Goal: Task Accomplishment & Management: Manage account settings

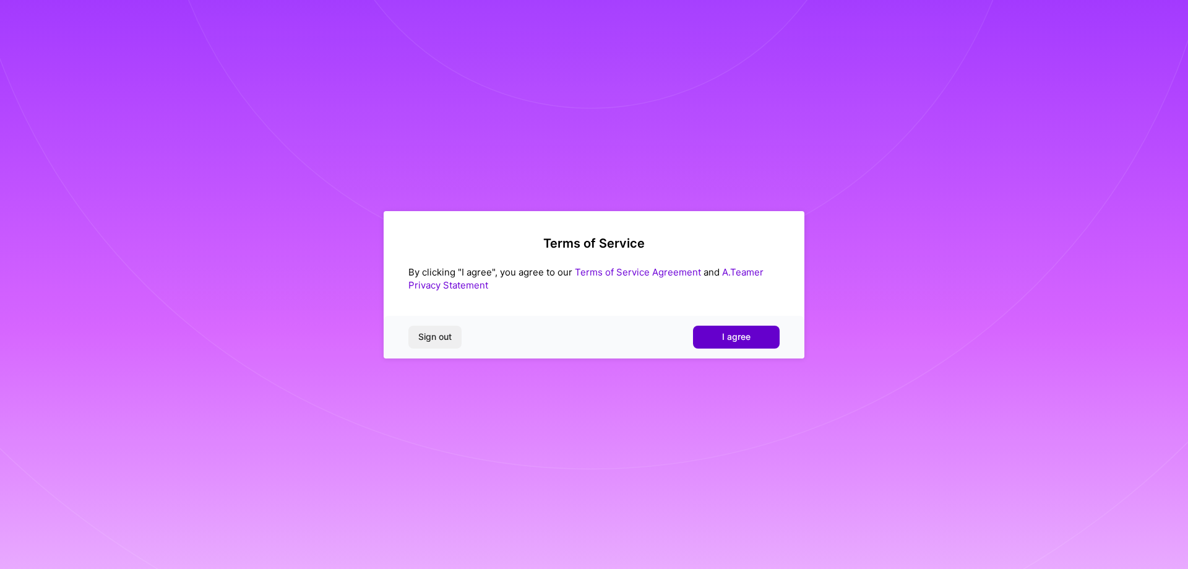
click at [726, 335] on span "I agree" at bounding box center [736, 336] width 28 height 12
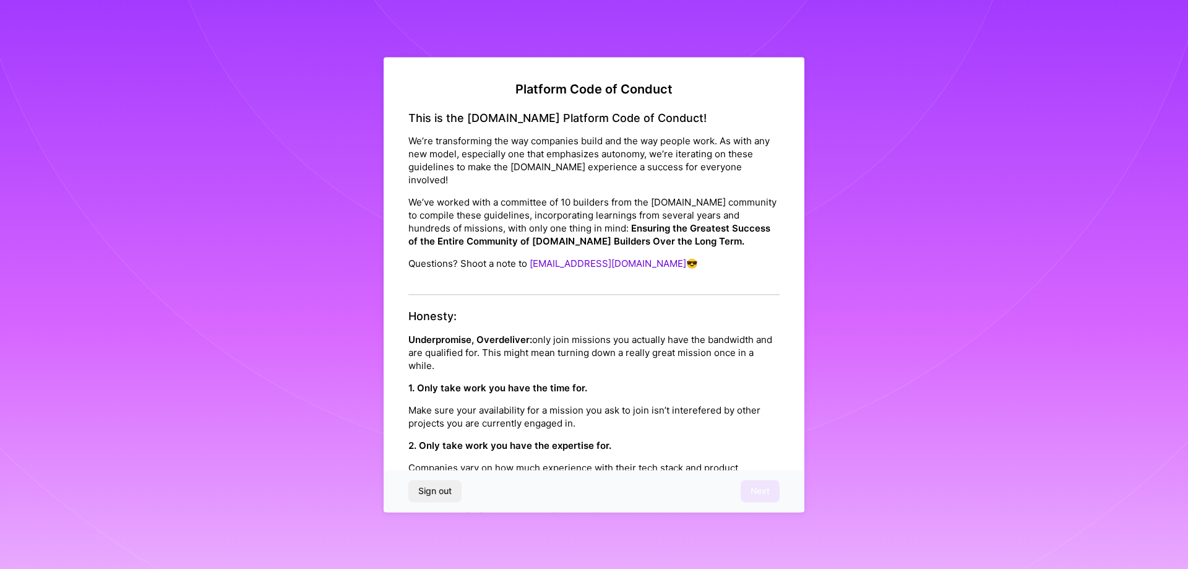
click at [450, 493] on span "Sign out" at bounding box center [434, 491] width 33 height 12
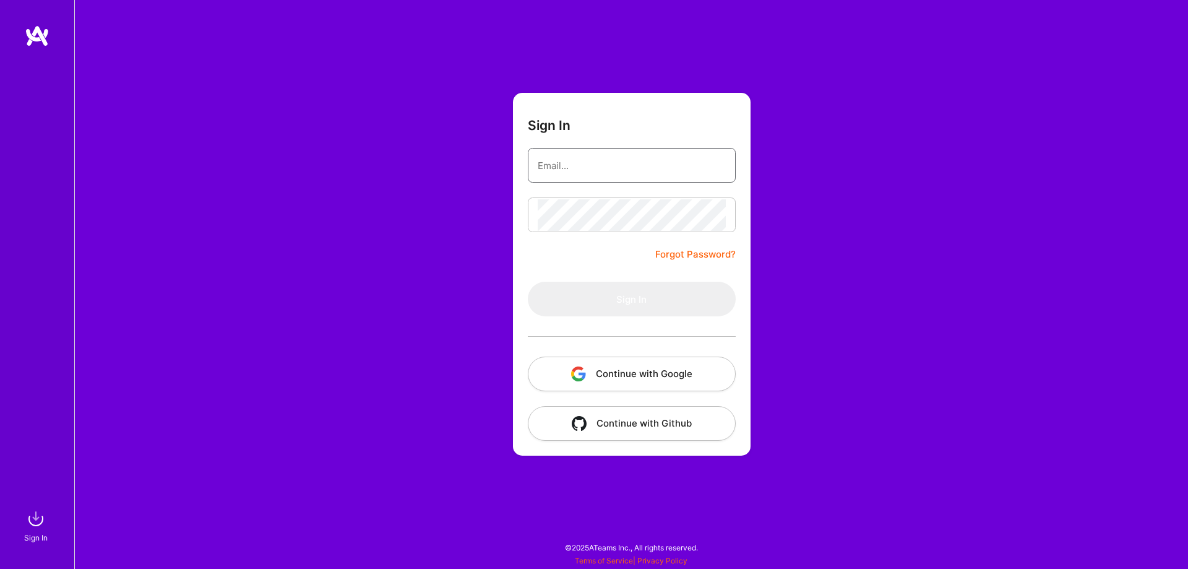
click at [562, 160] on input "email" at bounding box center [632, 166] width 188 height 32
type input "kridnesryne@gmail.com"
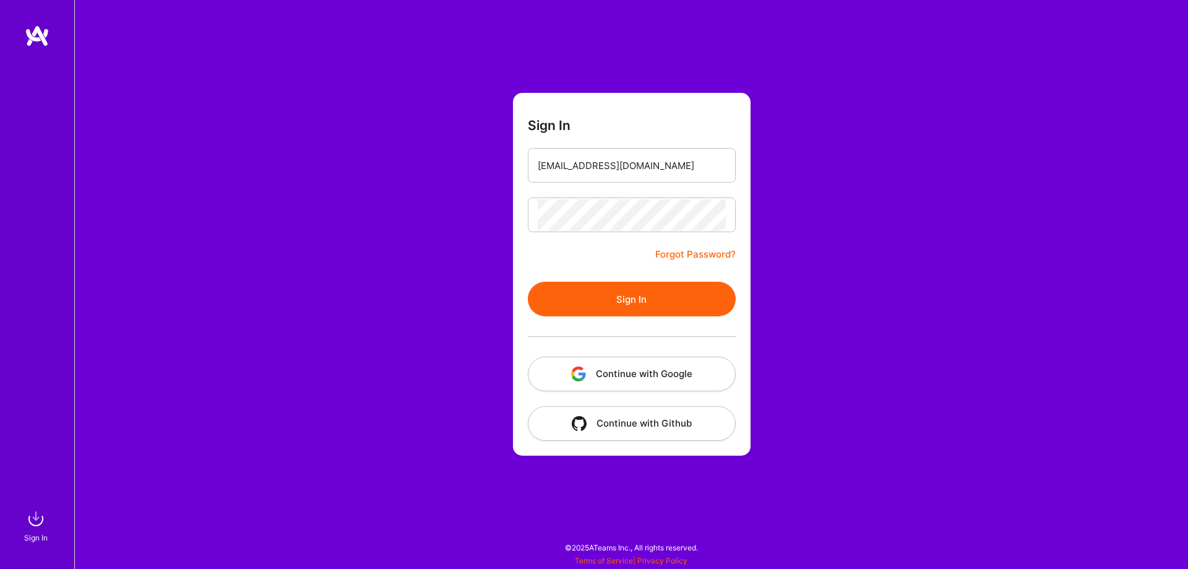
click at [624, 317] on div at bounding box center [632, 336] width 208 height 40
click at [611, 292] on button "Sign In" at bounding box center [632, 299] width 208 height 35
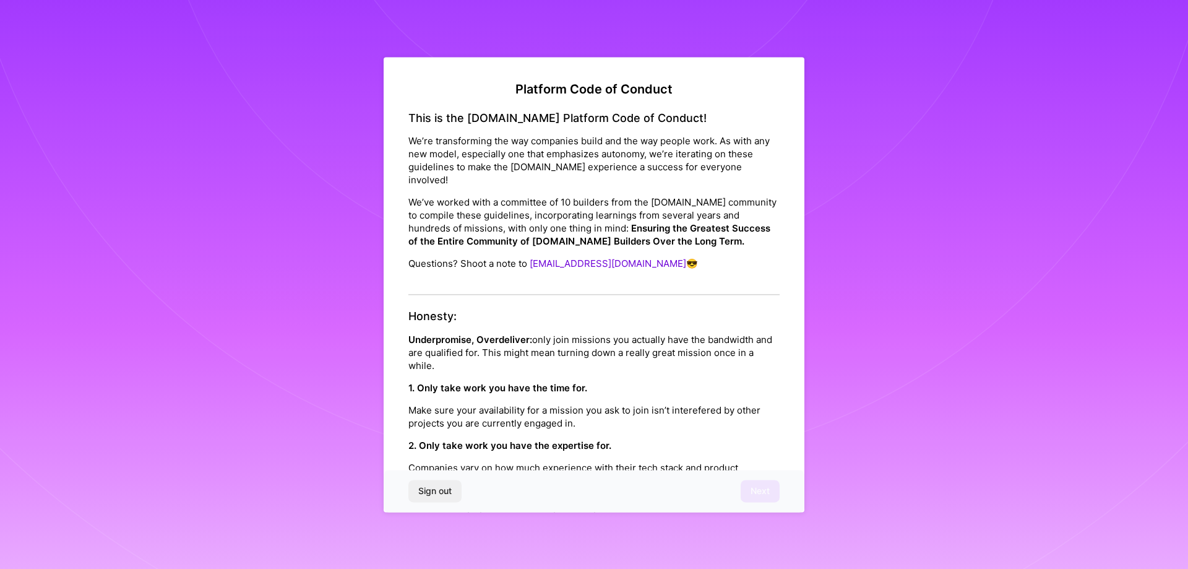
click at [558, 190] on div "This is the A.Team Platform Code of Conduct! We’re transforming the way compani…" at bounding box center [593, 203] width 371 height 184
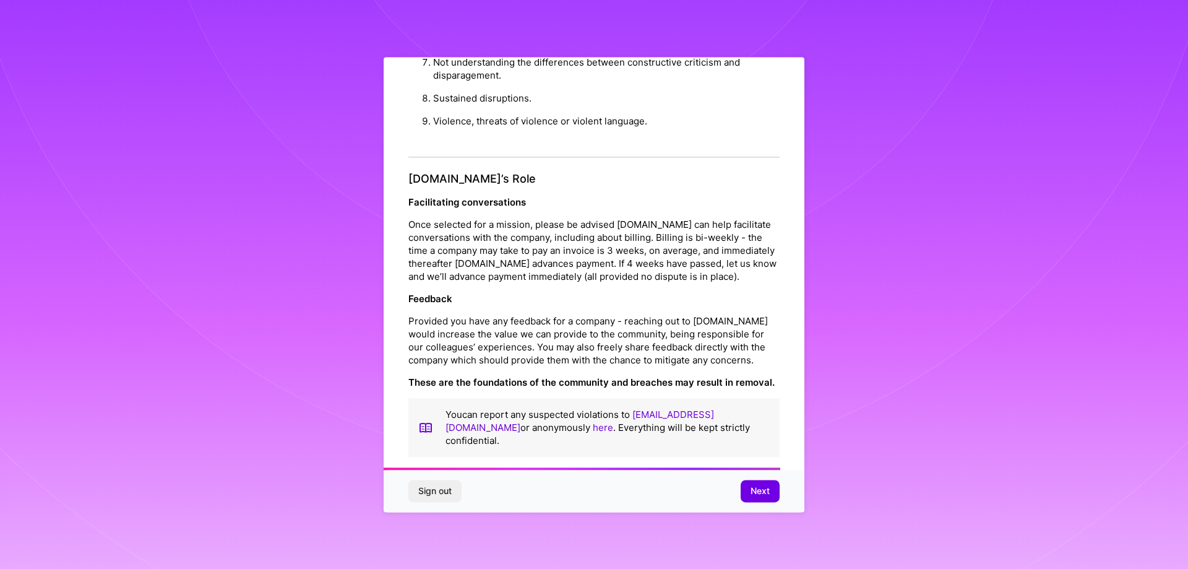
scroll to position [1336, 0]
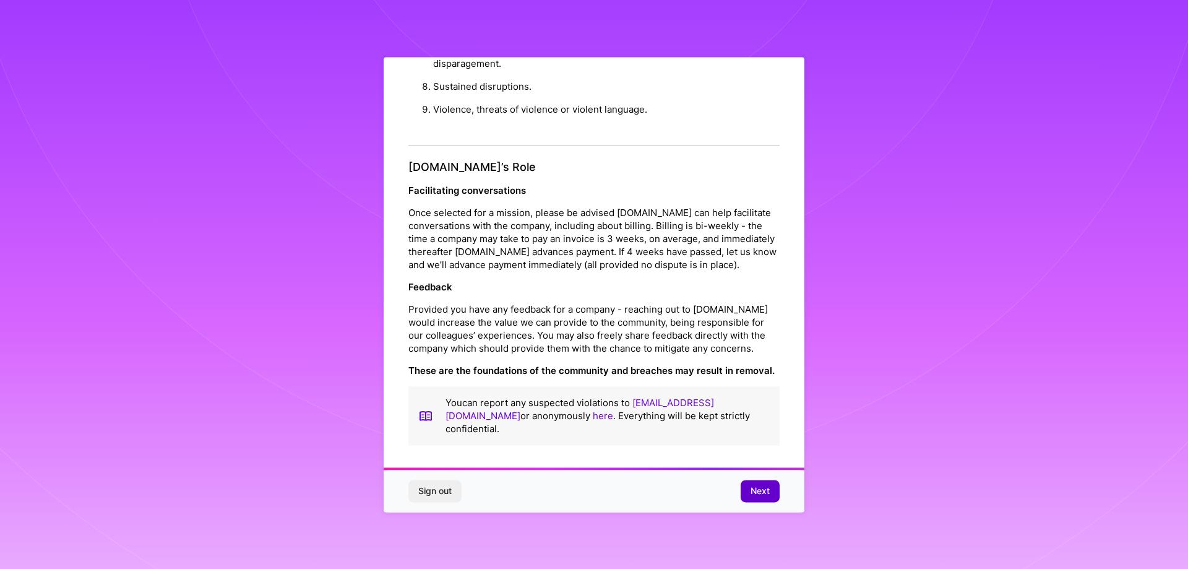
click at [758, 495] on span "Next" at bounding box center [760, 491] width 19 height 12
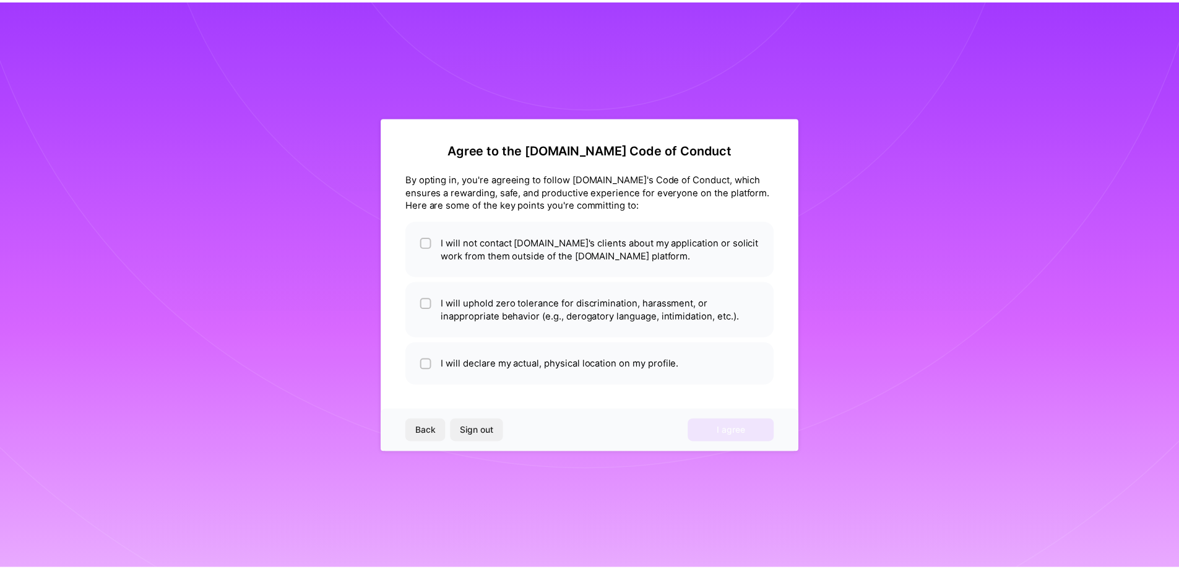
scroll to position [0, 0]
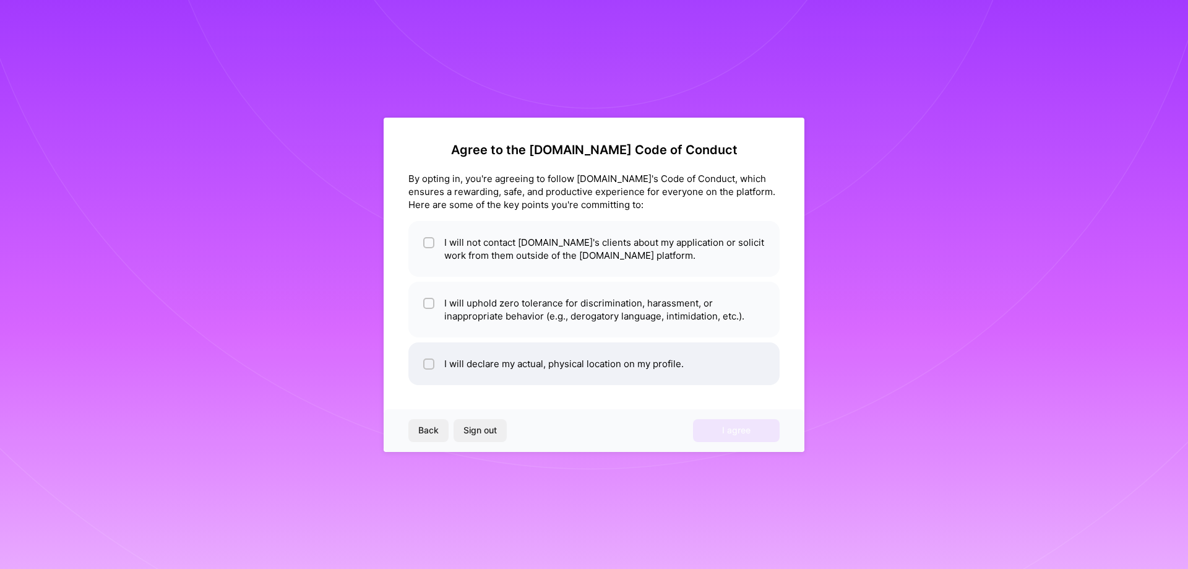
click at [420, 353] on li "I will declare my actual, physical location on my profile." at bounding box center [593, 363] width 371 height 43
checkbox input "true"
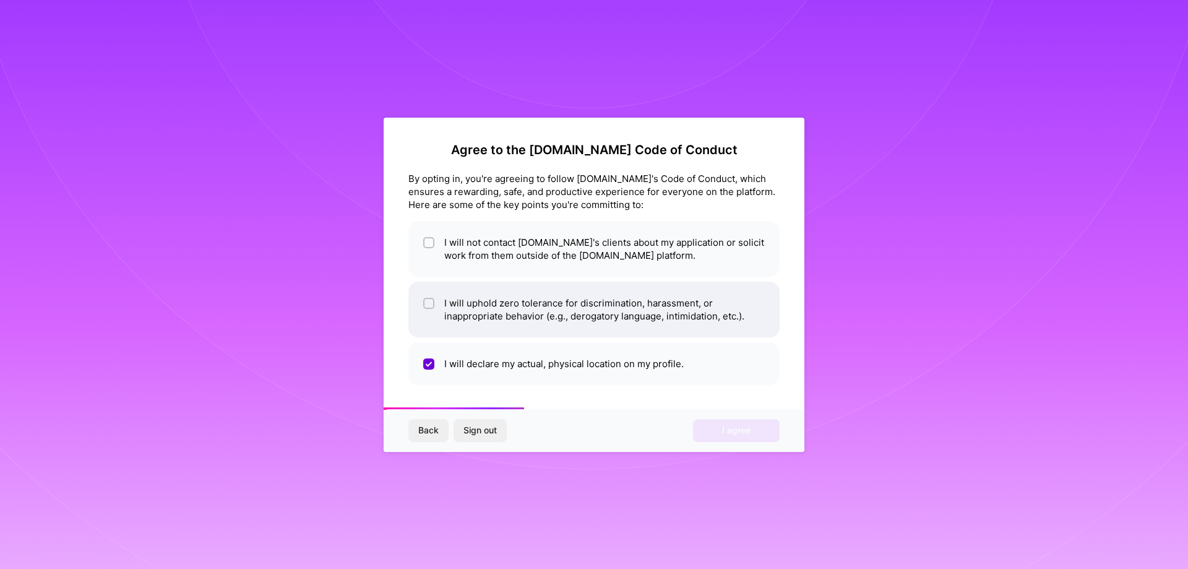
click at [431, 302] on input "checkbox" at bounding box center [430, 304] width 9 height 9
checkbox input "true"
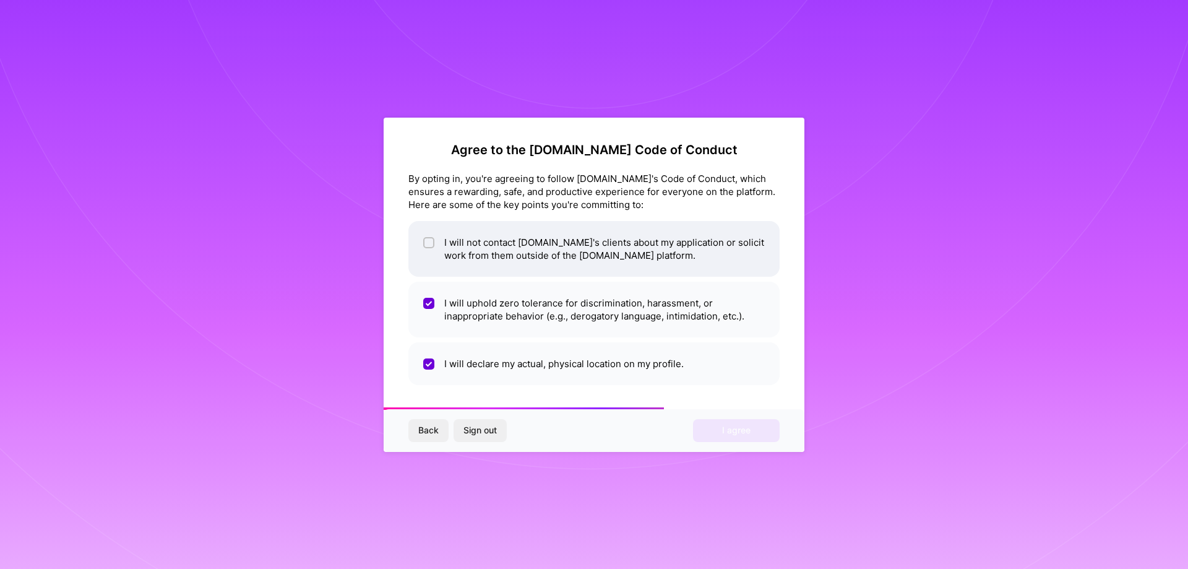
click at [436, 260] on li "I will not contact A.Team's clients about my application or solicit work from t…" at bounding box center [593, 249] width 371 height 56
checkbox input "true"
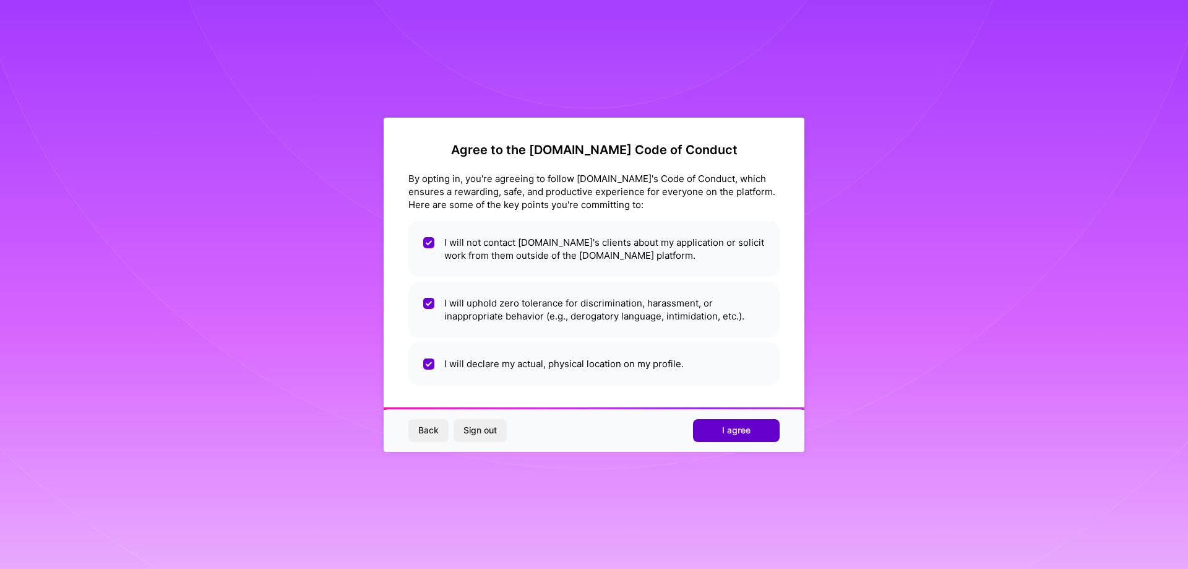
click at [706, 428] on button "I agree" at bounding box center [736, 430] width 87 height 22
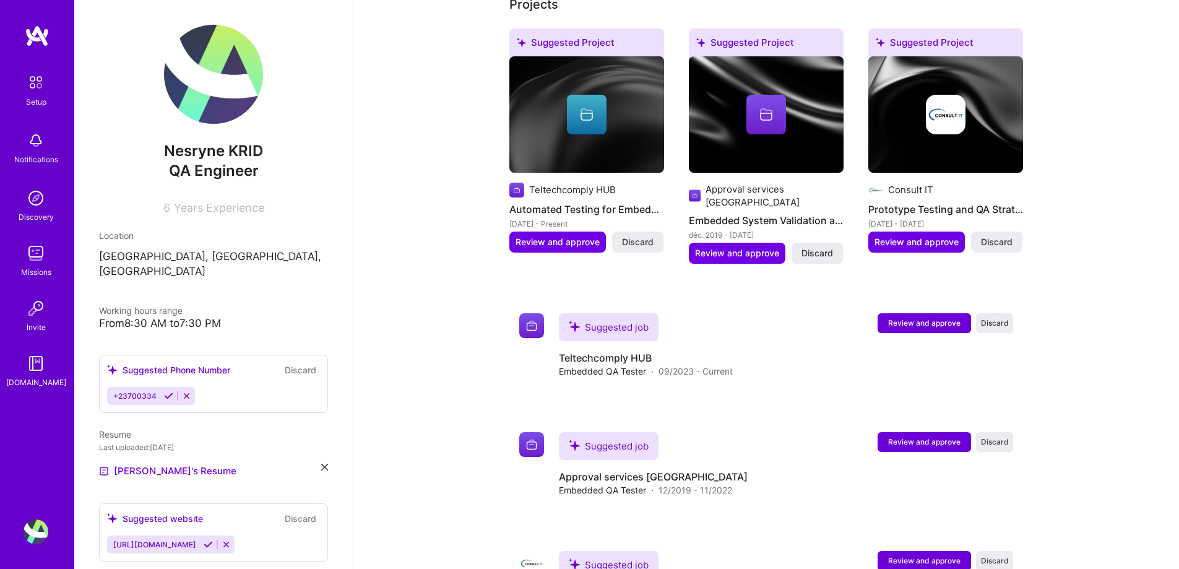
scroll to position [714, 0]
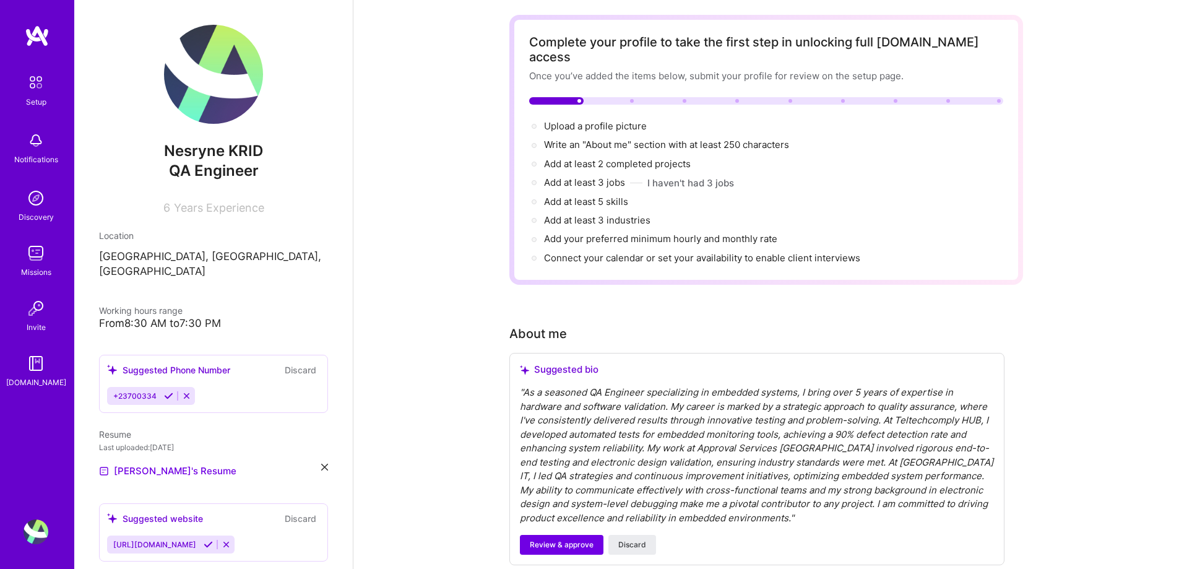
scroll to position [0, 0]
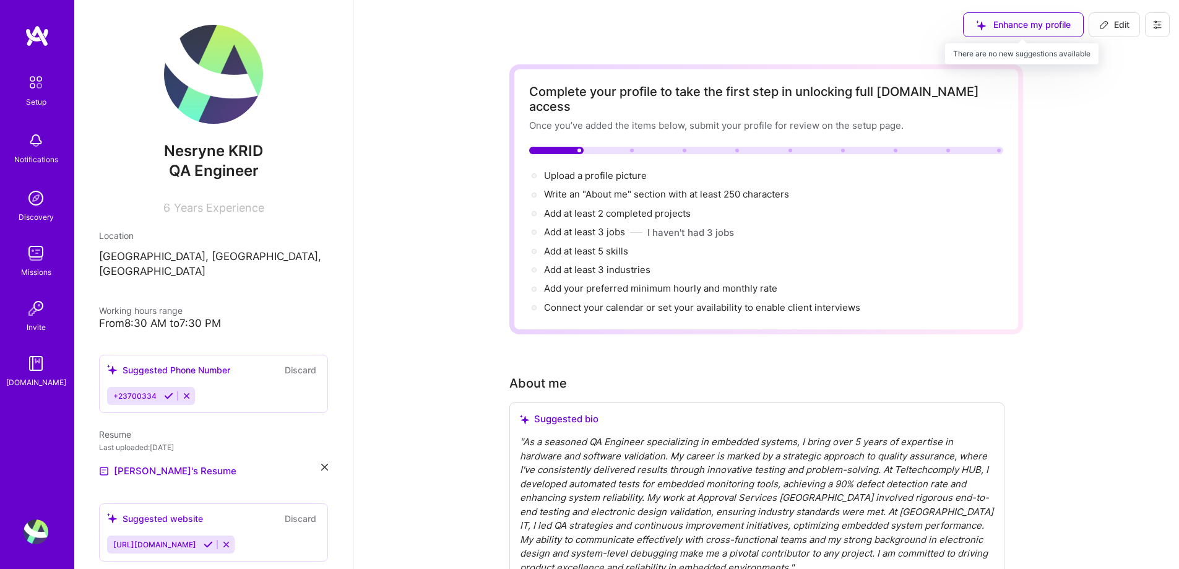
click at [1029, 30] on div "Enhance my profile" at bounding box center [1023, 24] width 121 height 25
click at [581, 170] on span "Upload a profile picture →" at bounding box center [601, 176] width 114 height 12
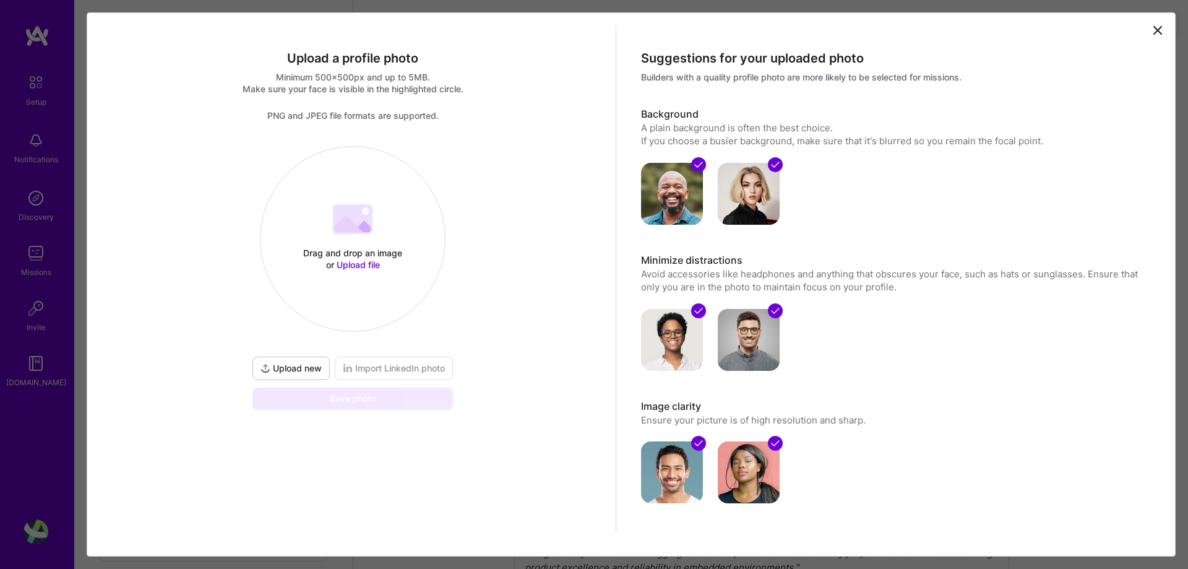
click at [361, 259] on div "Drag and drop an image or Upload file" at bounding box center [352, 259] width 105 height 24
click at [369, 368] on span "Import LinkedIn photo" at bounding box center [394, 368] width 102 height 12
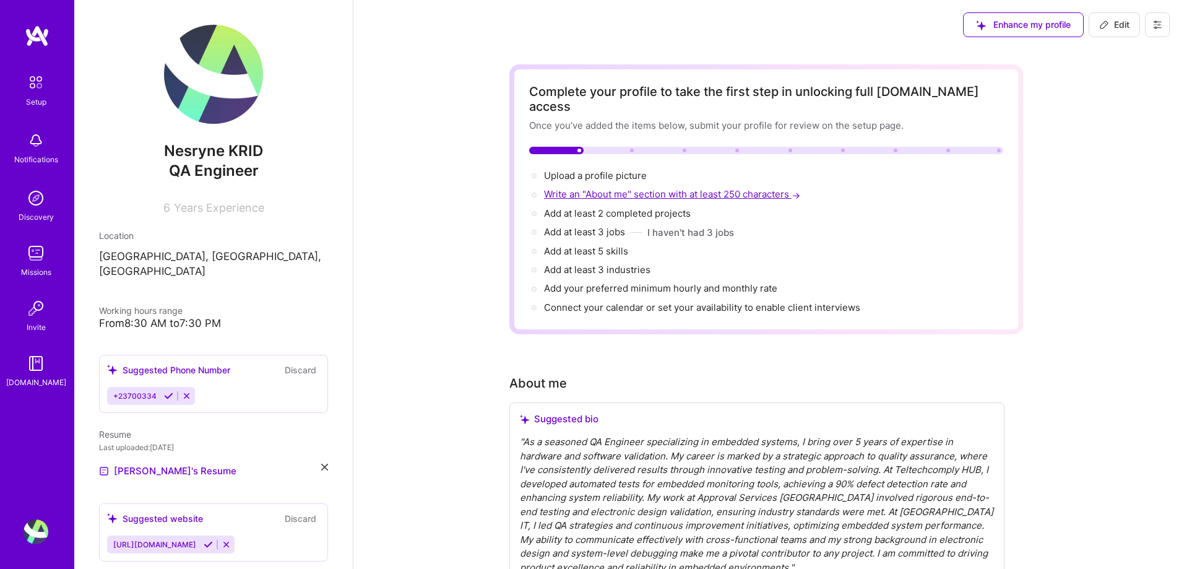
click at [590, 188] on span "Write an "About me" section with at least 250 characters →" at bounding box center [673, 194] width 259 height 12
select select "US"
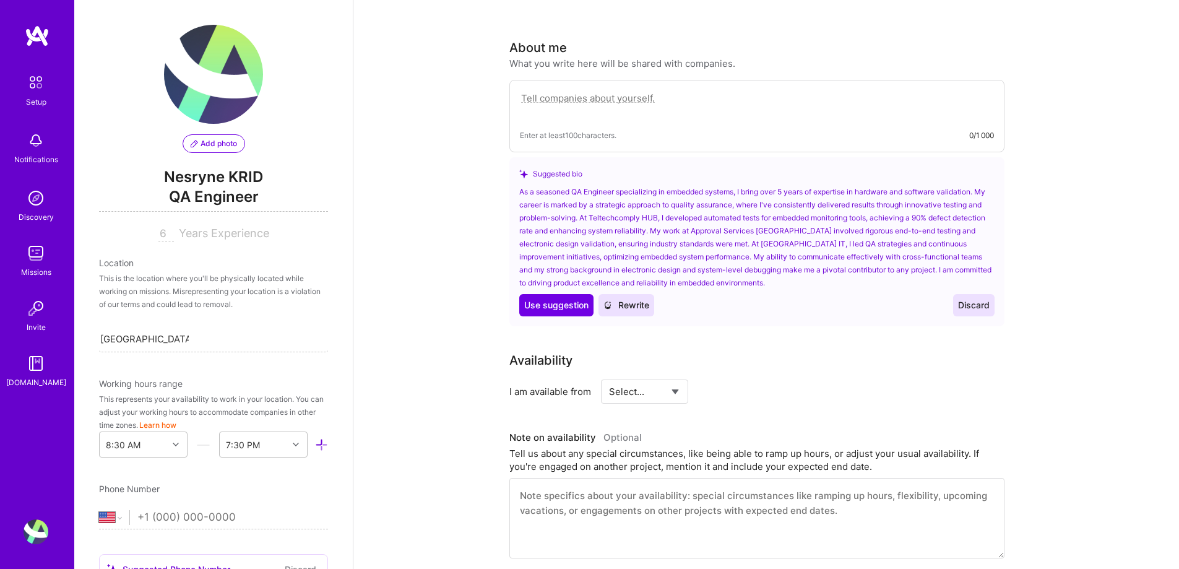
scroll to position [359, 0]
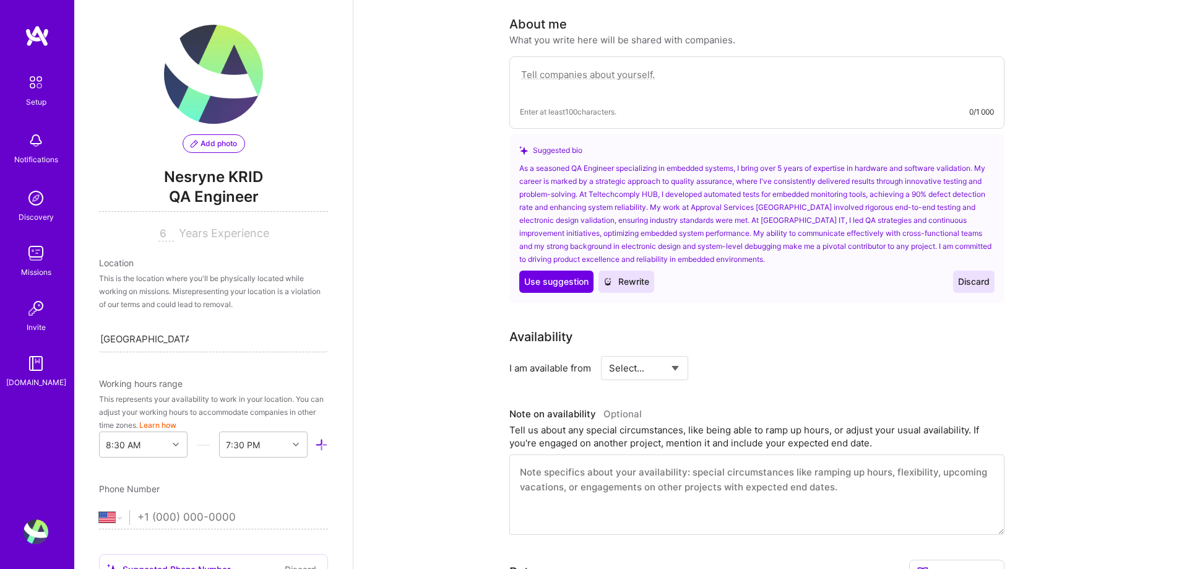
click at [562, 194] on div "As a seasoned QA Engineer specializing in embedded systems, I bring over 5 year…" at bounding box center [756, 214] width 475 height 104
click at [561, 275] on span "Use suggestion" at bounding box center [556, 281] width 64 height 12
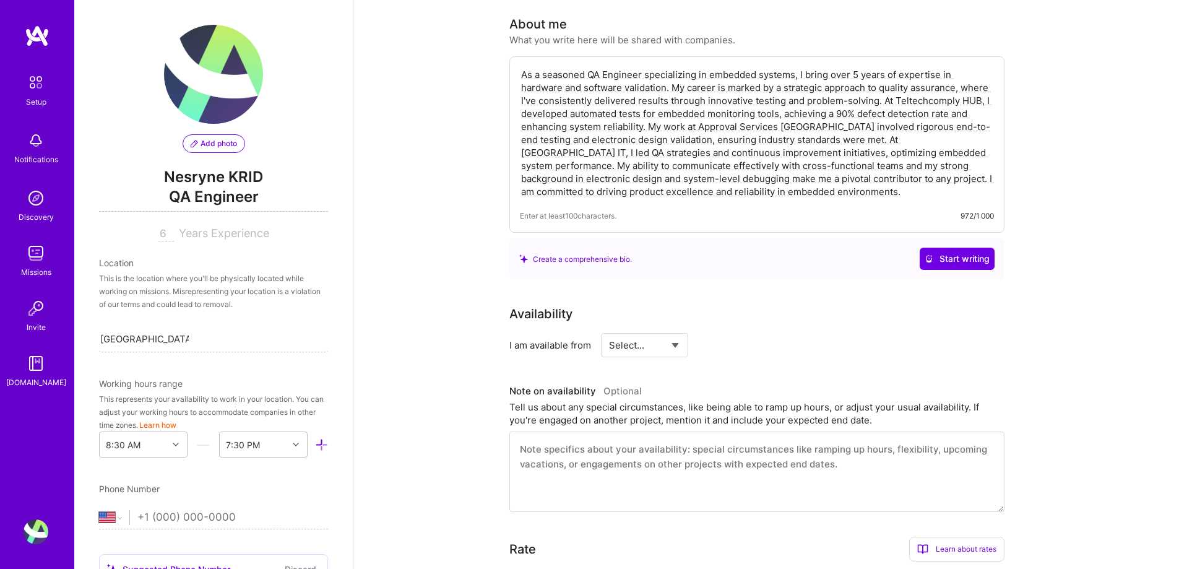
click at [800, 67] on textarea "As a seasoned QA Engineer specializing in embedded systems, I bring over 5 year…" at bounding box center [757, 133] width 474 height 132
click at [718, 144] on textarea "As a seasoned QA Engineer specializing, I bring over 5 years of expertise in ha…" at bounding box center [757, 133] width 474 height 132
type textarea "As a seasoned QA Engineer specializing, I bring over 5 years of expertise in ha…"
click at [795, 304] on div "Availability" at bounding box center [756, 313] width 495 height 19
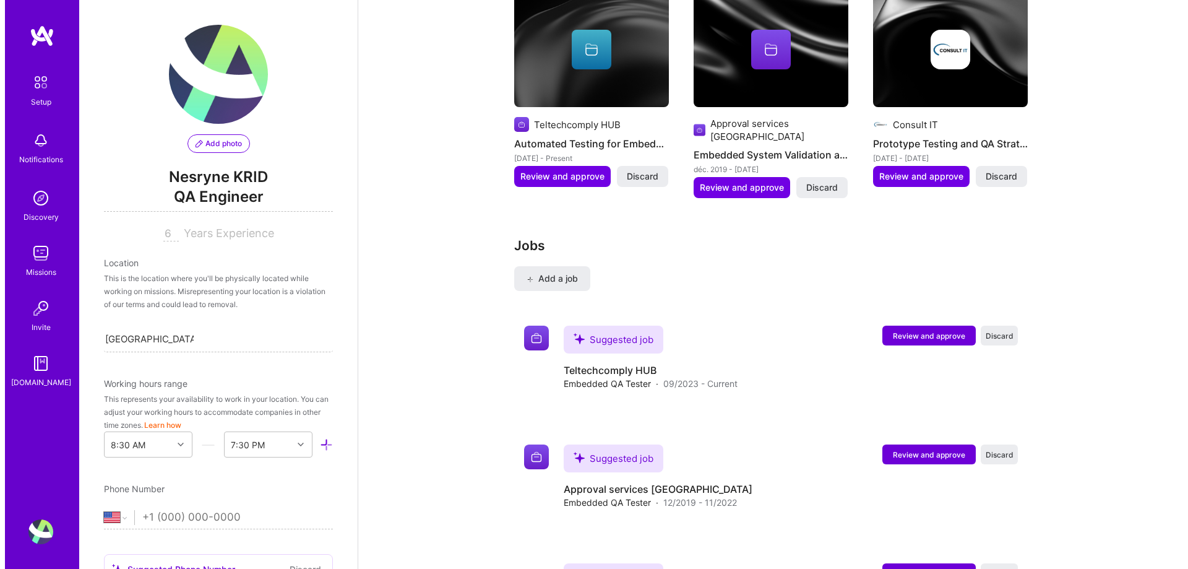
scroll to position [1225, 0]
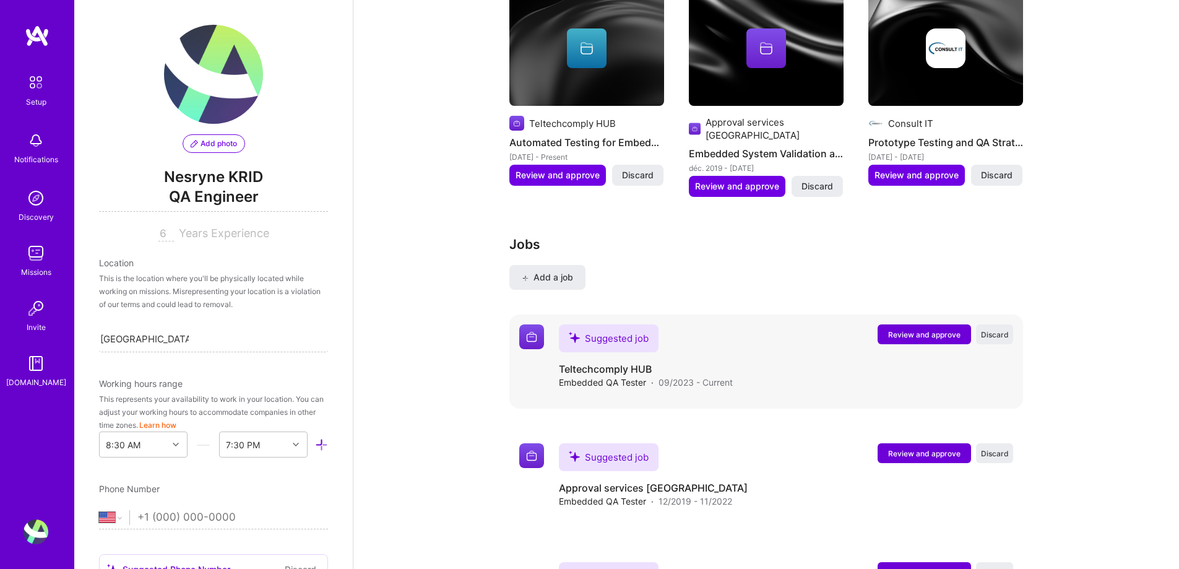
click at [909, 329] on span "Review and approve" at bounding box center [924, 334] width 72 height 11
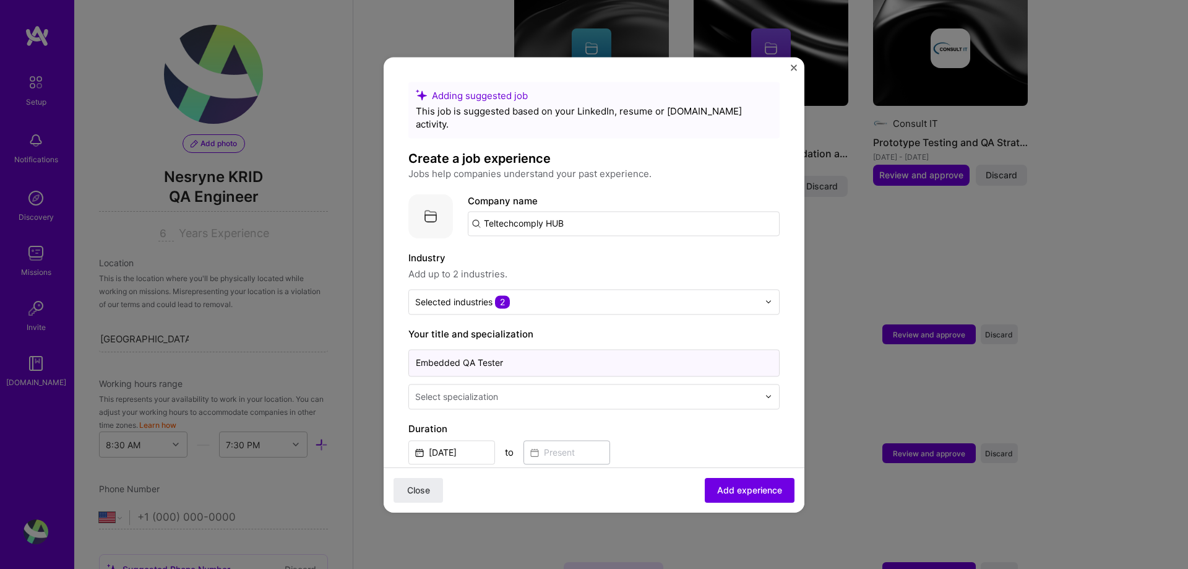
click at [464, 355] on input "Embedded QA Tester" at bounding box center [593, 362] width 371 height 27
type input "QA Tester"
click at [715, 482] on button "Add experience" at bounding box center [750, 489] width 90 height 25
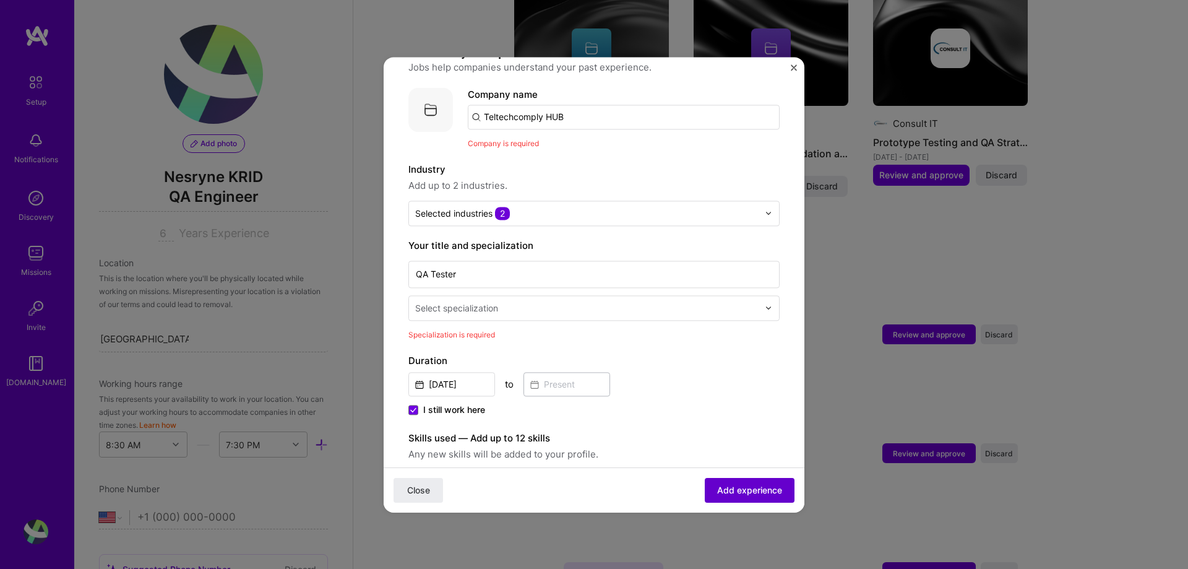
scroll to position [124, 0]
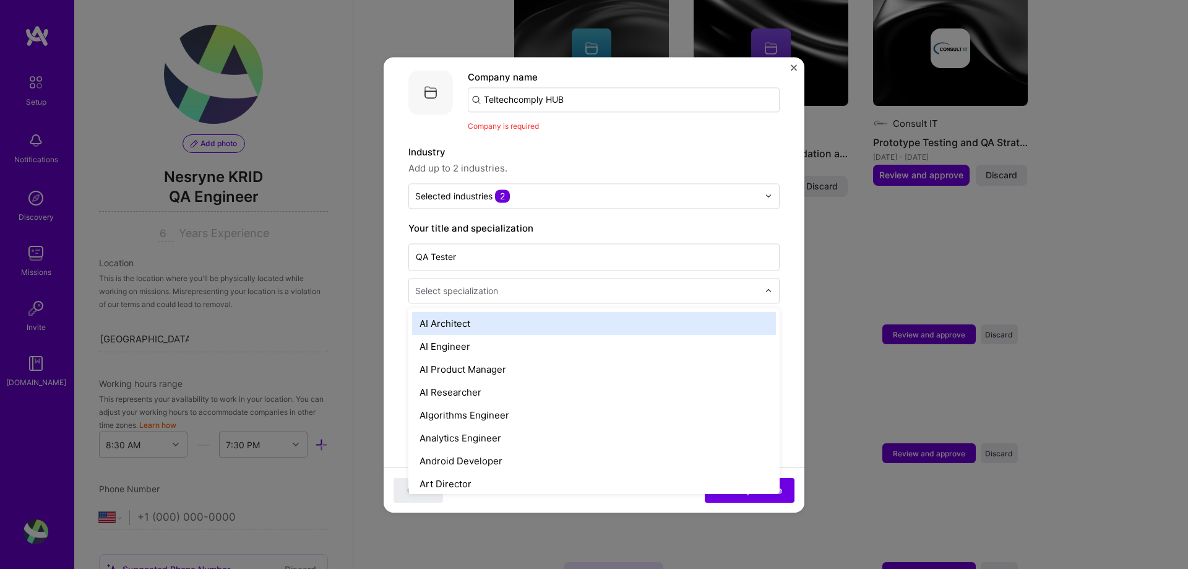
click at [519, 284] on input "text" at bounding box center [588, 290] width 346 height 13
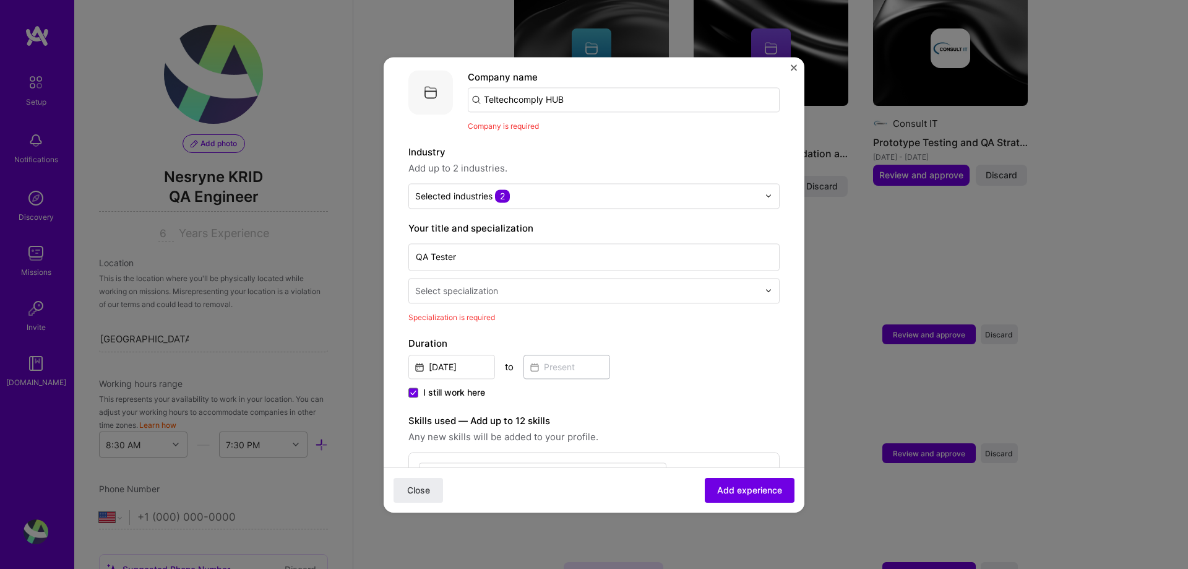
click at [771, 393] on form "Adding suggested job This job is suggested based on your LinkedIn, resume or A.…" at bounding box center [594, 531] width 421 height 1147
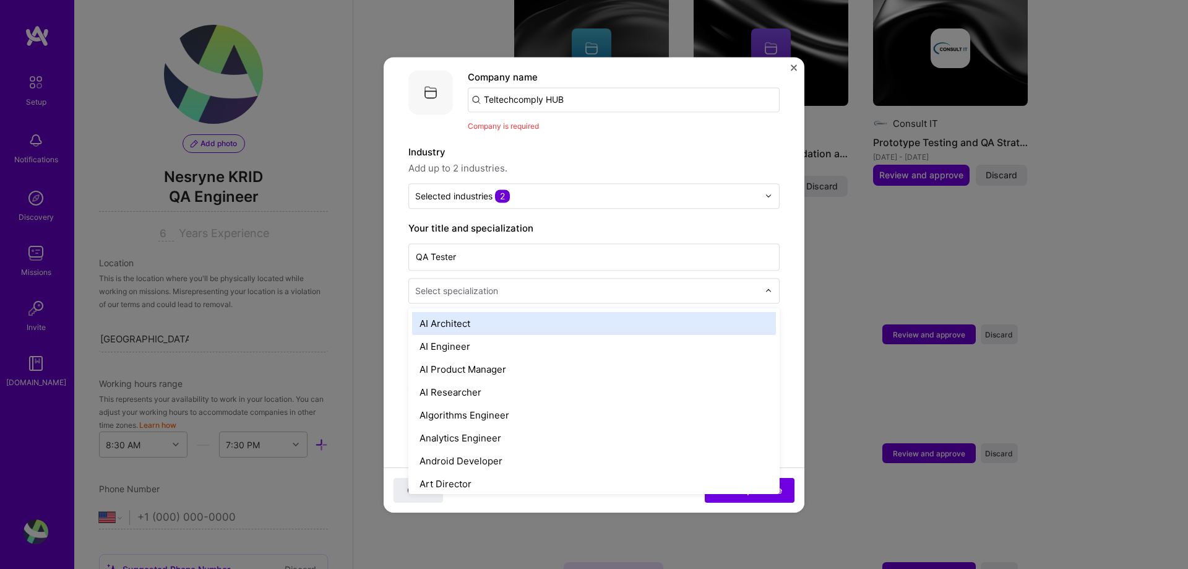
click at [765, 279] on div at bounding box center [772, 291] width 14 height 24
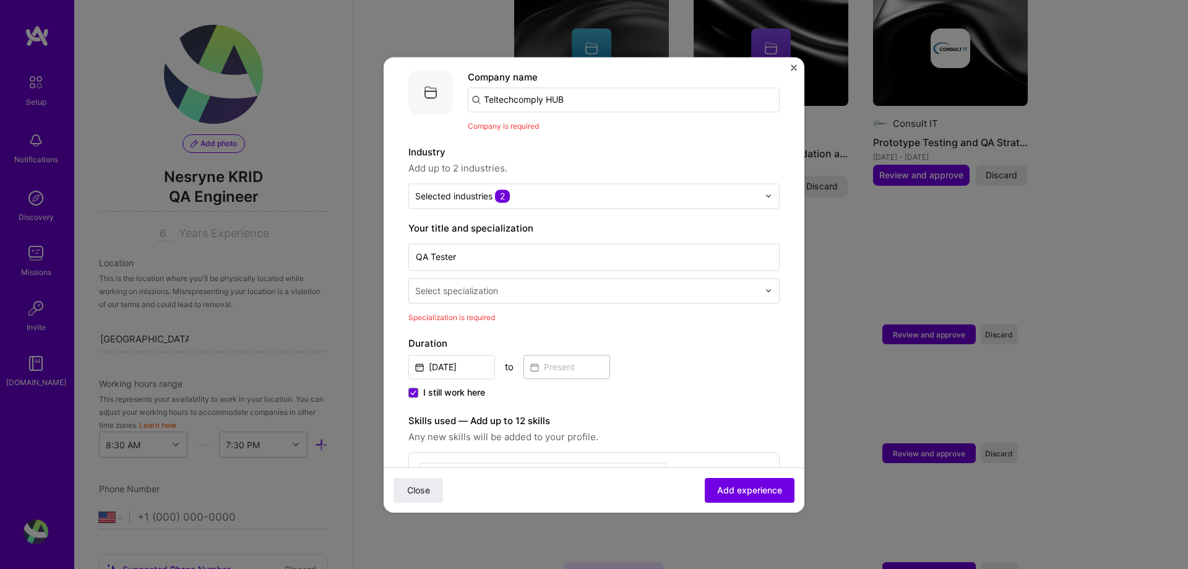
click at [771, 378] on form "Adding suggested job This job is suggested based on your LinkedIn, resume or A.…" at bounding box center [594, 531] width 421 height 1147
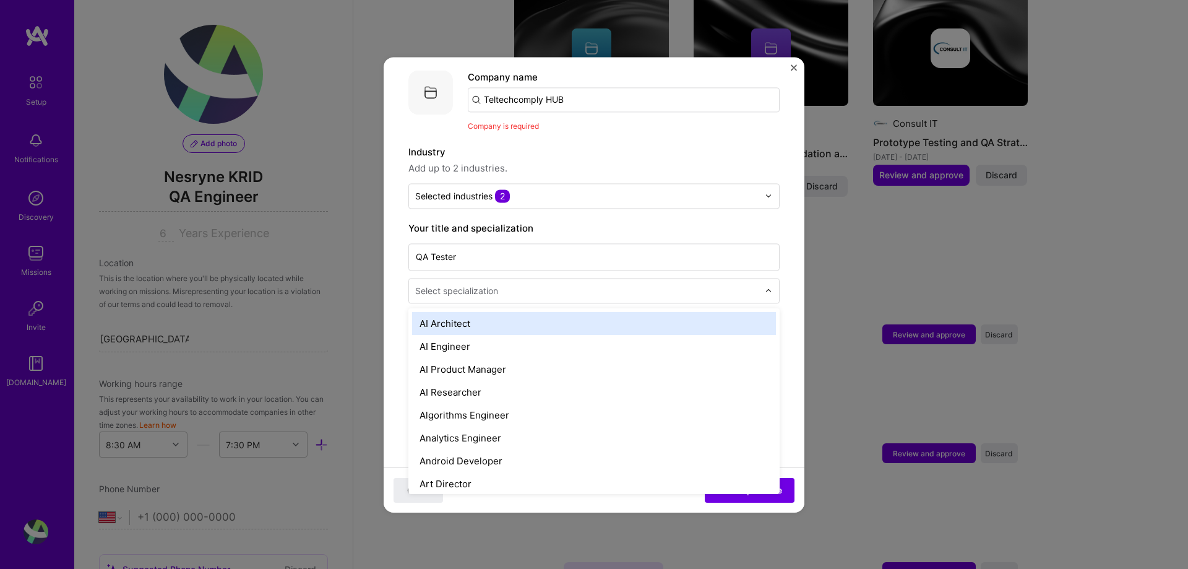
click at [765, 287] on img at bounding box center [768, 290] width 7 height 7
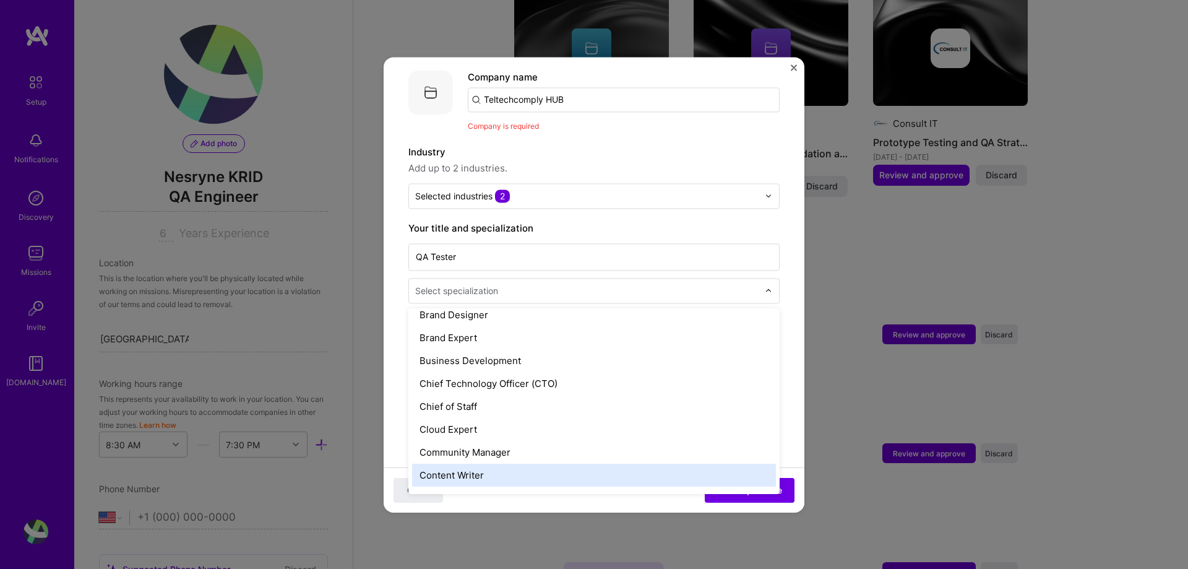
scroll to position [283, 0]
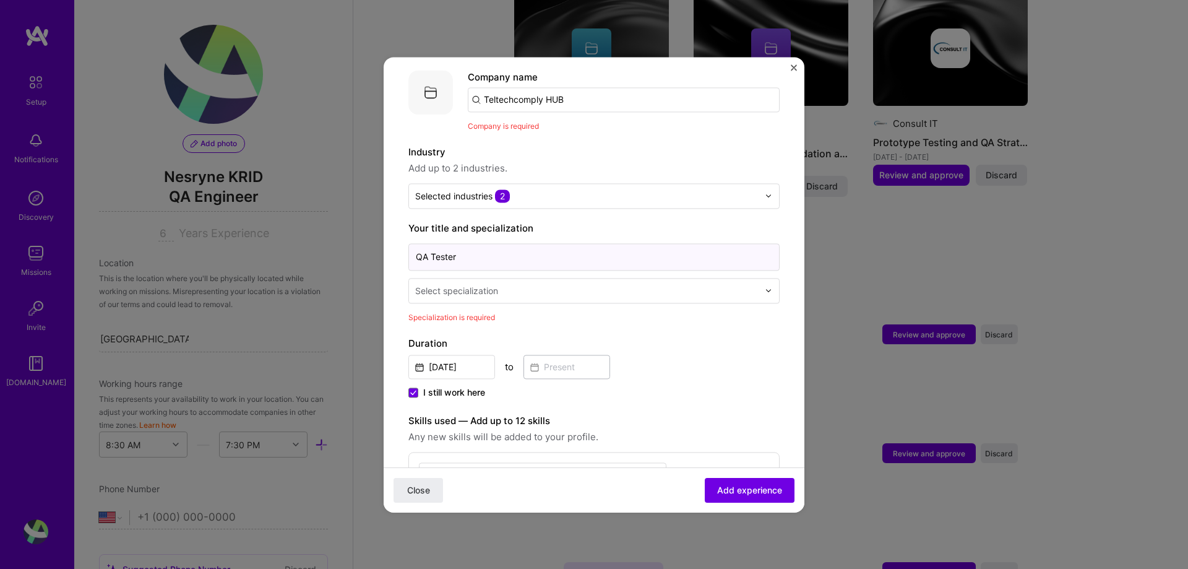
click at [465, 249] on input "QA Tester" at bounding box center [593, 256] width 371 height 27
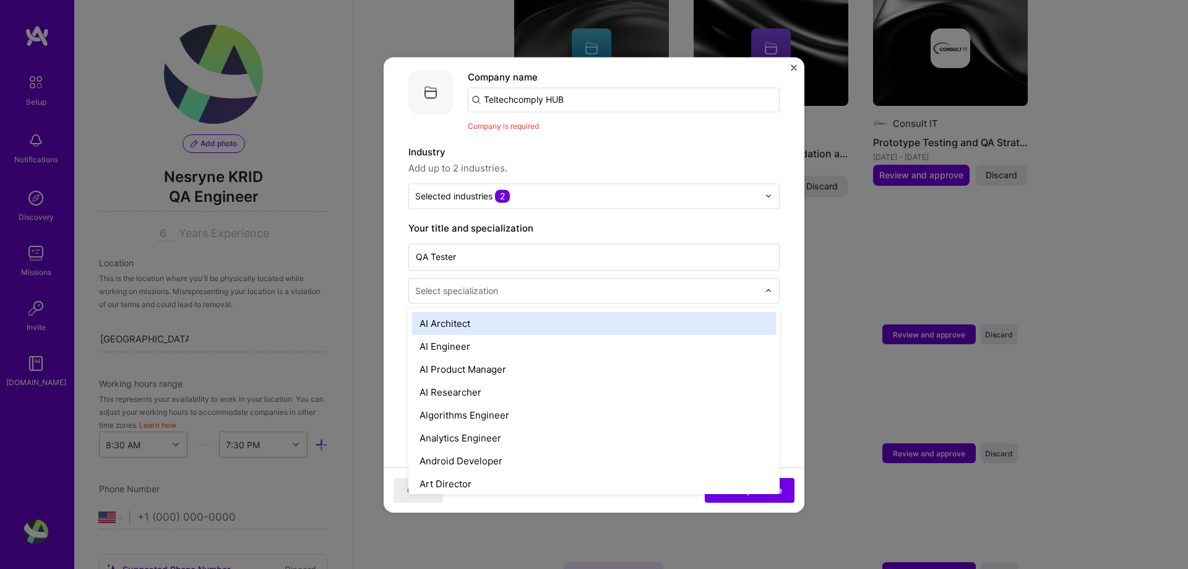
click at [507, 284] on input "text" at bounding box center [588, 290] width 346 height 13
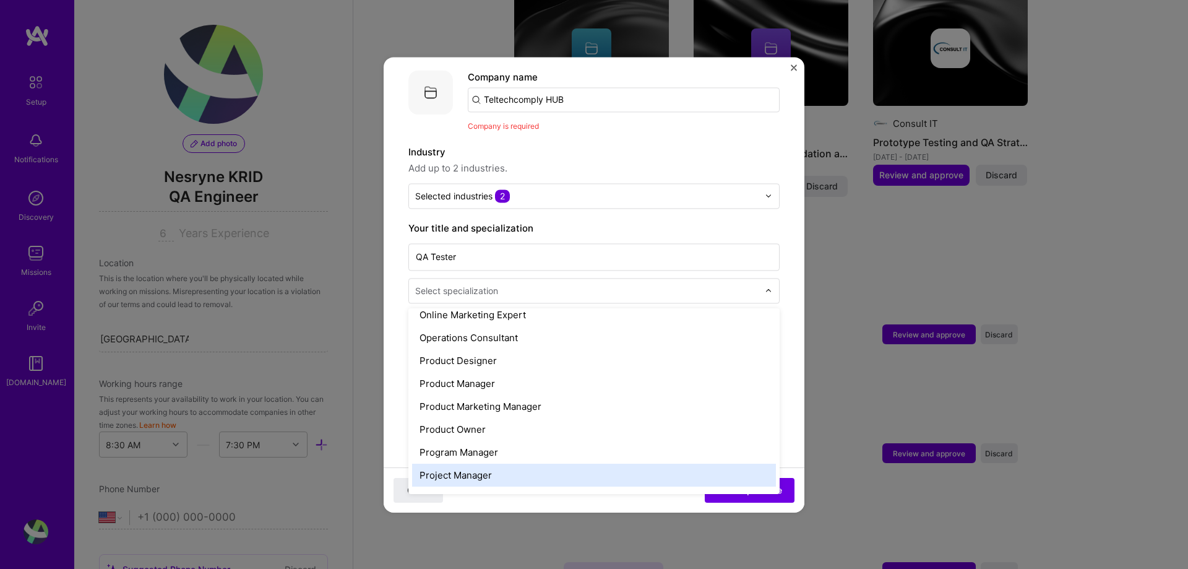
scroll to position [1108, 0]
click at [465, 469] on div "QA Engineer" at bounding box center [594, 475] width 364 height 23
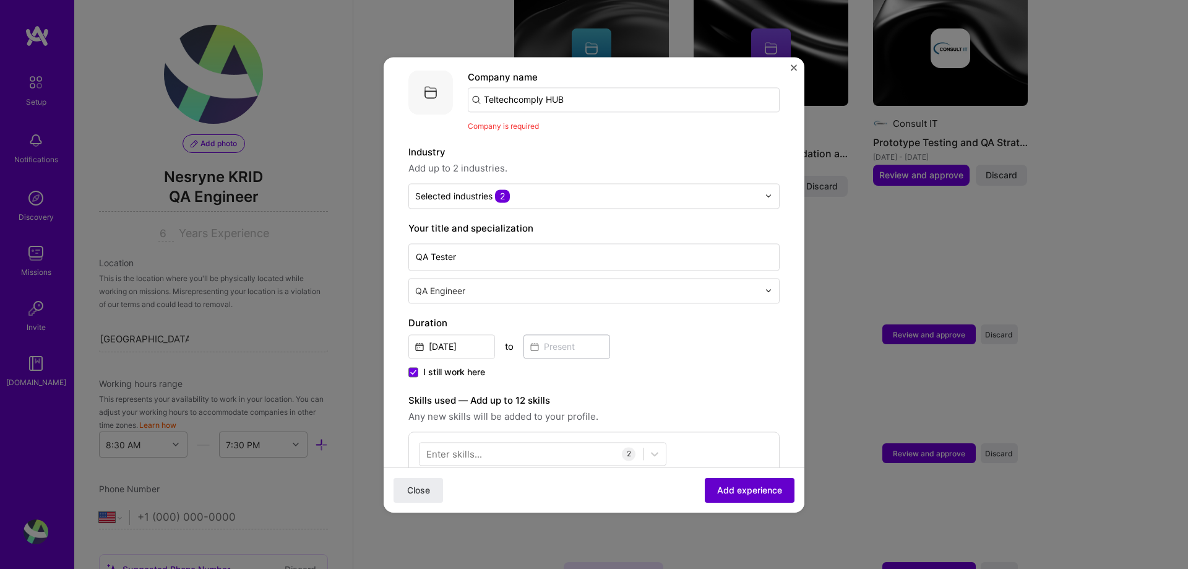
click at [722, 484] on span "Add experience" at bounding box center [749, 489] width 65 height 12
click at [722, 488] on span "Add experience" at bounding box center [749, 489] width 65 height 12
click at [587, 443] on div at bounding box center [531, 453] width 223 height 20
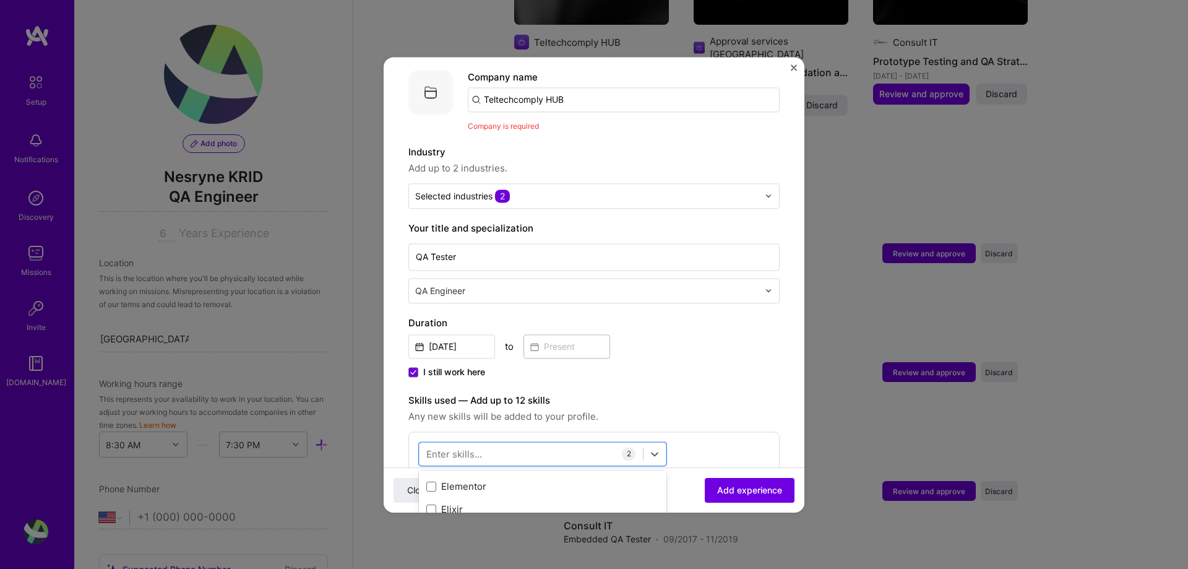
scroll to position [2763, 0]
click at [434, 484] on span at bounding box center [431, 489] width 10 height 10
click at [0, 0] on input "checkbox" at bounding box center [0, 0] width 0 height 0
click at [431, 491] on span at bounding box center [431, 496] width 10 height 10
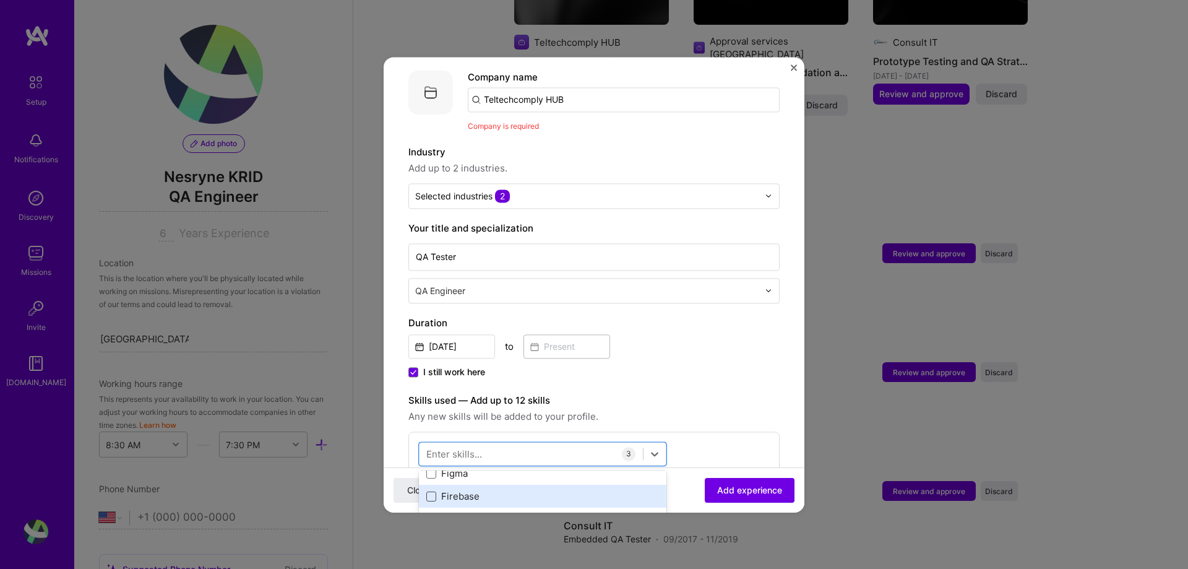
click at [0, 0] on input "checkbox" at bounding box center [0, 0] width 0 height 0
click at [436, 513] on div "Flask" at bounding box center [542, 519] width 233 height 13
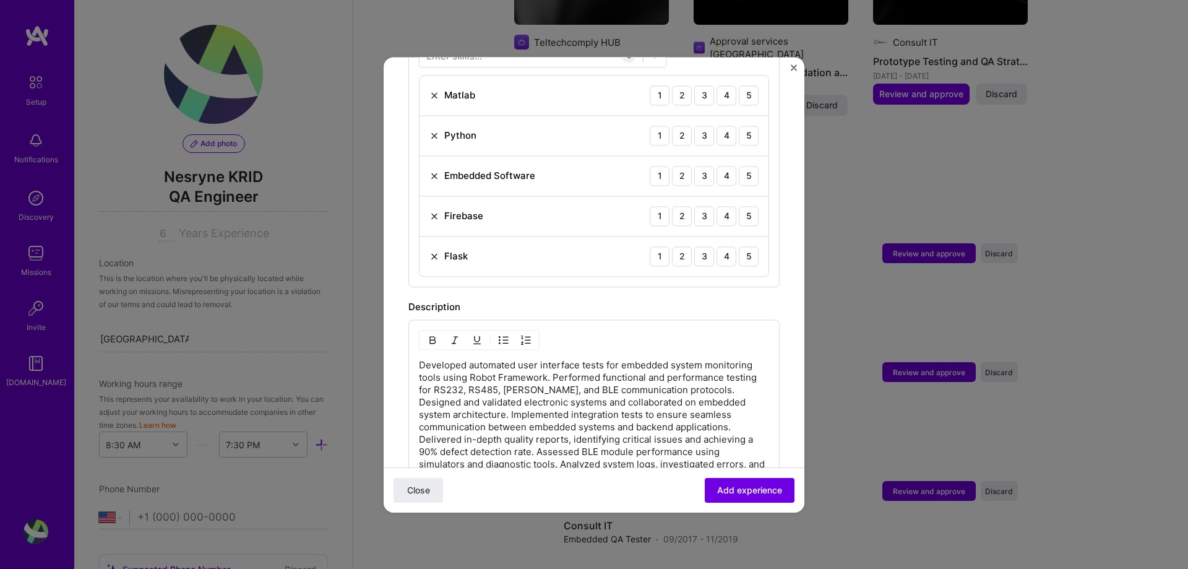
scroll to position [124, 0]
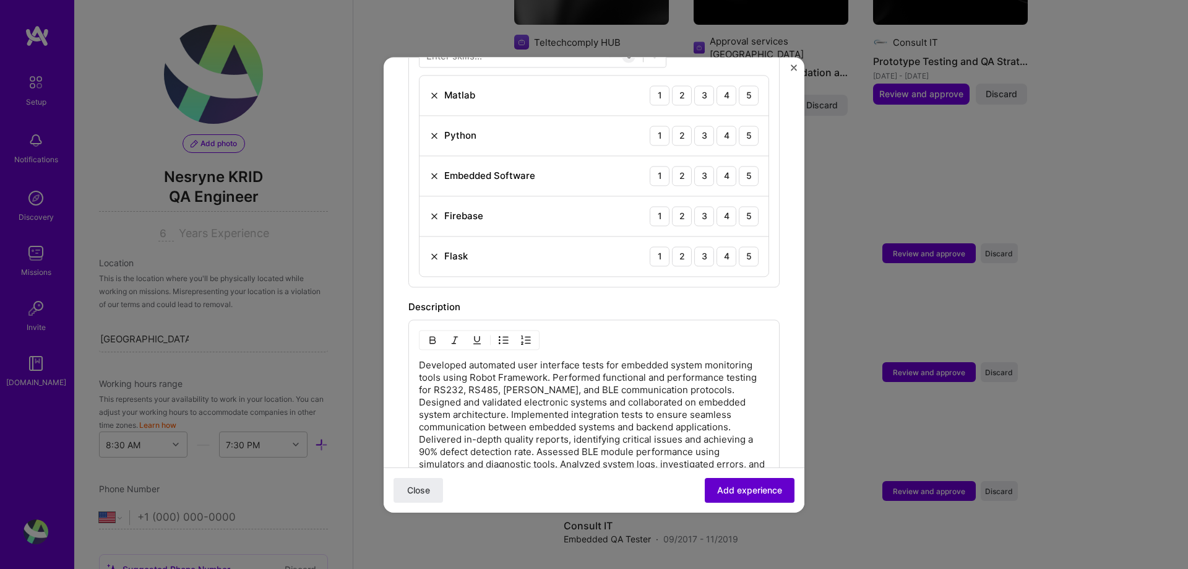
click at [732, 491] on span "Add experience" at bounding box center [749, 489] width 65 height 12
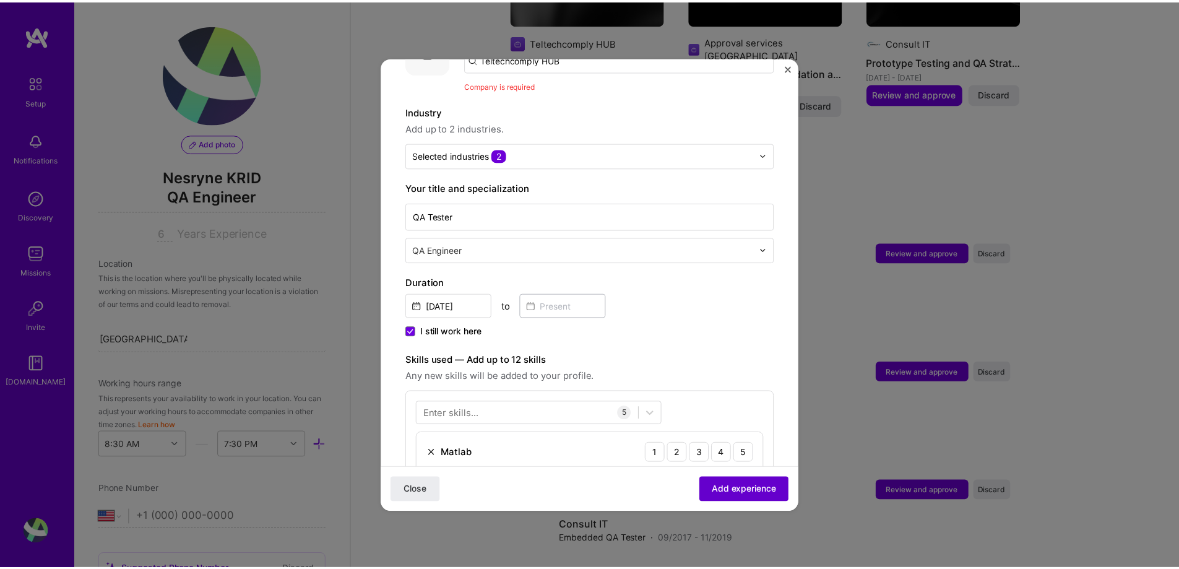
scroll to position [124, 0]
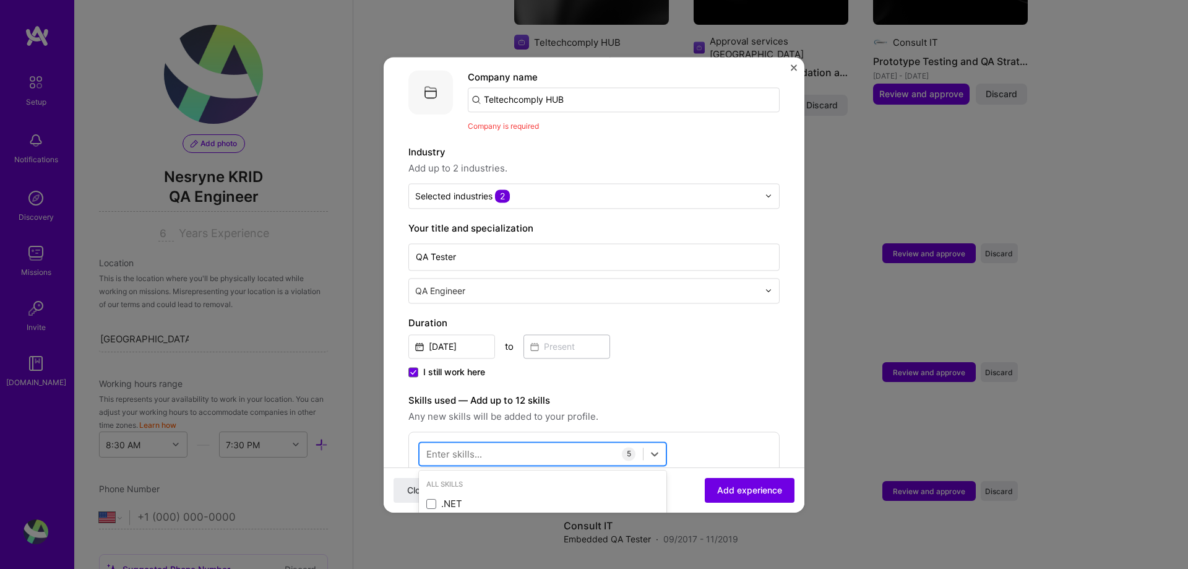
click at [525, 443] on div at bounding box center [531, 453] width 223 height 20
click at [650, 393] on label "Skills used — Add up to 12 skills" at bounding box center [593, 400] width 371 height 15
click at [461, 334] on input "[DATE]" at bounding box center [451, 346] width 87 height 24
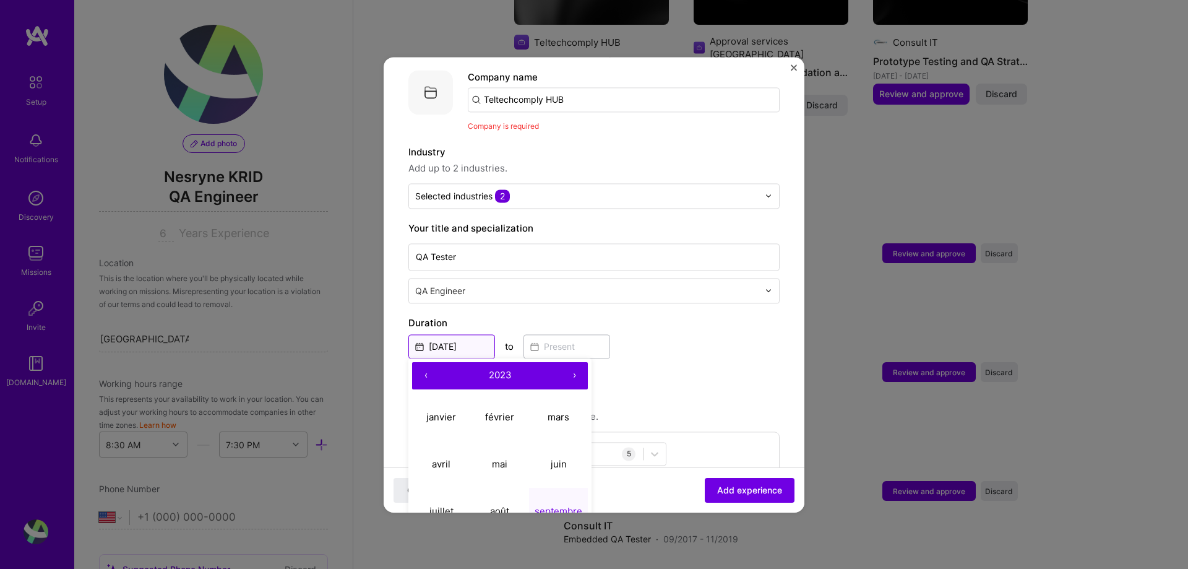
click at [461, 334] on input "[DATE]" at bounding box center [451, 346] width 87 height 24
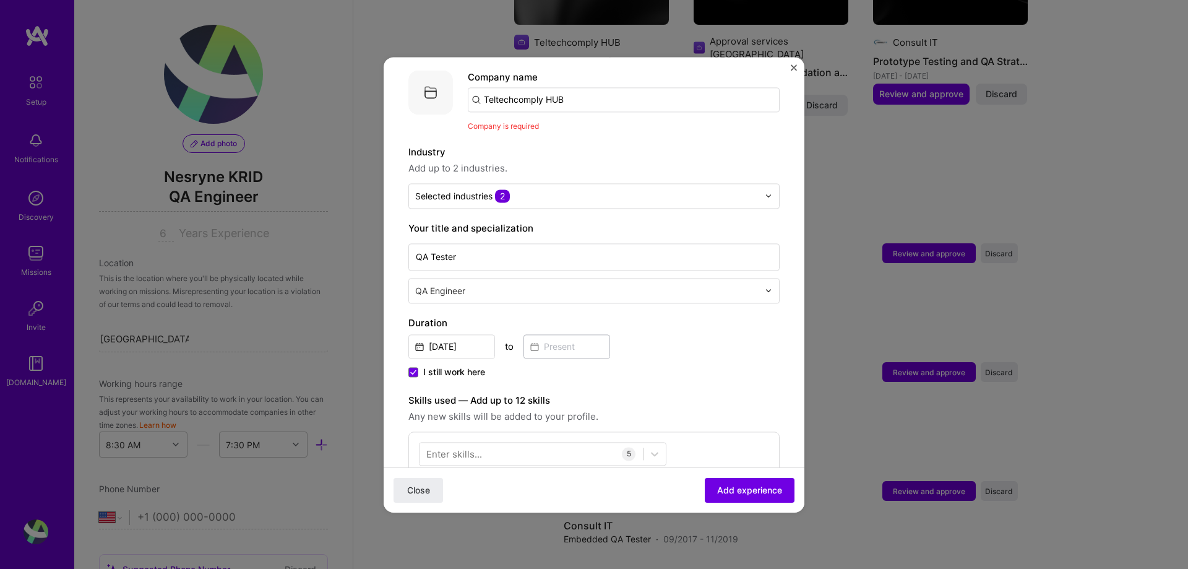
click at [662, 366] on div "I still work here" at bounding box center [593, 373] width 371 height 15
click at [419, 484] on span "Close" at bounding box center [418, 489] width 23 height 12
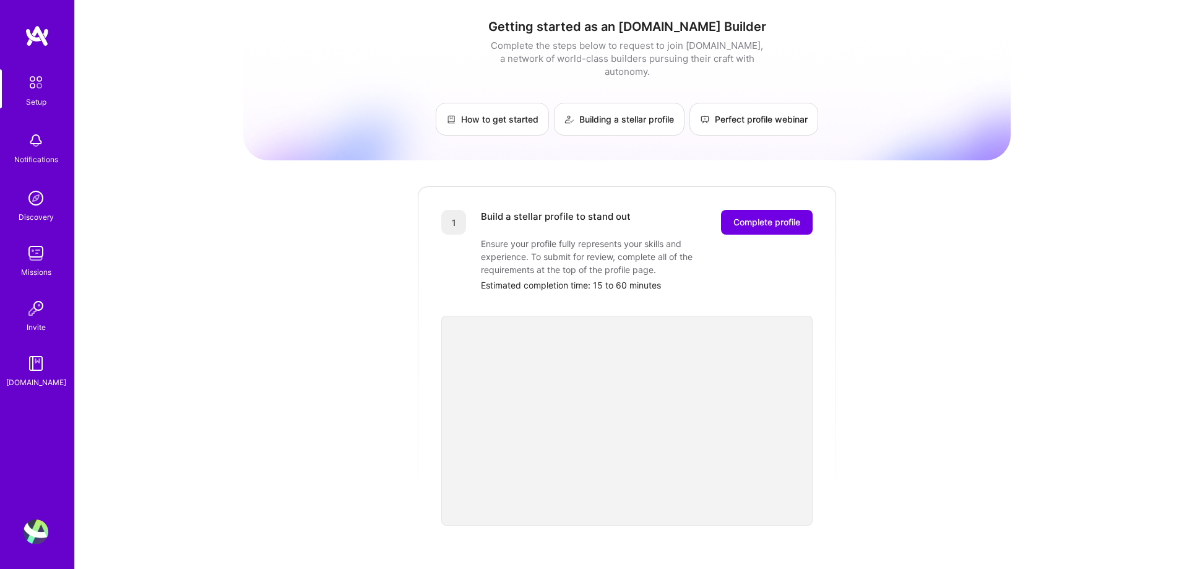
click at [254, 232] on div "Getting started as an [DOMAIN_NAME] Builder Complete the steps below to request…" at bounding box center [626, 483] width 767 height 948
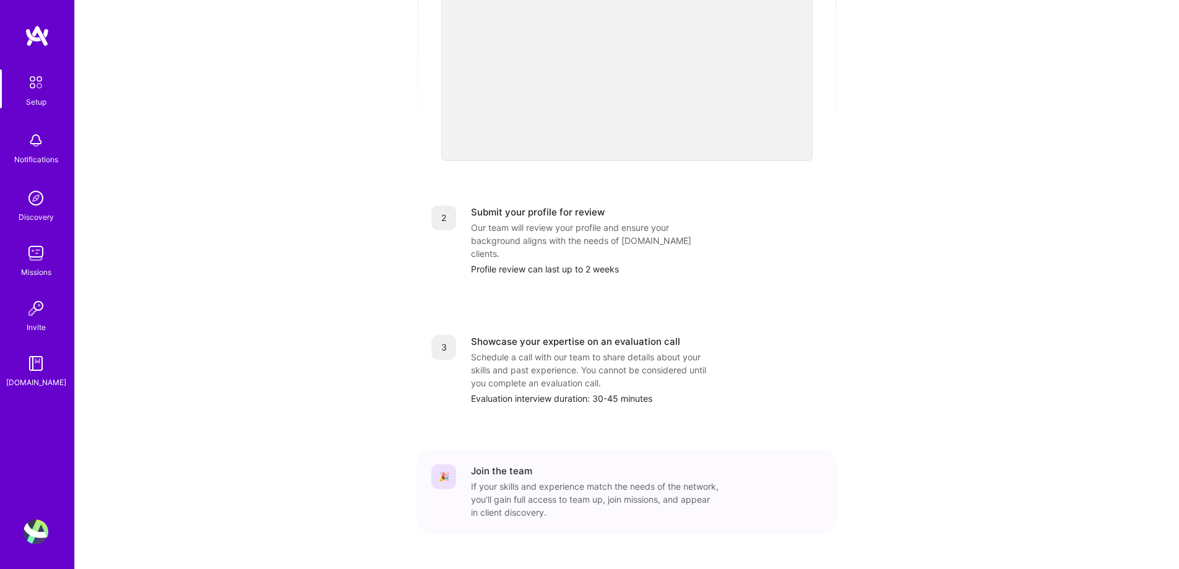
scroll to position [372, 0]
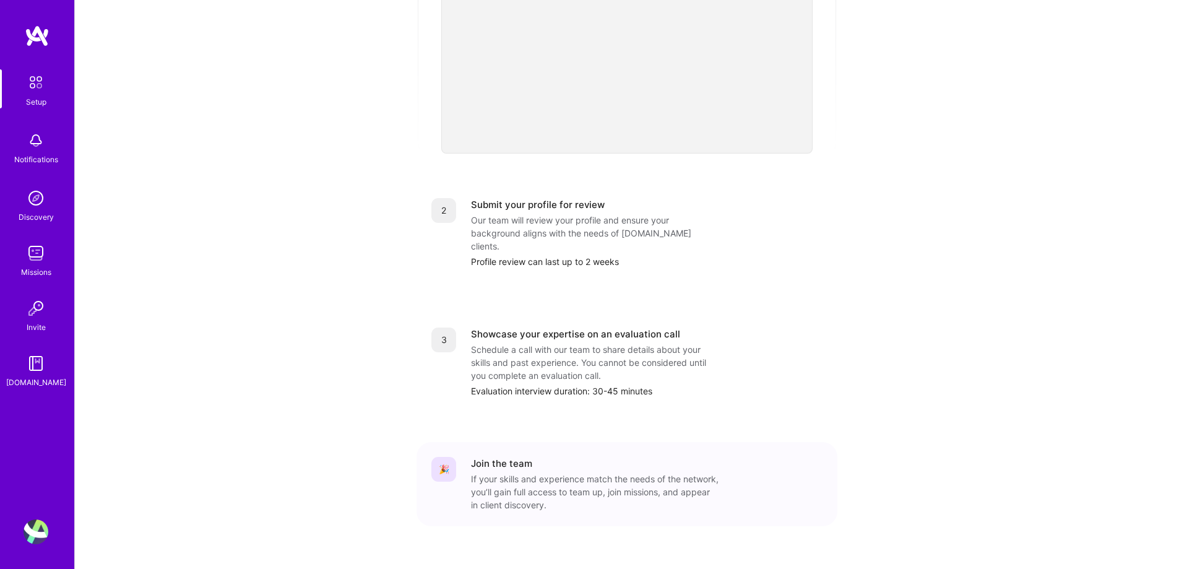
click at [41, 158] on div "Notifications" at bounding box center [36, 159] width 44 height 13
click at [31, 214] on div "Discovery" at bounding box center [36, 216] width 35 height 13
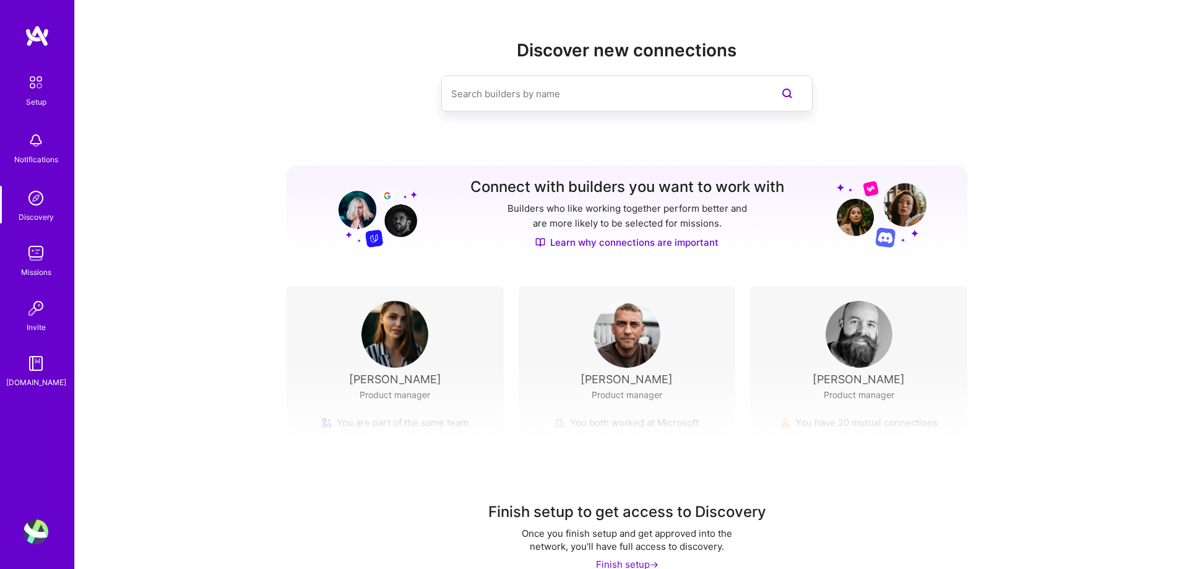
click at [27, 272] on div "Missions" at bounding box center [36, 272] width 30 height 13
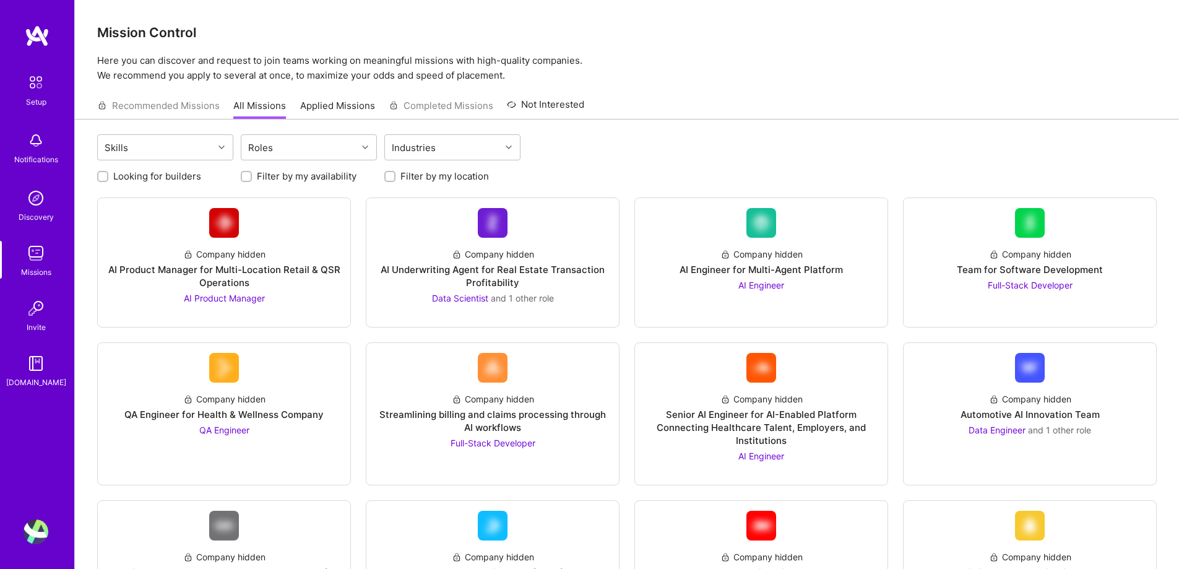
click at [697, 137] on div "Skills Roles Industries" at bounding box center [627, 148] width 1060 height 29
click at [165, 179] on label "Looking for builders" at bounding box center [157, 176] width 88 height 13
click at [108, 179] on input "Looking for builders" at bounding box center [104, 177] width 9 height 9
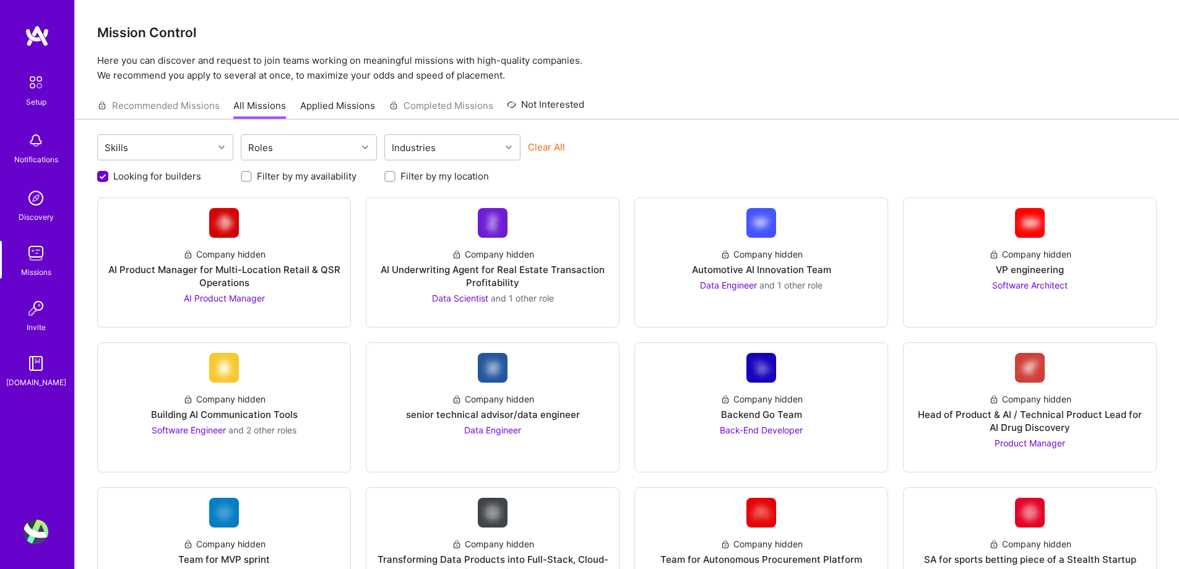
click at [165, 179] on label "Looking for builders" at bounding box center [157, 176] width 88 height 13
click at [110, 179] on input "Looking for builders" at bounding box center [103, 176] width 11 height 11
checkbox input "false"
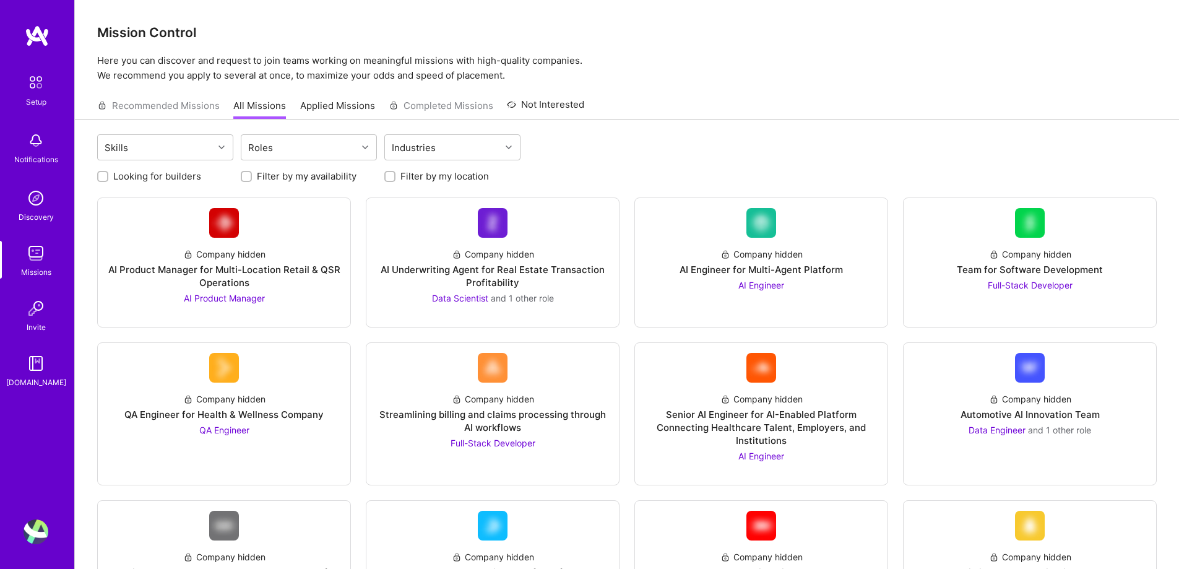
scroll to position [1, 0]
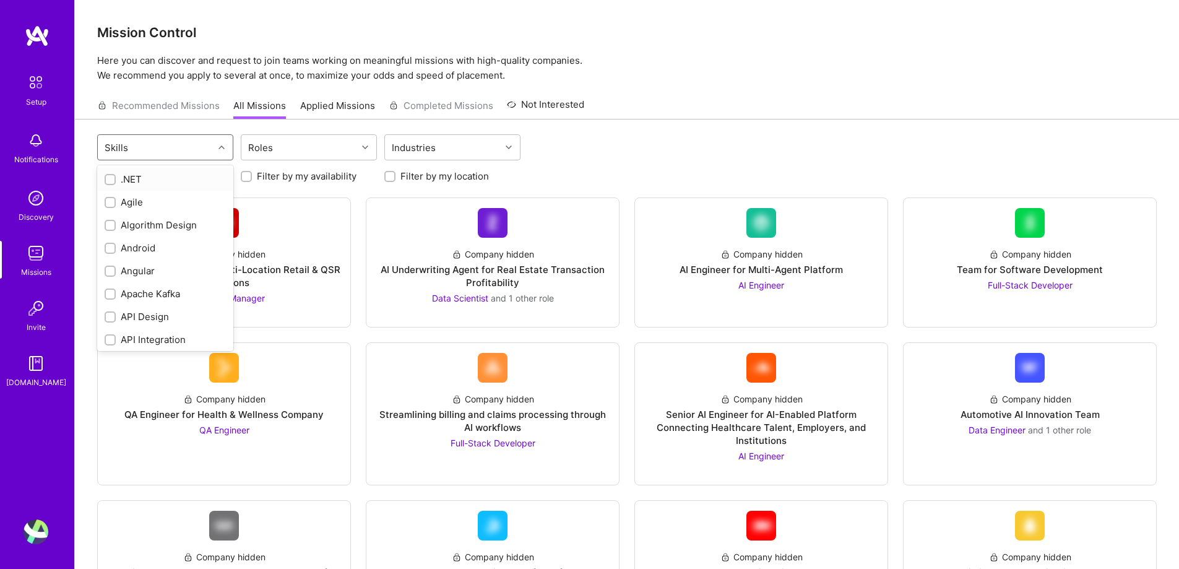
click at [153, 144] on div "Skills" at bounding box center [156, 147] width 116 height 25
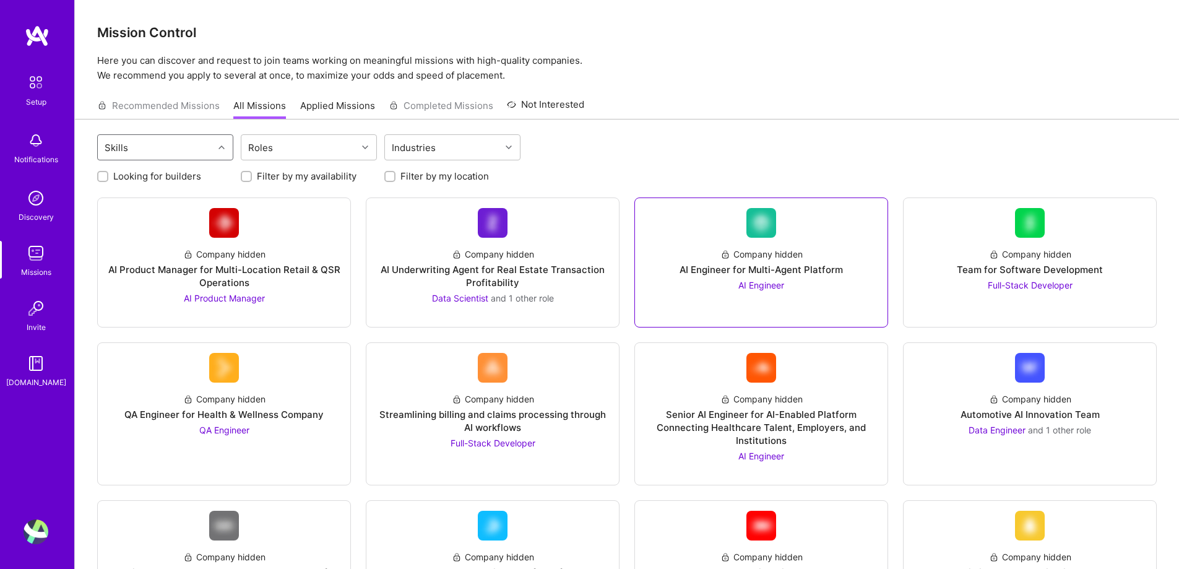
scroll to position [1, 0]
click at [361, 106] on link "Applied Missions" at bounding box center [337, 109] width 75 height 20
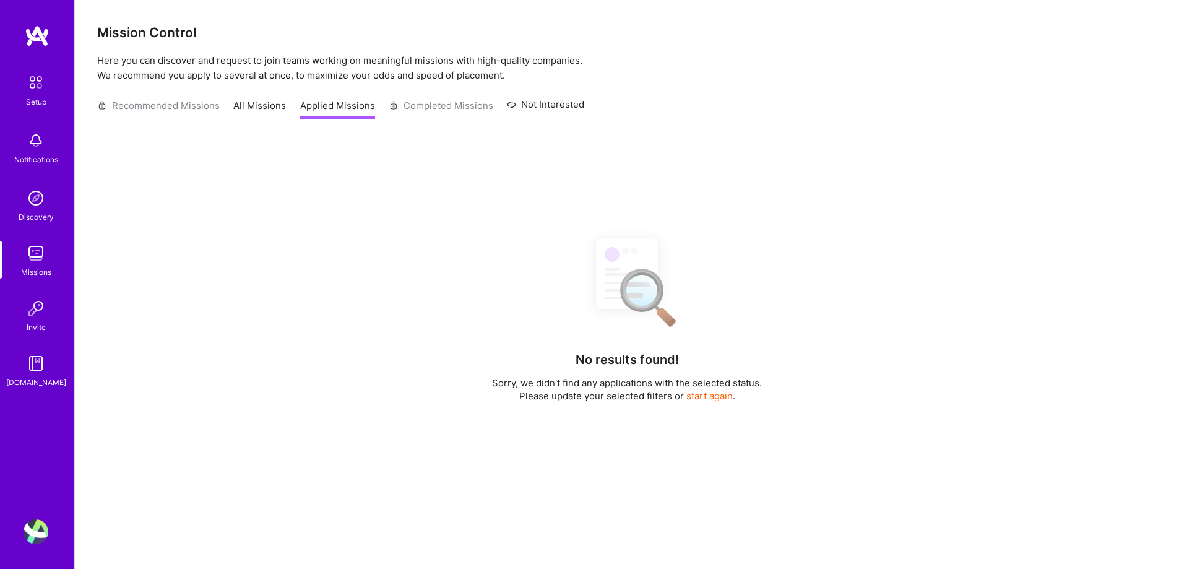
click at [460, 110] on div "Recommended Missions All Missions Applied Missions Completed Missions Not Inter…" at bounding box center [340, 105] width 487 height 27
click at [165, 104] on div "Recommended Missions All Missions Applied Missions Completed Missions Not Inter…" at bounding box center [340, 105] width 487 height 27
click at [163, 110] on div "Recommended Missions All Missions Applied Missions Completed Missions Not Inter…" at bounding box center [340, 105] width 487 height 27
drag, startPoint x: 163, startPoint y: 110, endPoint x: 258, endPoint y: 119, distance: 95.1
click at [258, 119] on div "Recommended Missions All Missions Applied Missions Completed Missions Not Inter…" at bounding box center [340, 105] width 487 height 27
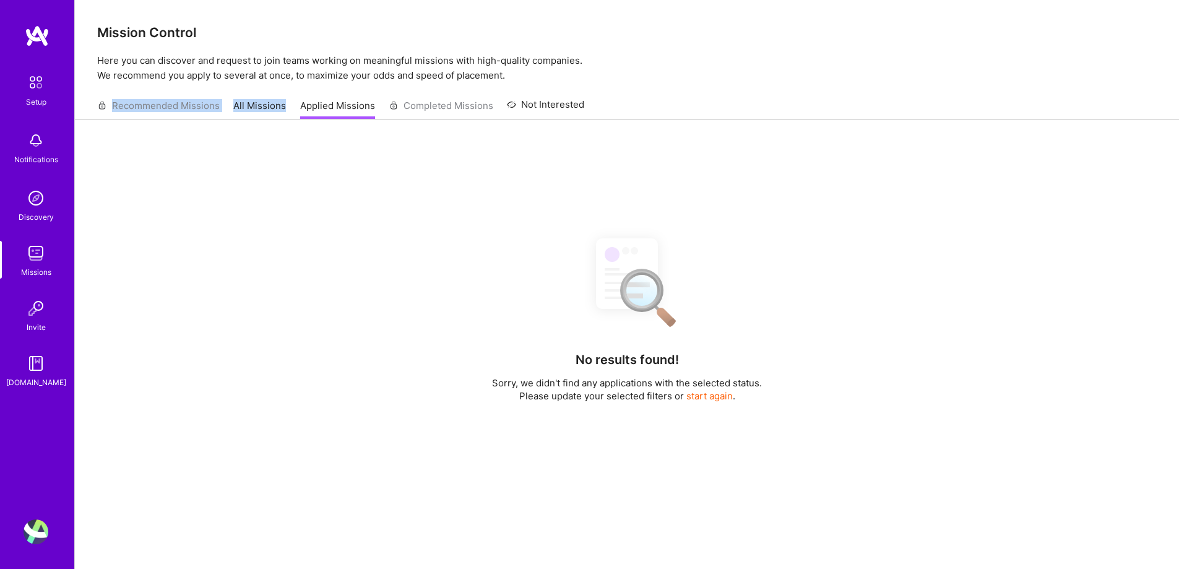
click at [258, 119] on link "All Missions" at bounding box center [259, 109] width 53 height 20
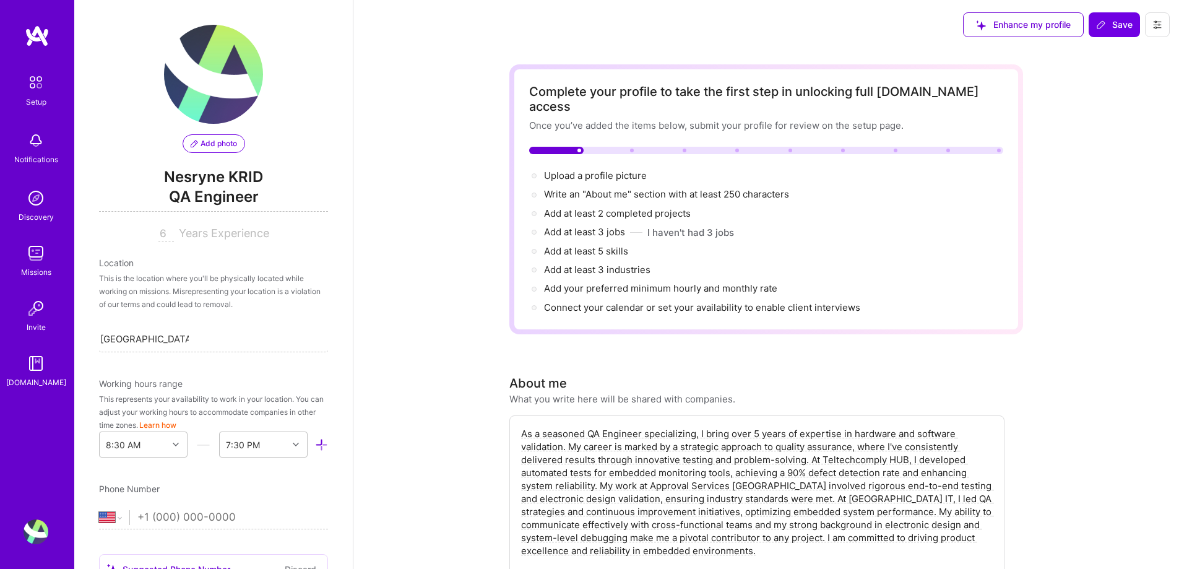
select select "US"
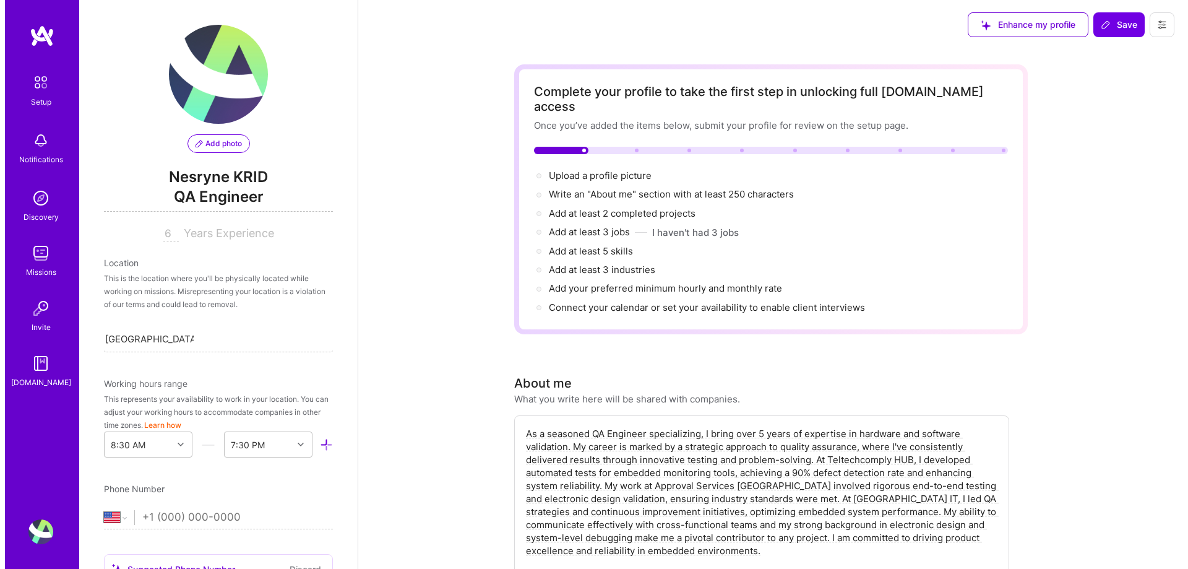
scroll to position [1306, 0]
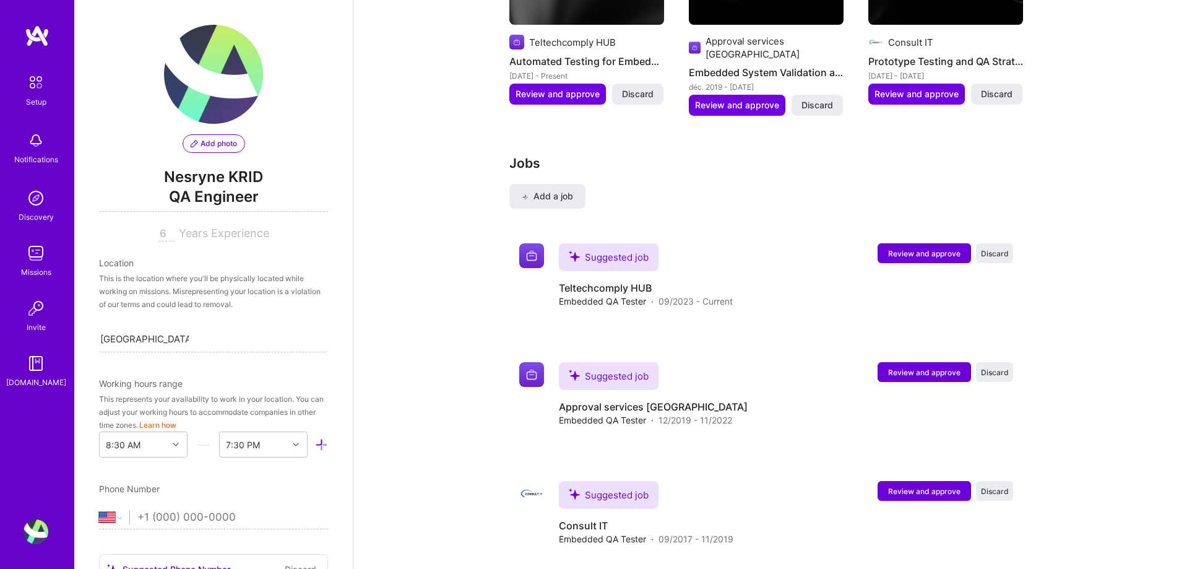
drag, startPoint x: 397, startPoint y: 121, endPoint x: 427, endPoint y: 119, distance: 30.4
click at [587, 88] on span "Review and approve" at bounding box center [558, 94] width 84 height 12
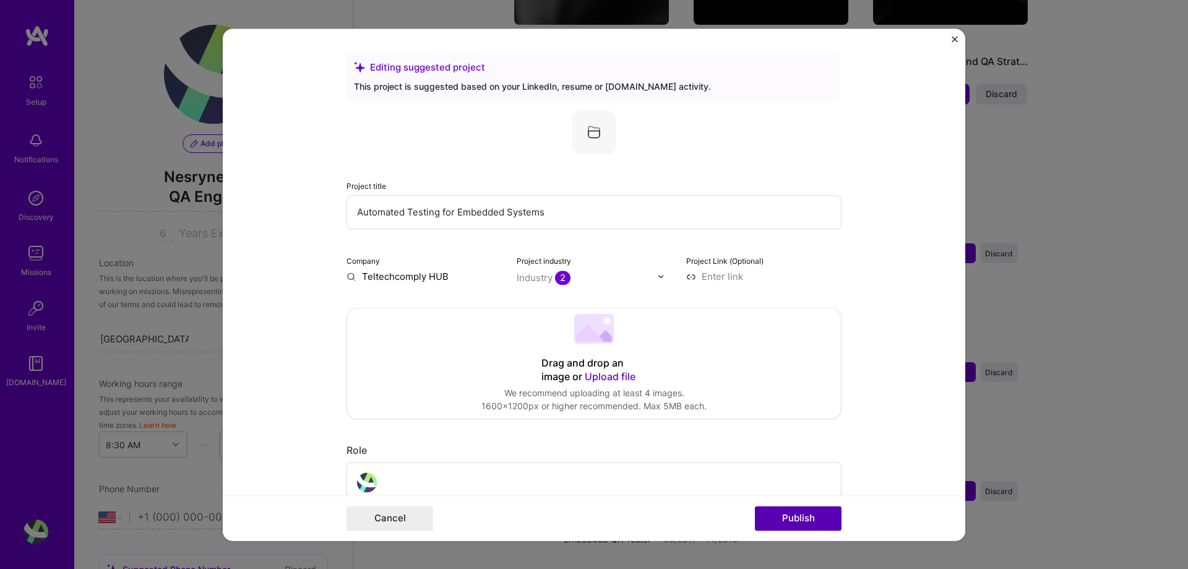
click at [767, 515] on button "Publish" at bounding box center [798, 518] width 87 height 25
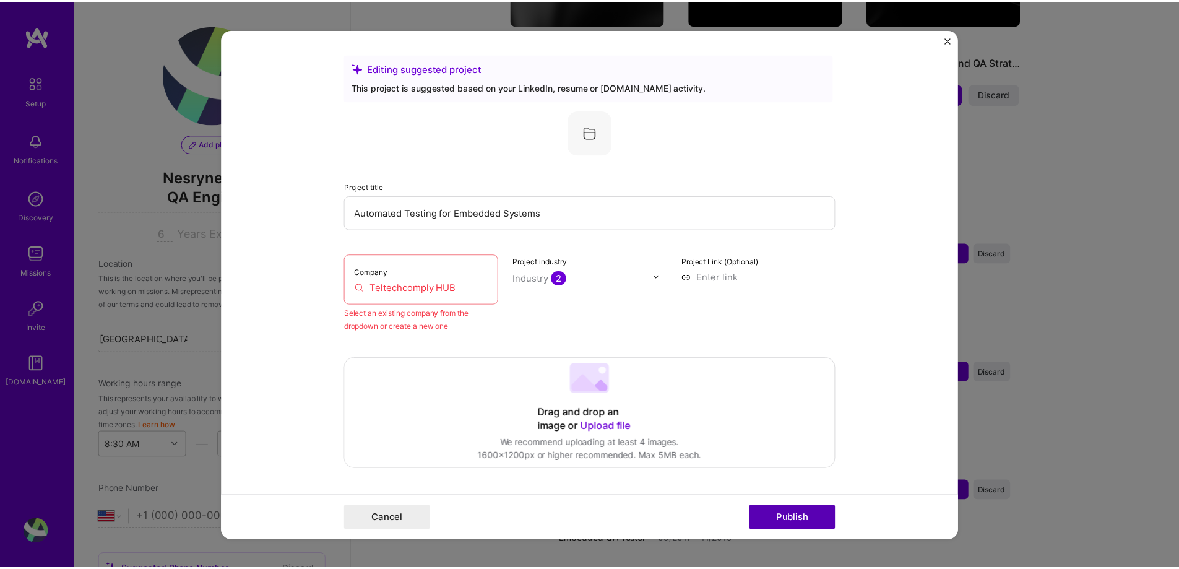
scroll to position [81, 0]
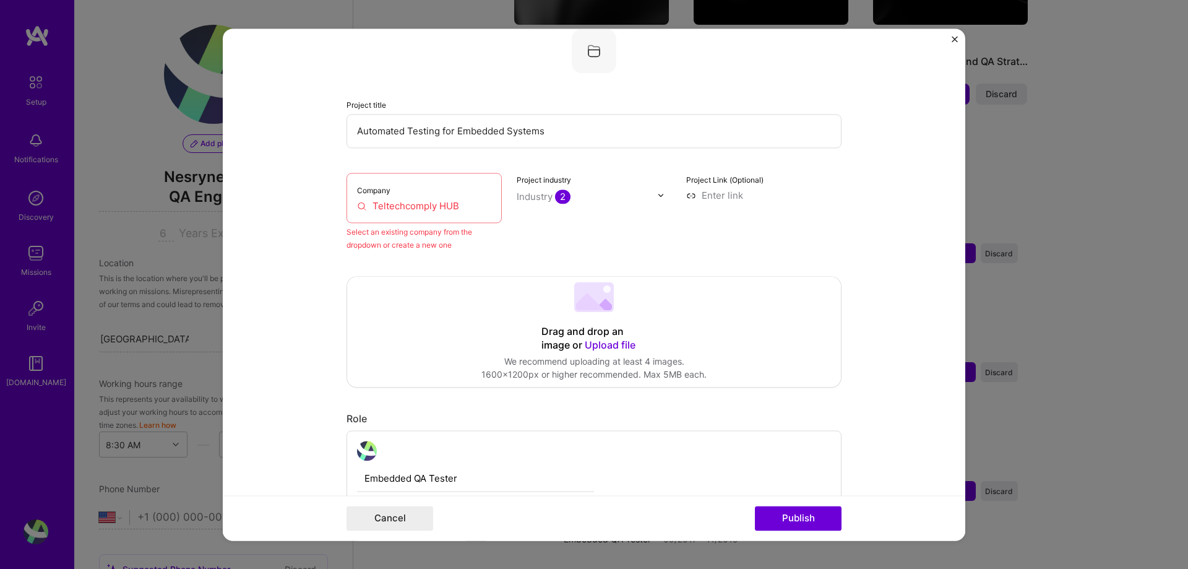
click at [448, 200] on input "Teltechcomply HUB" at bounding box center [424, 205] width 134 height 13
click at [402, 524] on button "Cancel" at bounding box center [390, 518] width 87 height 25
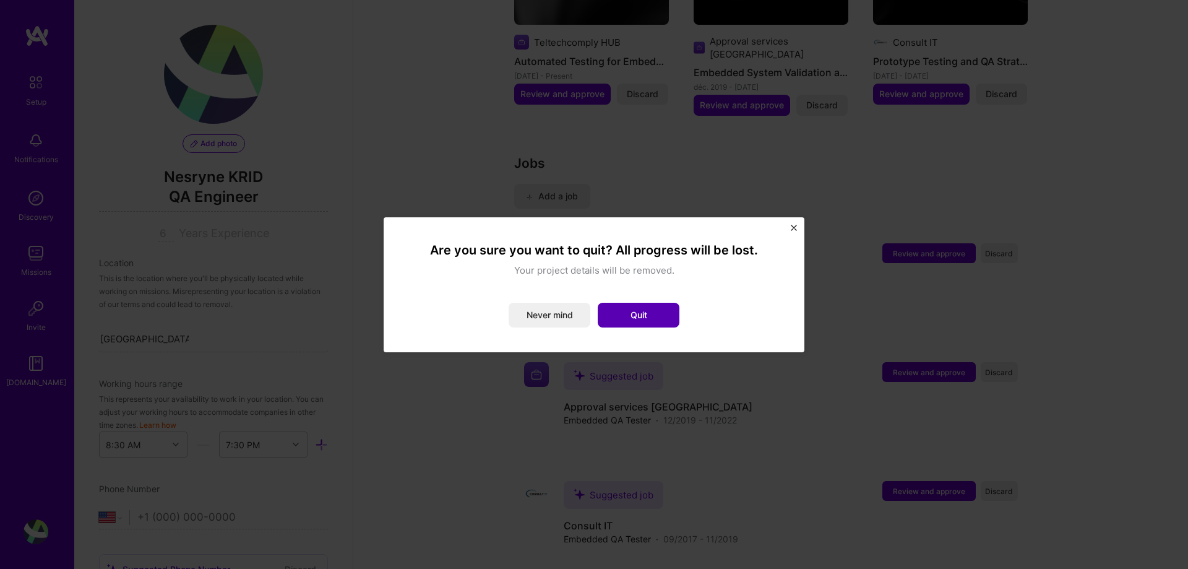
click at [637, 318] on button "Quit" at bounding box center [639, 315] width 82 height 25
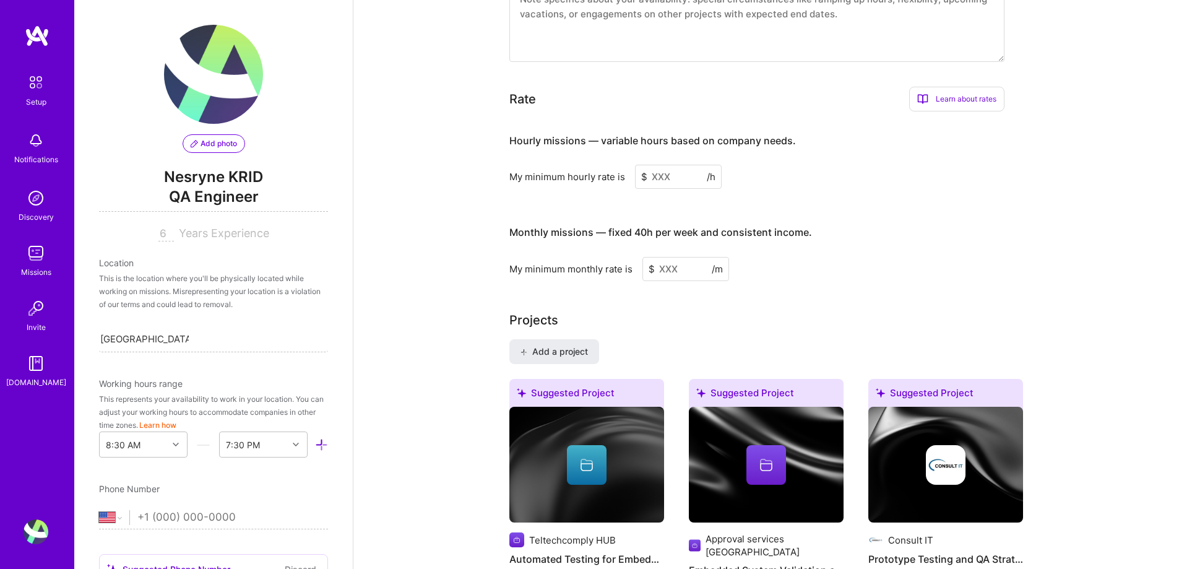
click at [985, 233] on h3 "Monthly missions — fixed 40h per week and consistent income." at bounding box center [756, 233] width 495 height 38
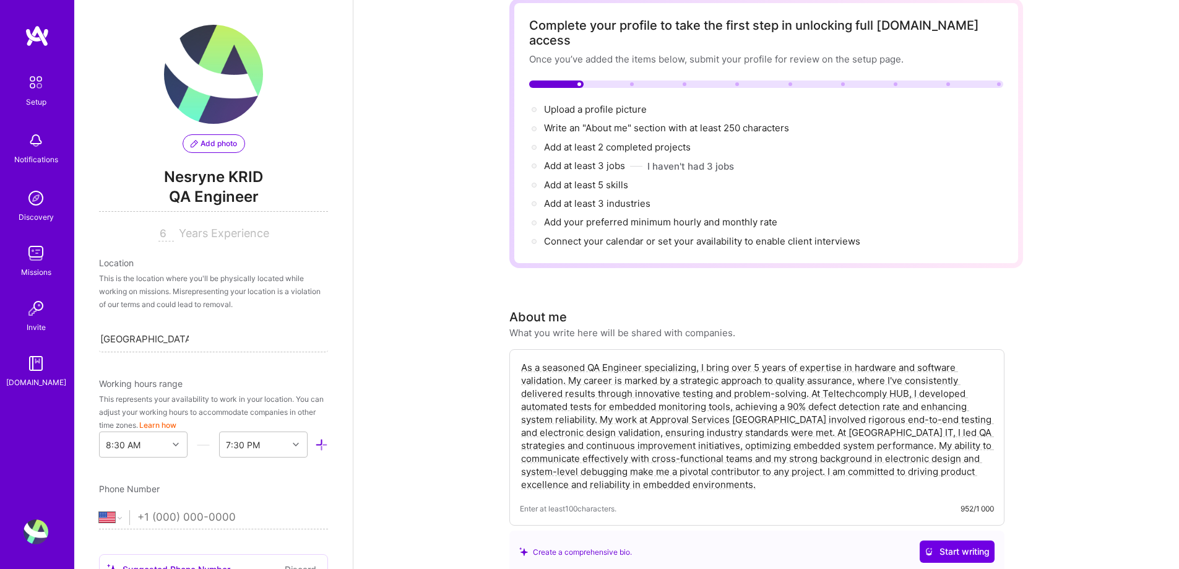
scroll to position [0, 0]
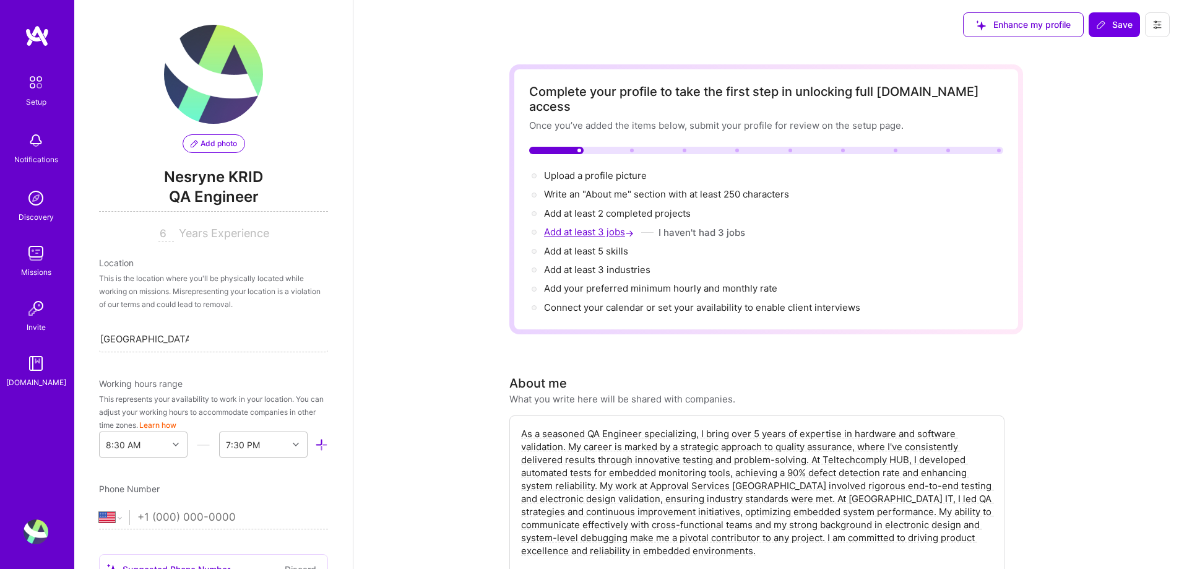
click at [604, 226] on span "Add at least 3 jobs →" at bounding box center [590, 232] width 92 height 12
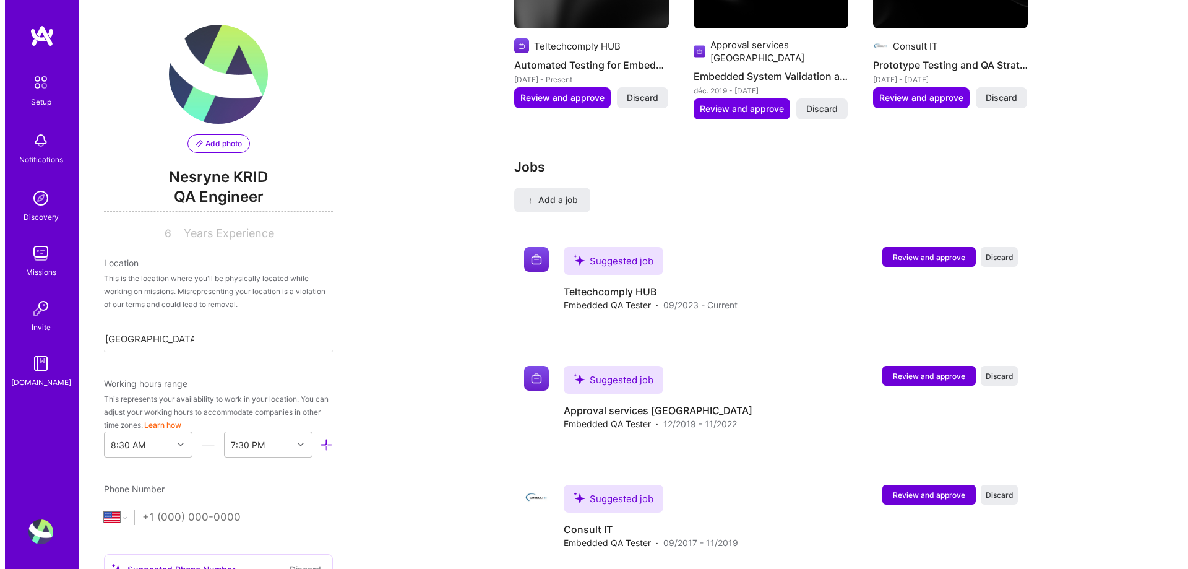
scroll to position [1306, 0]
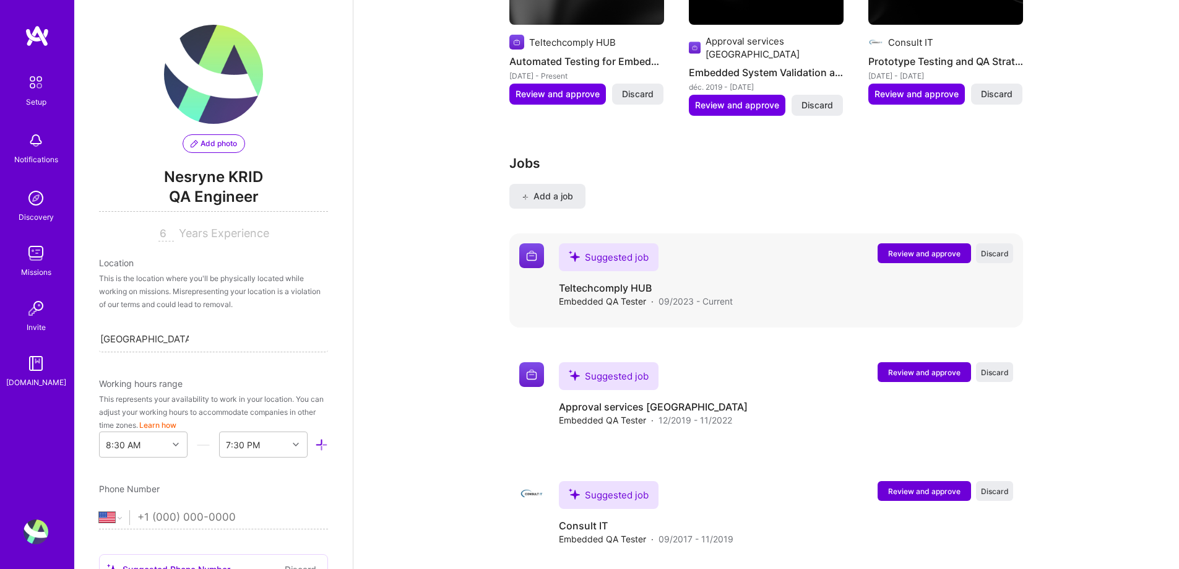
click at [890, 248] on span "Review and approve" at bounding box center [924, 253] width 72 height 11
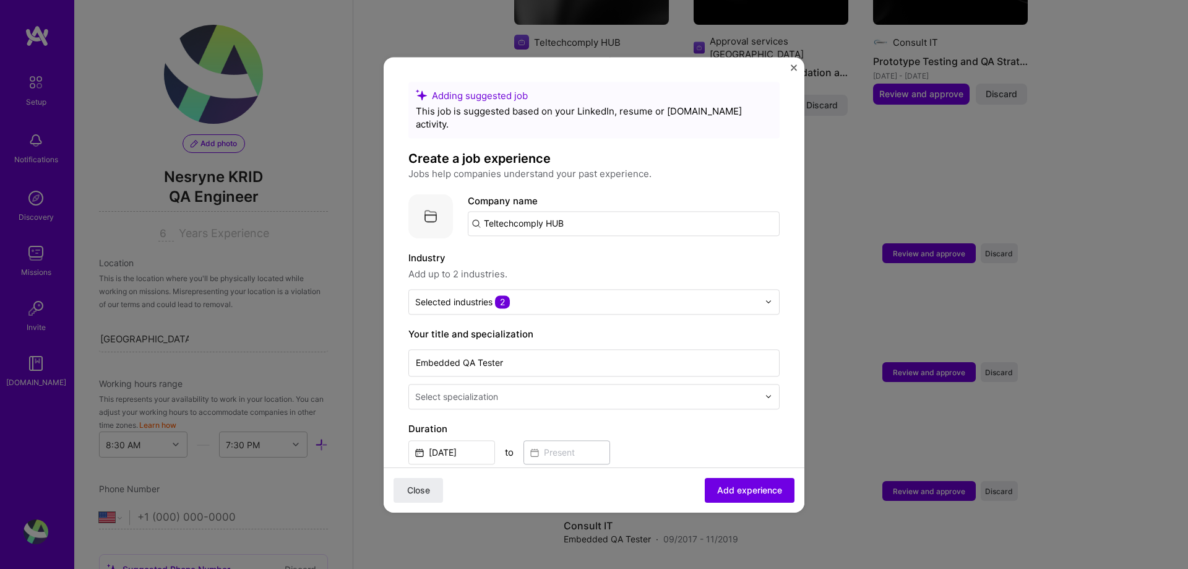
scroll to position [398, 0]
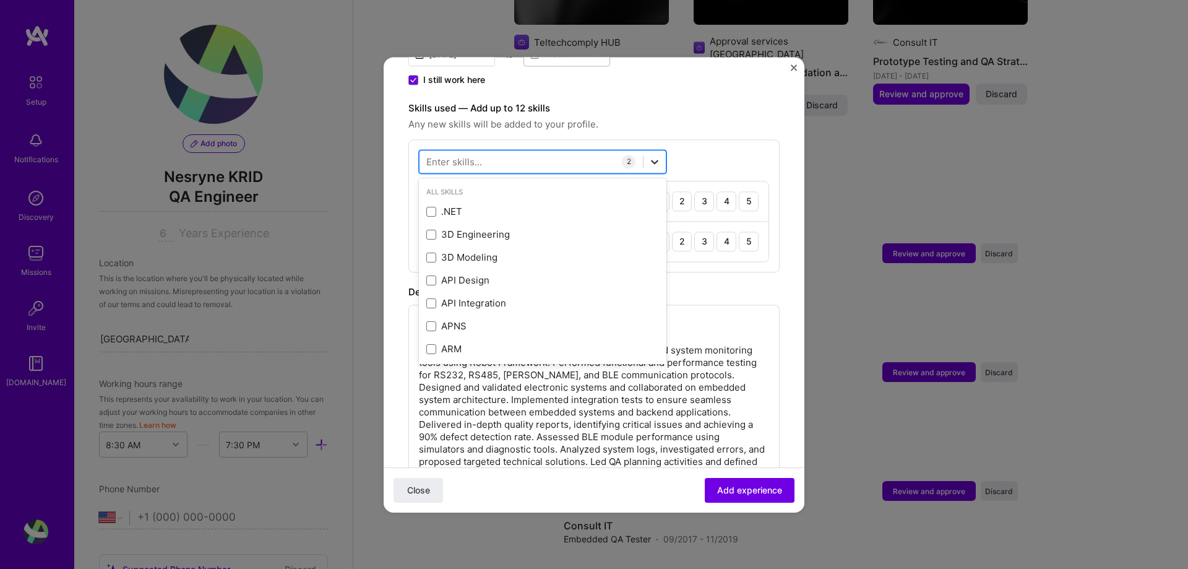
click at [650, 155] on icon at bounding box center [655, 161] width 12 height 12
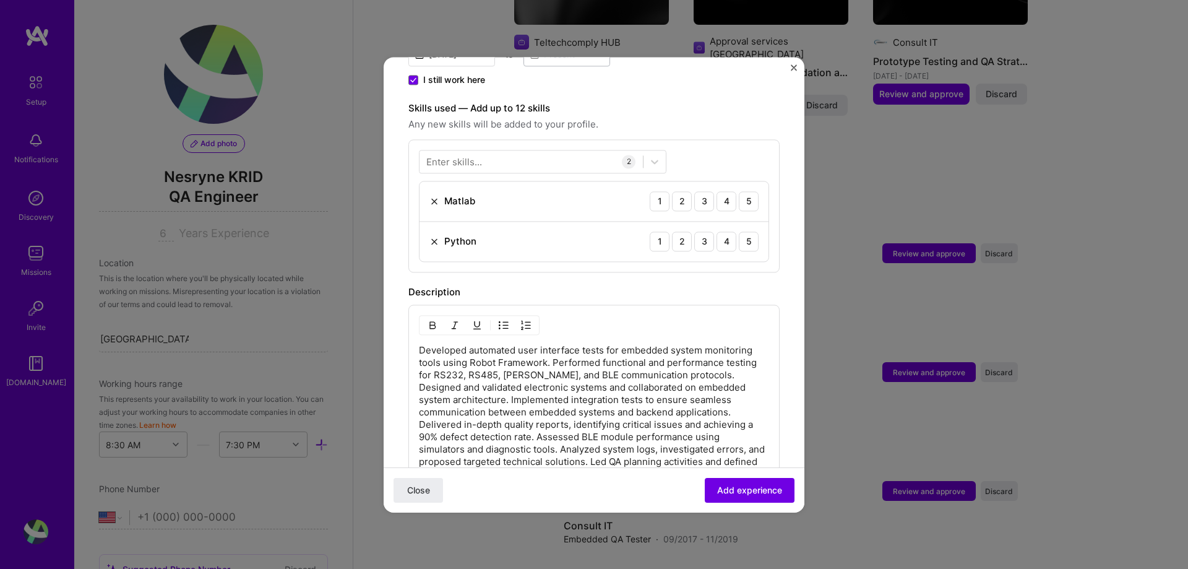
click at [628, 379] on p "Developed automated user interface tests for embedded system monitoring tools u…" at bounding box center [594, 418] width 350 height 149
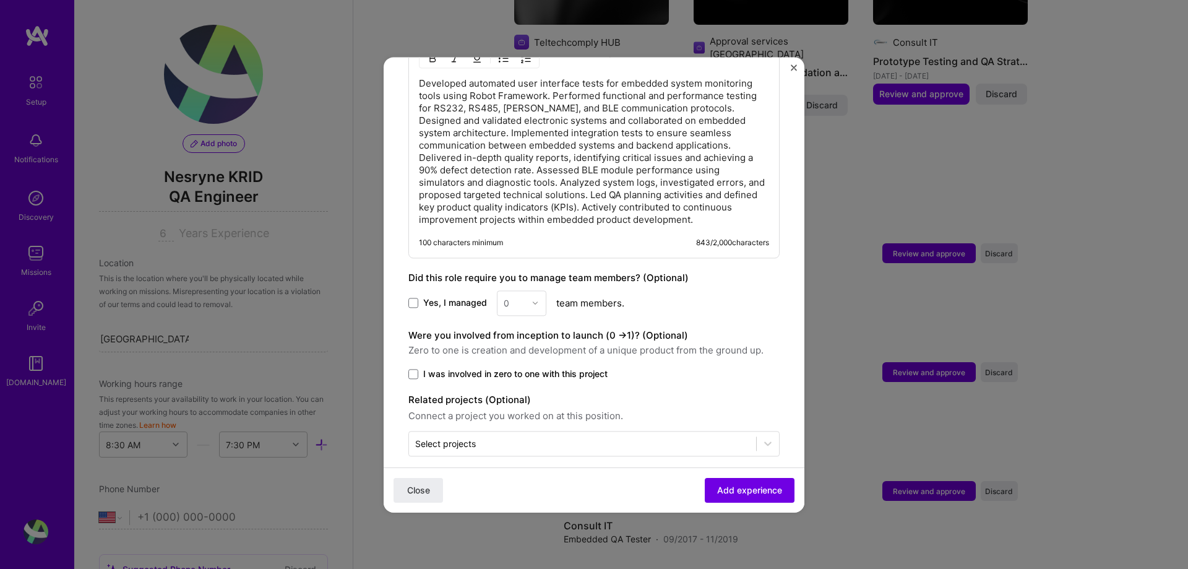
scroll to position [666, 0]
click at [446, 295] on span "Yes, I managed" at bounding box center [455, 301] width 64 height 12
click at [0, 0] on input "Yes, I managed" at bounding box center [0, 0] width 0 height 0
click at [425, 366] on span "I was involved in zero to one with this project" at bounding box center [515, 372] width 184 height 12
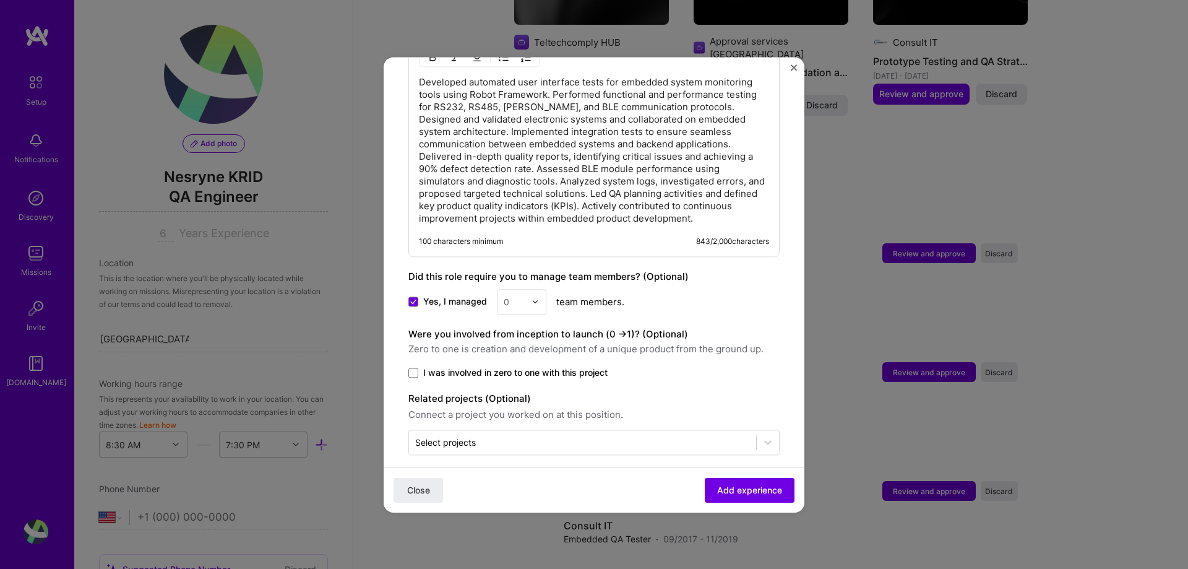
click at [0, 0] on input "I was involved in zero to one with this project" at bounding box center [0, 0] width 0 height 0
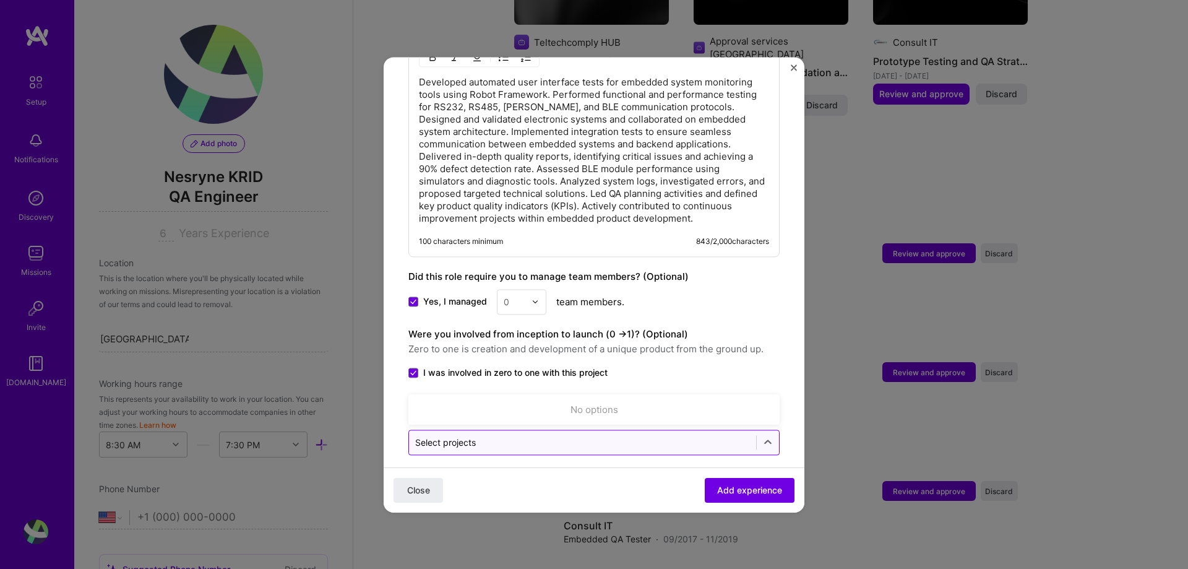
click at [461, 436] on div "Select projects" at bounding box center [445, 442] width 61 height 13
click at [462, 436] on div "Select projects" at bounding box center [445, 442] width 61 height 13
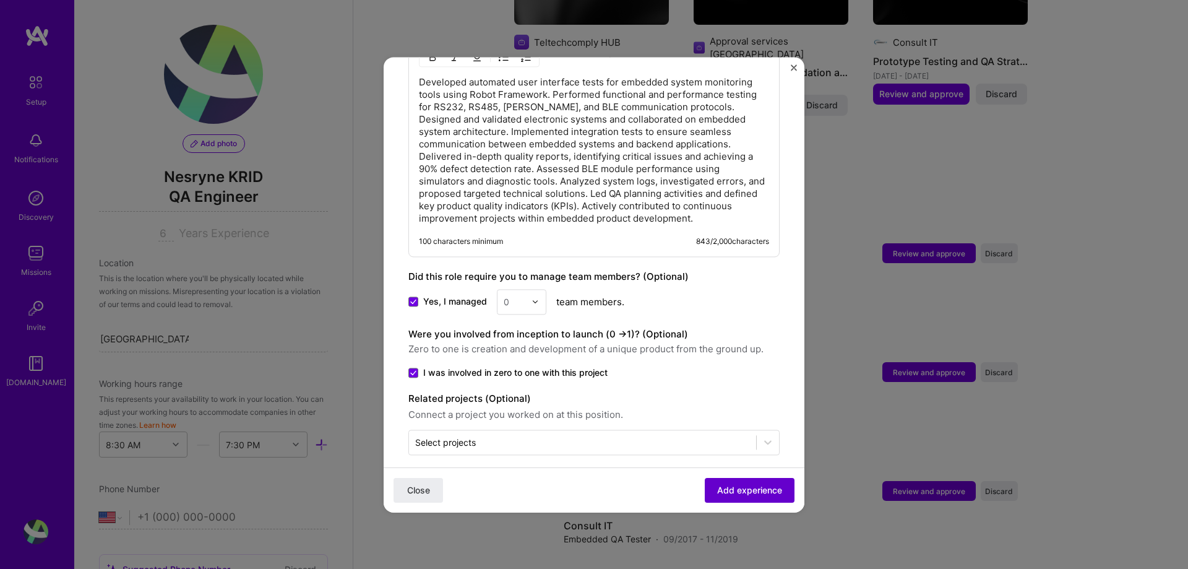
click at [717, 486] on span "Add experience" at bounding box center [749, 489] width 65 height 12
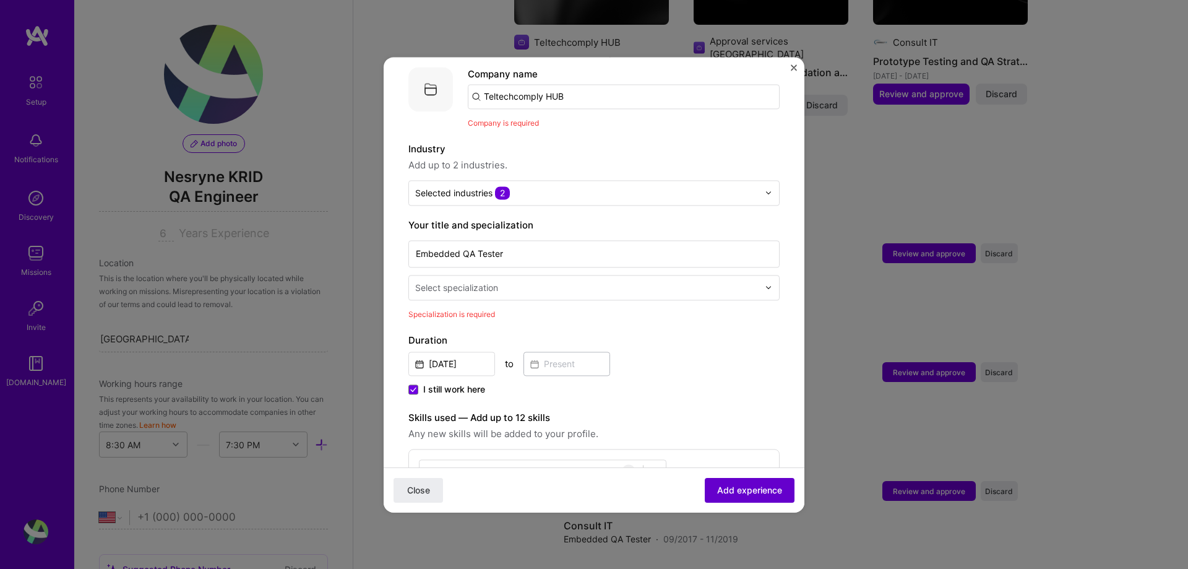
scroll to position [124, 0]
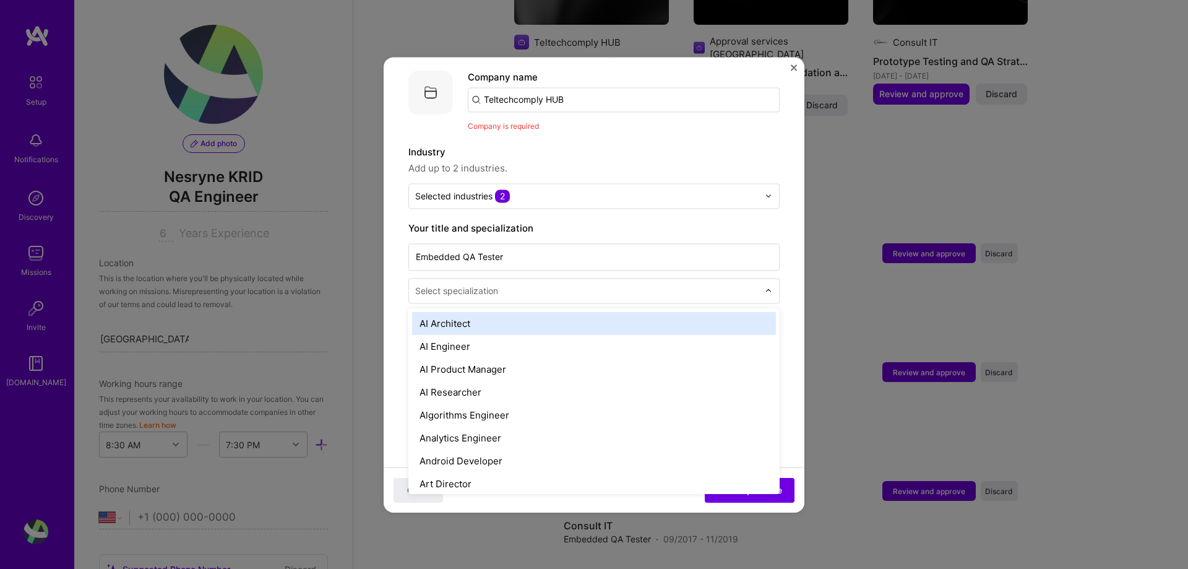
click at [575, 284] on input "text" at bounding box center [588, 290] width 346 height 13
click at [753, 287] on div "Select specialization" at bounding box center [587, 291] width 356 height 24
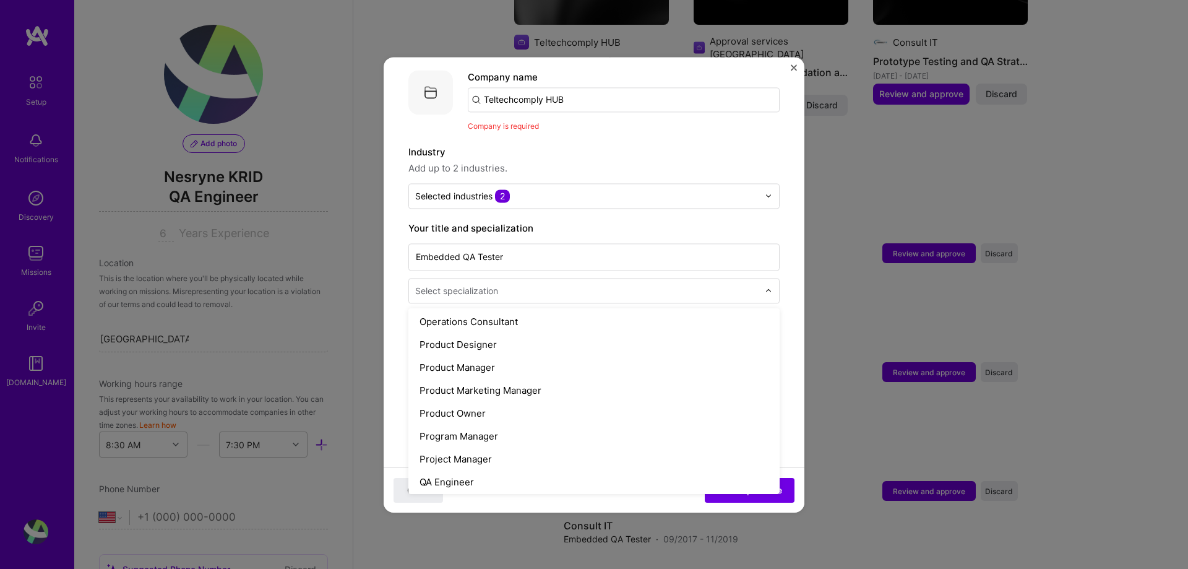
scroll to position [1135, 0]
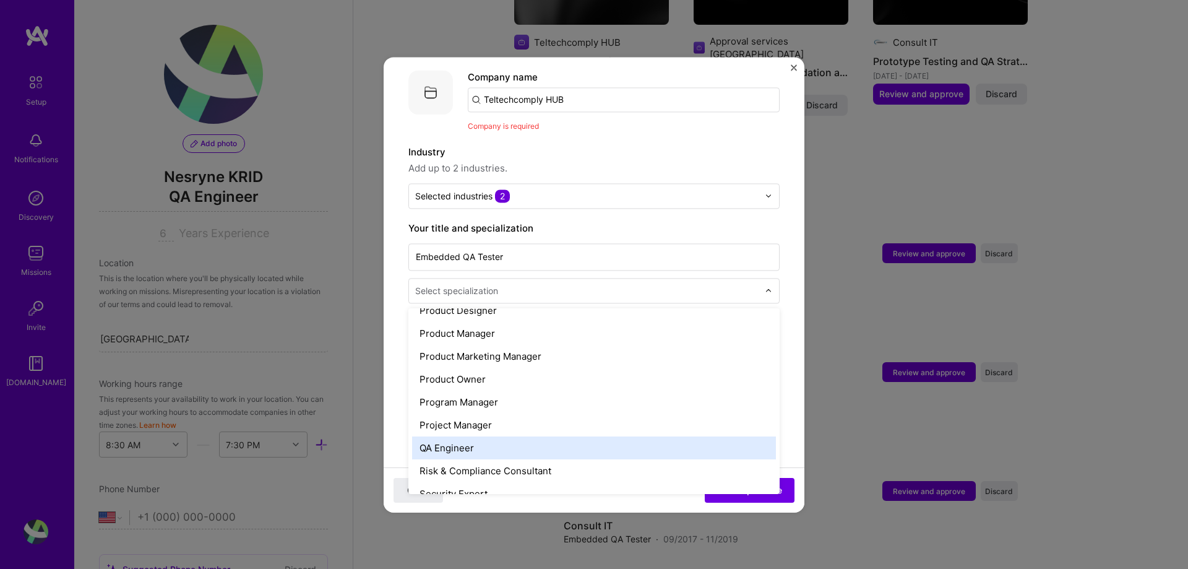
click at [592, 436] on div "QA Engineer" at bounding box center [594, 447] width 364 height 23
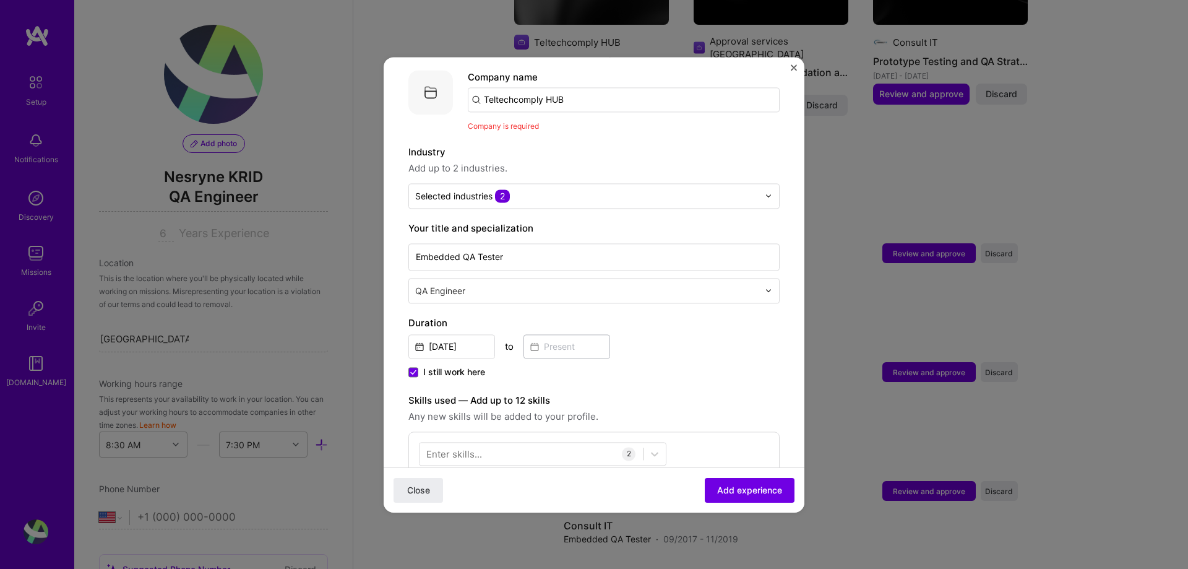
scroll to position [522, 0]
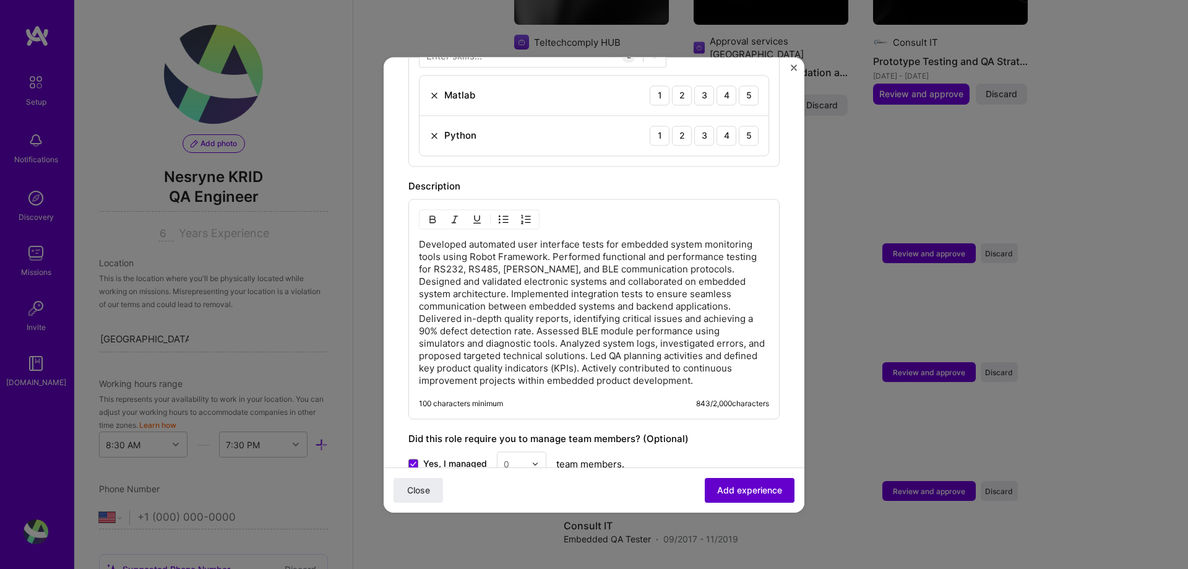
click at [748, 481] on button "Add experience" at bounding box center [750, 489] width 90 height 25
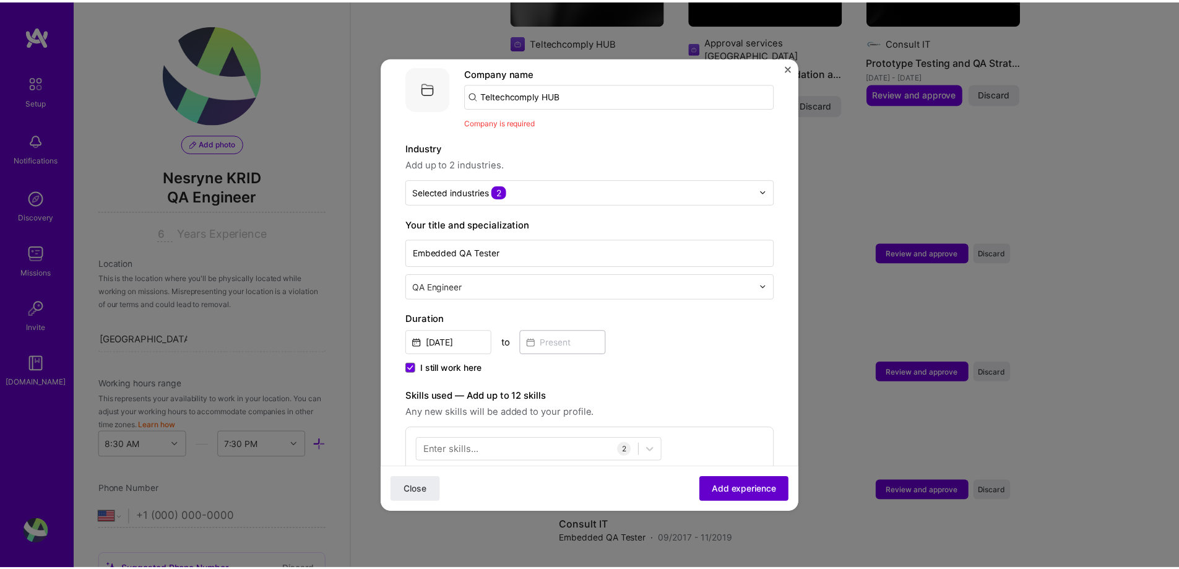
scroll to position [124, 0]
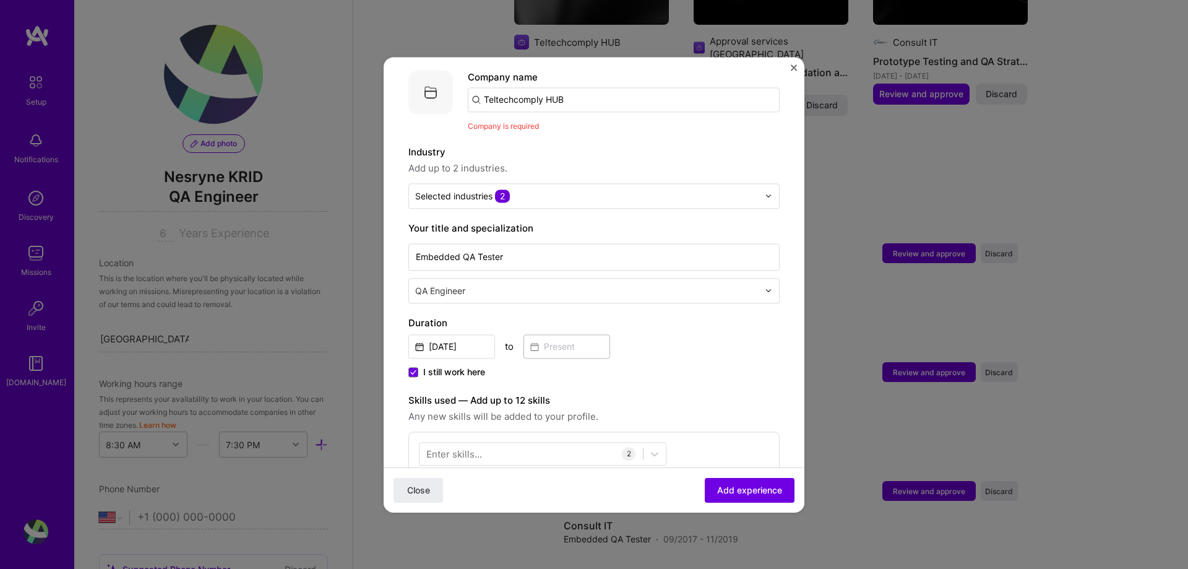
click at [585, 92] on input "Teltechcomply HUB" at bounding box center [624, 99] width 312 height 25
click at [518, 121] on span "Company is required" at bounding box center [503, 125] width 71 height 9
click at [547, 189] on input "text" at bounding box center [586, 195] width 343 height 13
click at [553, 161] on span "Add up to 2 industries." at bounding box center [593, 168] width 371 height 15
click at [493, 121] on span "Company is required" at bounding box center [503, 125] width 71 height 9
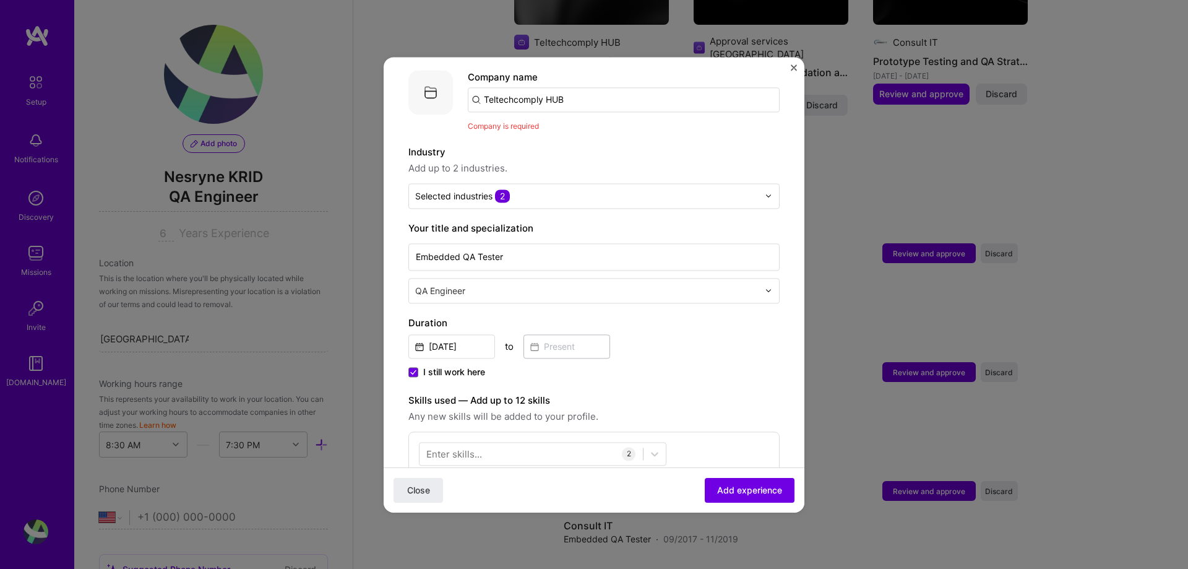
click at [509, 95] on input "Teltechcomply HUB" at bounding box center [624, 99] width 312 height 25
click at [584, 90] on input "Teltechcomply HUB" at bounding box center [624, 99] width 312 height 25
click button "Close" at bounding box center [419, 489] width 50 height 25
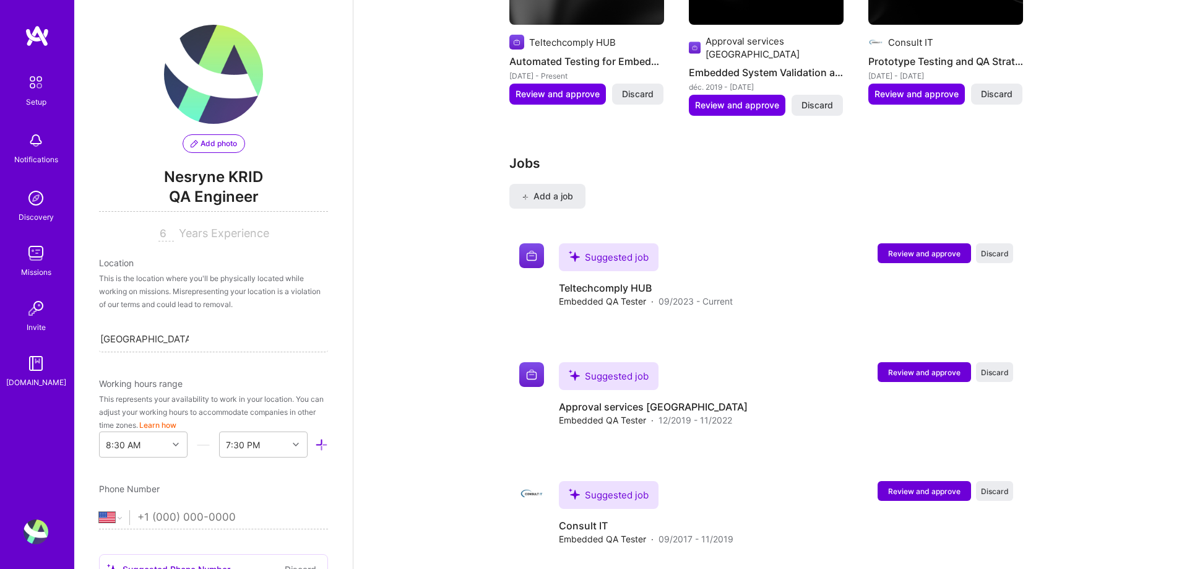
click at [665, 160] on div "Jobs Add a job Suggested job Review and approve Discard Suggested job Teltechco…" at bounding box center [766, 360] width 514 height 410
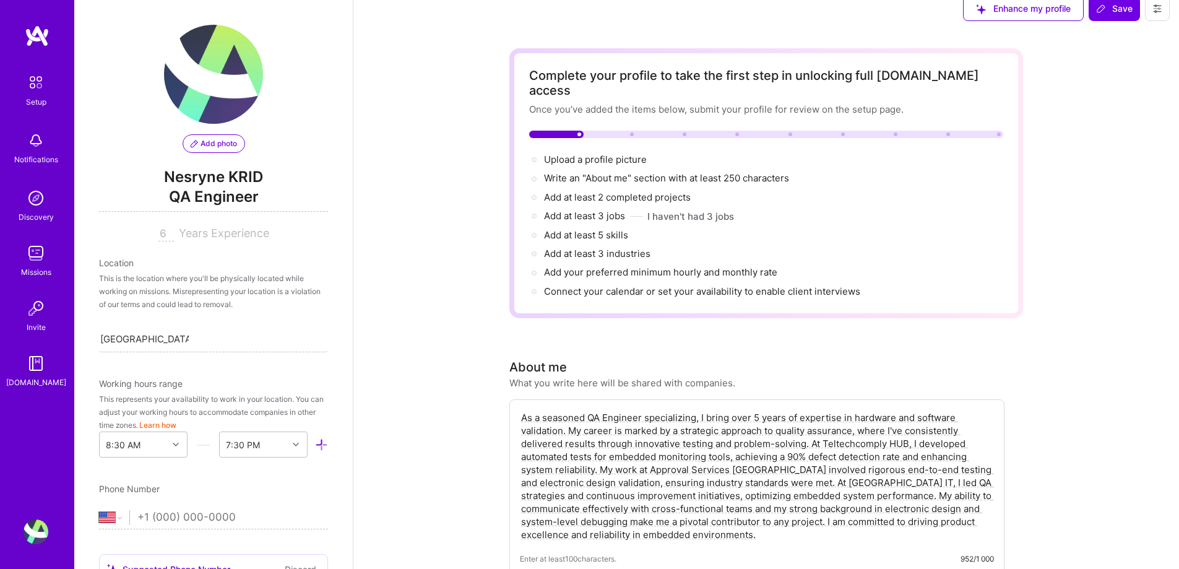
scroll to position [0, 0]
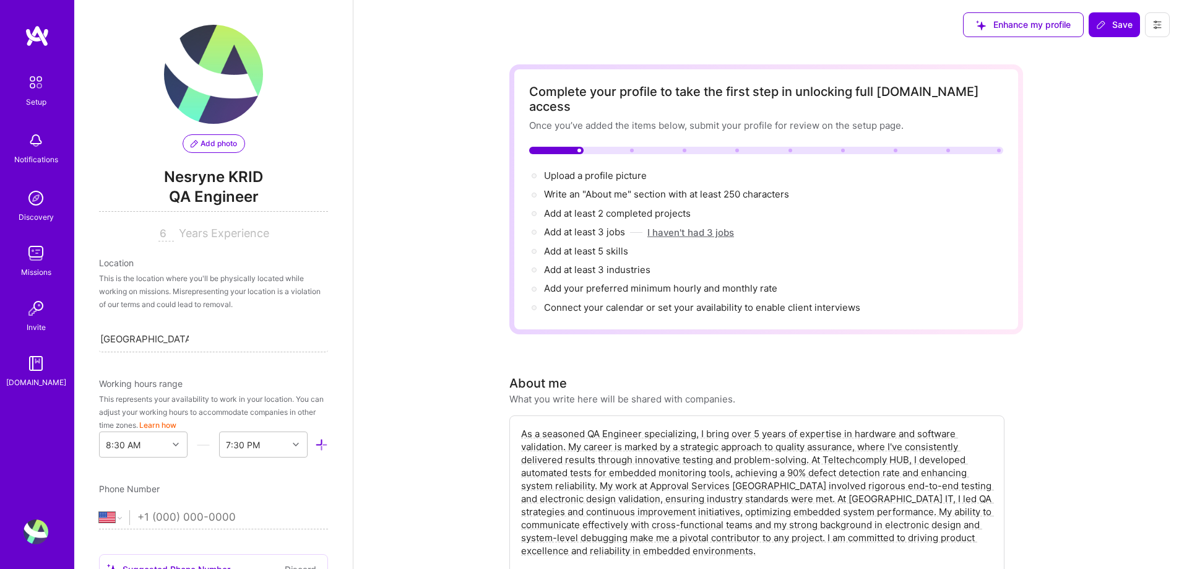
click at [677, 226] on button "I haven't had 3 jobs" at bounding box center [690, 232] width 87 height 13
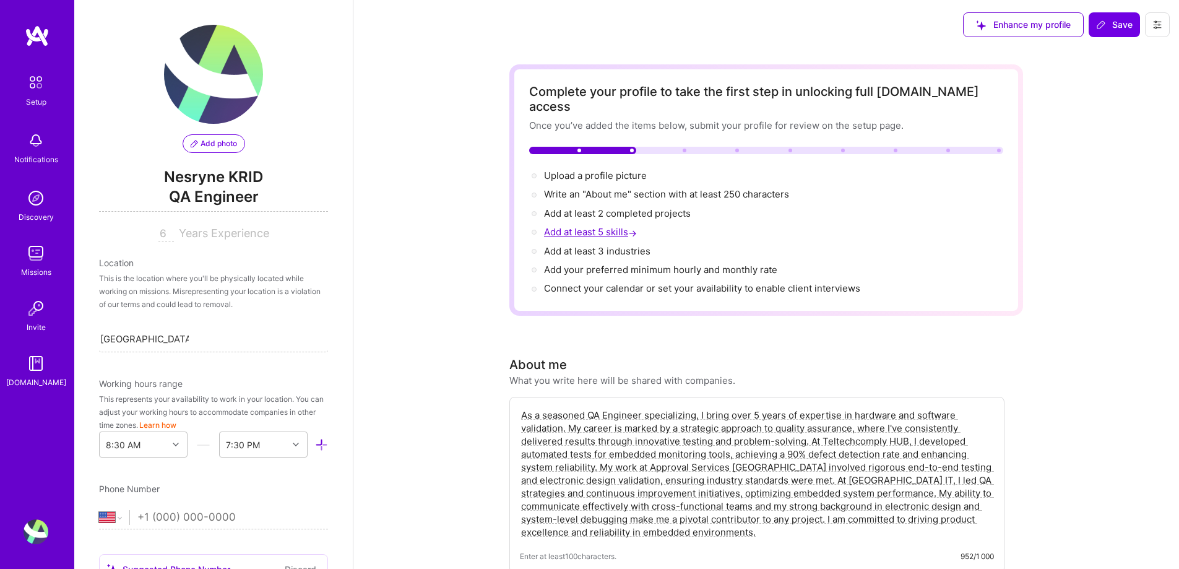
click at [559, 226] on span "Add at least 5 skills →" at bounding box center [591, 232] width 95 height 12
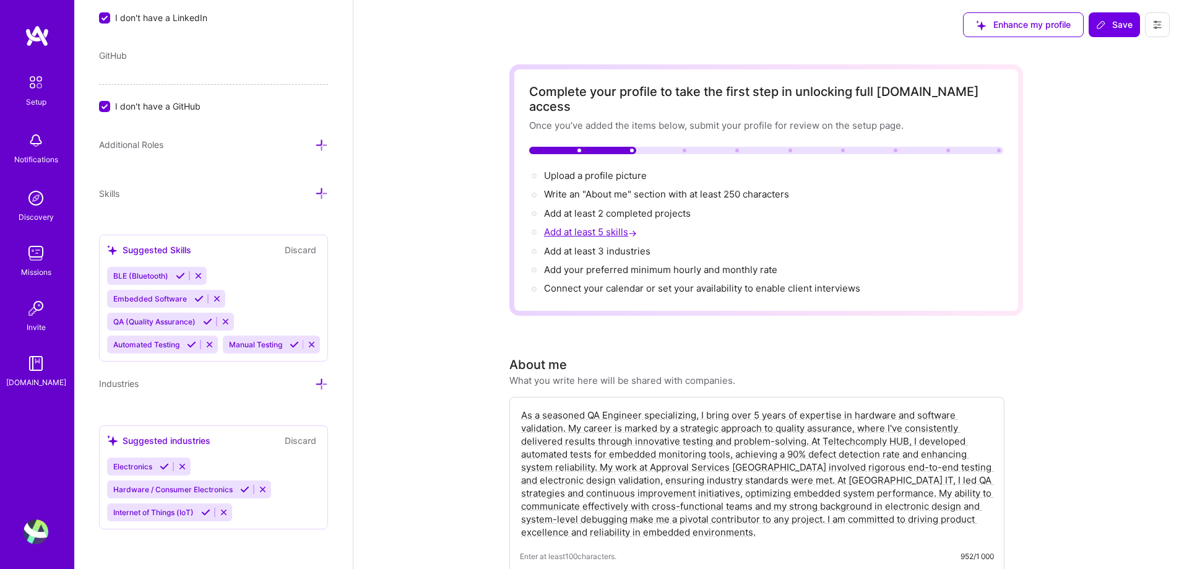
scroll to position [907, 0]
click at [137, 271] on span "BLE (Bluetooth)" at bounding box center [140, 275] width 55 height 9
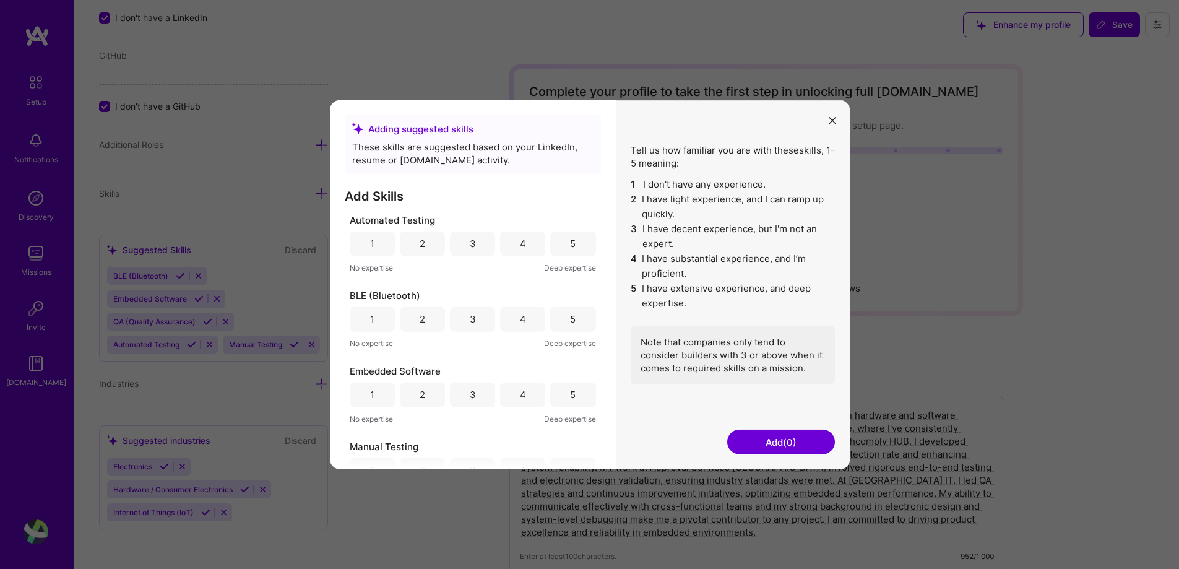
click at [833, 129] on button "modal" at bounding box center [832, 120] width 15 height 20
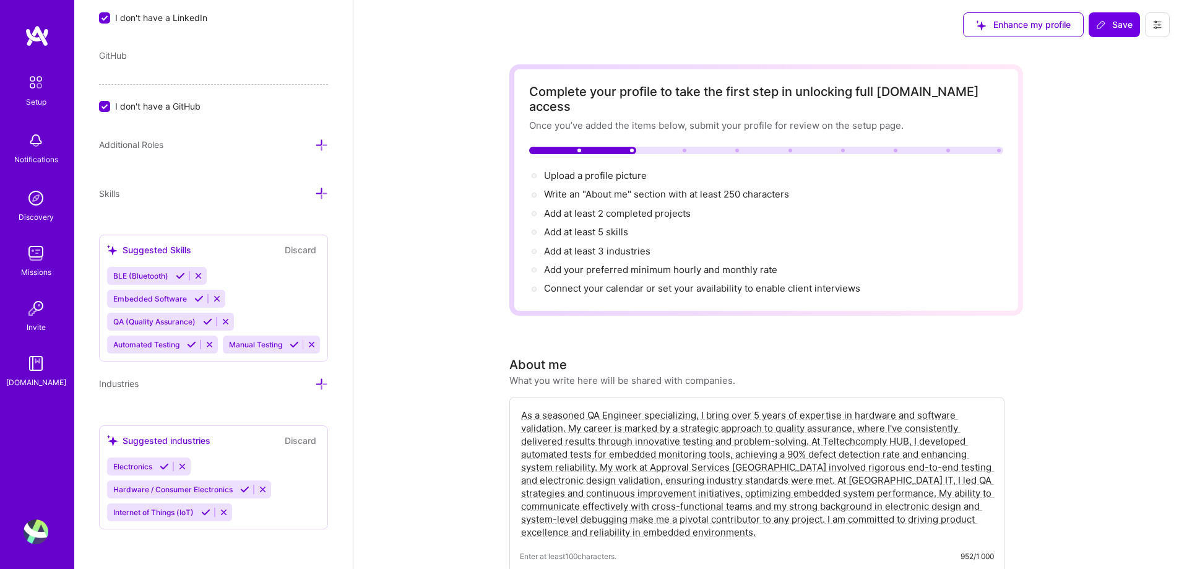
click at [105, 101] on input "I don't have a GitHub" at bounding box center [105, 106] width 11 height 11
click at [104, 102] on input "I don't have a GitHub" at bounding box center [105, 106] width 9 height 9
click at [605, 264] on span "Add your preferred minimum hourly and monthly rate →" at bounding box center [666, 270] width 244 height 12
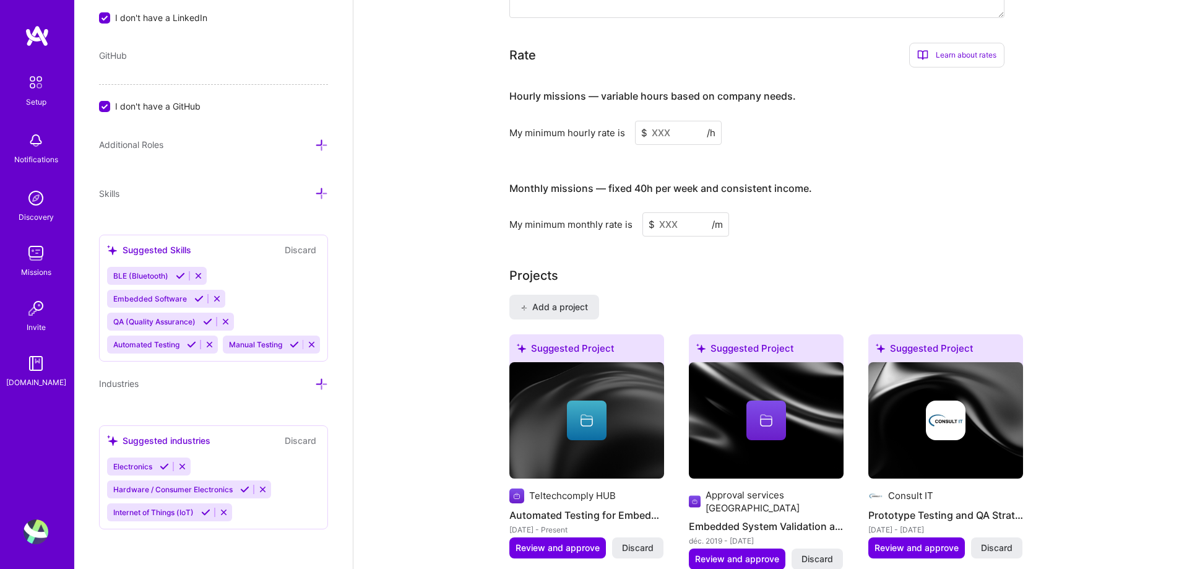
scroll to position [862, 0]
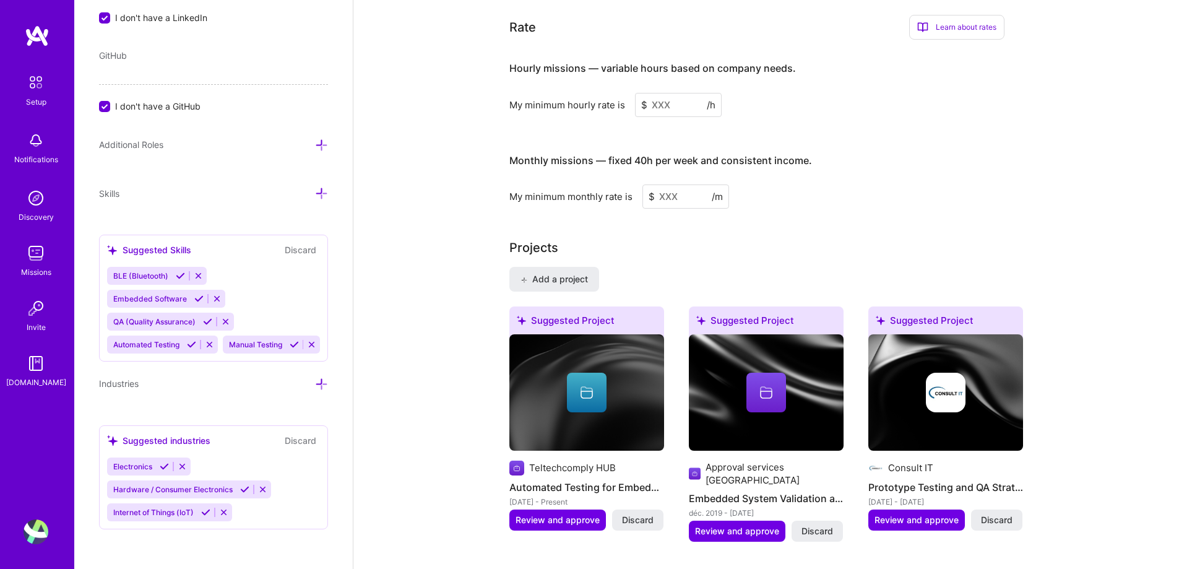
click at [661, 93] on input at bounding box center [678, 105] width 87 height 24
click at [691, 95] on input at bounding box center [678, 105] width 87 height 24
click at [678, 95] on input at bounding box center [678, 105] width 87 height 24
type input "4"
type input "5"
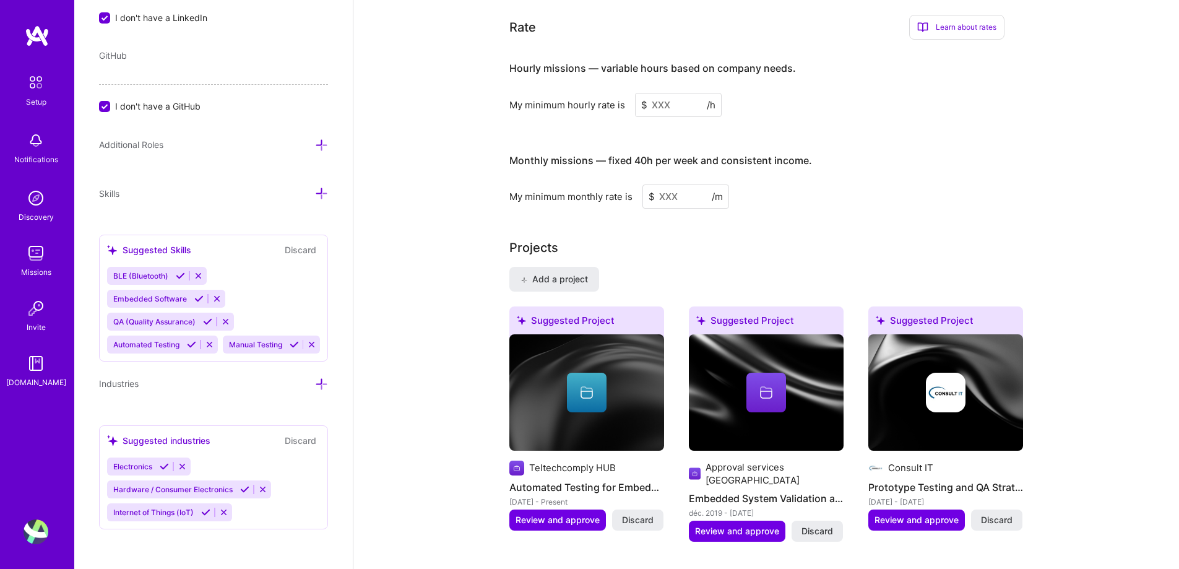
type input "5"
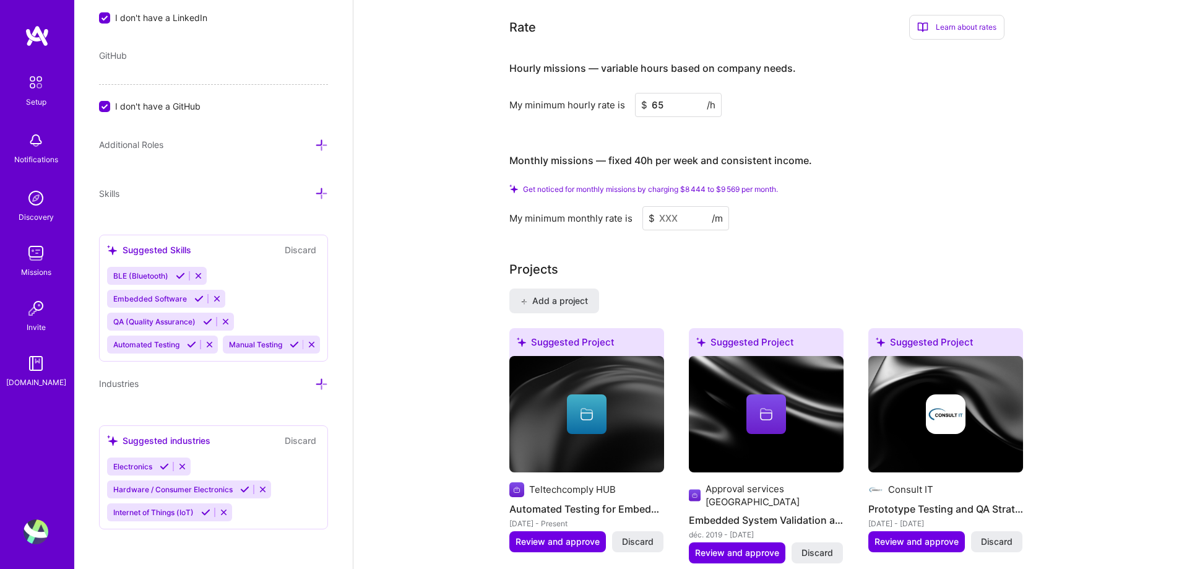
type input "6"
type input "1"
type input "6"
click at [665, 210] on input at bounding box center [685, 218] width 87 height 24
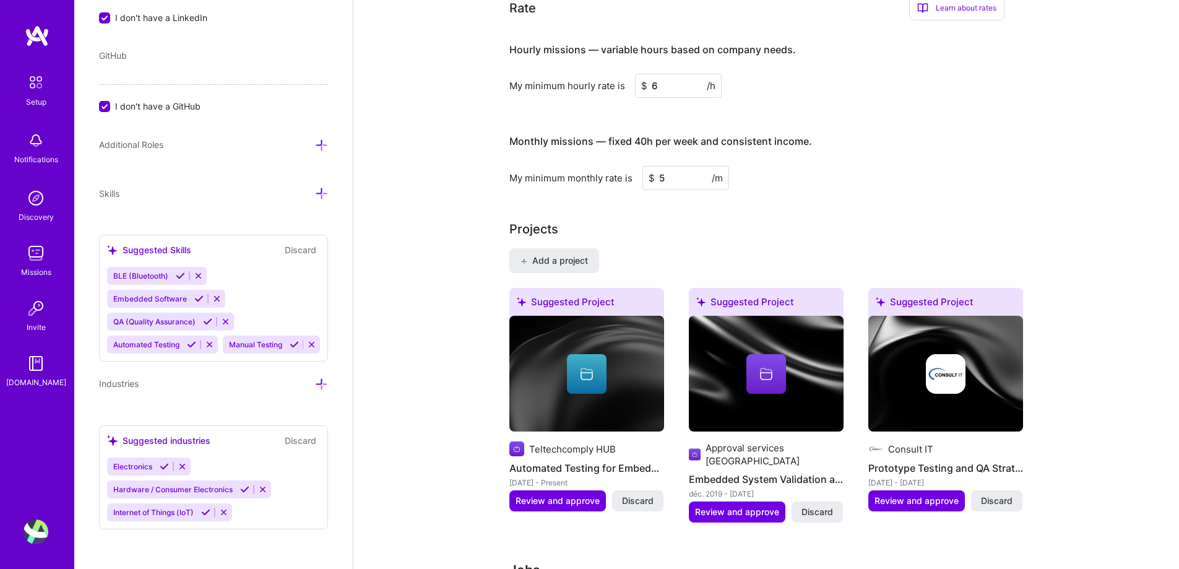
type input "5"
click at [780, 183] on div "Complete your profile to take the first step in unlocking full A.Team access On…" at bounding box center [766, 87] width 514 height 1770
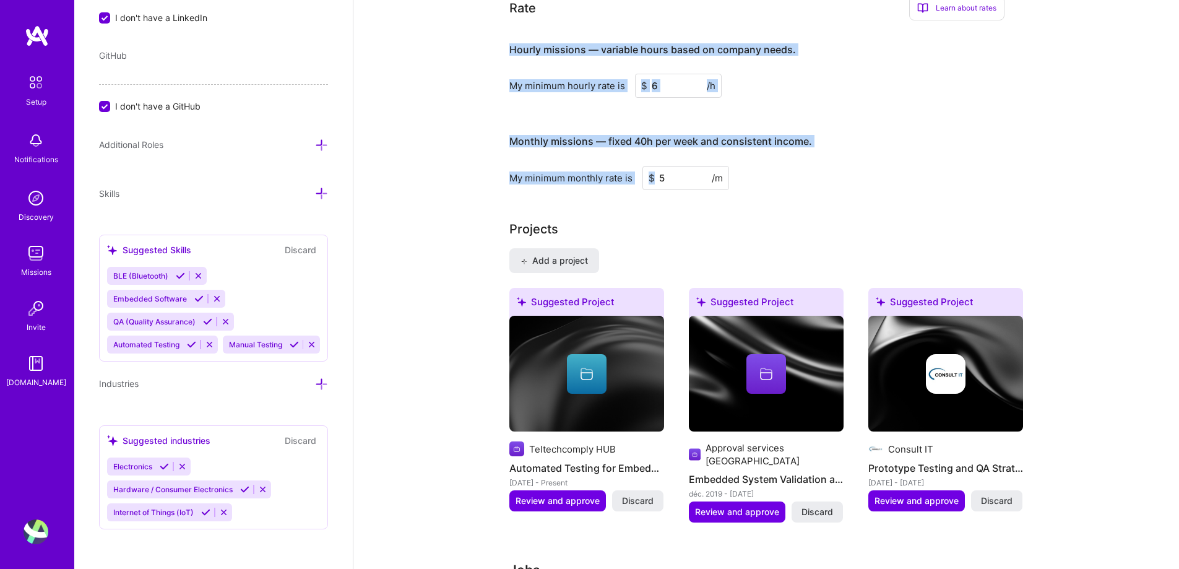
drag, startPoint x: 501, startPoint y: 33, endPoint x: 756, endPoint y: 175, distance: 291.2
click at [756, 175] on div "Complete your profile to take the first step in unlocking full A.Team access On…" at bounding box center [766, 94] width 826 height 1815
copy div "Hourly missions — variable hours based on company needs. My minimum hourly rate…"
click at [407, 46] on div "Complete your profile to take the first step in unlocking full A.Team access On…" at bounding box center [766, 94] width 826 height 1815
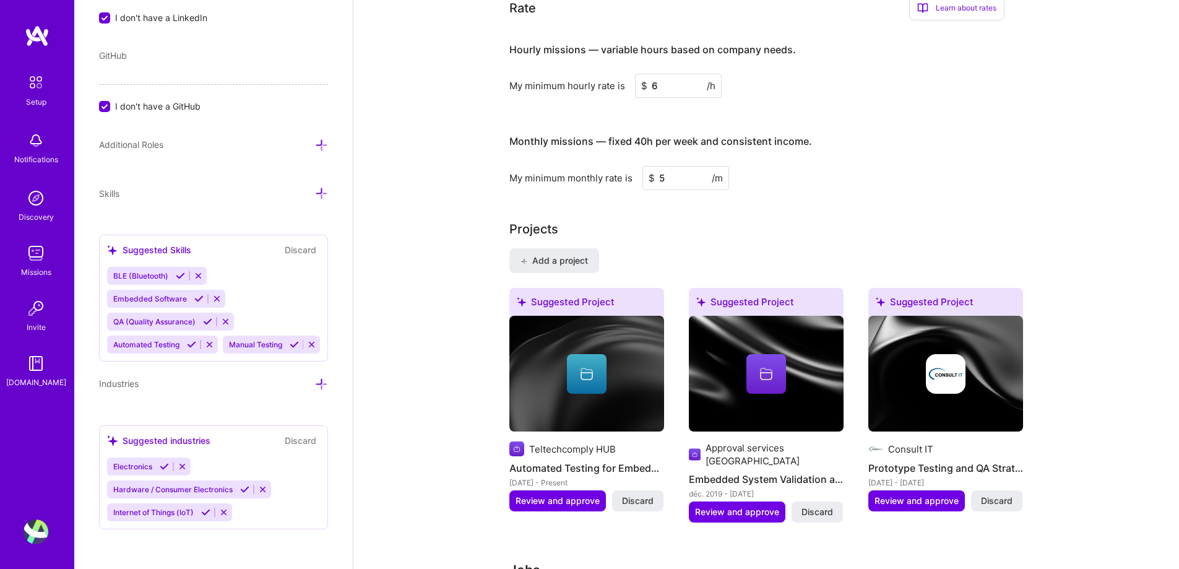
click at [668, 74] on input "6" at bounding box center [678, 86] width 87 height 24
type input "15"
click at [670, 167] on input "5" at bounding box center [685, 178] width 87 height 24
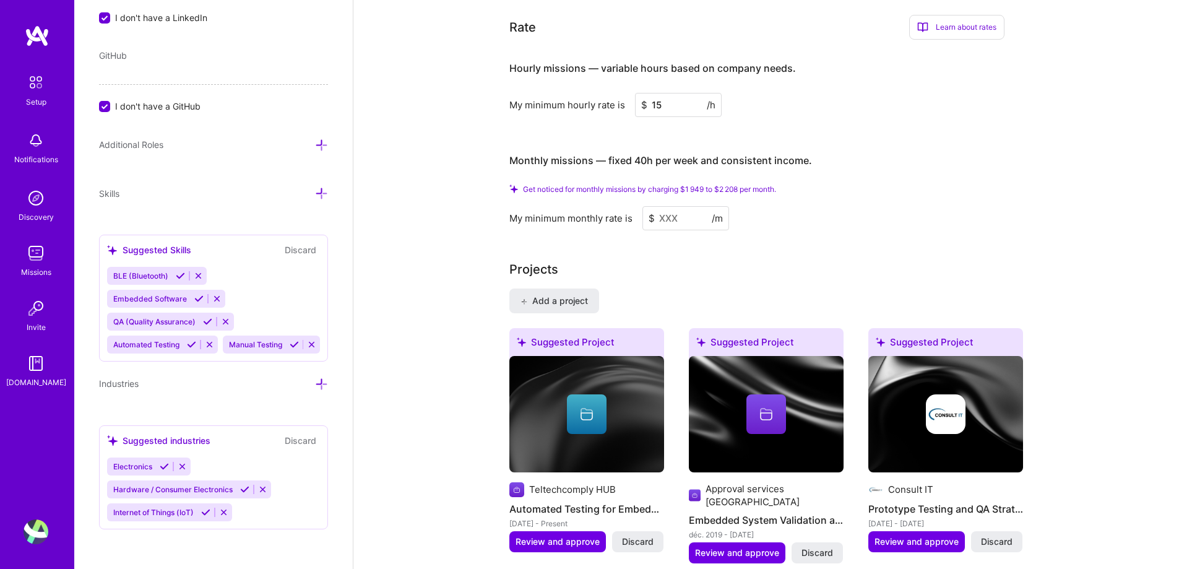
drag, startPoint x: 698, startPoint y: 250, endPoint x: 674, endPoint y: 246, distance: 24.5
click at [674, 260] on div "Projects" at bounding box center [766, 269] width 514 height 19
click at [694, 95] on input "15" at bounding box center [678, 105] width 87 height 24
type input "10"
click at [847, 93] on div "My minimum hourly rate is $ 10 /h" at bounding box center [756, 105] width 495 height 24
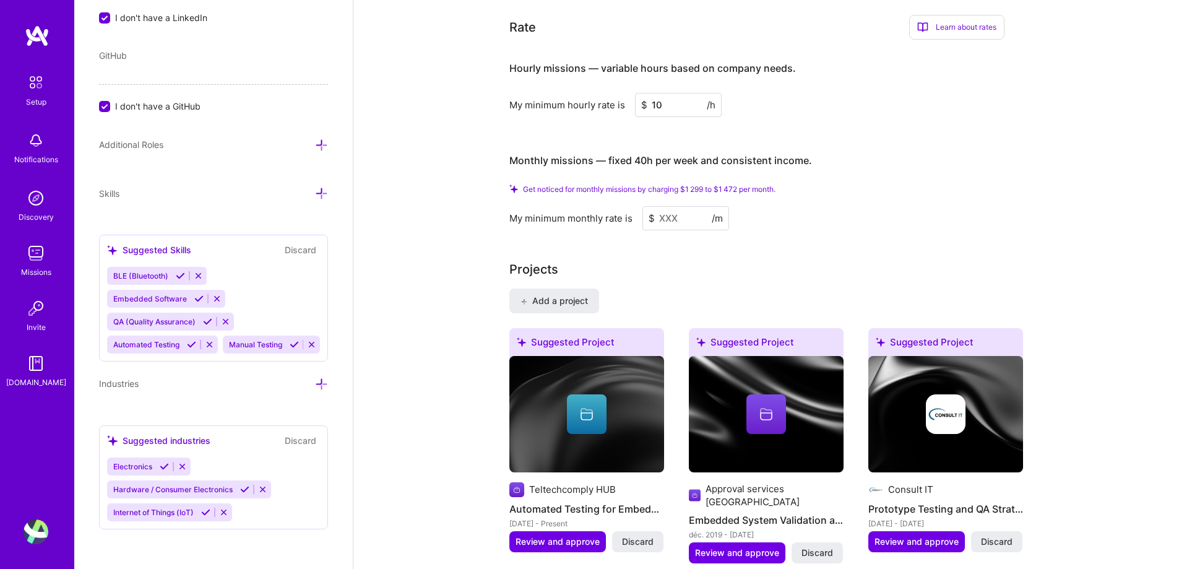
click at [674, 223] on div "Complete your profile to take the first step in unlocking full A.Team access On…" at bounding box center [766, 107] width 514 height 1810
click at [678, 210] on input at bounding box center [685, 218] width 87 height 24
click at [670, 260] on div "Projects" at bounding box center [766, 269] width 514 height 19
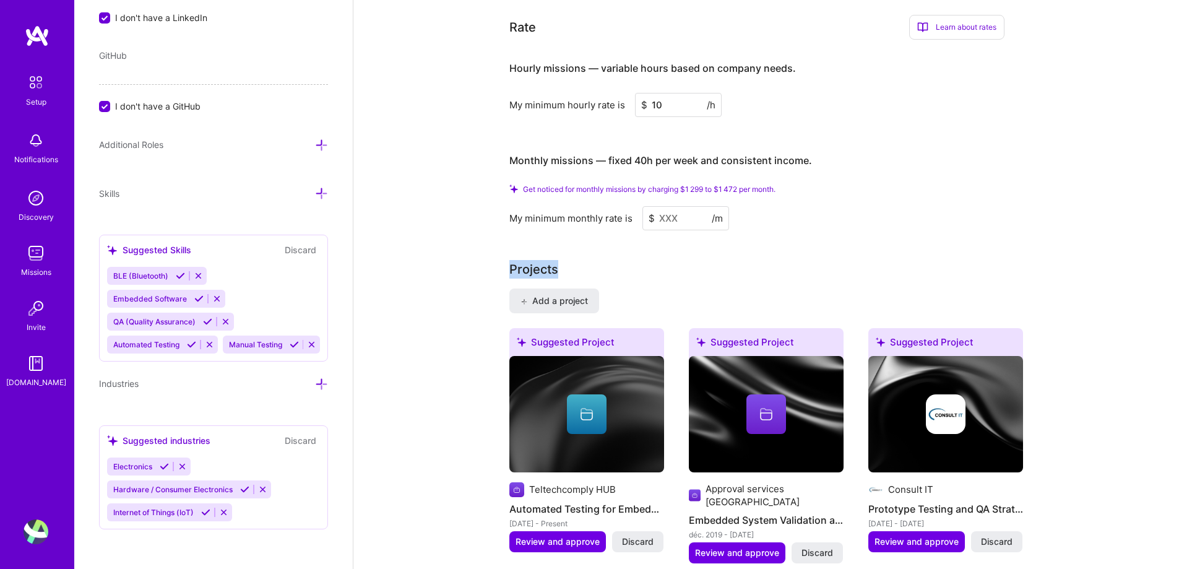
click at [670, 260] on div "Projects" at bounding box center [766, 269] width 514 height 19
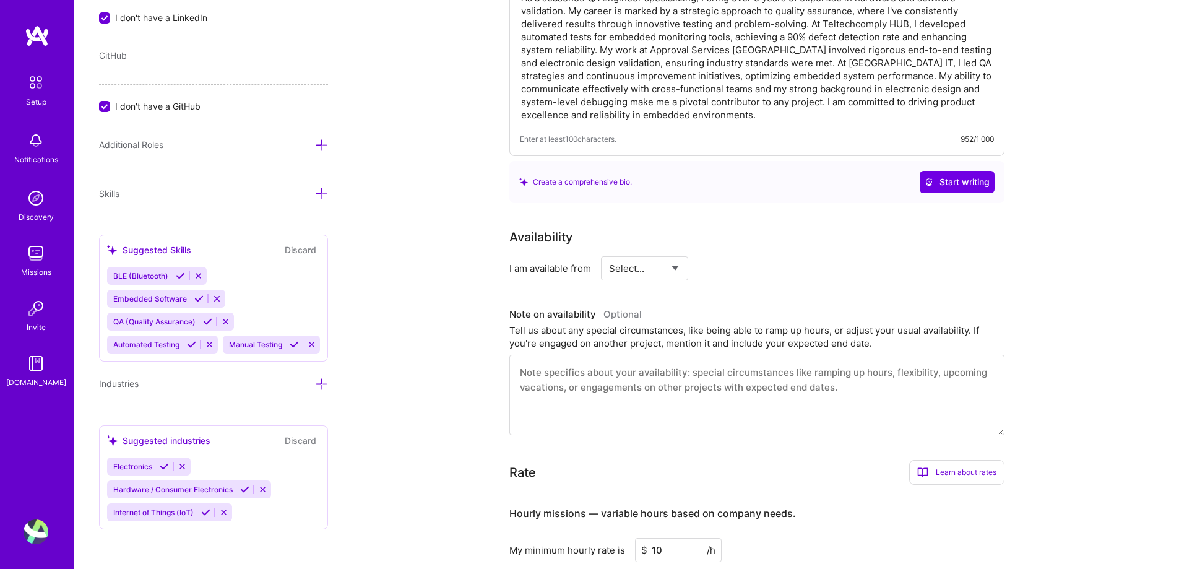
scroll to position [417, 0]
click at [677, 254] on select "Select... Right Now Future Date Not Available" at bounding box center [644, 269] width 71 height 32
select select "Right Now"
click at [609, 253] on select "Select... Right Now Future Date Not Available" at bounding box center [644, 269] width 71 height 32
click at [672, 254] on select "Select... Right Now Future Date Not Available" at bounding box center [644, 269] width 71 height 32
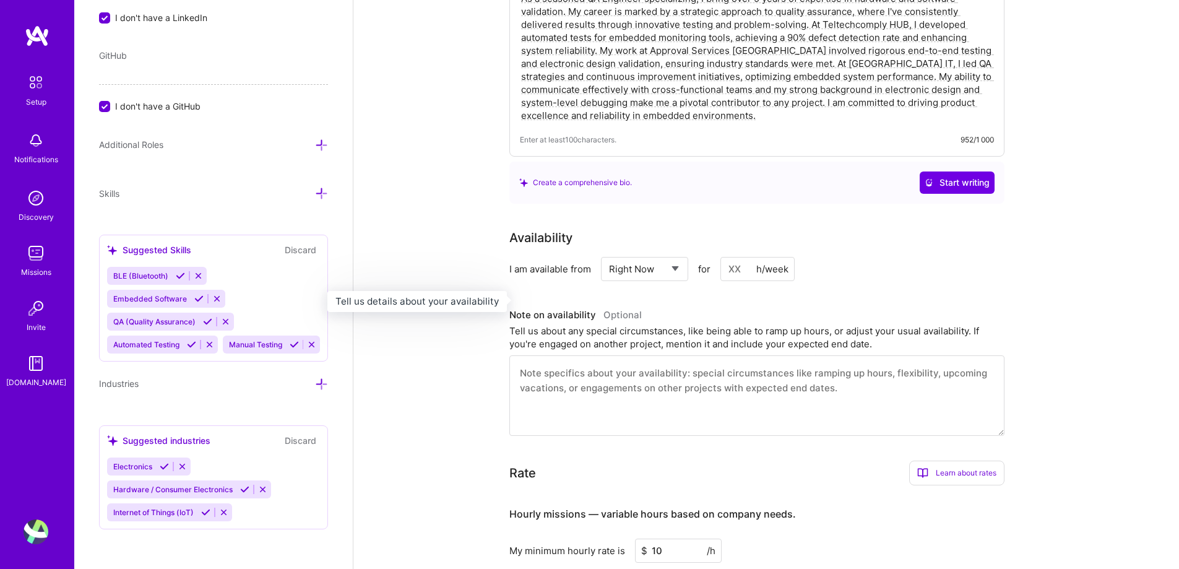
click at [738, 306] on h3 "Note on availability Optional" at bounding box center [756, 315] width 495 height 19
click at [756, 259] on input at bounding box center [757, 269] width 74 height 24
type input "40"
click at [796, 335] on div "Tell us about any special circumstances, like being able to ramp up hours, or a…" at bounding box center [756, 337] width 495 height 26
click at [785, 355] on textarea at bounding box center [756, 395] width 495 height 80
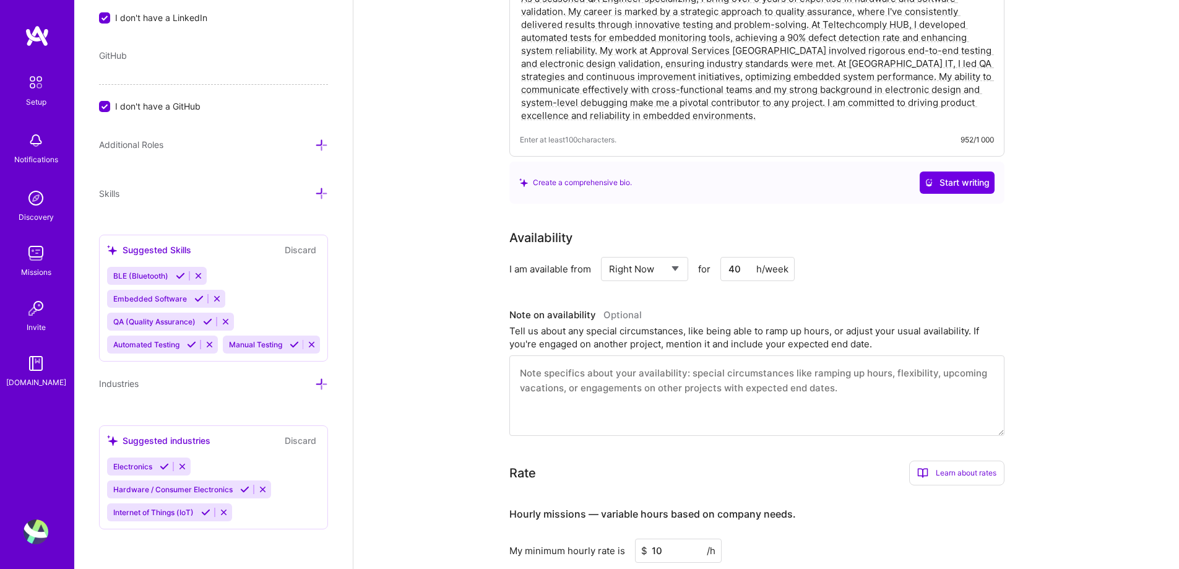
click at [405, 384] on div "Complete your profile to take the first step in unlocking full A.Team access On…" at bounding box center [766, 560] width 826 height 1855
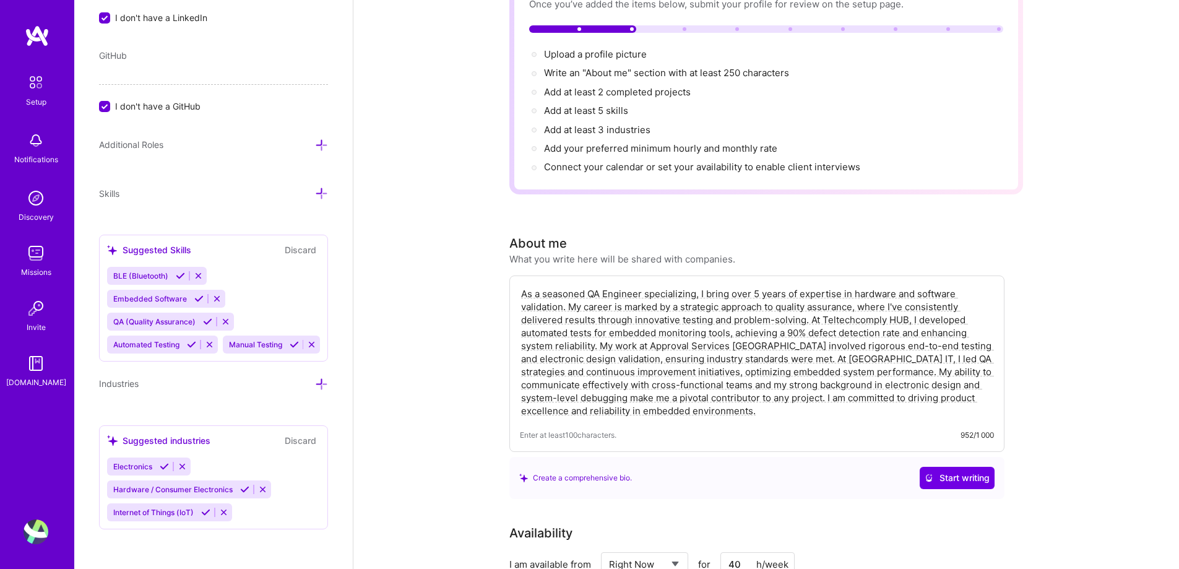
scroll to position [0, 0]
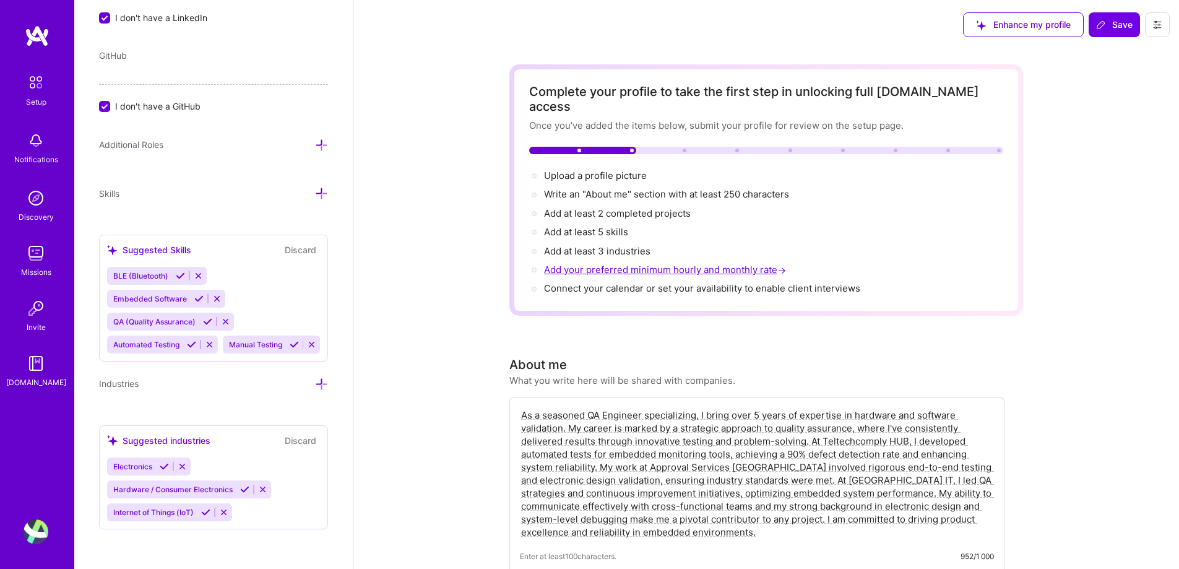
click at [656, 264] on span "Add your preferred minimum hourly and monthly rate →" at bounding box center [666, 270] width 244 height 12
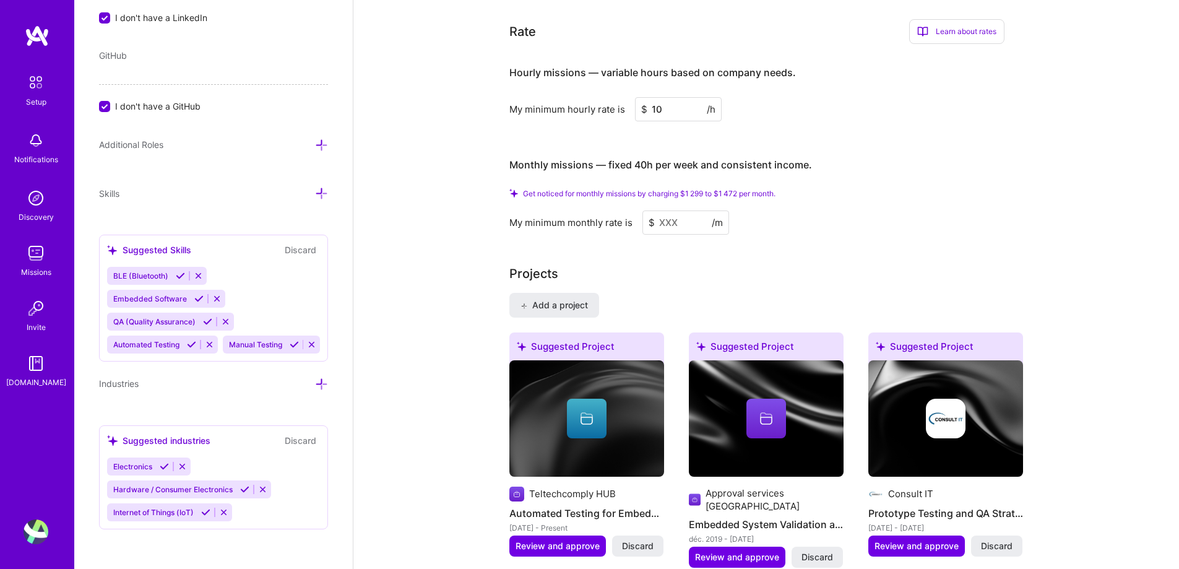
scroll to position [862, 0]
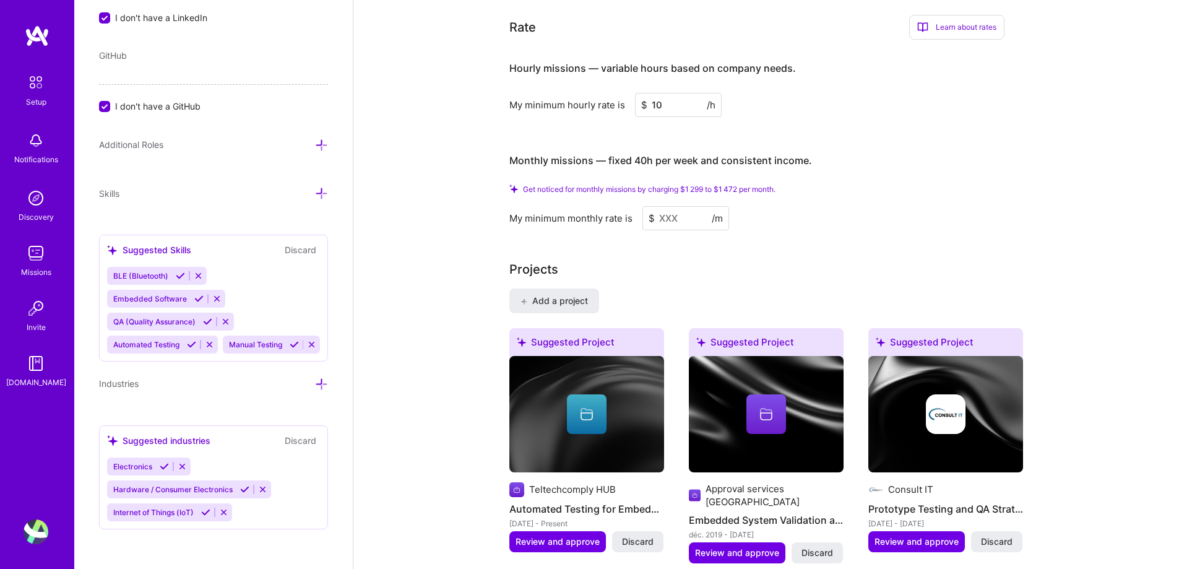
click at [662, 206] on input at bounding box center [685, 218] width 87 height 24
click at [701, 206] on input at bounding box center [685, 218] width 87 height 24
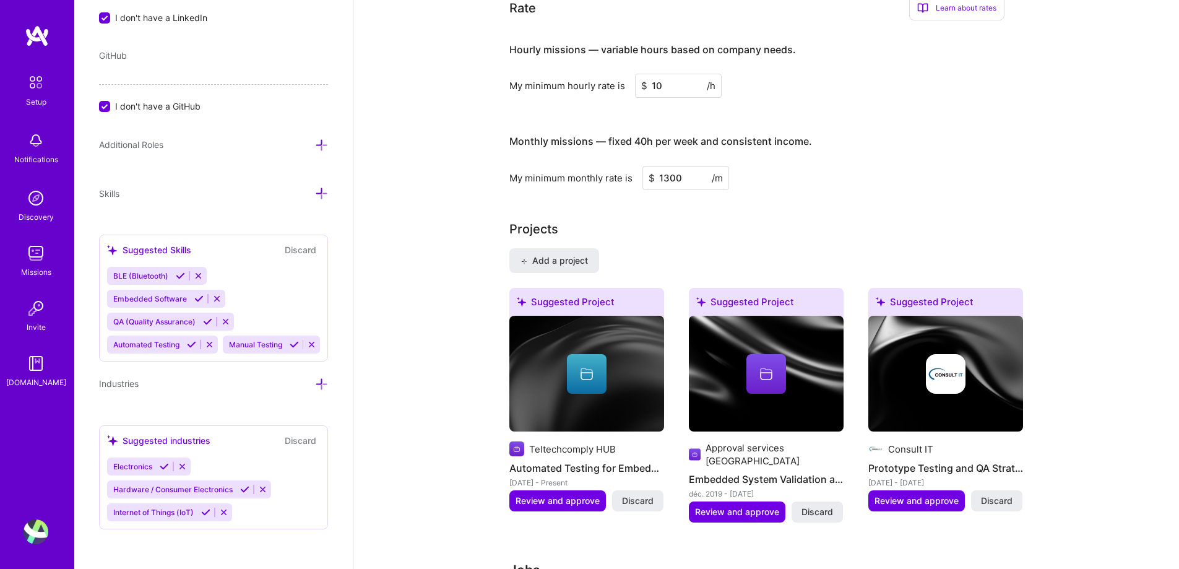
click at [715, 228] on div "Projects Add a project Suggested Project Teltechcomply HUB Automated Testing fo…" at bounding box center [766, 379] width 514 height 318
click at [718, 228] on div "Projects Add a project Suggested Project Teltechcomply HUB Automated Testing fo…" at bounding box center [766, 379] width 514 height 318
click at [667, 166] on input "1300" at bounding box center [685, 178] width 87 height 24
type input "1400"
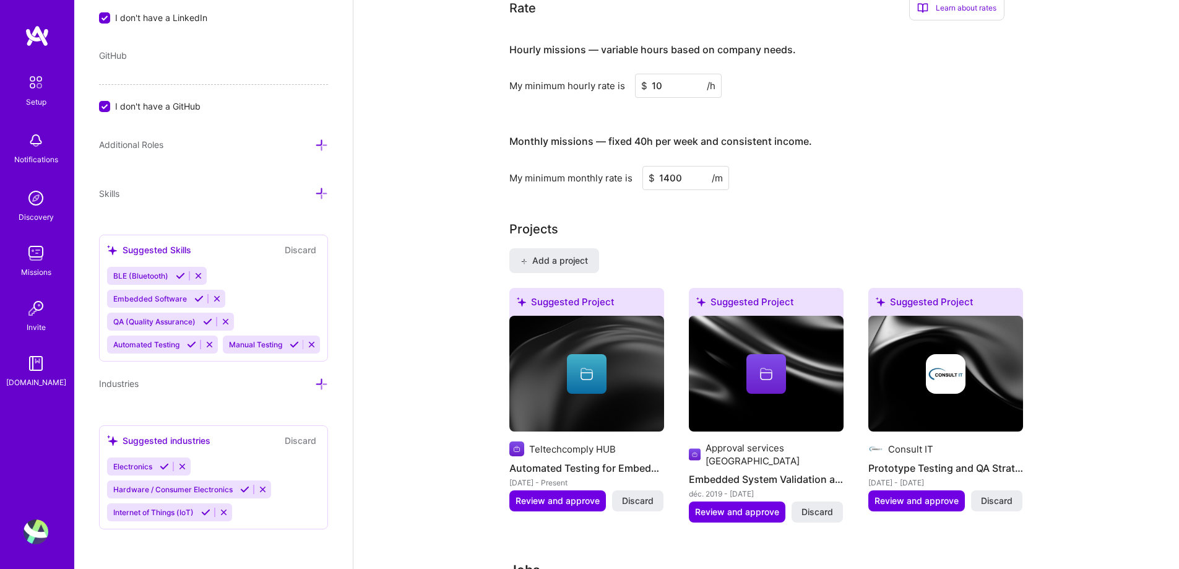
click at [679, 220] on div "Projects" at bounding box center [766, 229] width 514 height 19
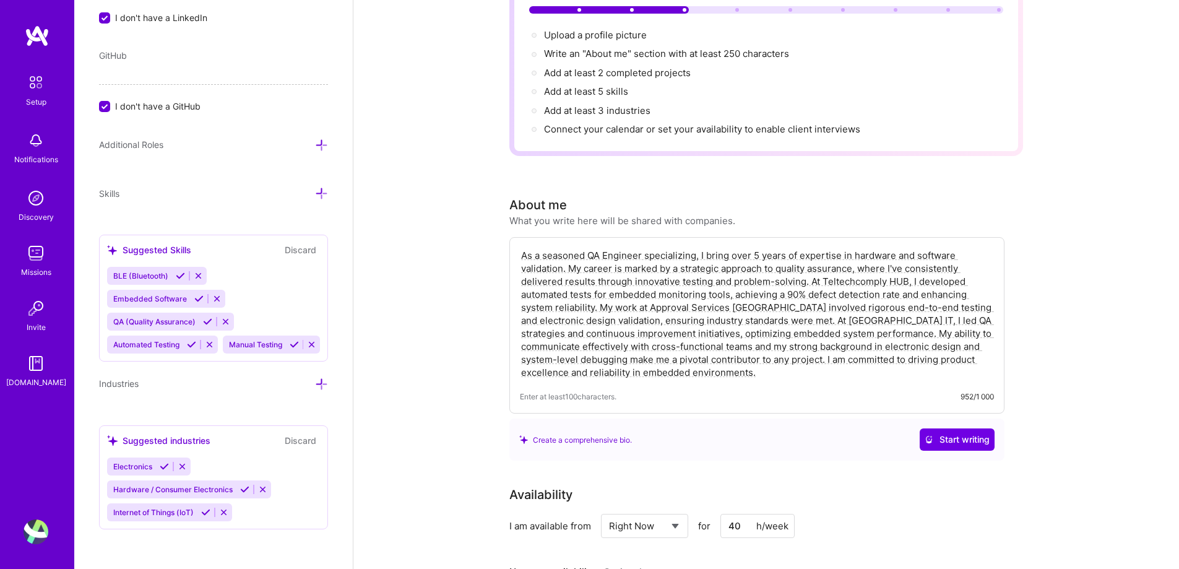
scroll to position [0, 0]
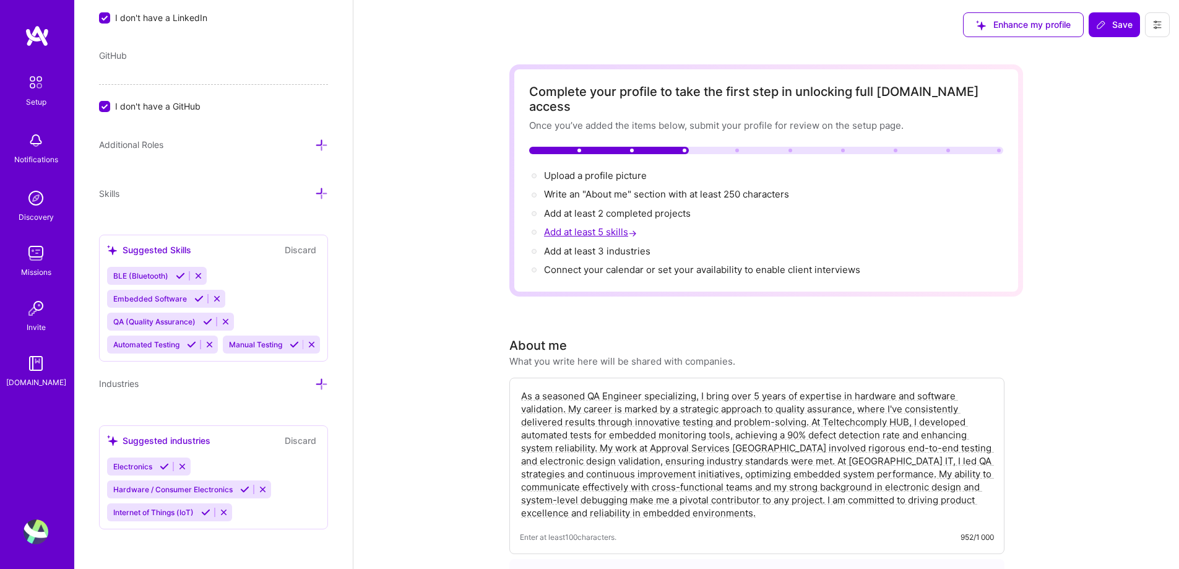
click at [587, 226] on span "Add at least 5 skills →" at bounding box center [591, 232] width 95 height 12
click at [592, 226] on span "Add at least 5 skills →" at bounding box center [591, 232] width 95 height 12
click at [589, 188] on span "Write an "About me" section with at least 250 characters →" at bounding box center [673, 194] width 259 height 12
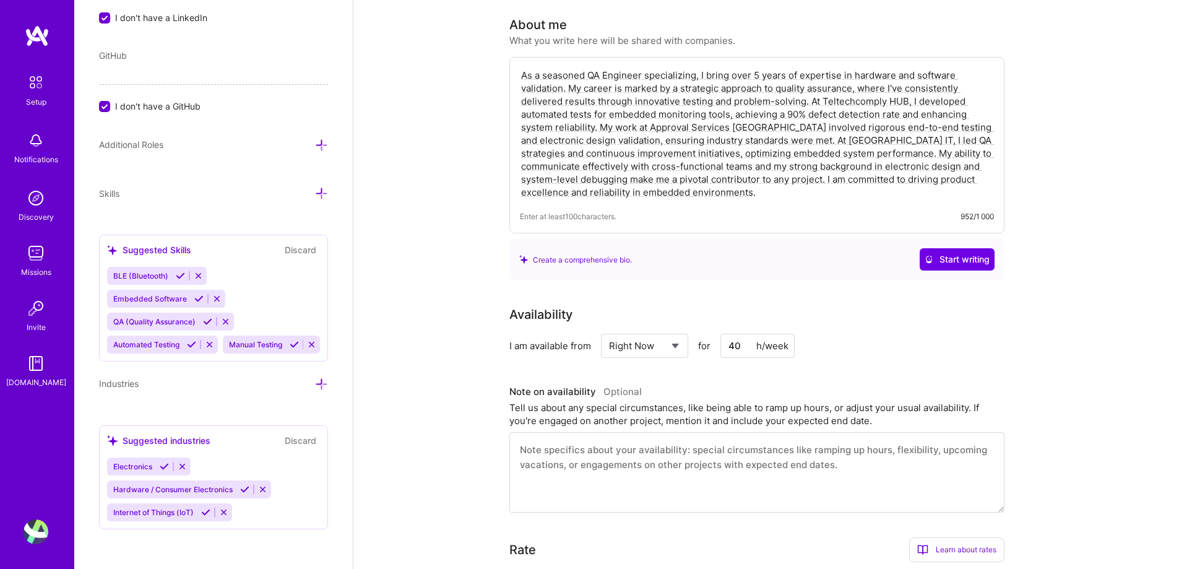
scroll to position [321, 0]
drag, startPoint x: 638, startPoint y: 176, endPoint x: 493, endPoint y: 56, distance: 188.1
paste textarea "Automation Engineer, I bring over 5 years of expertise in hardware, embedded sy…"
click at [770, 67] on textarea "As a seasoned QA Automation Engineer, I bring over 5 years of expertise in hard…" at bounding box center [757, 133] width 474 height 132
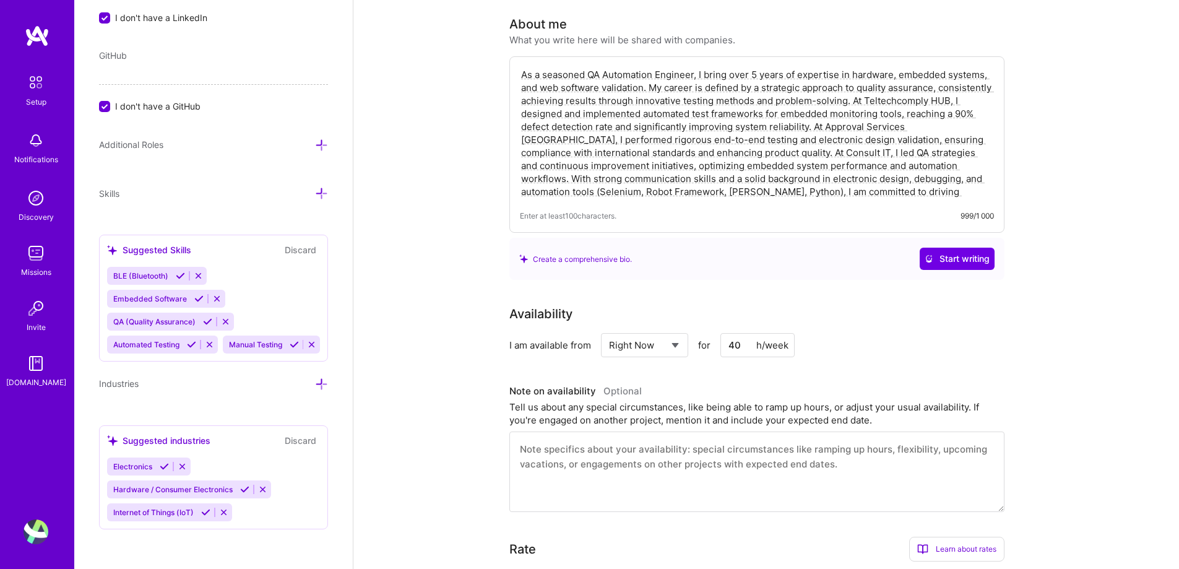
click at [826, 248] on div "Create a comprehensive bio. Start writing" at bounding box center [756, 259] width 475 height 22
click at [926, 176] on textarea "As a seasoned QA Automation Engineer, I bring over 5 years of expertise in hard…" at bounding box center [757, 133] width 474 height 132
click at [896, 177] on textarea "As a seasoned QA Automation Engineer, I bring over 5 years of expertise in hard…" at bounding box center [757, 133] width 474 height 132
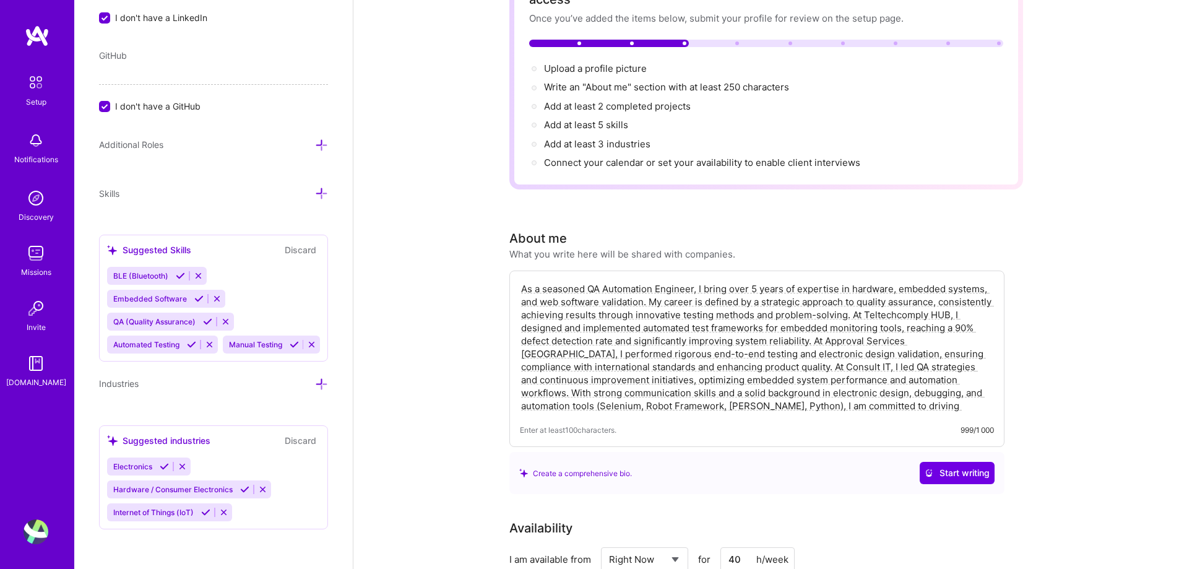
scroll to position [0, 0]
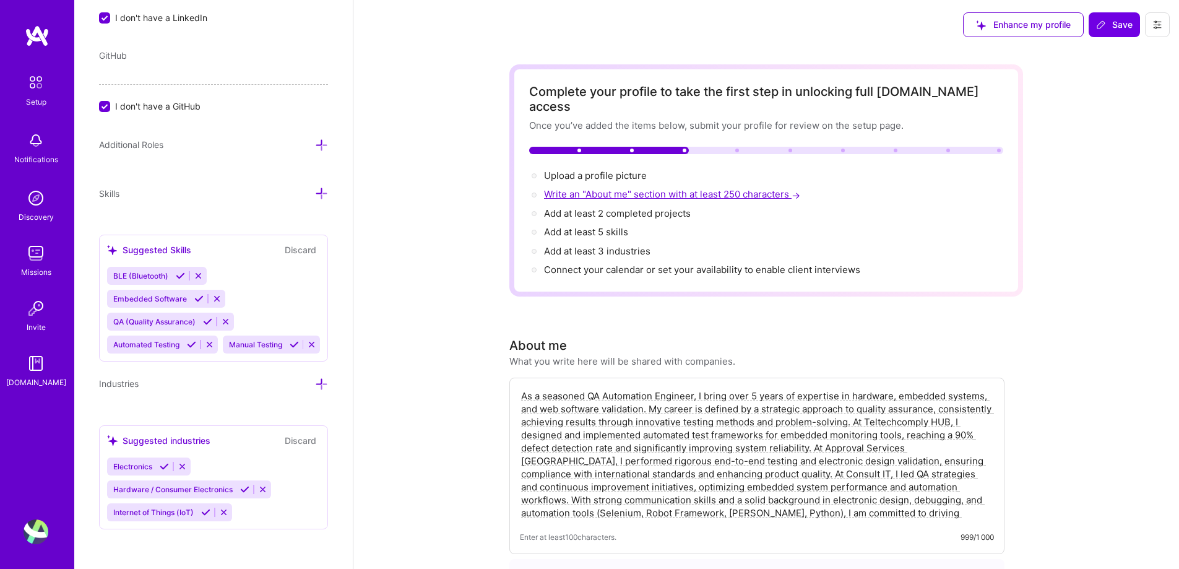
type textarea "As a seasoned QA Automation Engineer, I bring over 5 years of expertise in hard…"
click at [637, 188] on span "Write an "About me" section with at least 250 characters →" at bounding box center [673, 194] width 259 height 12
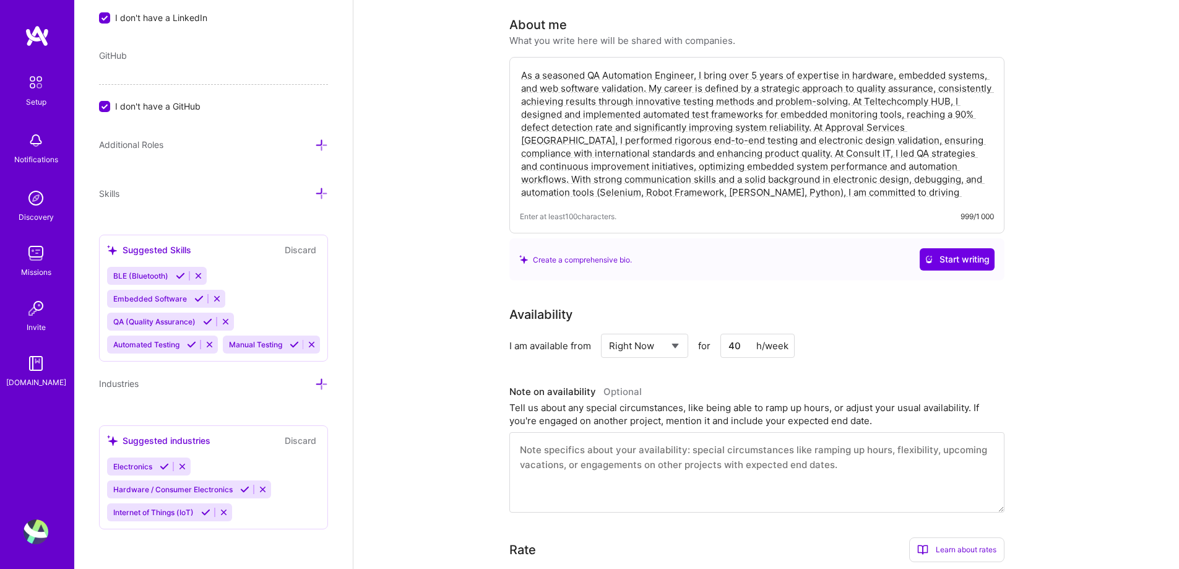
scroll to position [321, 0]
click at [964, 253] on span "Start writing" at bounding box center [957, 259] width 65 height 12
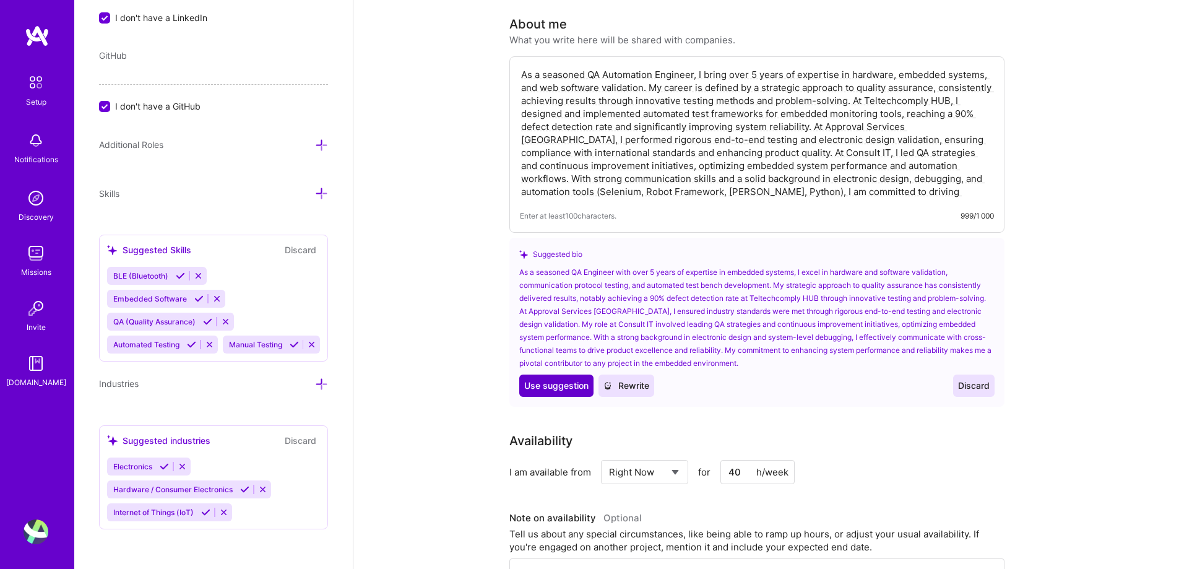
click at [576, 379] on span "Use suggestion" at bounding box center [556, 385] width 64 height 12
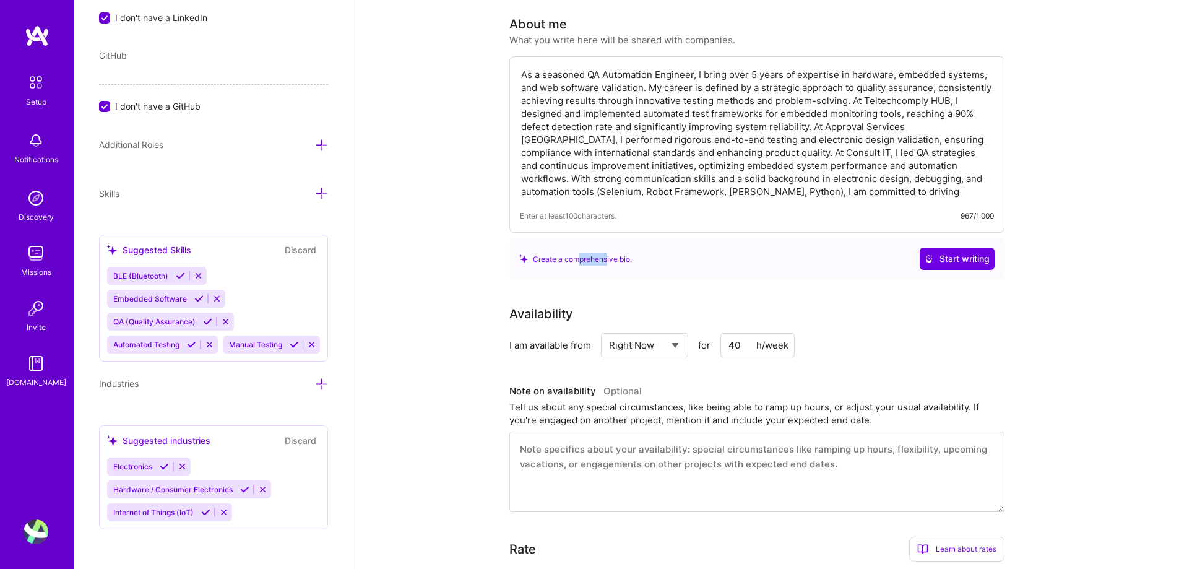
drag, startPoint x: 579, startPoint y: 241, endPoint x: 608, endPoint y: 249, distance: 30.2
click at [608, 253] on div "Create a comprehensive bio." at bounding box center [575, 259] width 113 height 13
click at [946, 253] on span "Start writing" at bounding box center [957, 259] width 65 height 12
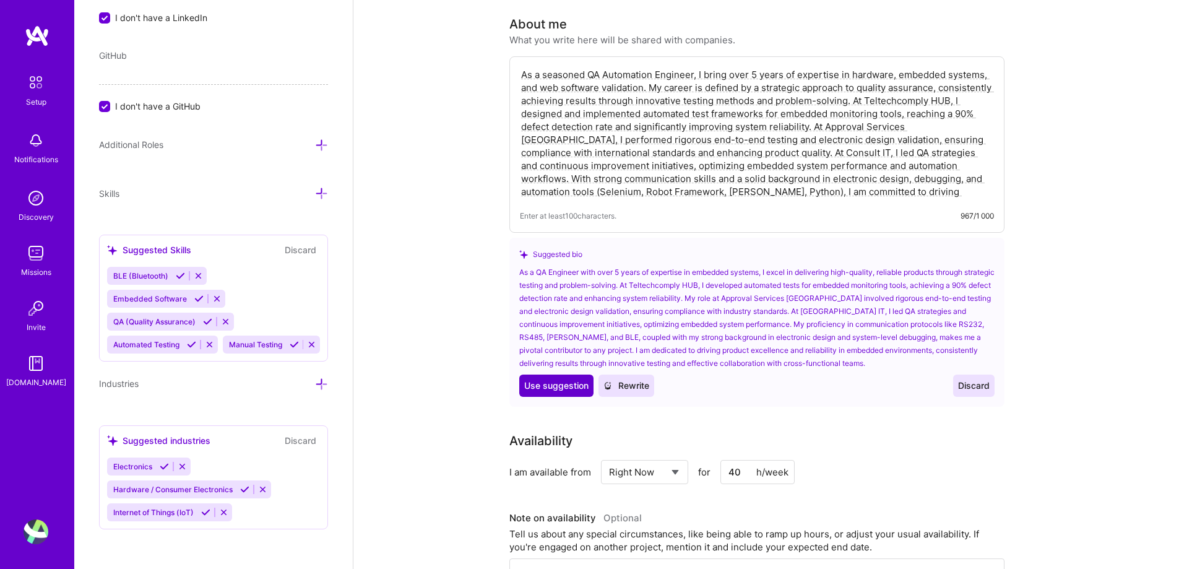
click at [564, 379] on span "Use suggestion" at bounding box center [556, 385] width 64 height 12
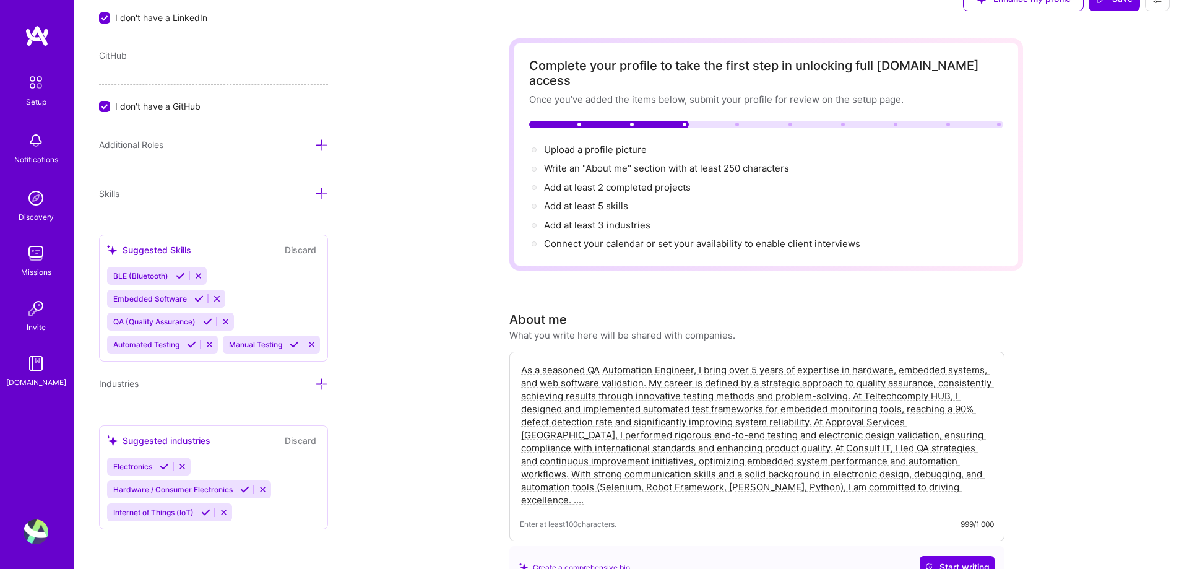
scroll to position [28, 0]
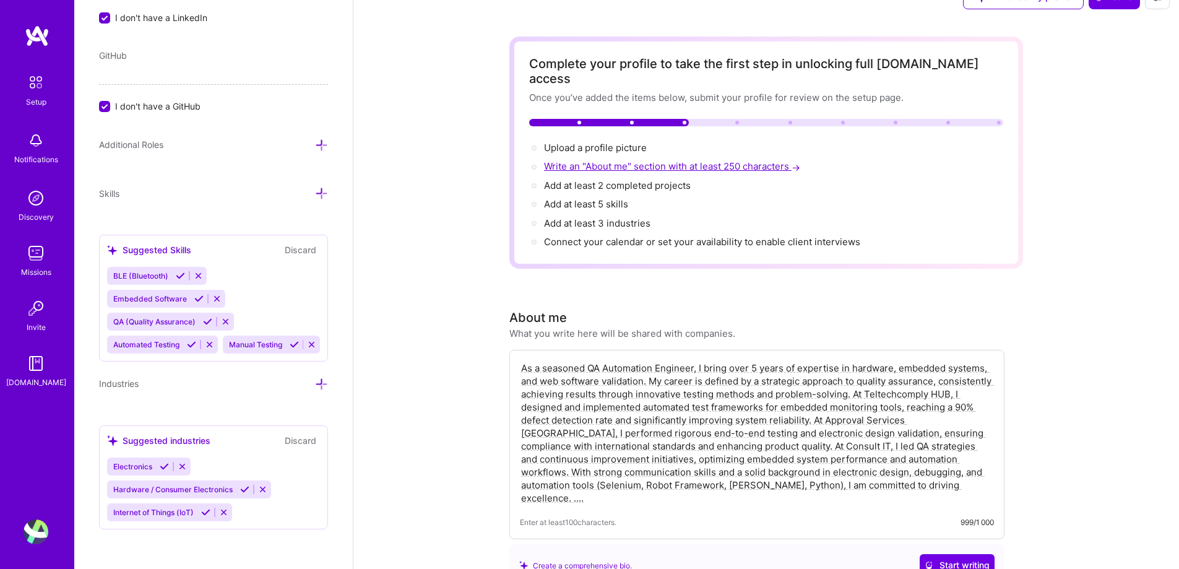
click at [779, 160] on span "Write an "About me" section with at least 250 characters →" at bounding box center [673, 166] width 259 height 12
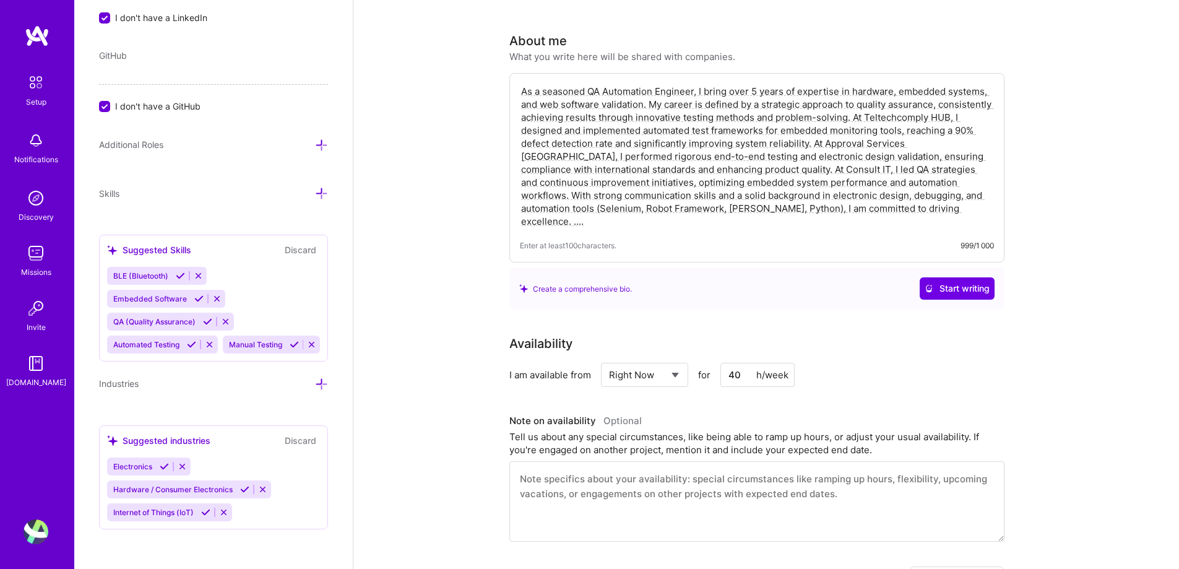
scroll to position [321, 0]
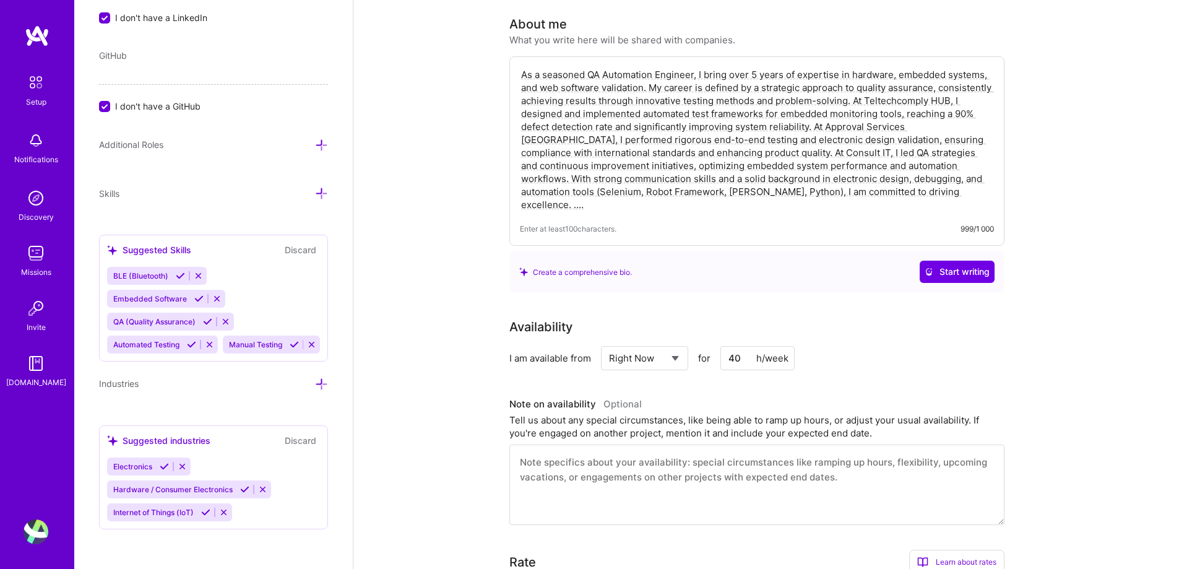
click at [715, 203] on div "As a QA Engineer with over 5 years of expertise in embedded systems, I excel in…" at bounding box center [756, 150] width 495 height 189
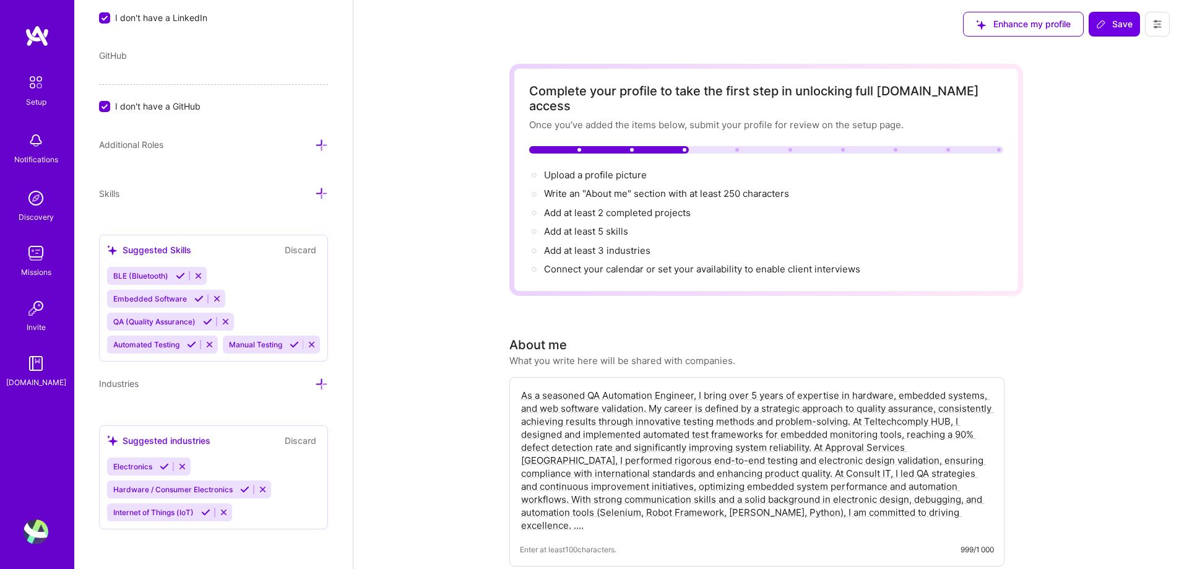
scroll to position [0, 0]
click at [647, 207] on span "Add at least 2 completed projects →" at bounding box center [623, 213] width 158 height 12
click at [595, 226] on span "Add at least 5 skills →" at bounding box center [591, 232] width 95 height 12
click at [142, 271] on span "BLE (Bluetooth)" at bounding box center [140, 275] width 55 height 9
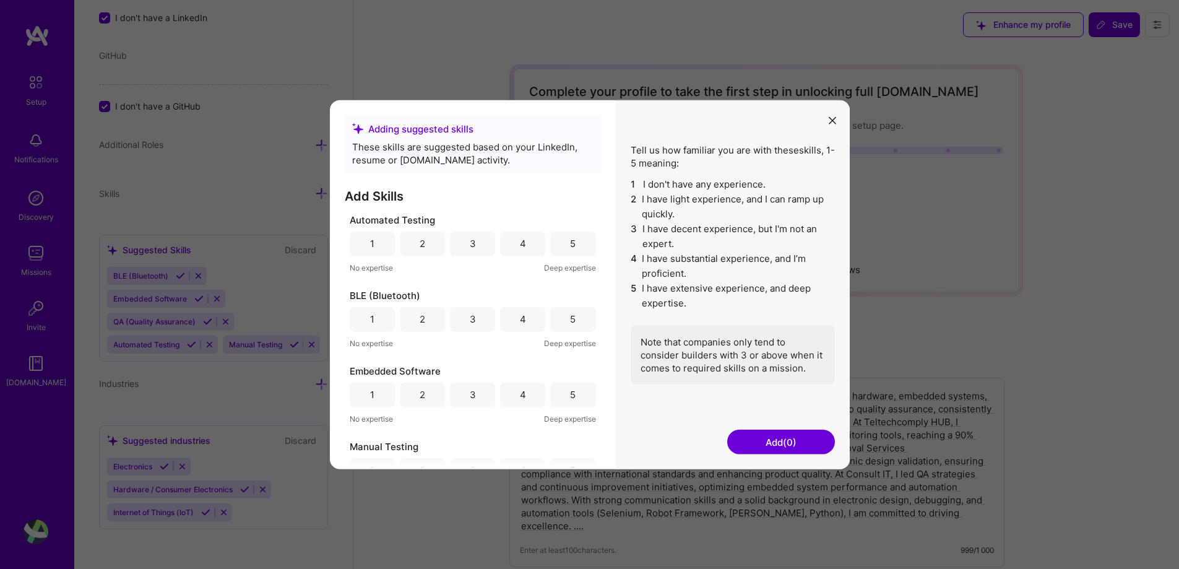
click at [840, 113] on div "Tell us how familiar you are with these skills , 1-5 meaning: 1 I don't have an…" at bounding box center [733, 284] width 234 height 369
click at [834, 119] on icon "modal" at bounding box center [832, 120] width 7 height 7
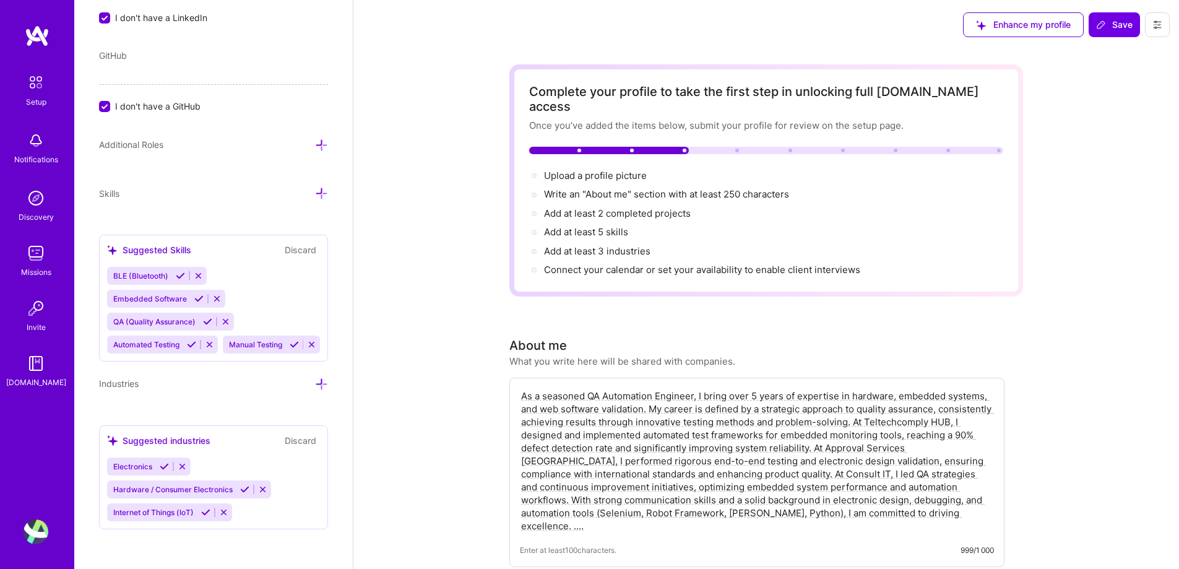
click at [183, 271] on icon at bounding box center [180, 275] width 9 height 9
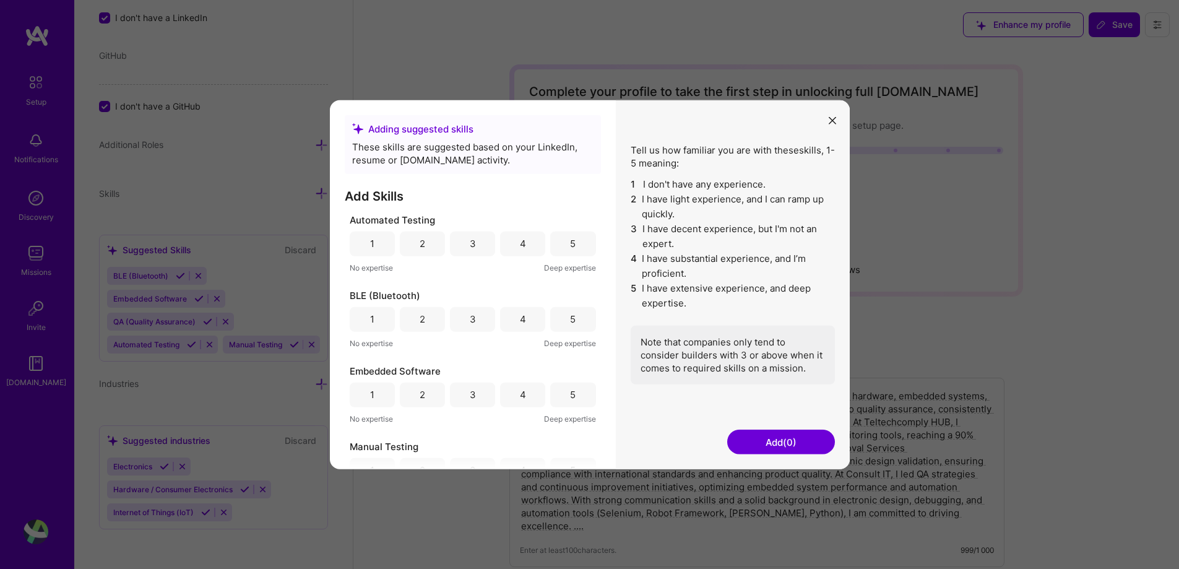
click at [838, 118] on button "modal" at bounding box center [832, 120] width 15 height 20
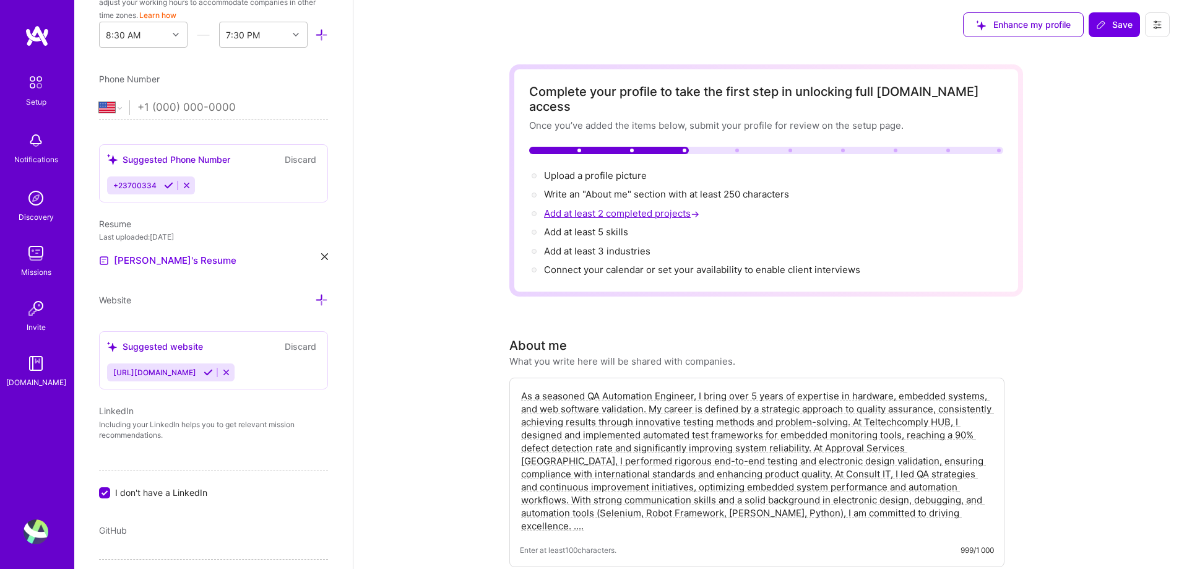
click at [643, 207] on span "Add at least 2 completed projects →" at bounding box center [623, 213] width 158 height 12
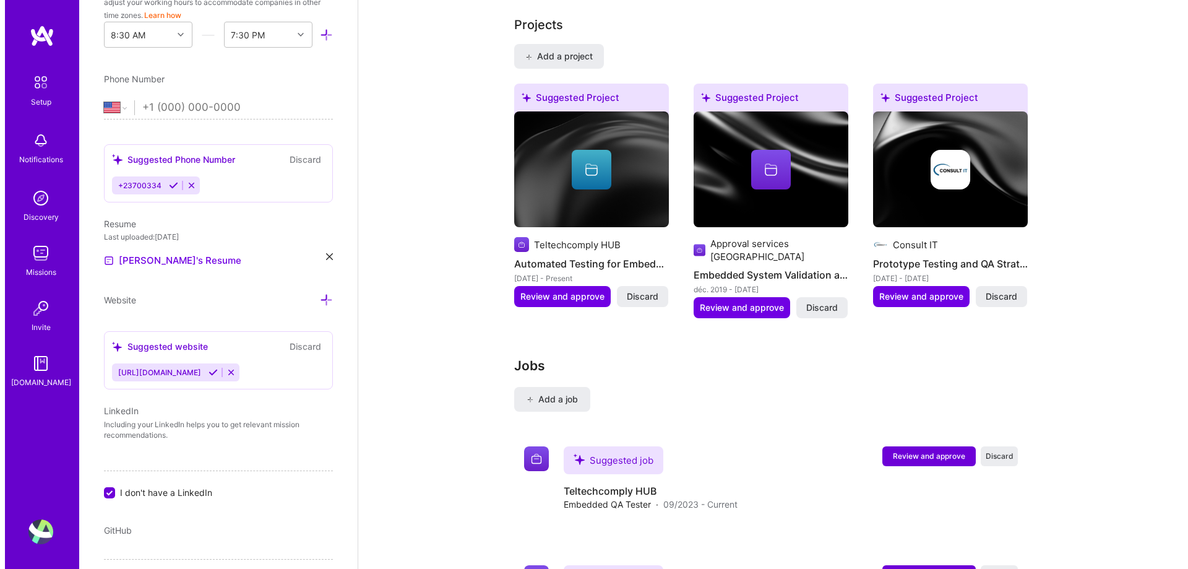
scroll to position [1080, 0]
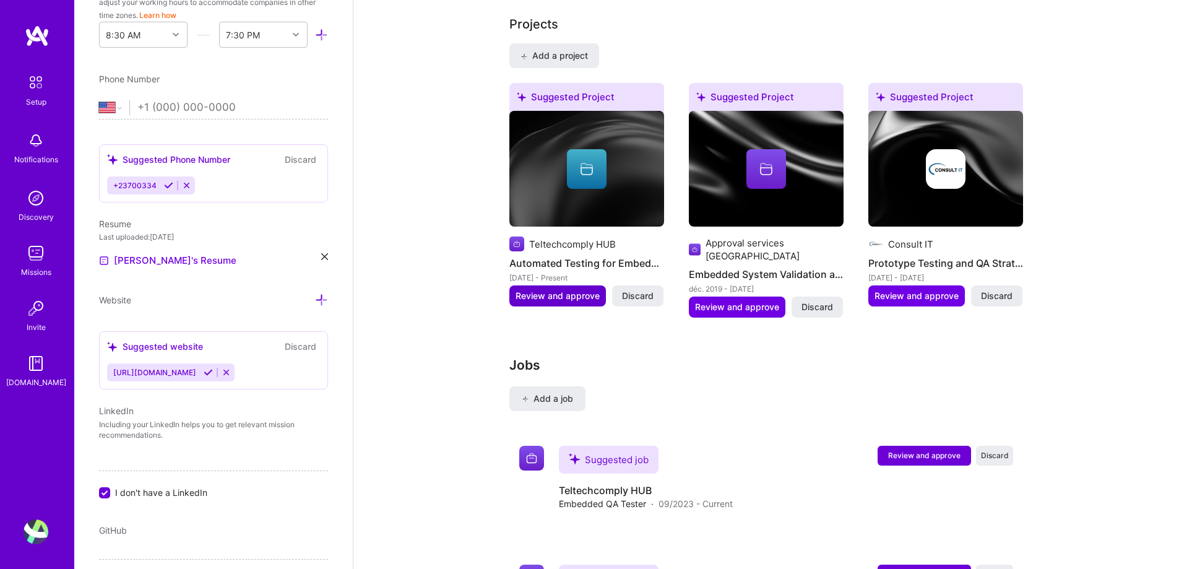
click at [558, 290] on span "Review and approve" at bounding box center [558, 296] width 84 height 12
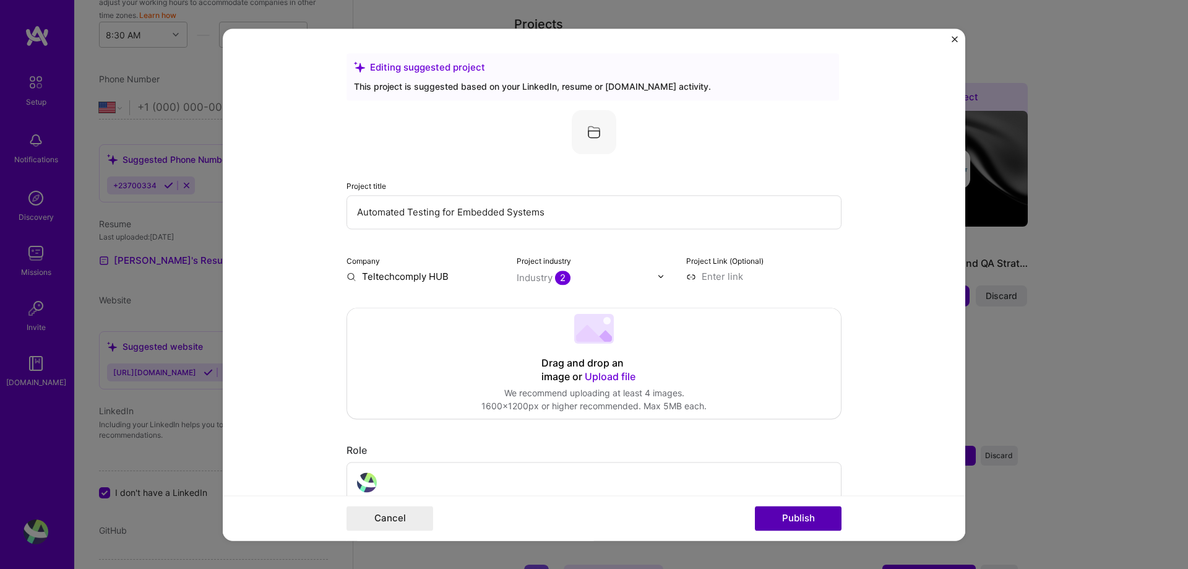
click at [780, 520] on button "Publish" at bounding box center [798, 518] width 87 height 25
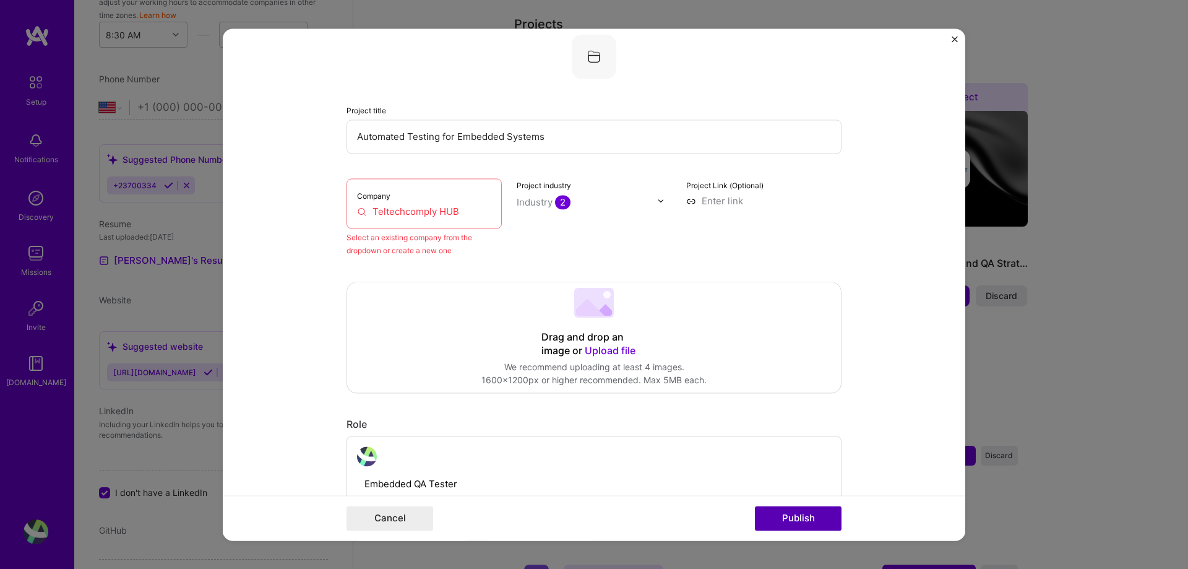
scroll to position [81, 0]
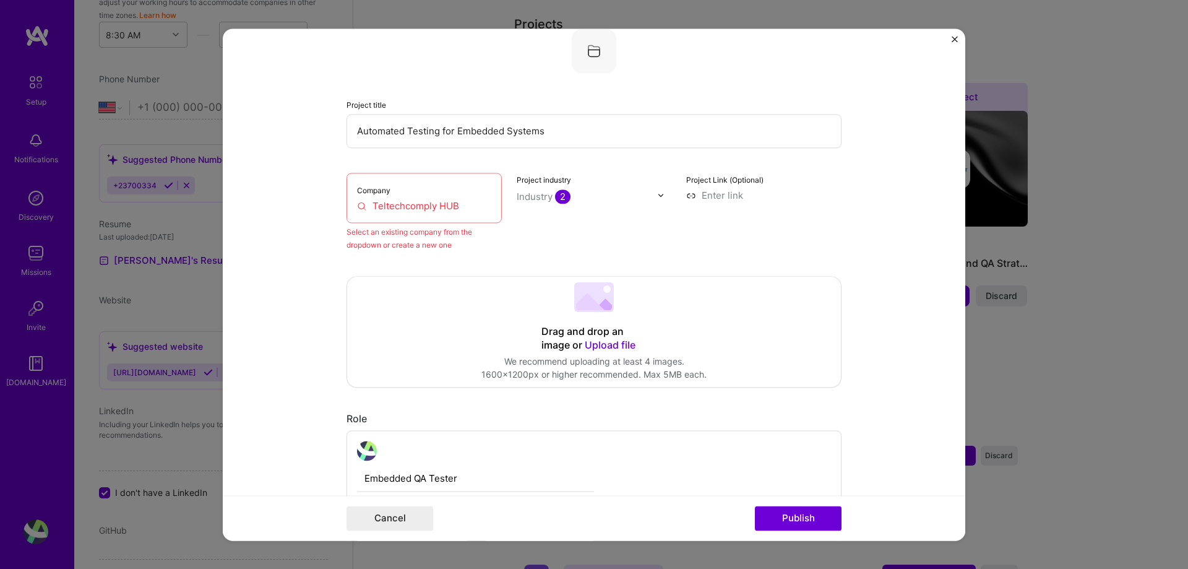
click at [367, 232] on div "Select an existing company from the dropdown or create a new one" at bounding box center [424, 238] width 155 height 26
click at [415, 207] on input "Teltechcomply HUB" at bounding box center [424, 205] width 134 height 13
click at [366, 186] on label "Company" at bounding box center [373, 190] width 33 height 9
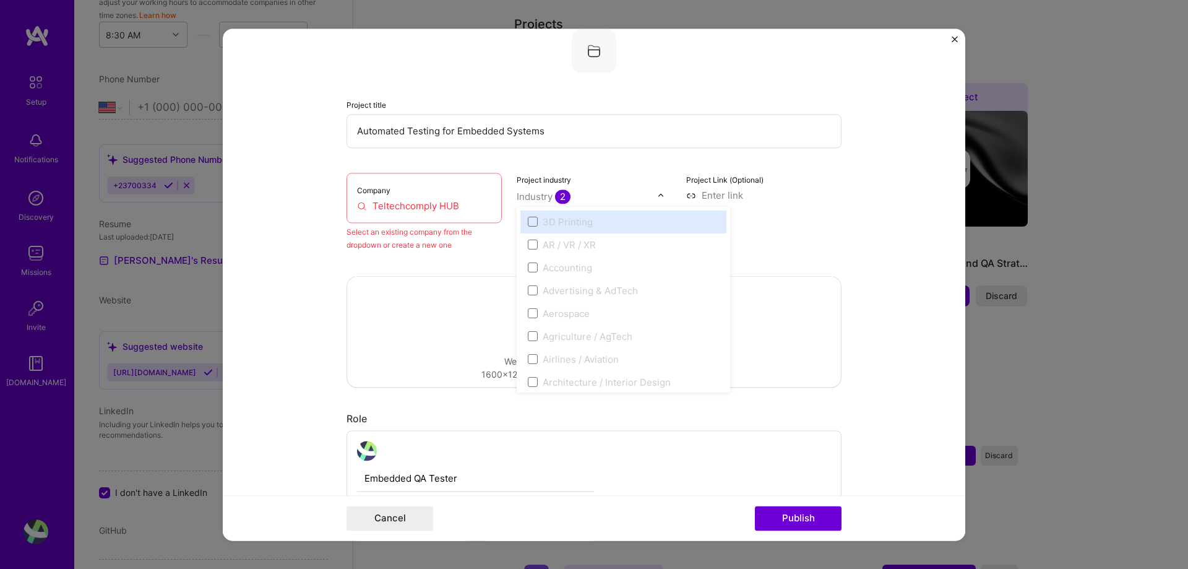
click at [536, 199] on div "Industry 2" at bounding box center [544, 196] width 54 height 13
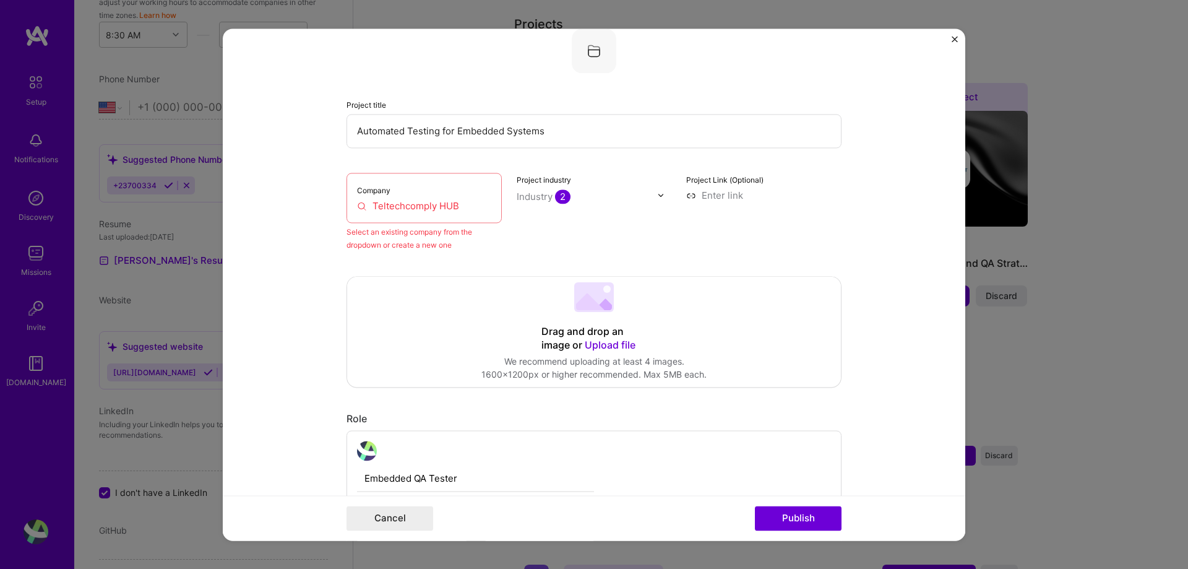
click at [591, 346] on span "Upload file" at bounding box center [610, 345] width 51 height 12
click at [392, 196] on div "Company Teltechcomply HUB" at bounding box center [424, 198] width 155 height 50
drag, startPoint x: 392, startPoint y: 196, endPoint x: 363, endPoint y: 208, distance: 31.9
click at [363, 208] on div "Company Teltechcomply HUB" at bounding box center [424, 198] width 155 height 50
click at [363, 208] on input "Teltechcomply HUB" at bounding box center [424, 205] width 134 height 13
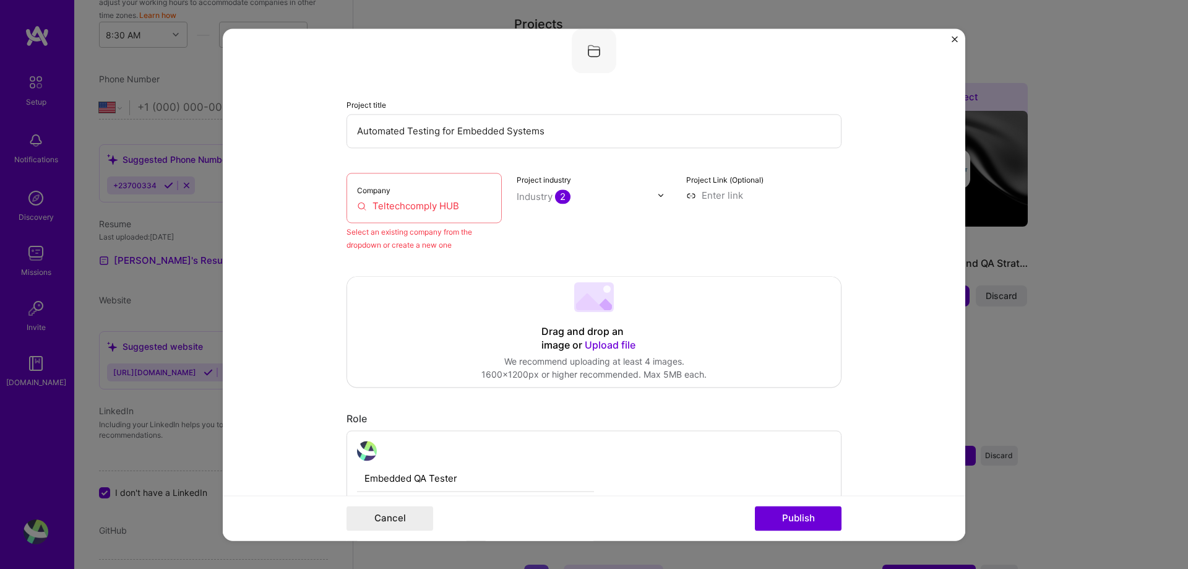
click at [374, 249] on div "Select an existing company from the dropdown or create a new one" at bounding box center [424, 238] width 155 height 26
click at [595, 46] on img at bounding box center [594, 50] width 45 height 45
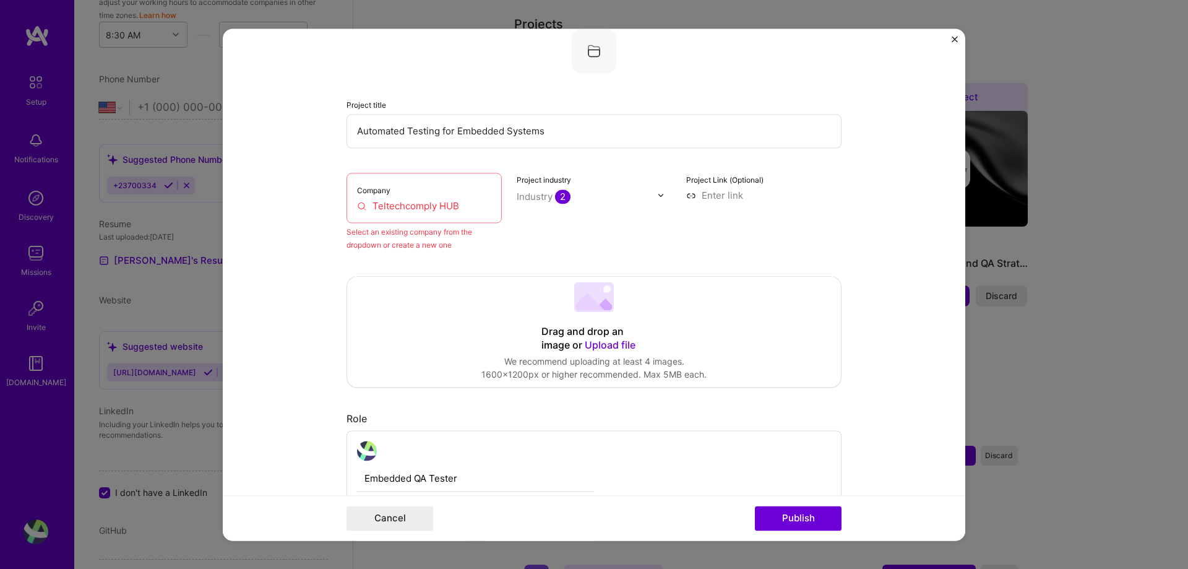
scroll to position [529, 0]
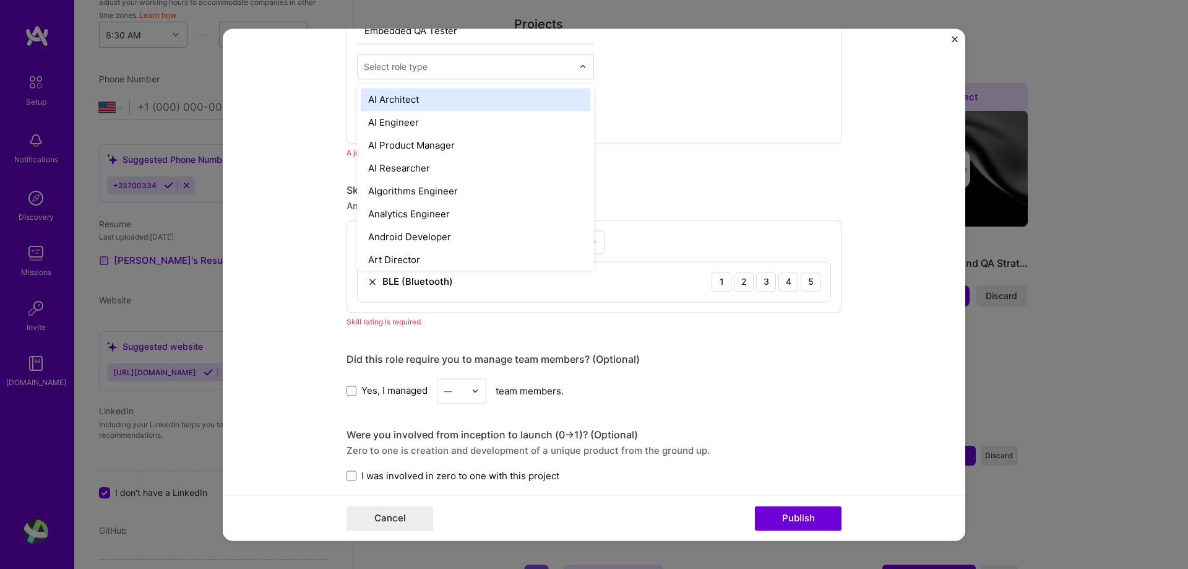
click at [522, 61] on input "text" at bounding box center [468, 66] width 209 height 13
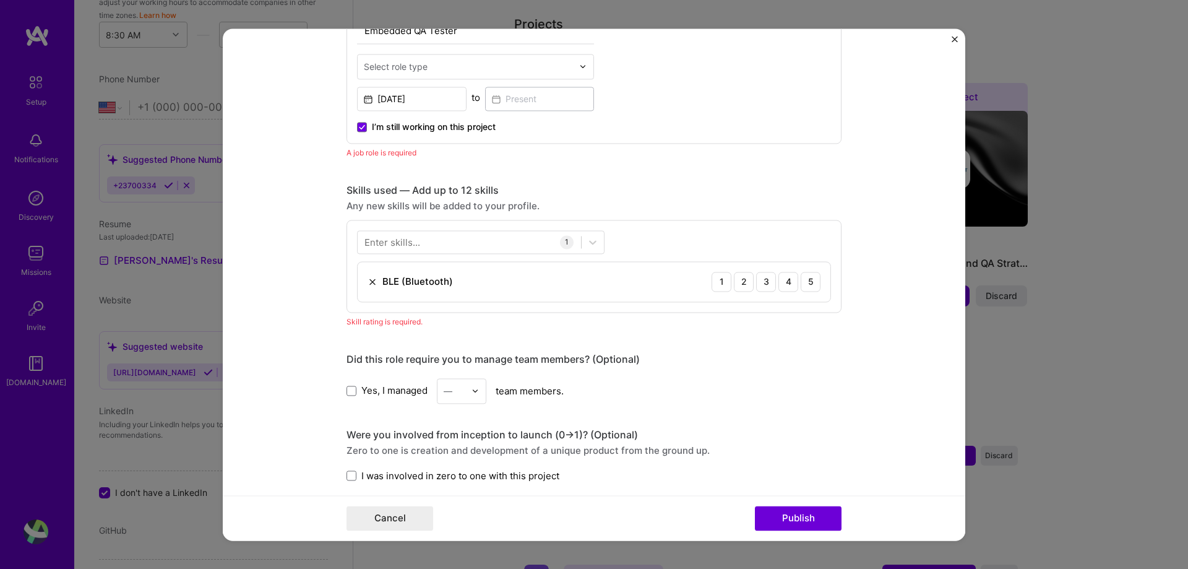
click at [557, 67] on input "text" at bounding box center [468, 66] width 209 height 13
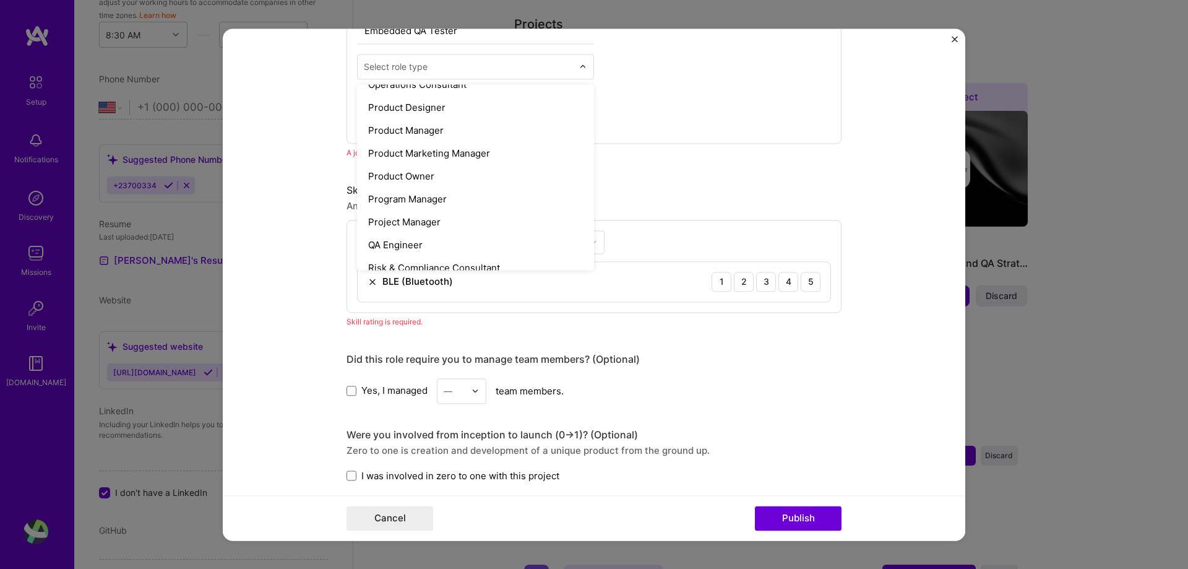
scroll to position [1139, 0]
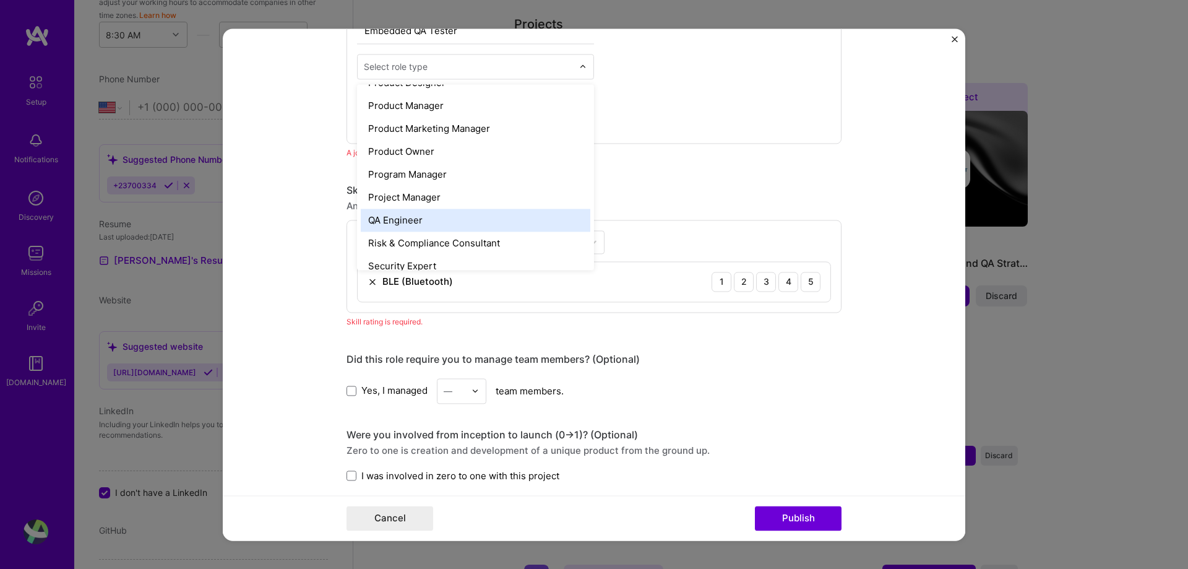
click at [399, 223] on div "QA Engineer" at bounding box center [476, 220] width 230 height 23
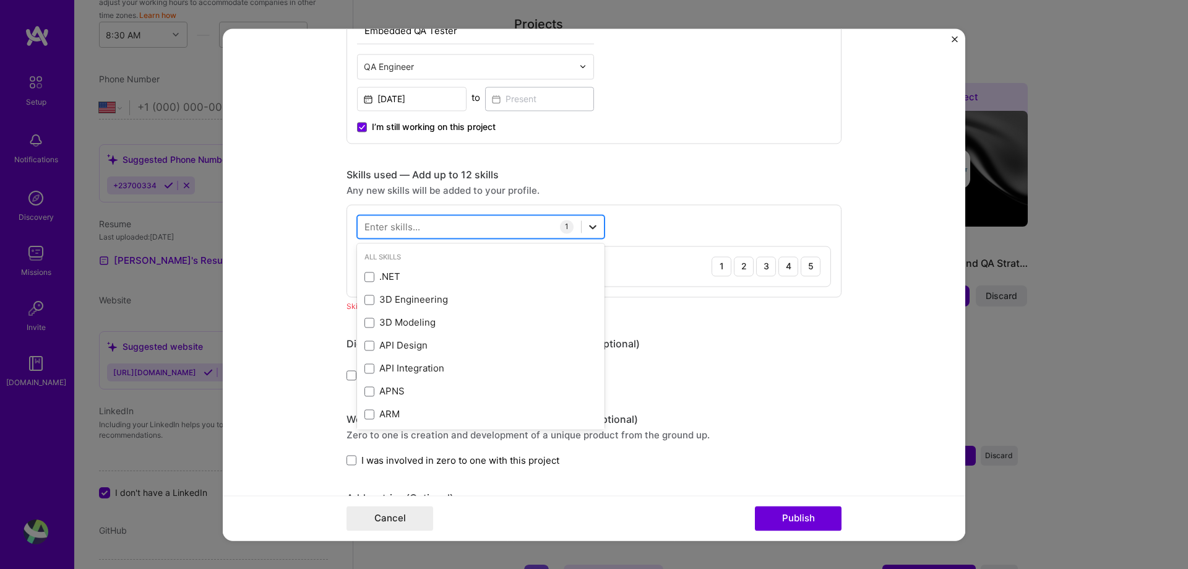
click at [587, 227] on icon at bounding box center [593, 226] width 12 height 12
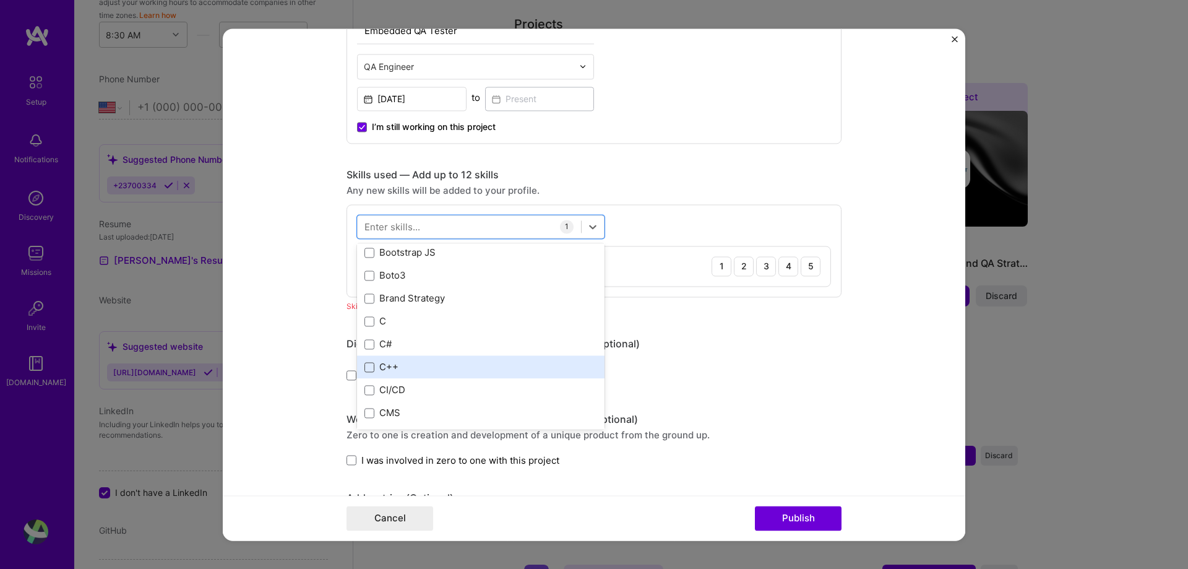
click at [365, 369] on span at bounding box center [370, 367] width 10 height 10
click at [0, 0] on input "checkbox" at bounding box center [0, 0] width 0 height 0
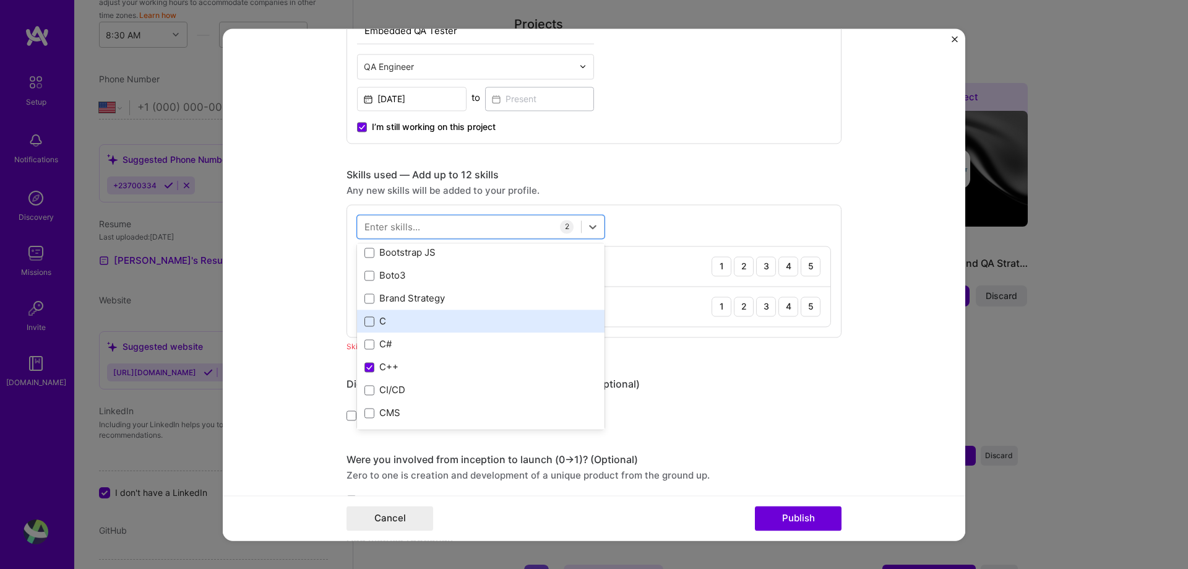
click at [365, 322] on span at bounding box center [370, 321] width 10 height 10
click at [0, 0] on input "checkbox" at bounding box center [0, 0] width 0 height 0
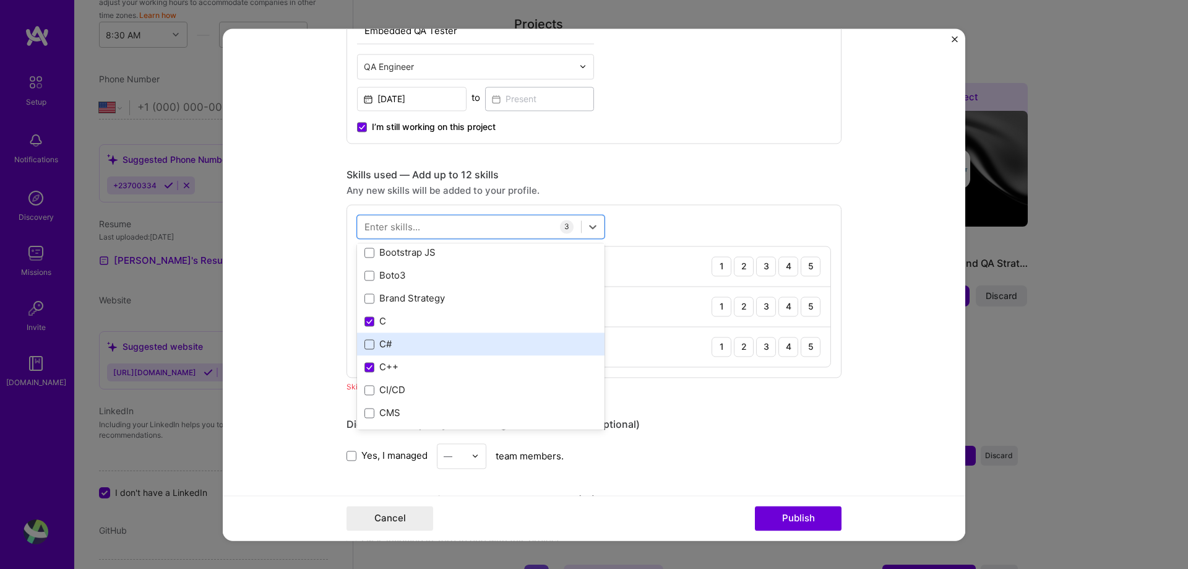
click at [367, 343] on span at bounding box center [370, 344] width 10 height 10
click at [0, 0] on input "checkbox" at bounding box center [0, 0] width 0 height 0
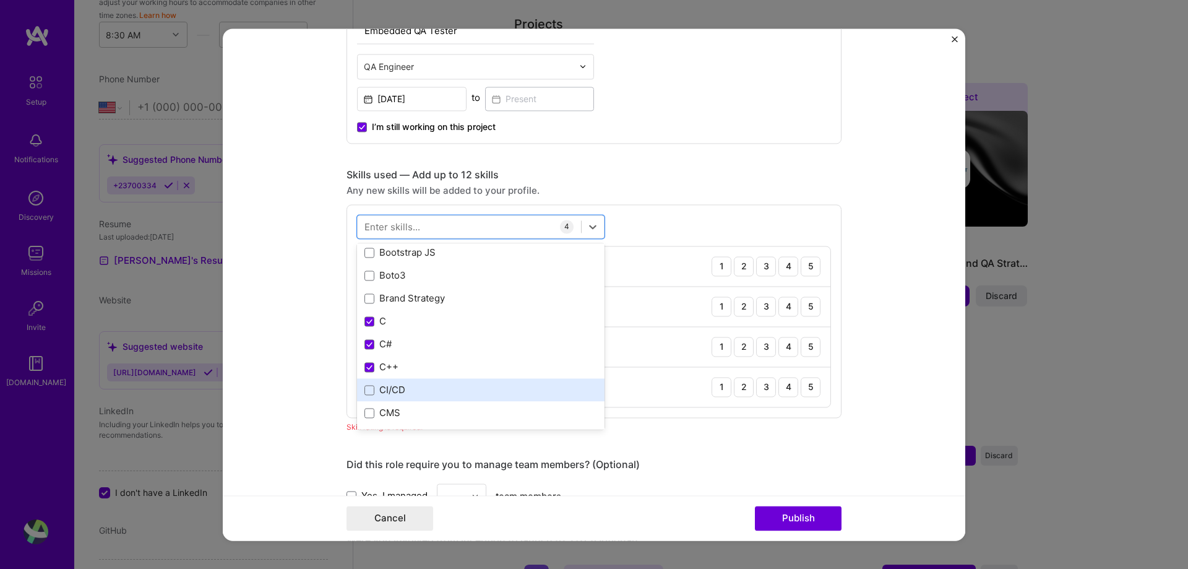
click at [371, 395] on div "CI/CD" at bounding box center [481, 390] width 233 height 13
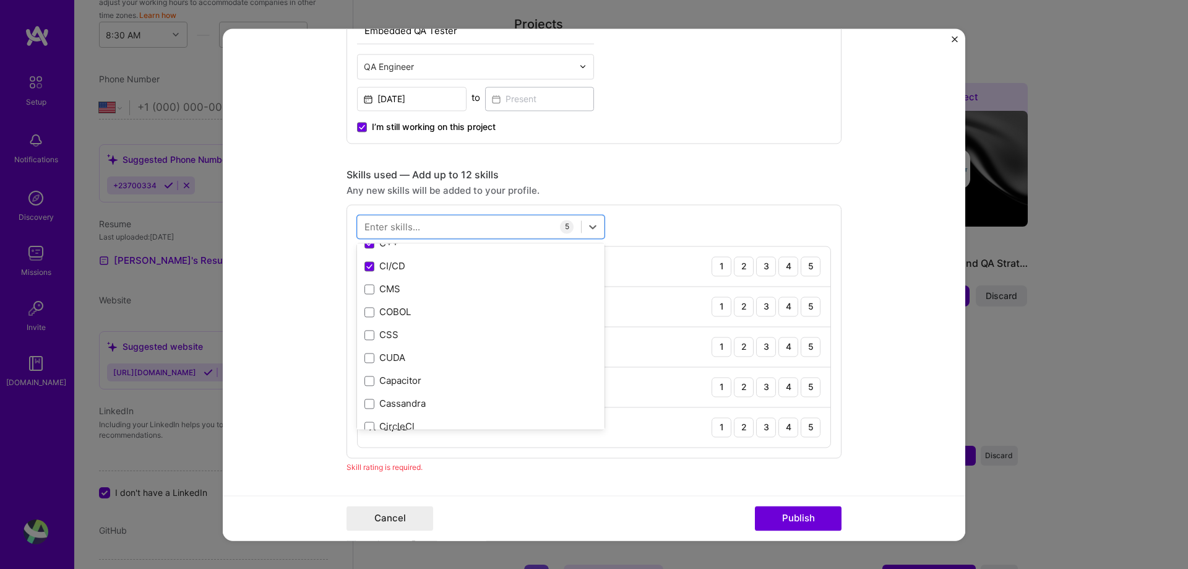
scroll to position [1395, 0]
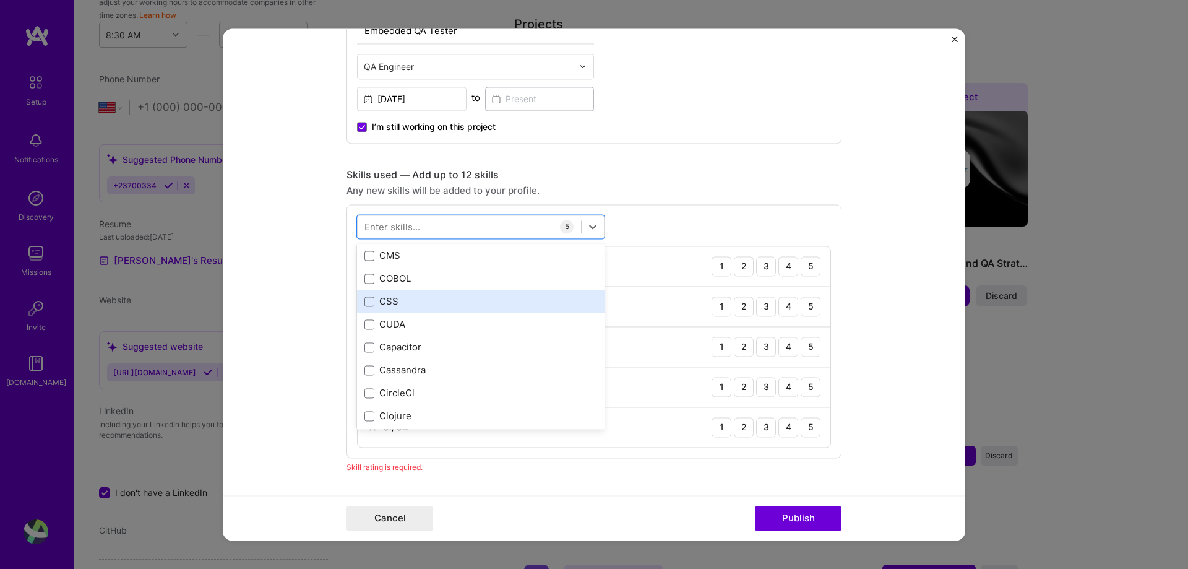
click at [382, 301] on div "CSS" at bounding box center [481, 301] width 233 height 13
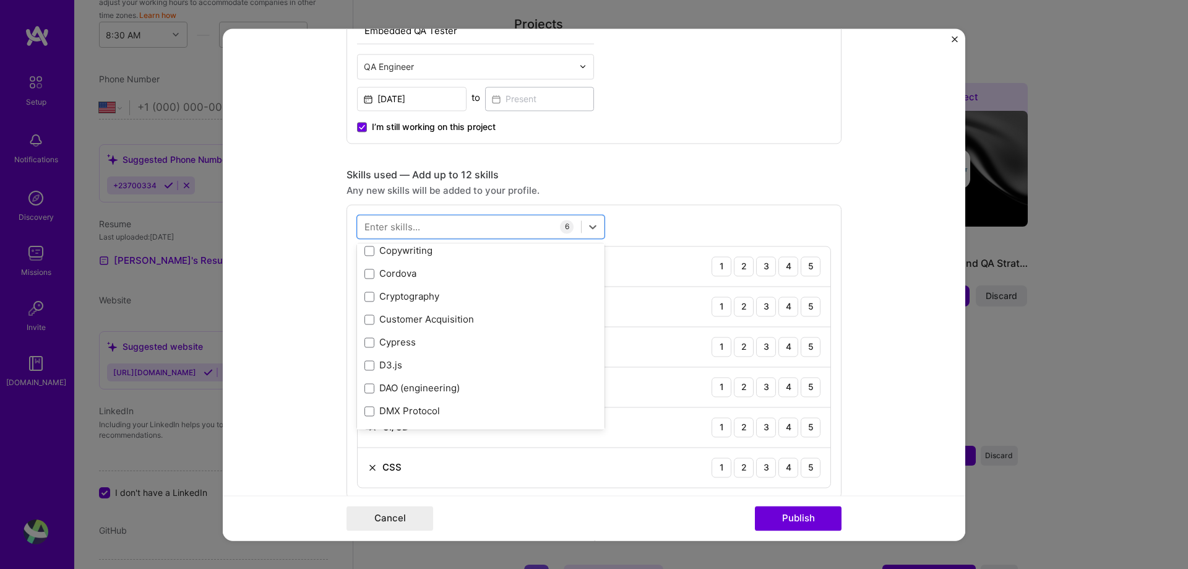
scroll to position [1791, 0]
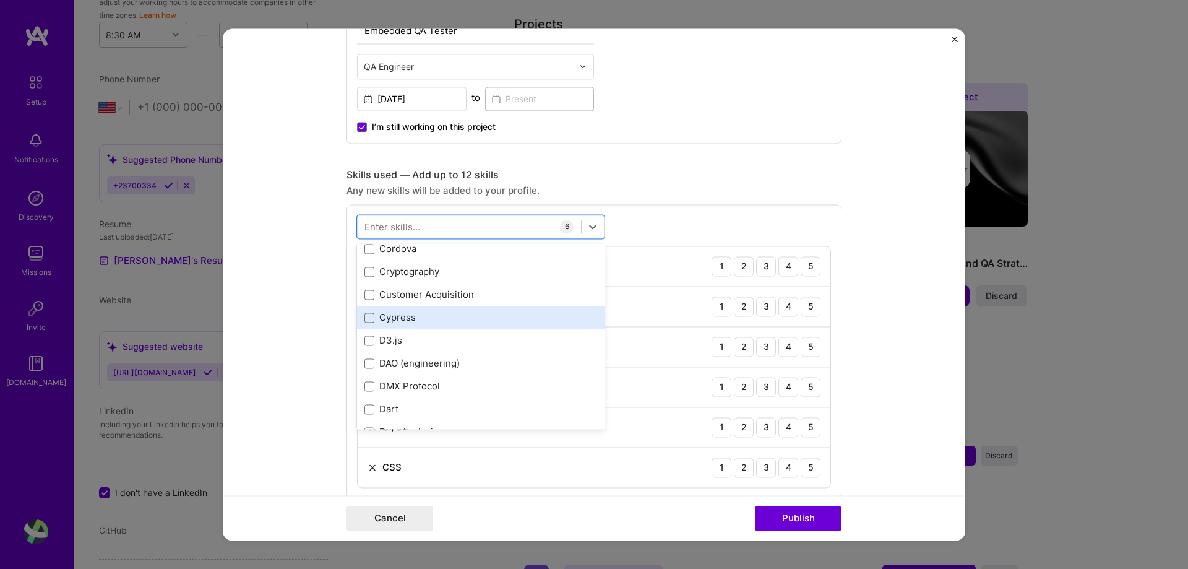
click at [357, 317] on div "Cypress" at bounding box center [481, 317] width 248 height 23
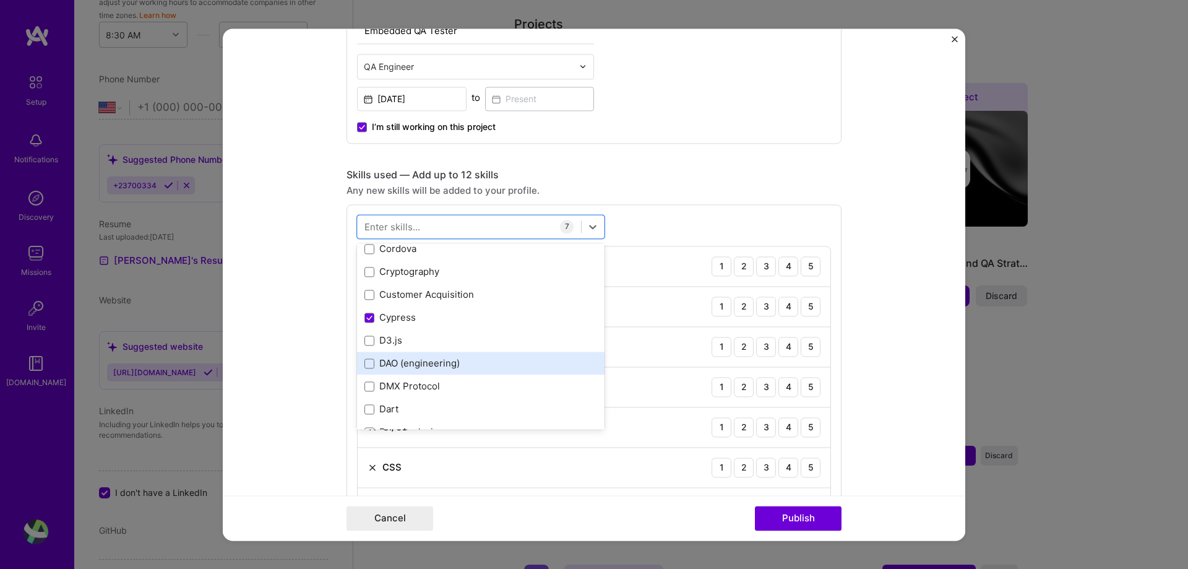
click at [365, 369] on div "DAO (engineering)" at bounding box center [481, 363] width 233 height 13
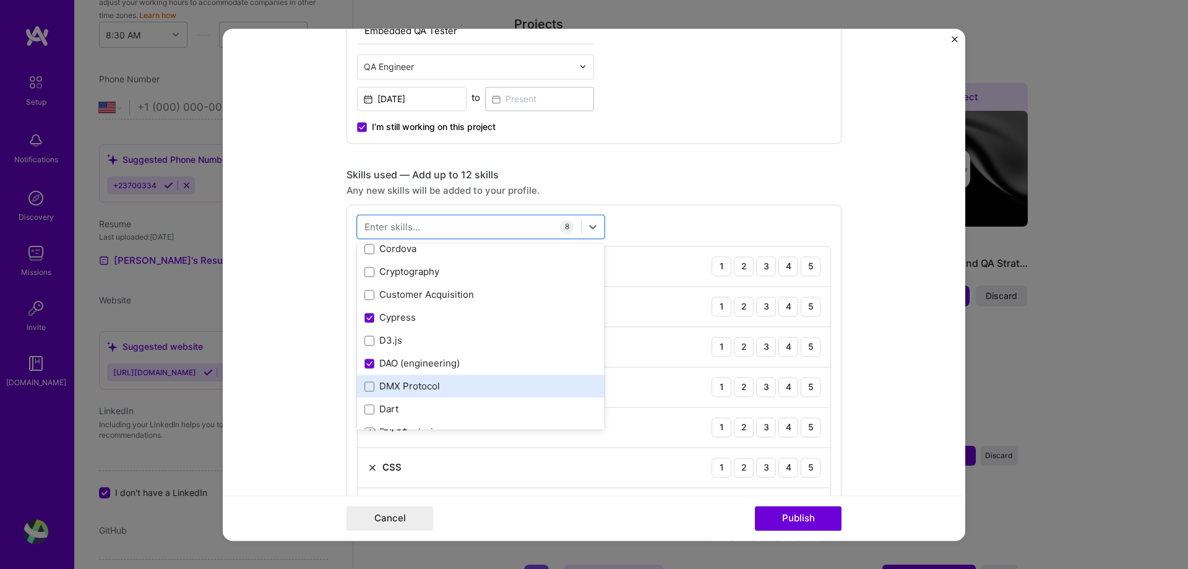
click at [495, 389] on div "DMX Protocol" at bounding box center [481, 386] width 233 height 13
click at [365, 383] on span at bounding box center [370, 386] width 10 height 10
click at [0, 0] on input "checkbox" at bounding box center [0, 0] width 0 height 0
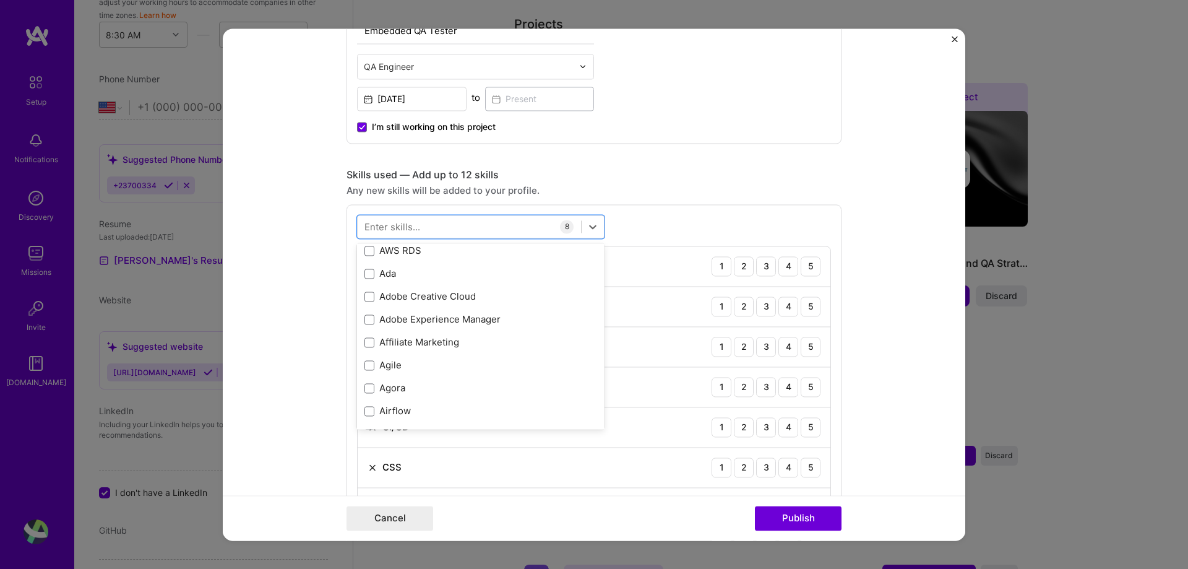
scroll to position [388, 0]
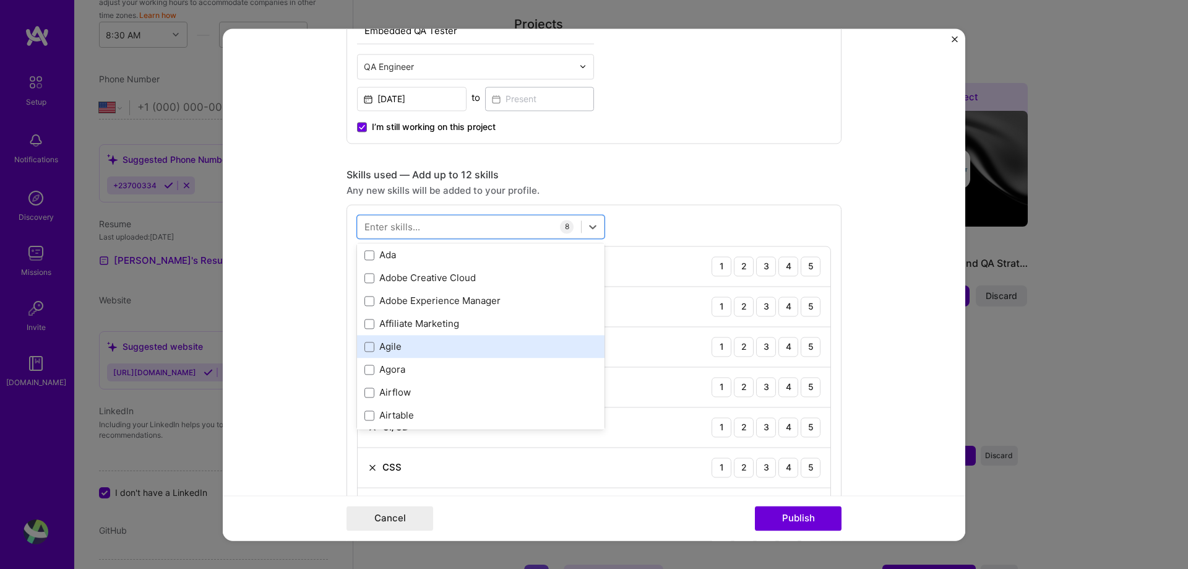
click at [393, 346] on div "Agile" at bounding box center [481, 346] width 233 height 13
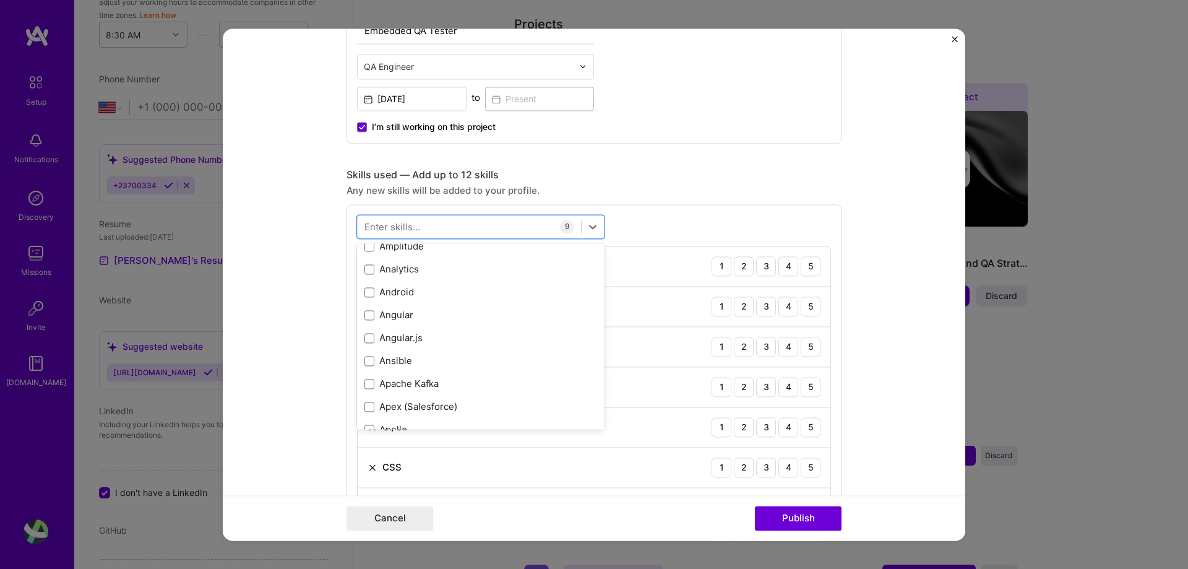
scroll to position [644, 0]
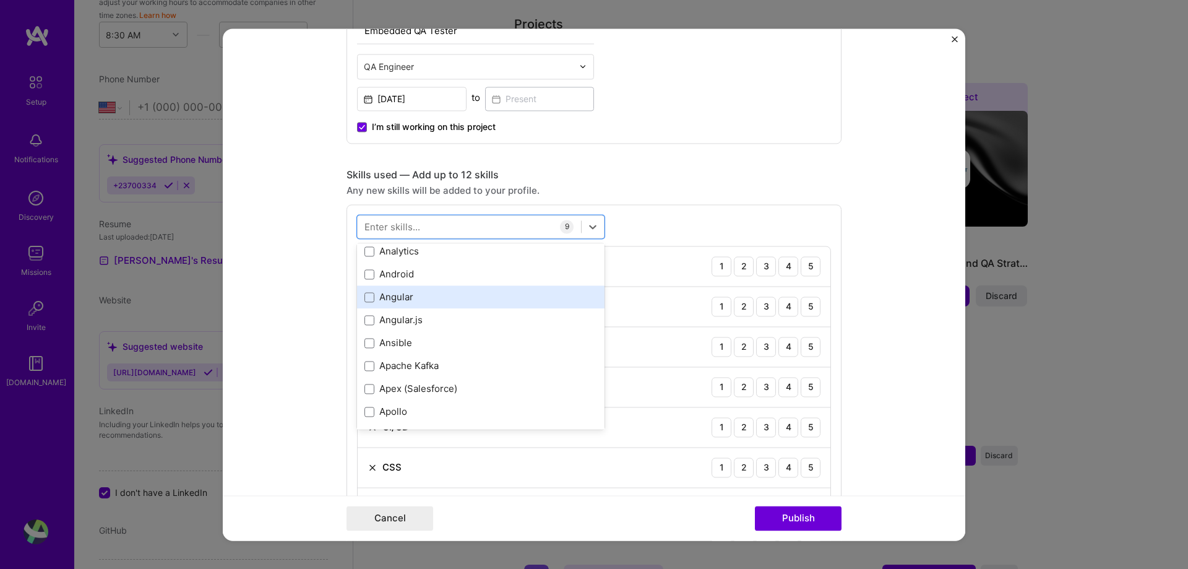
click at [371, 298] on div "Angular" at bounding box center [481, 297] width 233 height 13
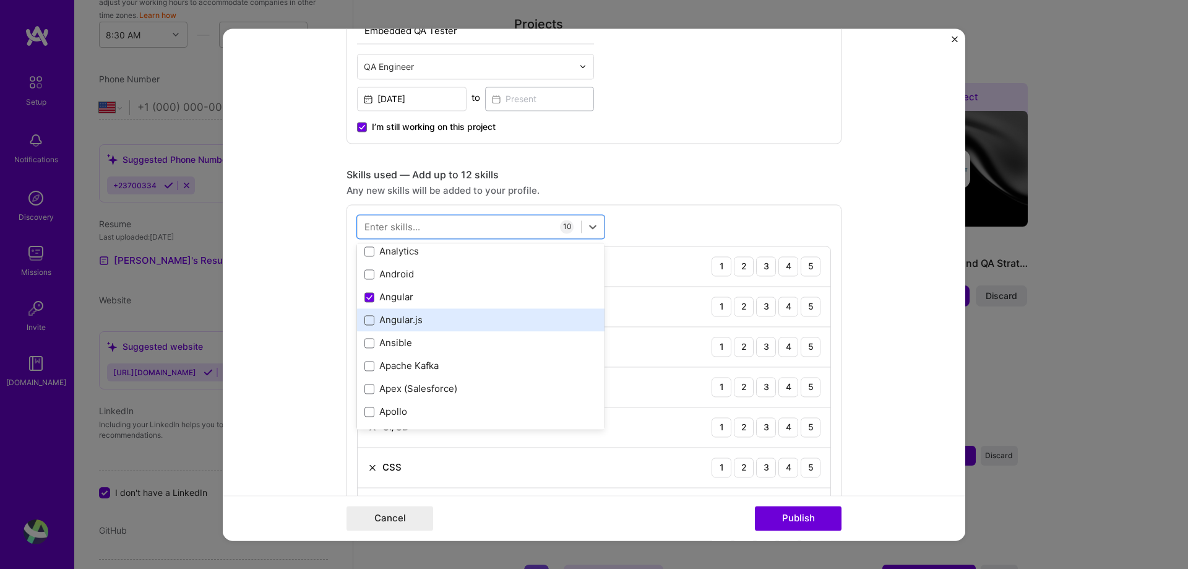
click at [366, 324] on span at bounding box center [370, 320] width 10 height 10
click at [0, 0] on input "checkbox" at bounding box center [0, 0] width 0 height 0
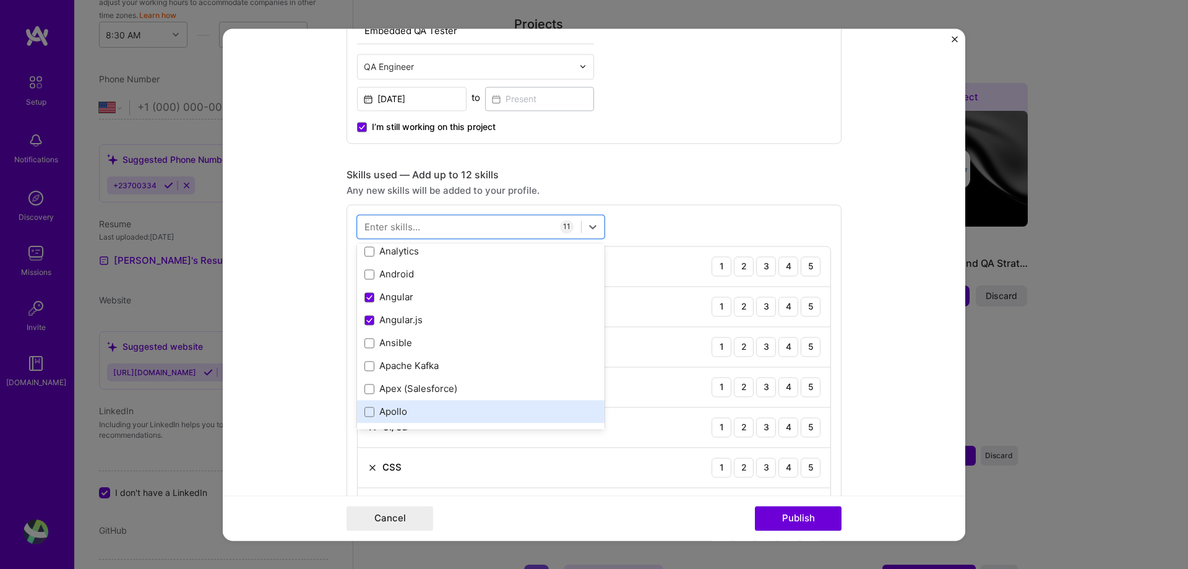
click at [589, 422] on div "Apollo" at bounding box center [481, 411] width 248 height 23
drag, startPoint x: 589, startPoint y: 422, endPoint x: 435, endPoint y: 408, distance: 154.1
click at [435, 408] on div "Apollo" at bounding box center [481, 411] width 248 height 23
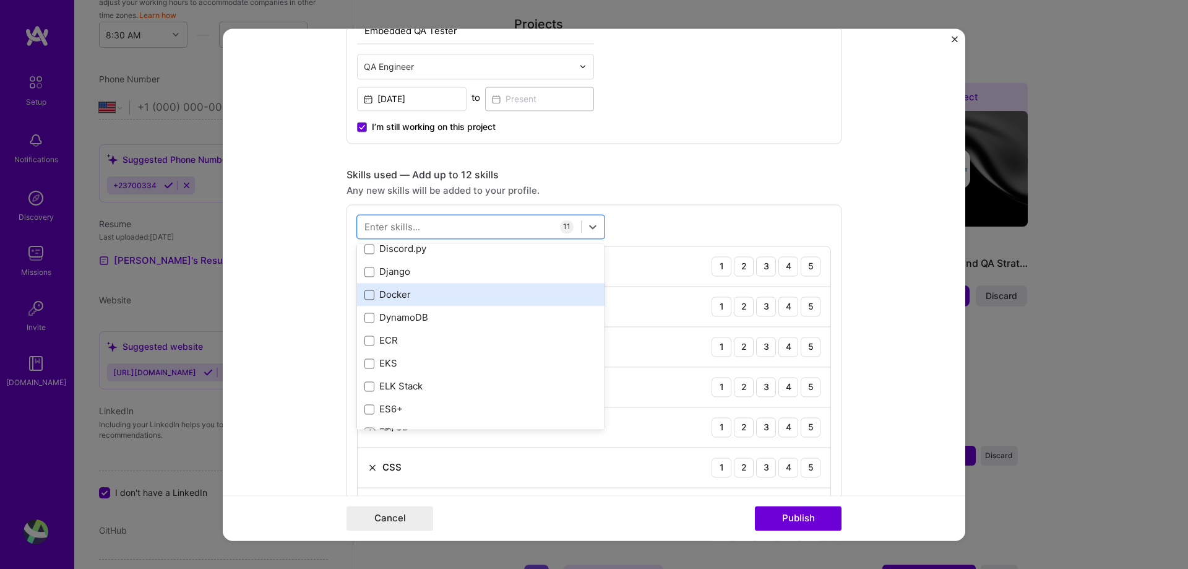
click at [369, 298] on span at bounding box center [370, 295] width 10 height 10
click at [0, 0] on input "checkbox" at bounding box center [0, 0] width 0 height 0
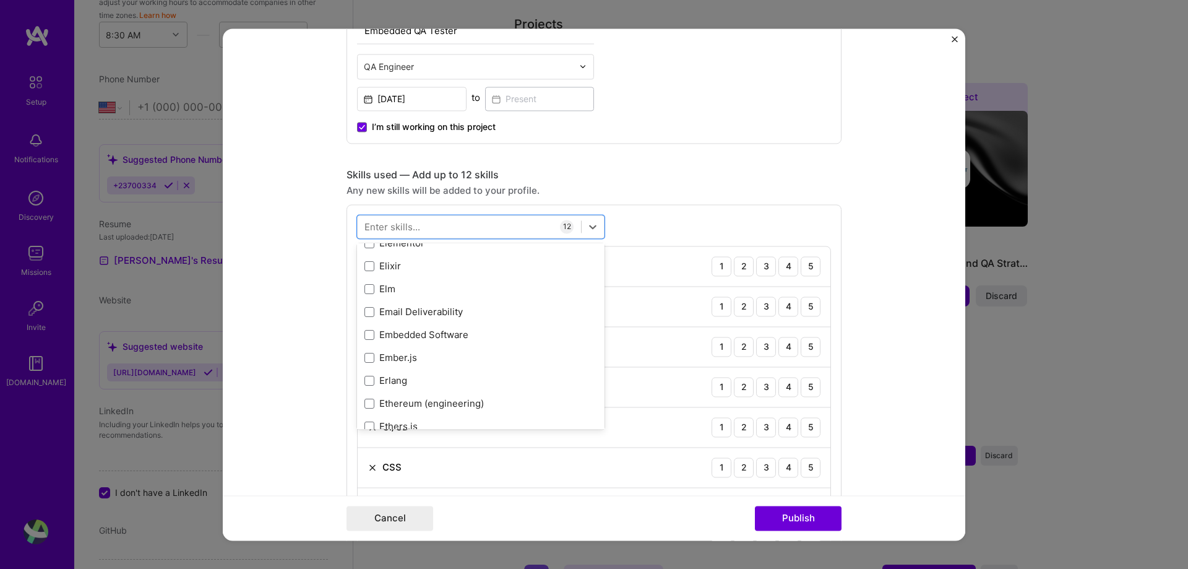
scroll to position [2731, 0]
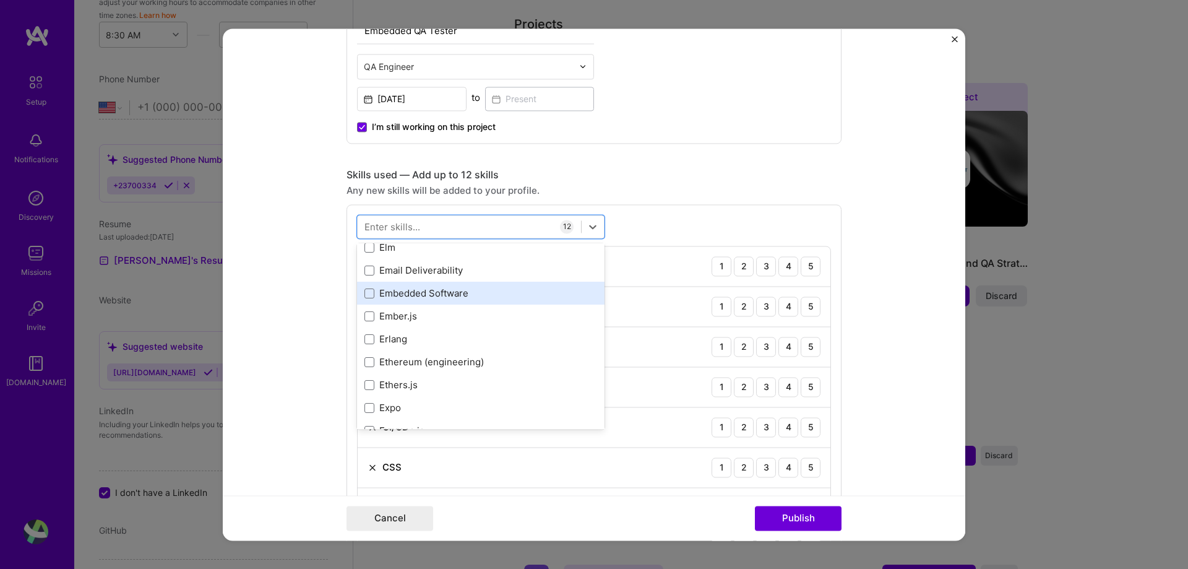
click at [375, 295] on div "Embedded Software" at bounding box center [481, 293] width 233 height 13
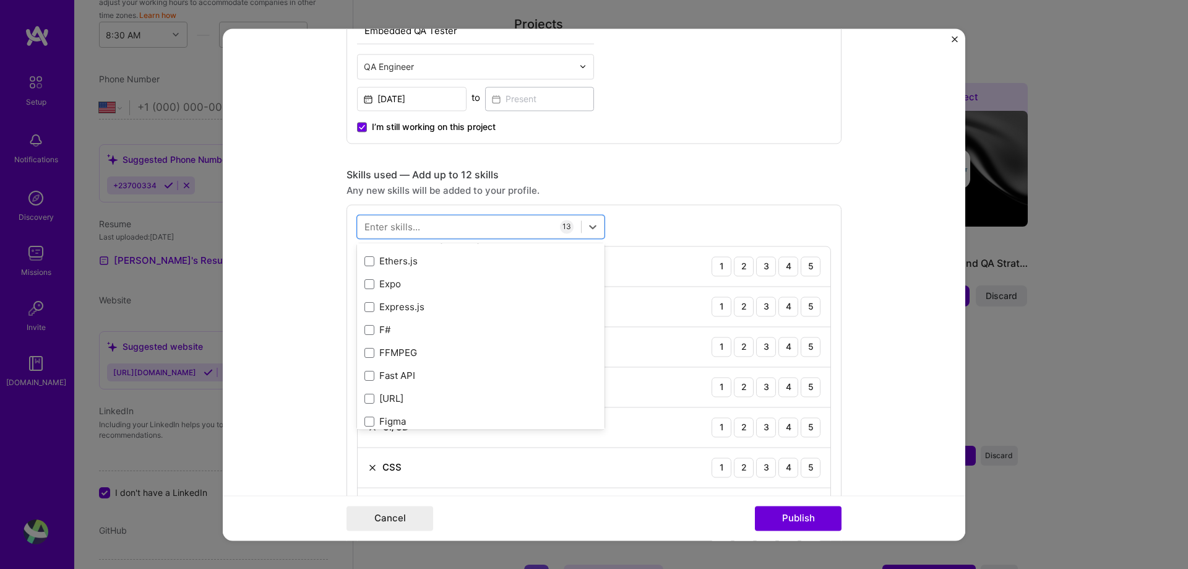
scroll to position [2880, 0]
click at [369, 281] on span at bounding box center [370, 282] width 10 height 10
click at [0, 0] on input "checkbox" at bounding box center [0, 0] width 0 height 0
click at [422, 420] on div "Firebase" at bounding box center [481, 419] width 233 height 13
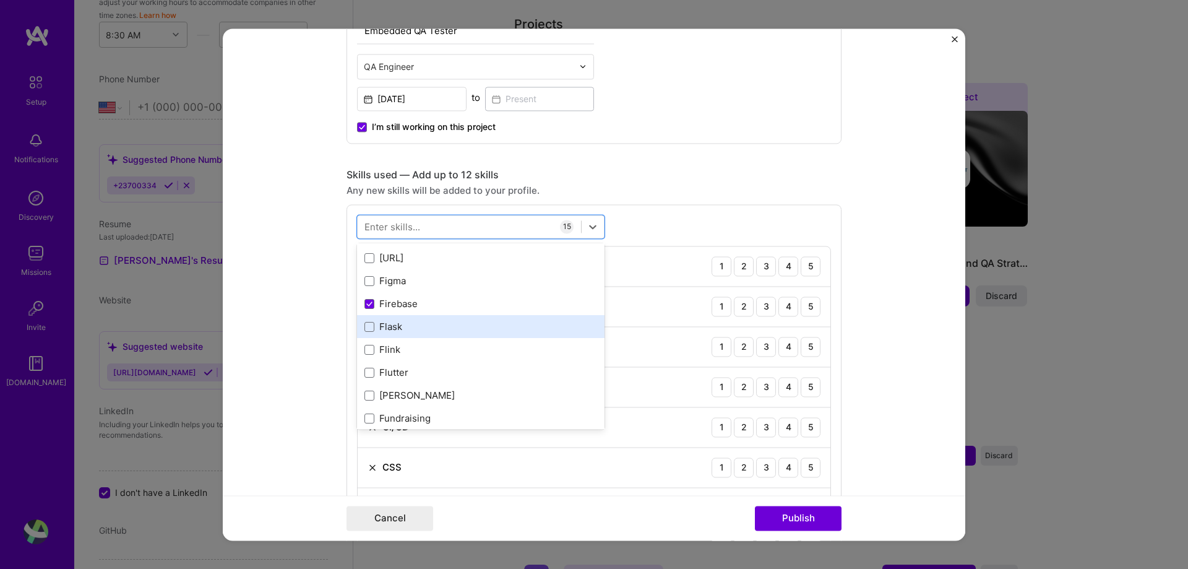
click at [365, 321] on div "Flask" at bounding box center [481, 327] width 233 height 13
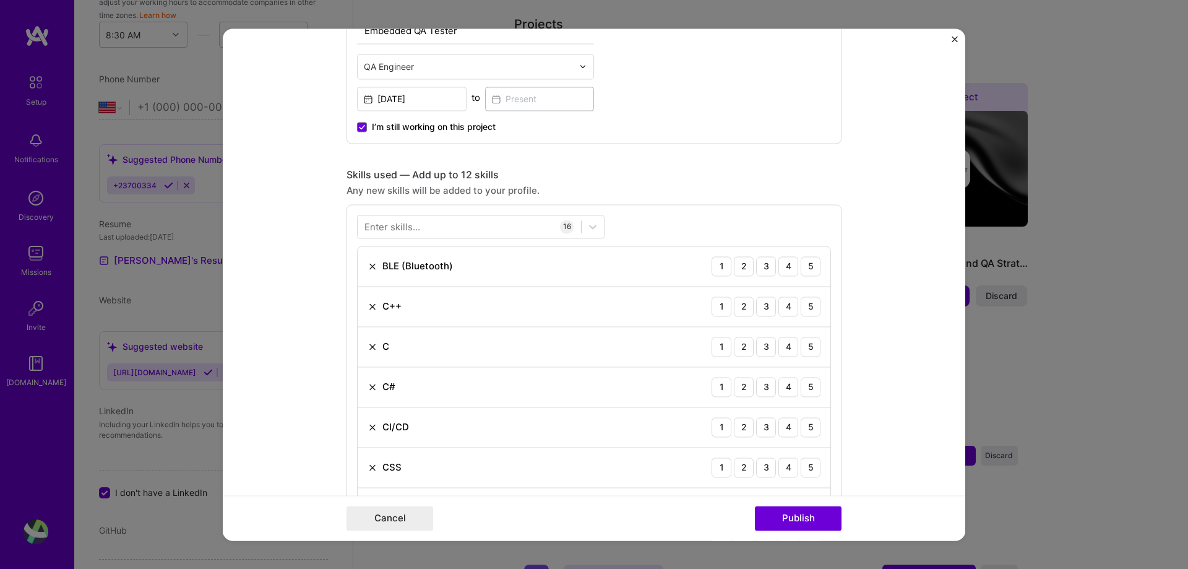
click at [609, 451] on div "CSS 1 2 3 4 5" at bounding box center [594, 467] width 473 height 40
click at [806, 524] on button "Publish" at bounding box center [798, 518] width 87 height 25
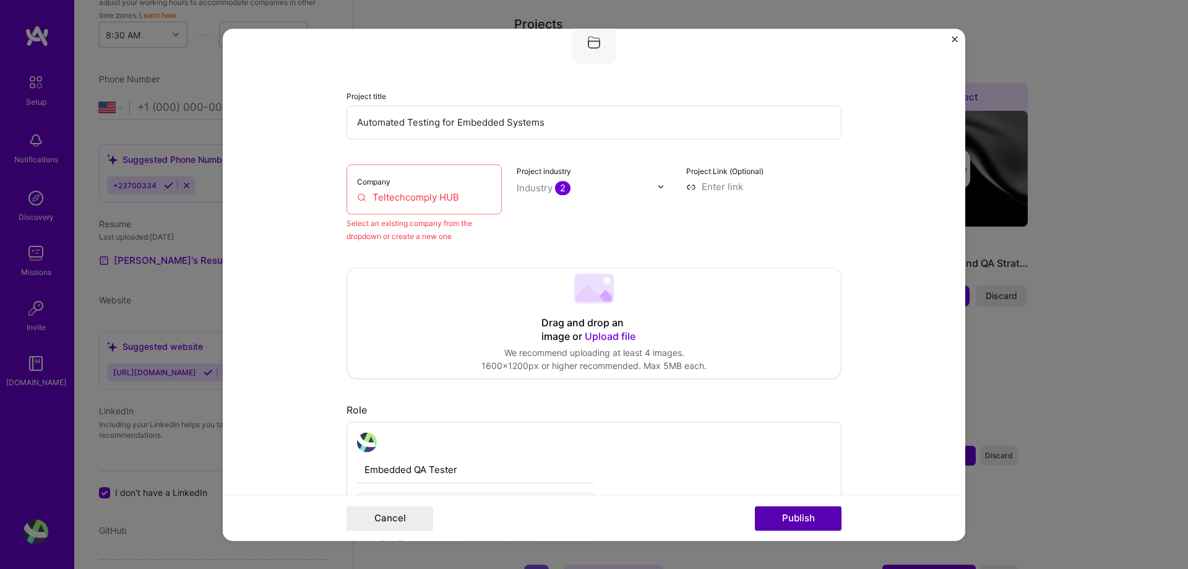
scroll to position [81, 0]
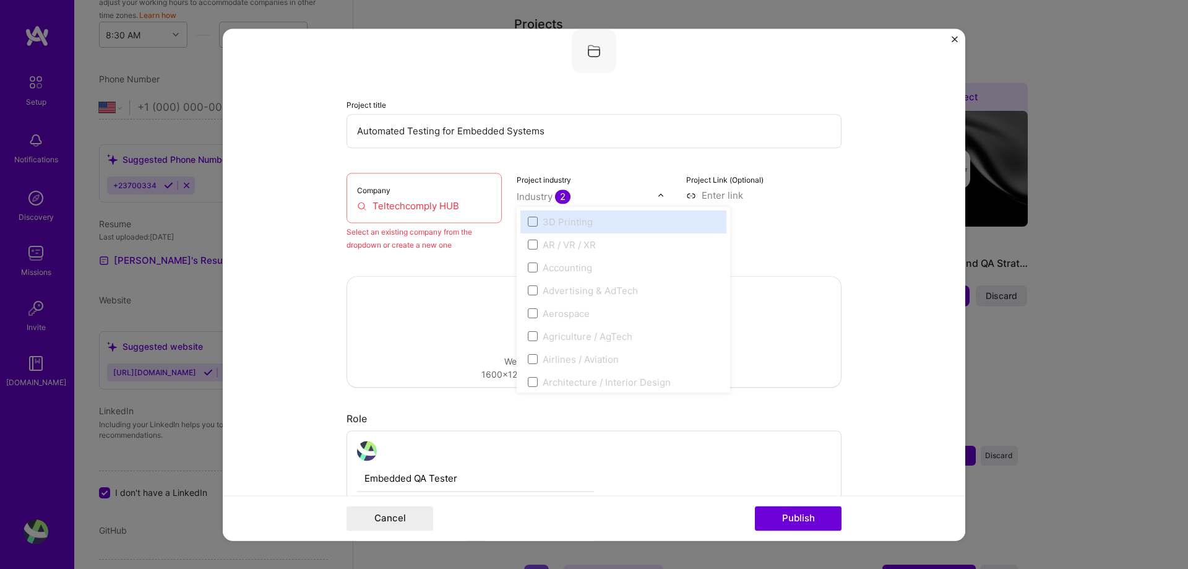
click at [523, 202] on div "Industry 2" at bounding box center [544, 196] width 54 height 13
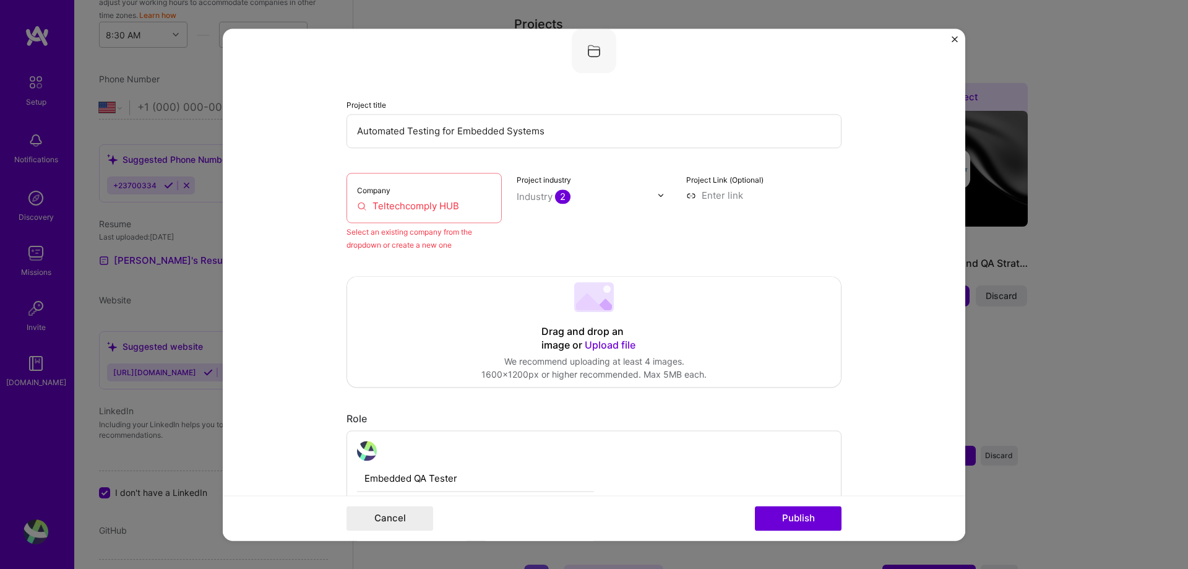
click at [494, 150] on div "Project title Automated Testing for Embedded Systems Company Teltechcomply HUB …" at bounding box center [594, 139] width 495 height 223
click at [378, 201] on input "Teltechcomply HUB" at bounding box center [424, 205] width 134 height 13
click at [357, 207] on input "Teltechcomply HUB" at bounding box center [424, 205] width 134 height 13
drag, startPoint x: 356, startPoint y: 207, endPoint x: 382, endPoint y: 237, distance: 39.9
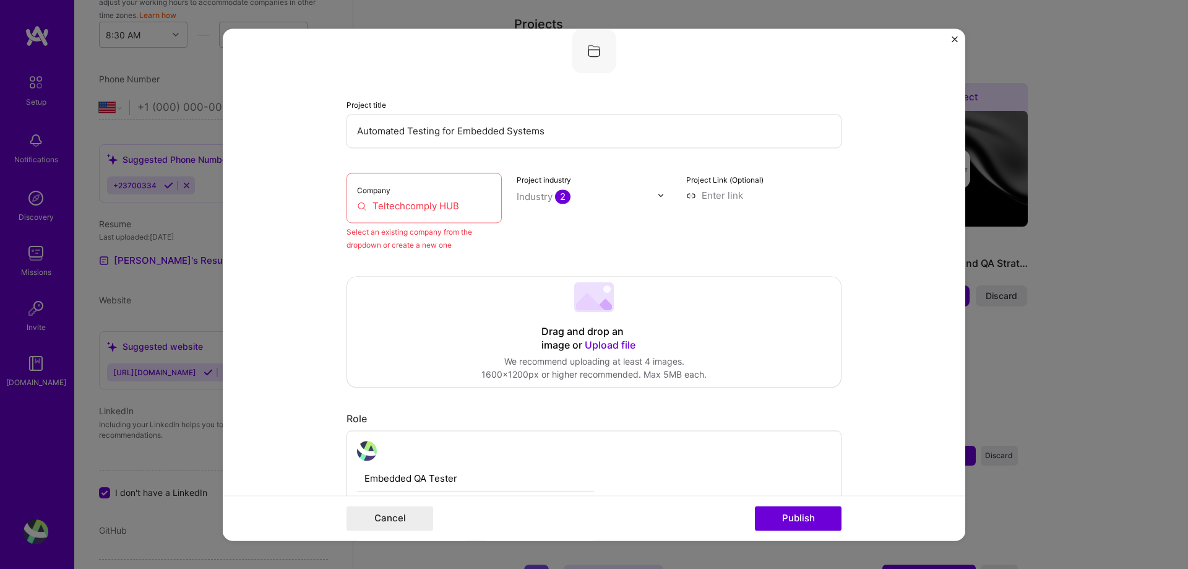
click at [382, 237] on div "Company Teltechcomply HUB Select an existing company from the dropdown or creat…" at bounding box center [424, 212] width 155 height 79
click at [382, 237] on div "Select an existing company from the dropdown or create a new one" at bounding box center [424, 238] width 155 height 26
drag, startPoint x: 382, startPoint y: 237, endPoint x: 389, endPoint y: 245, distance: 10.5
click at [389, 245] on div "Select an existing company from the dropdown or create a new one" at bounding box center [424, 238] width 155 height 26
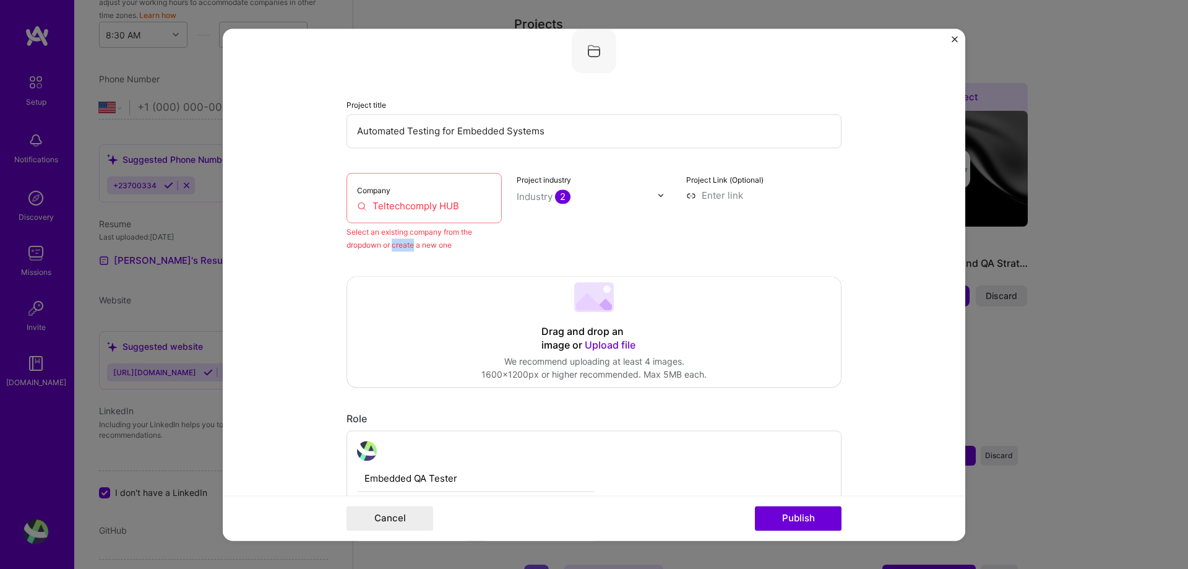
click at [389, 245] on div "Select an existing company from the dropdown or create a new one" at bounding box center [424, 238] width 155 height 26
click at [602, 346] on span "Upload file" at bounding box center [610, 345] width 51 height 12
click at [426, 207] on input "Teltechcomply HUB" at bounding box center [424, 205] width 134 height 13
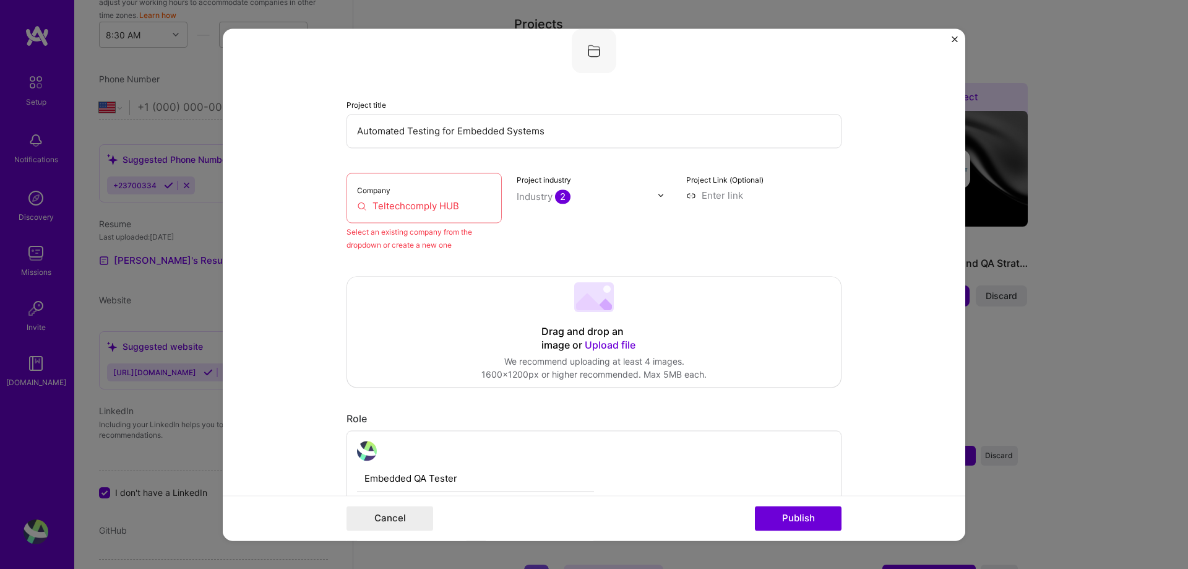
click at [426, 207] on input "Teltechcomply HUB" at bounding box center [424, 205] width 134 height 13
click at [389, 248] on div "Select an existing company from the dropdown or create a new one" at bounding box center [424, 238] width 155 height 26
click at [431, 246] on div "Select an existing company from the dropdown or create a new one" at bounding box center [424, 238] width 155 height 26
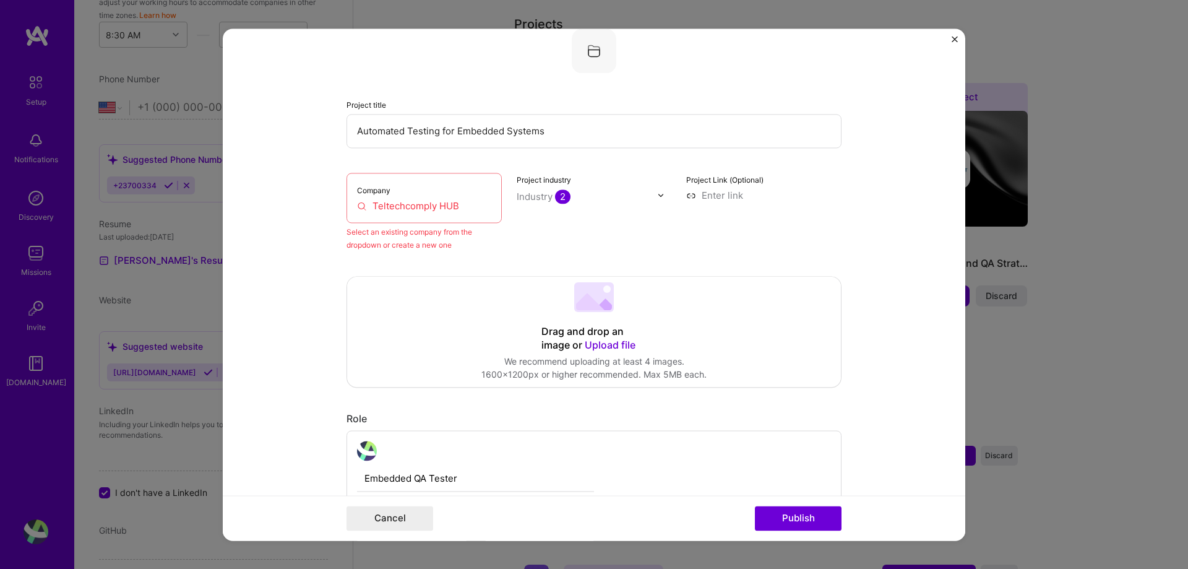
click at [605, 348] on span "Upload file" at bounding box center [610, 345] width 51 height 12
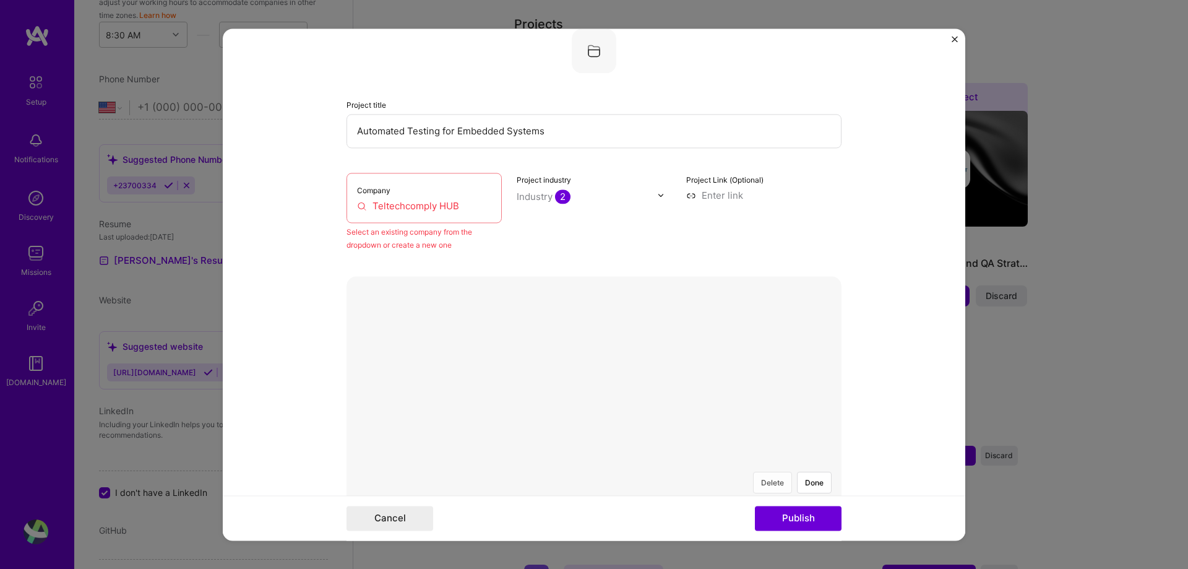
click at [759, 472] on button "Delete" at bounding box center [772, 483] width 39 height 22
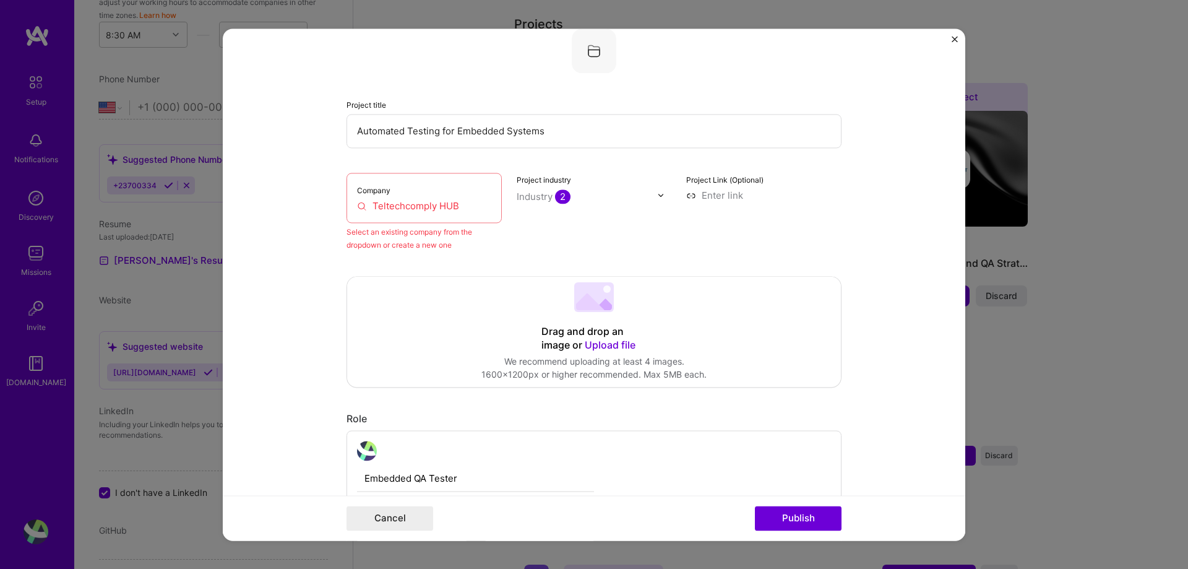
click at [615, 345] on span "Upload file" at bounding box center [610, 345] width 51 height 12
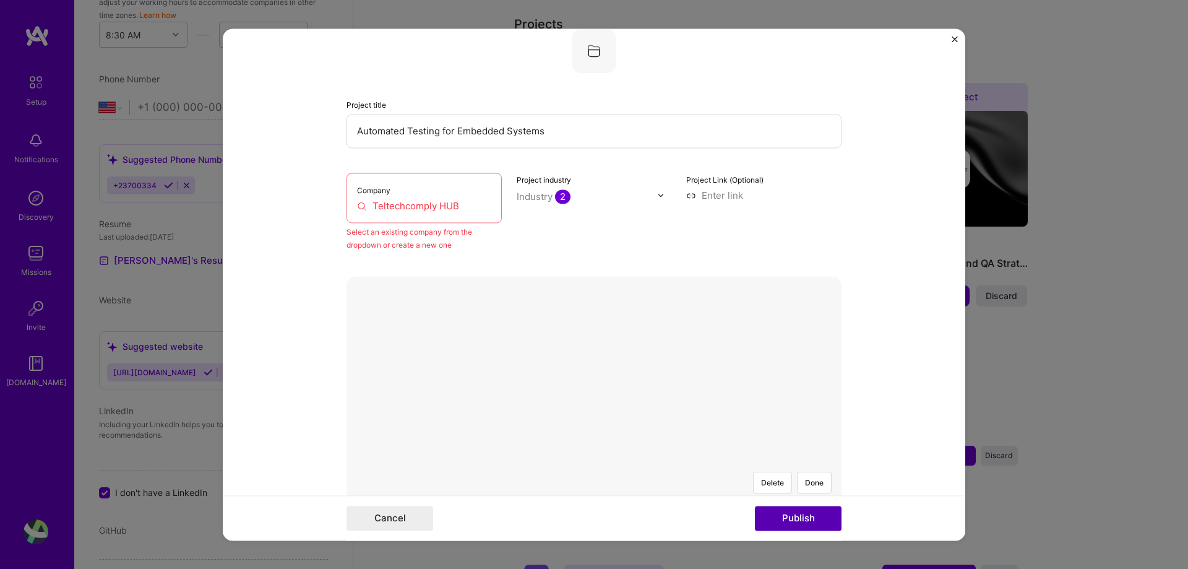
click at [832, 520] on button "Publish" at bounding box center [798, 518] width 87 height 25
click at [821, 472] on button "Done" at bounding box center [814, 483] width 35 height 22
click at [773, 525] on button "Publish" at bounding box center [798, 518] width 87 height 25
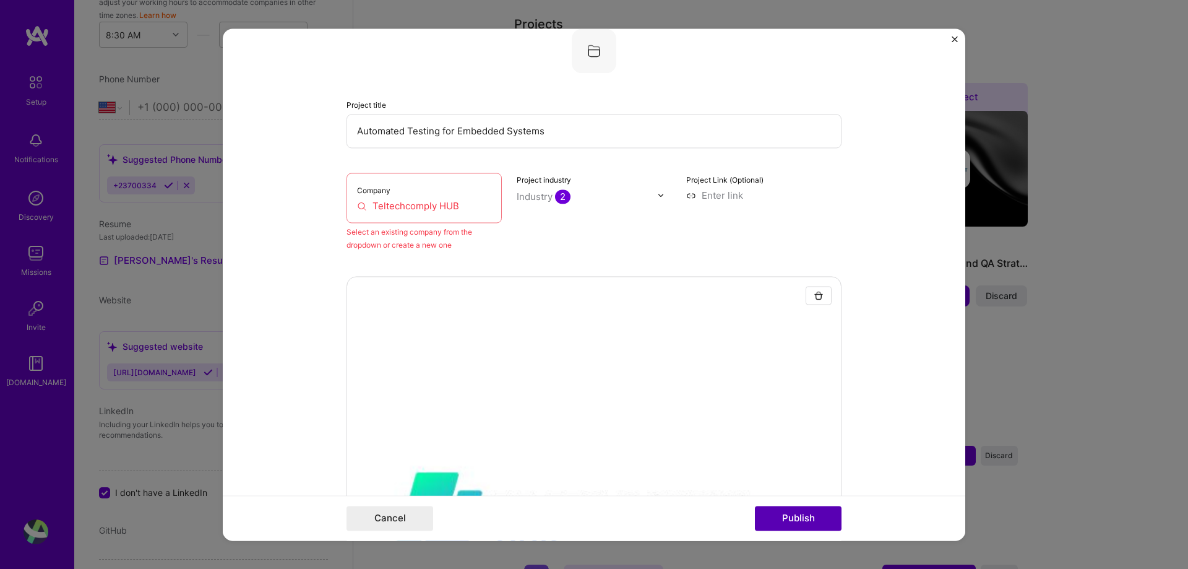
click at [773, 525] on button "Publish" at bounding box center [798, 518] width 87 height 25
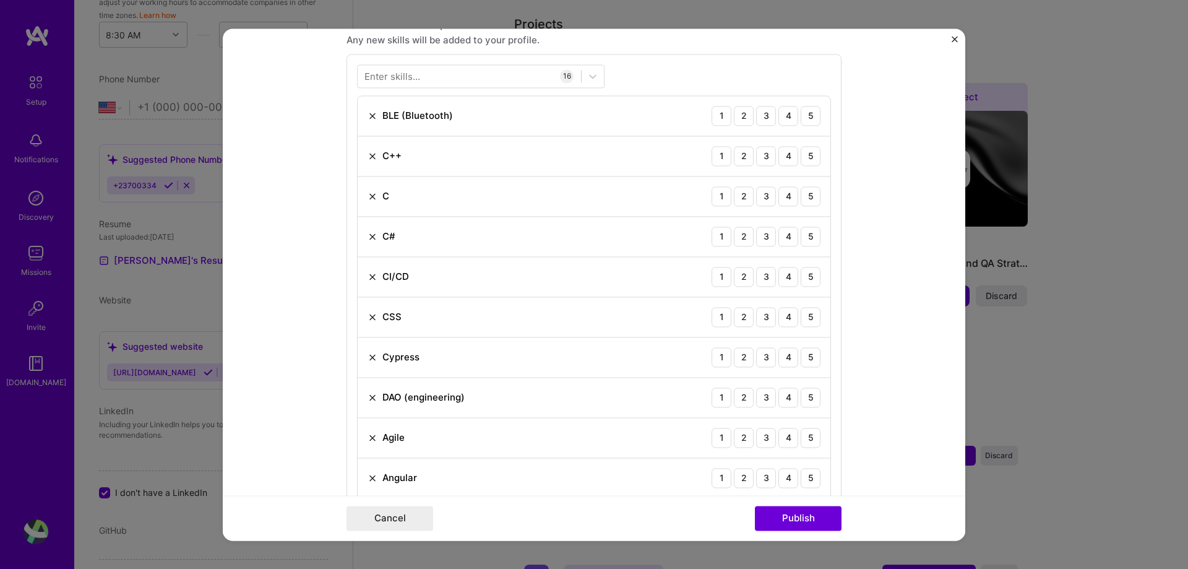
scroll to position [1423, 0]
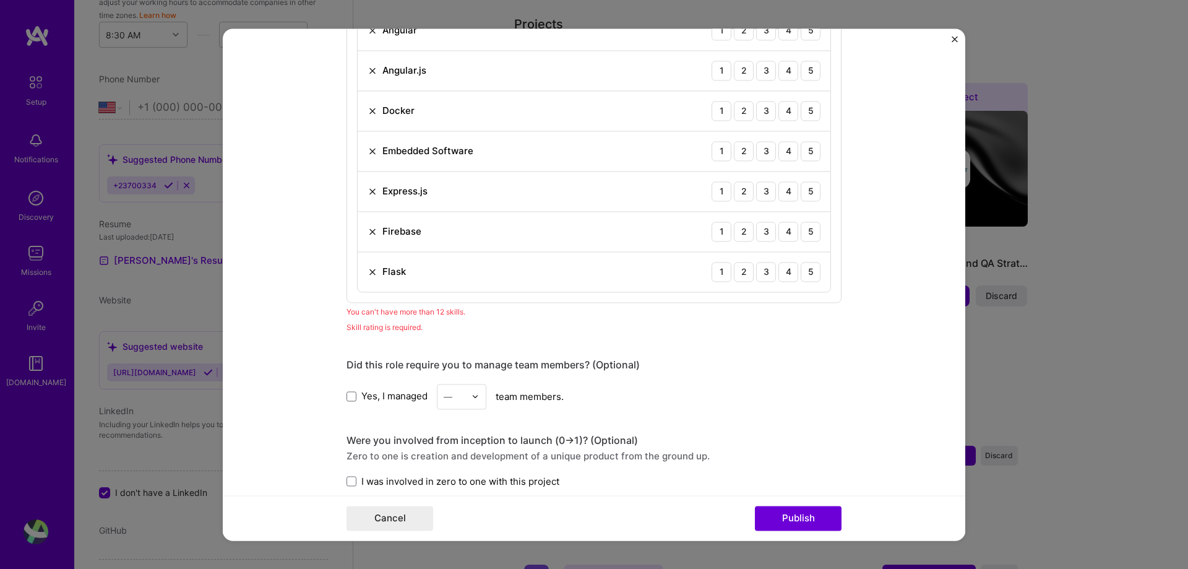
click at [368, 270] on img at bounding box center [373, 272] width 10 height 10
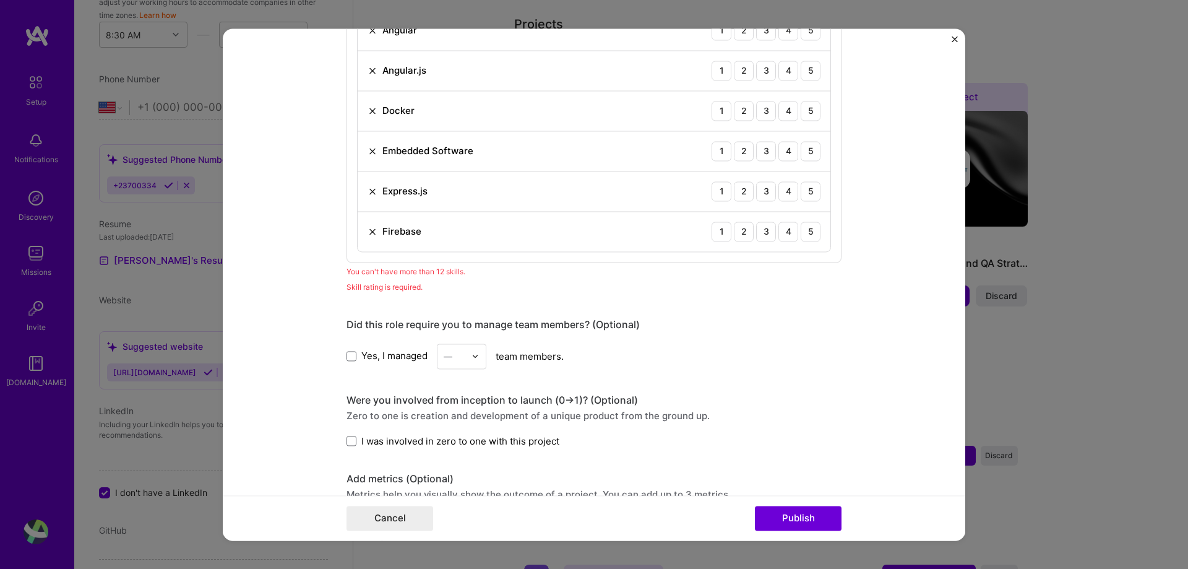
click at [368, 236] on div "Firebase" at bounding box center [395, 231] width 54 height 13
click at [368, 230] on img at bounding box center [373, 232] width 10 height 10
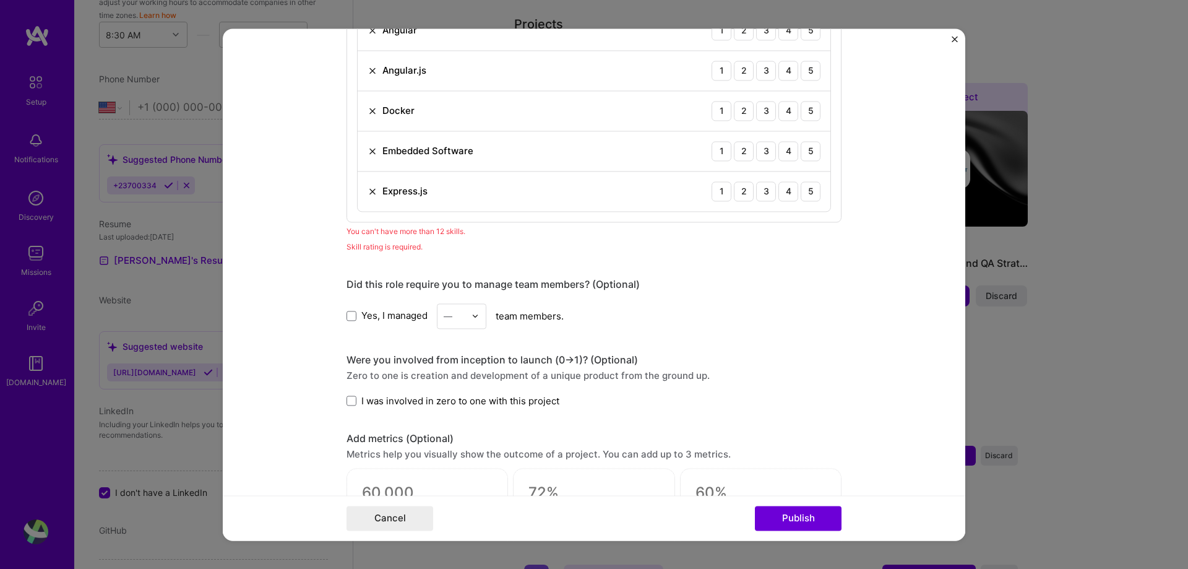
click at [371, 194] on img at bounding box center [373, 191] width 10 height 10
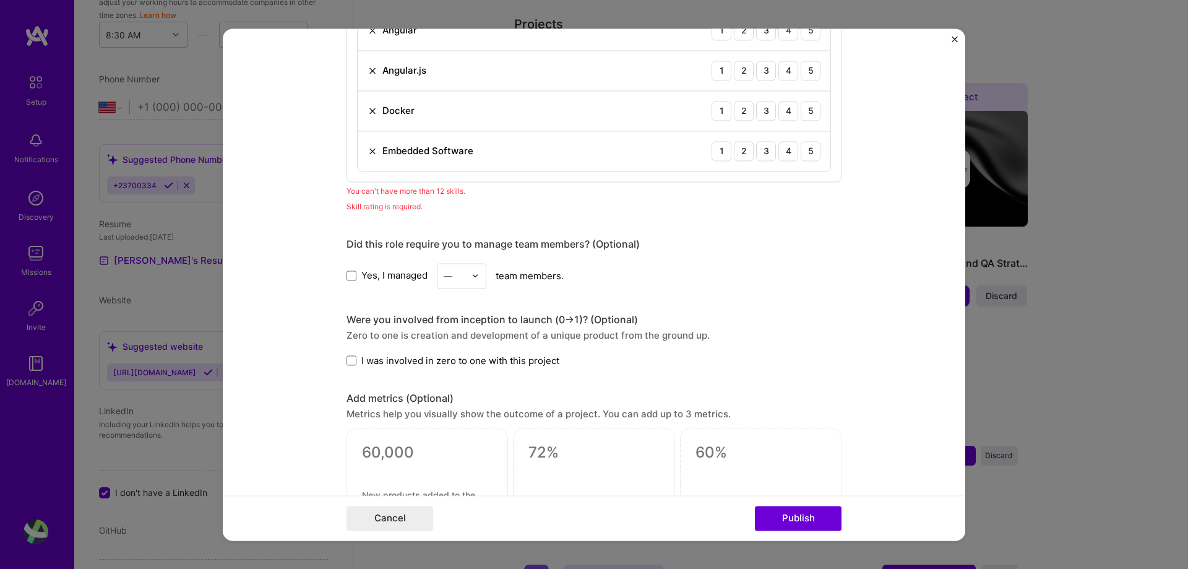
click at [965, 145] on div "Editing suggested project This project is suggested based on your LinkedIn, res…" at bounding box center [594, 284] width 1188 height 569
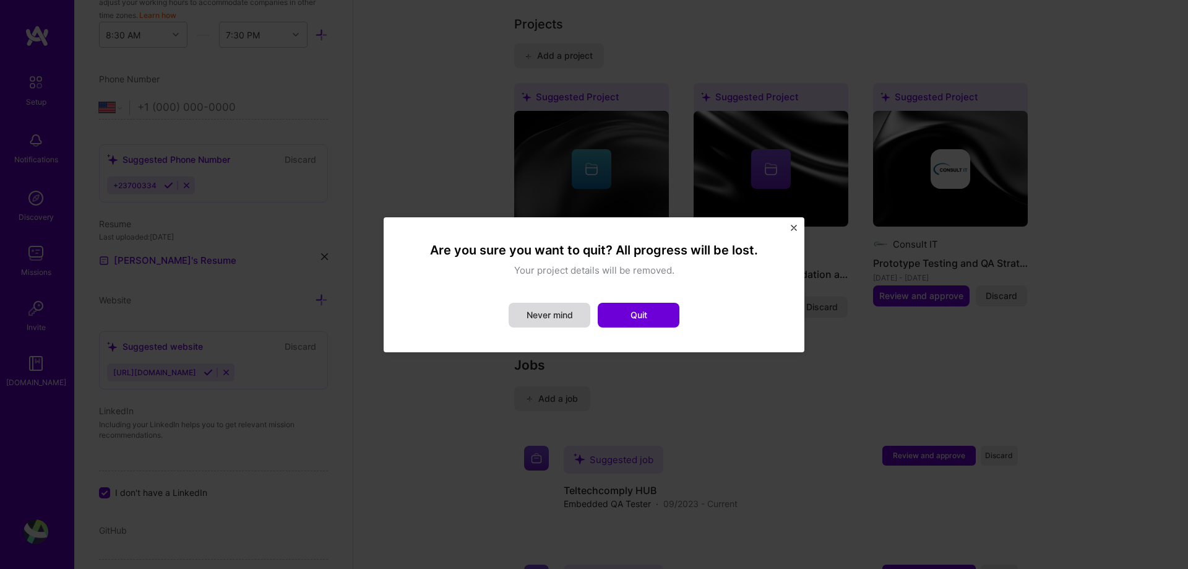
click at [559, 314] on button "Never mind" at bounding box center [550, 315] width 82 height 25
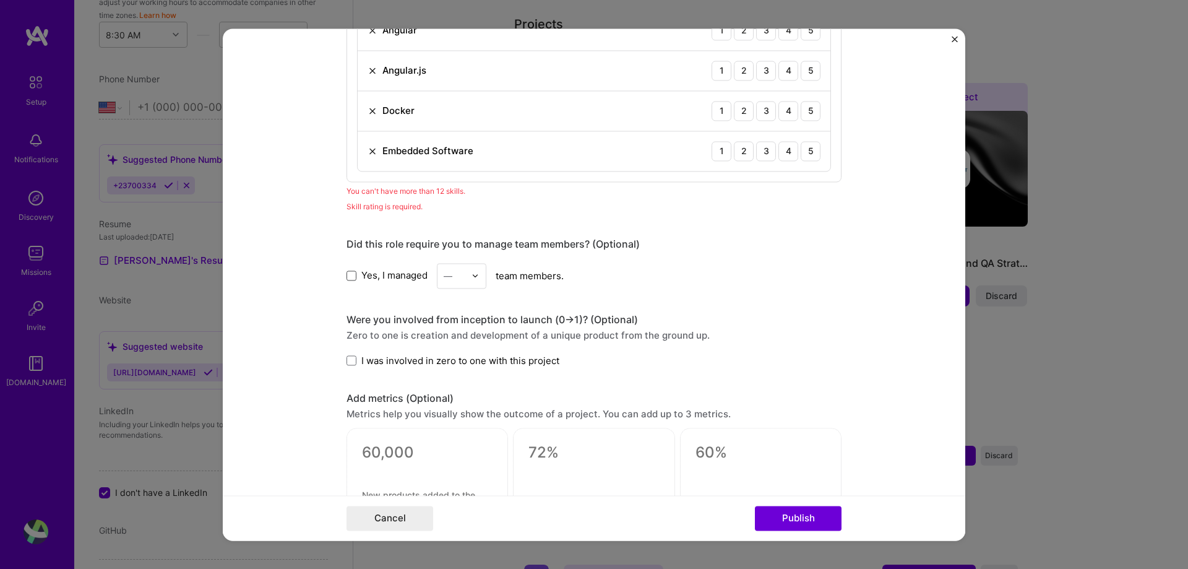
click at [347, 279] on span at bounding box center [352, 275] width 10 height 10
click at [0, 0] on input "Yes, I managed" at bounding box center [0, 0] width 0 height 0
click at [463, 282] on div "—" at bounding box center [455, 276] width 34 height 24
click at [462, 366] on div "5" at bounding box center [462, 375] width 42 height 23
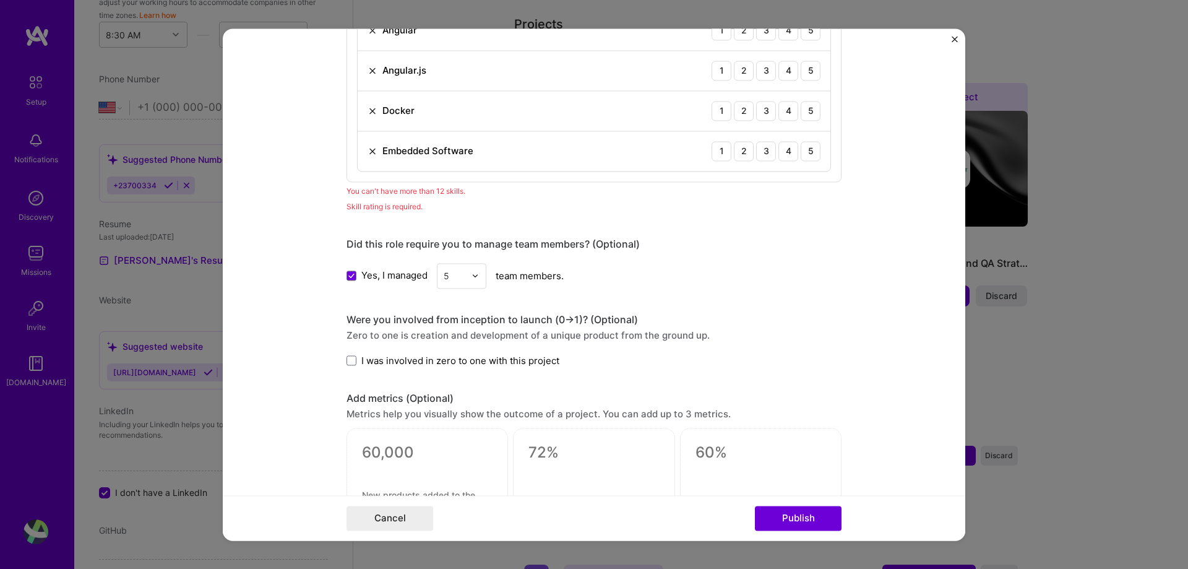
click at [404, 361] on span "I was involved in zero to one with this project" at bounding box center [460, 360] width 198 height 13
click at [0, 0] on input "I was involved in zero to one with this project" at bounding box center [0, 0] width 0 height 0
click at [561, 362] on div "I was involved in zero to one with this project" at bounding box center [594, 360] width 495 height 13
click at [606, 317] on div "Were you involved from inception to launch (0 -> 1)? (Optional)" at bounding box center [594, 319] width 495 height 13
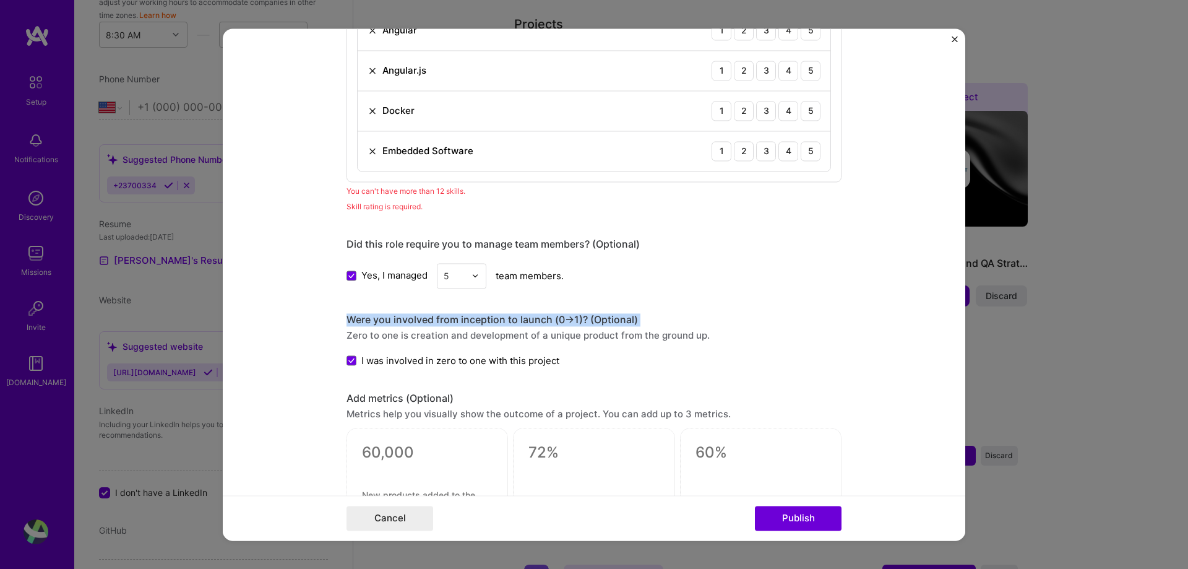
click at [606, 317] on div "Were you involved from inception to launch (0 -> 1)? (Optional)" at bounding box center [594, 319] width 495 height 13
click at [602, 259] on div "Did this role require you to manage team members? (Optional) Yes, I managed 5 t…" at bounding box center [594, 263] width 495 height 51
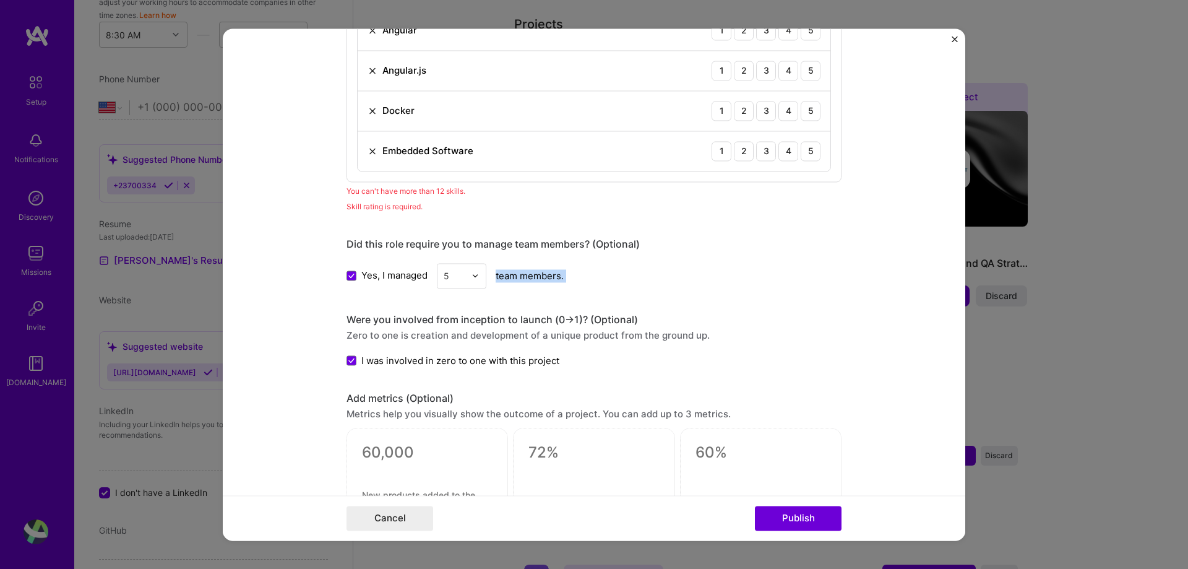
click at [602, 259] on div "Did this role require you to manage team members? (Optional) Yes, I managed 5 t…" at bounding box center [594, 263] width 495 height 51
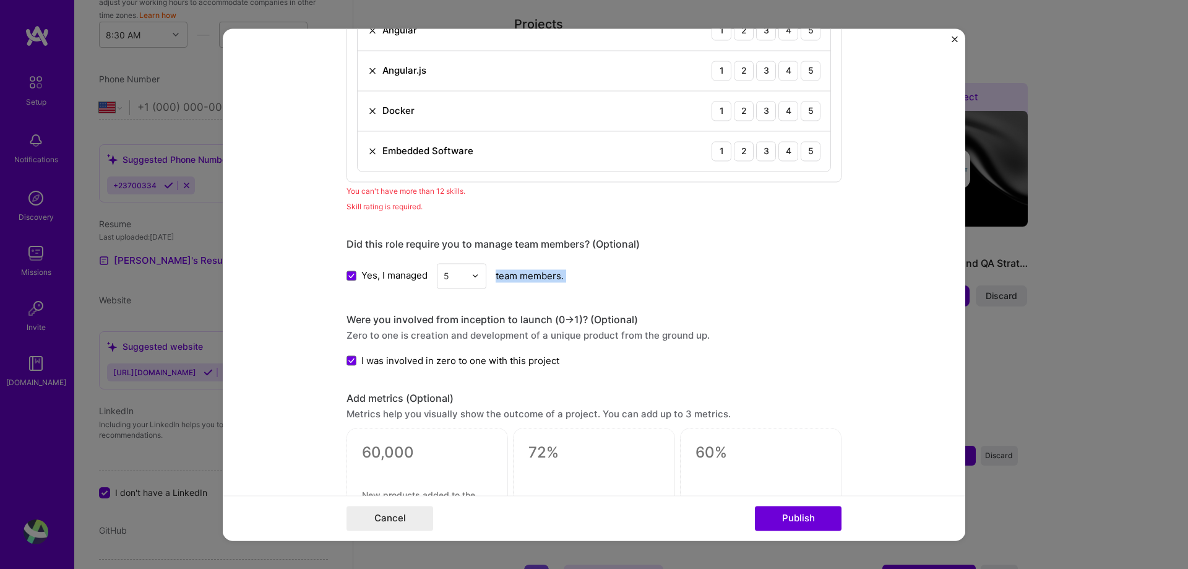
click at [602, 259] on div "Did this role require you to manage team members? (Optional) Yes, I managed 5 t…" at bounding box center [594, 263] width 495 height 51
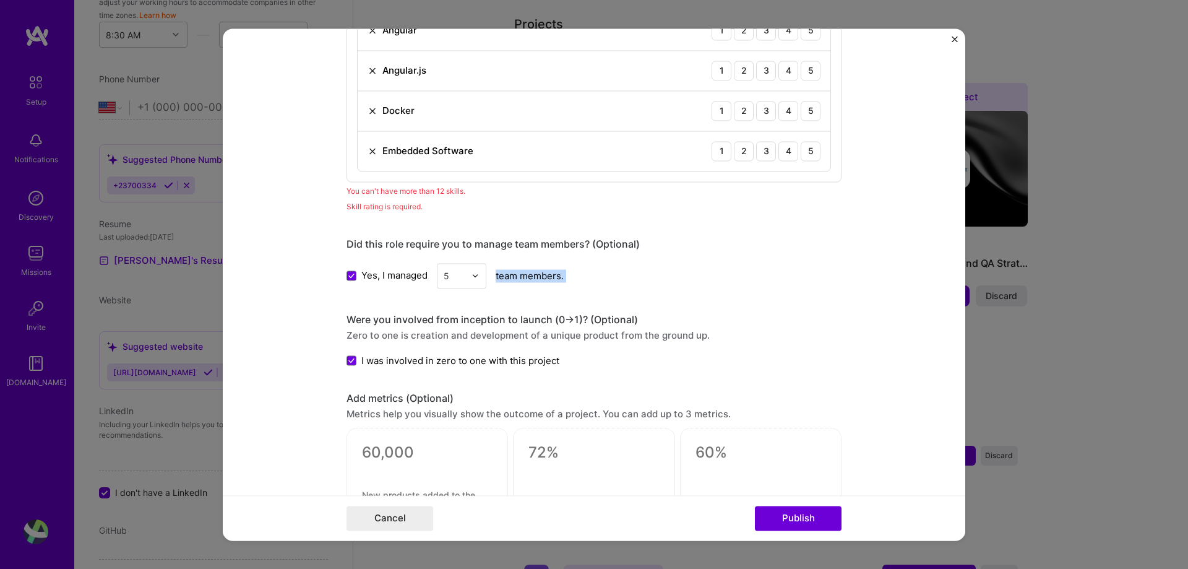
click at [603, 267] on div "Yes, I managed 5 team members." at bounding box center [594, 275] width 495 height 25
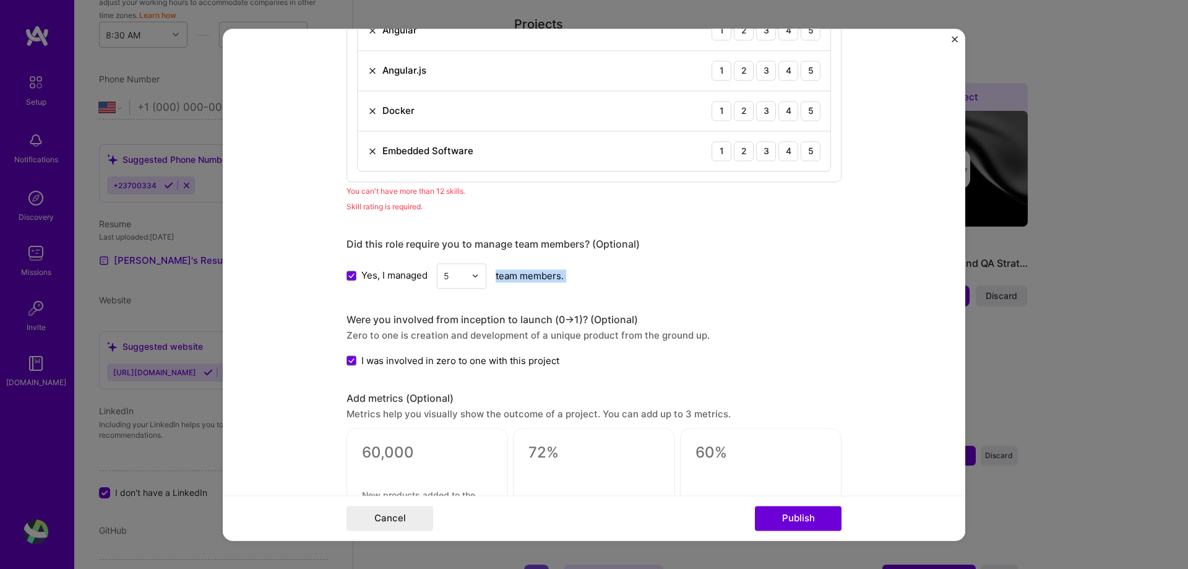
click at [603, 267] on div "Yes, I managed 5 team members." at bounding box center [594, 275] width 495 height 25
click at [603, 269] on div "Yes, I managed 5 team members." at bounding box center [594, 275] width 495 height 25
click at [369, 113] on img at bounding box center [373, 111] width 10 height 10
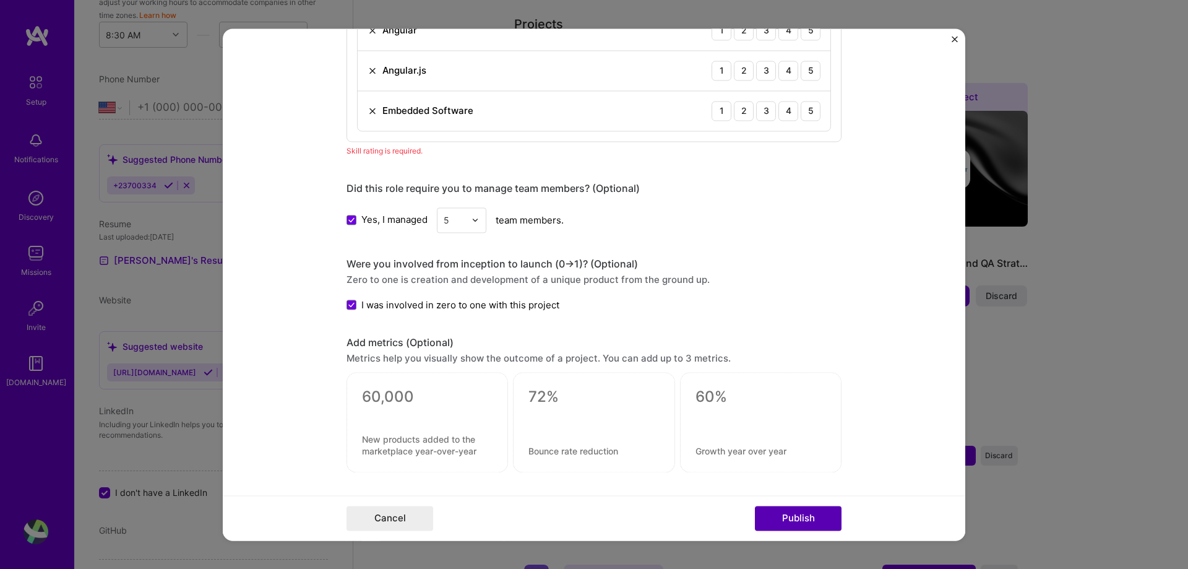
click at [799, 512] on button "Publish" at bounding box center [798, 518] width 87 height 25
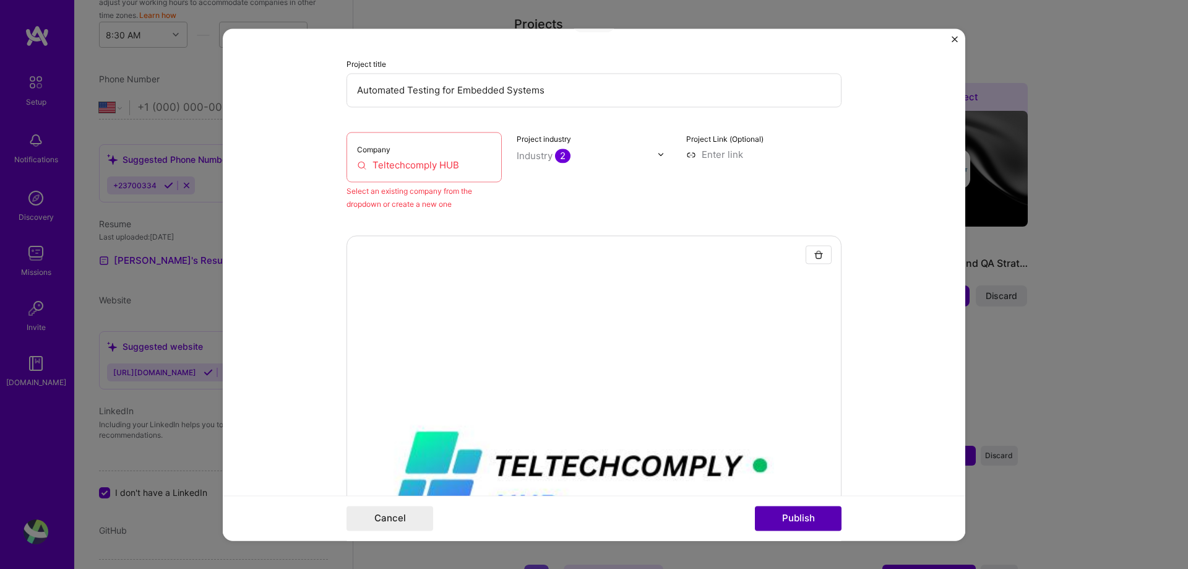
scroll to position [81, 0]
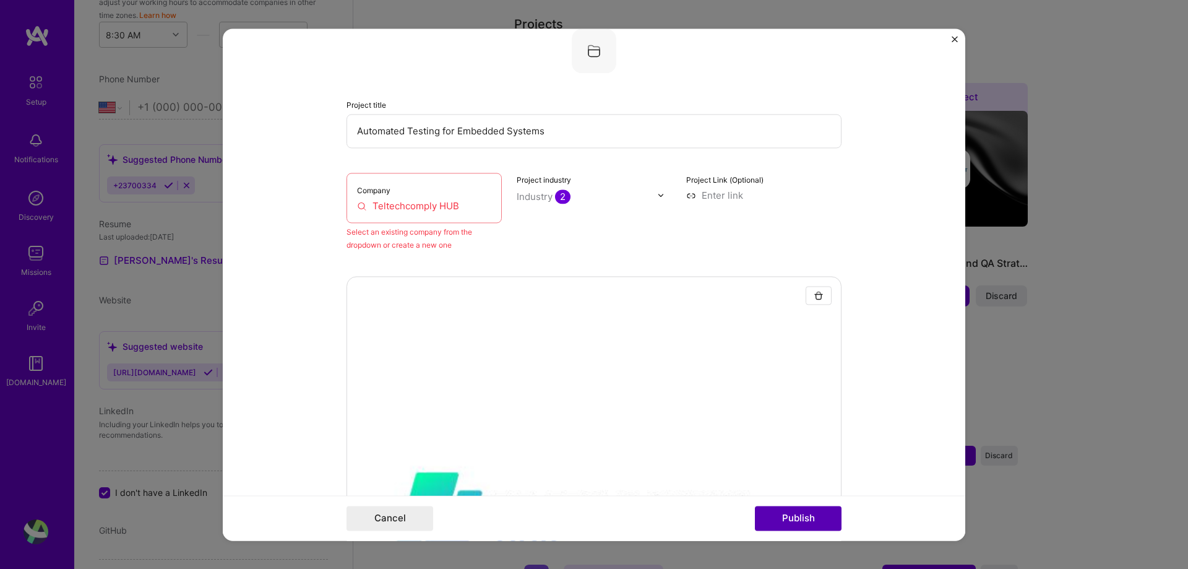
click at [799, 512] on button "Publish" at bounding box center [798, 518] width 87 height 25
click at [413, 218] on div "Company Teltechcomply HUB" at bounding box center [424, 198] width 155 height 50
click at [421, 247] on div "Select an existing company from the dropdown or create a new one" at bounding box center [424, 238] width 155 height 26
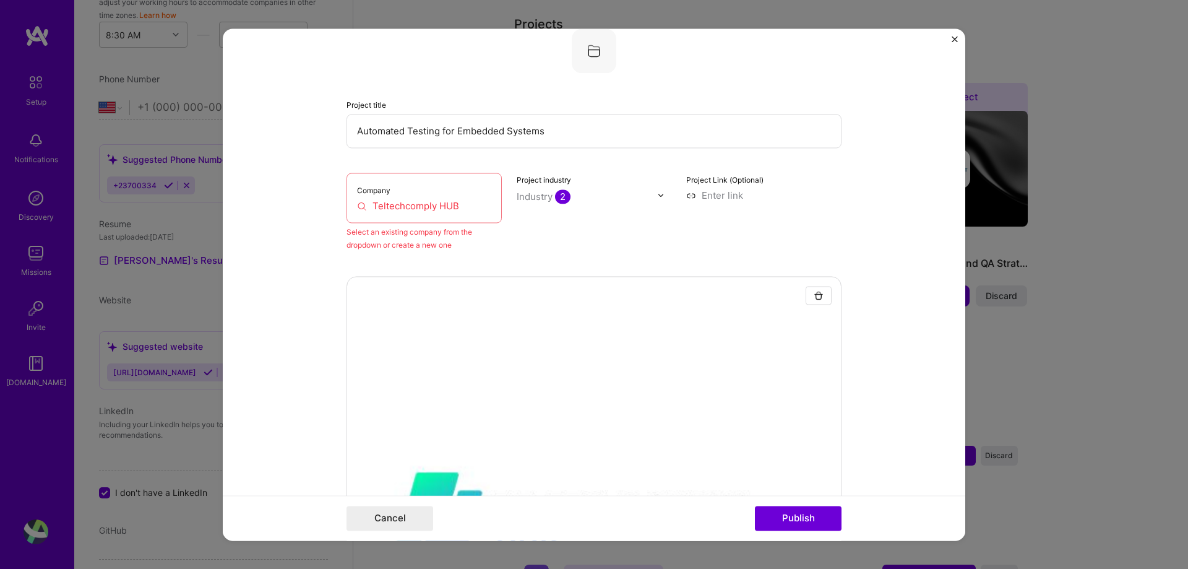
click at [366, 205] on input "Teltechcomply HUB" at bounding box center [424, 205] width 134 height 13
drag, startPoint x: 366, startPoint y: 205, endPoint x: 405, endPoint y: 212, distance: 40.2
click at [405, 212] on input "Teltechcomply HUB" at bounding box center [424, 205] width 134 height 13
click at [368, 207] on input "HUB" at bounding box center [424, 205] width 134 height 13
click at [396, 209] on input "HUB" at bounding box center [424, 205] width 134 height 13
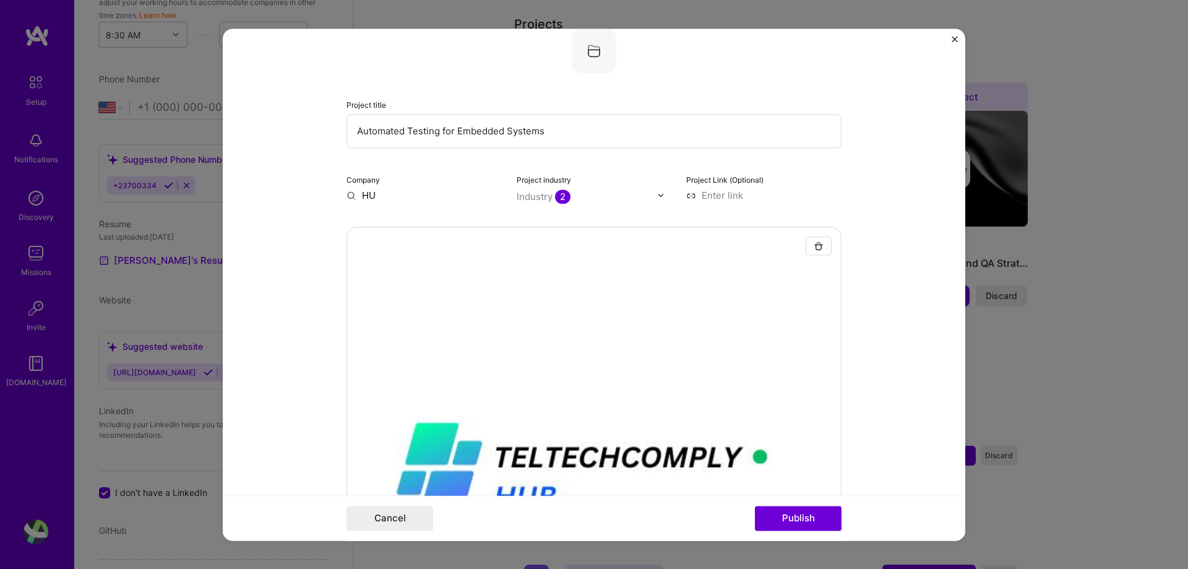
type input "H"
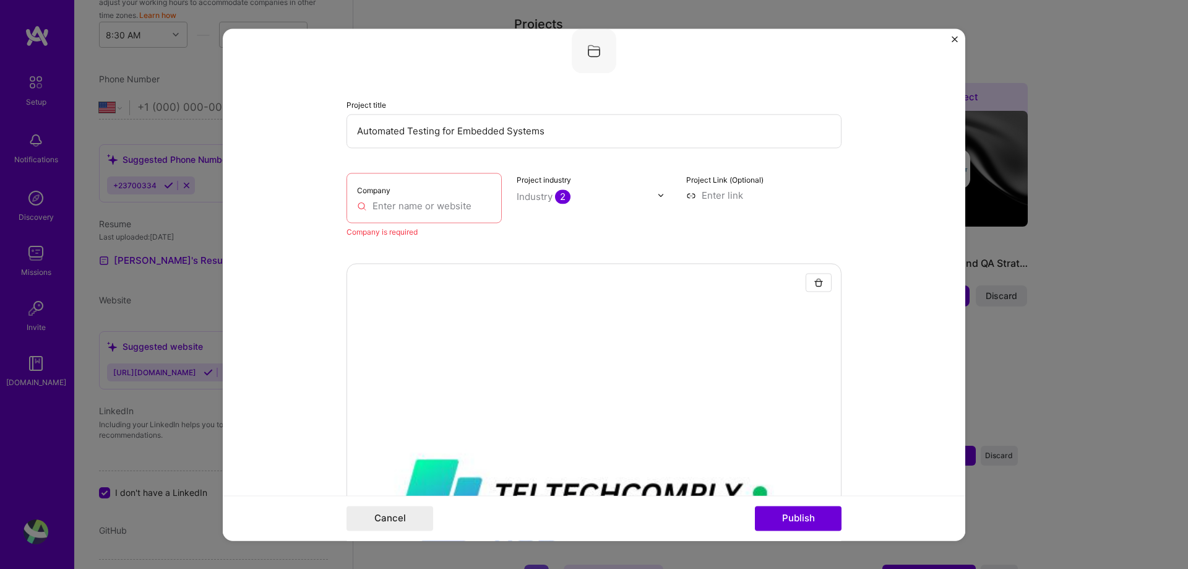
click at [358, 207] on input "text" at bounding box center [424, 205] width 134 height 13
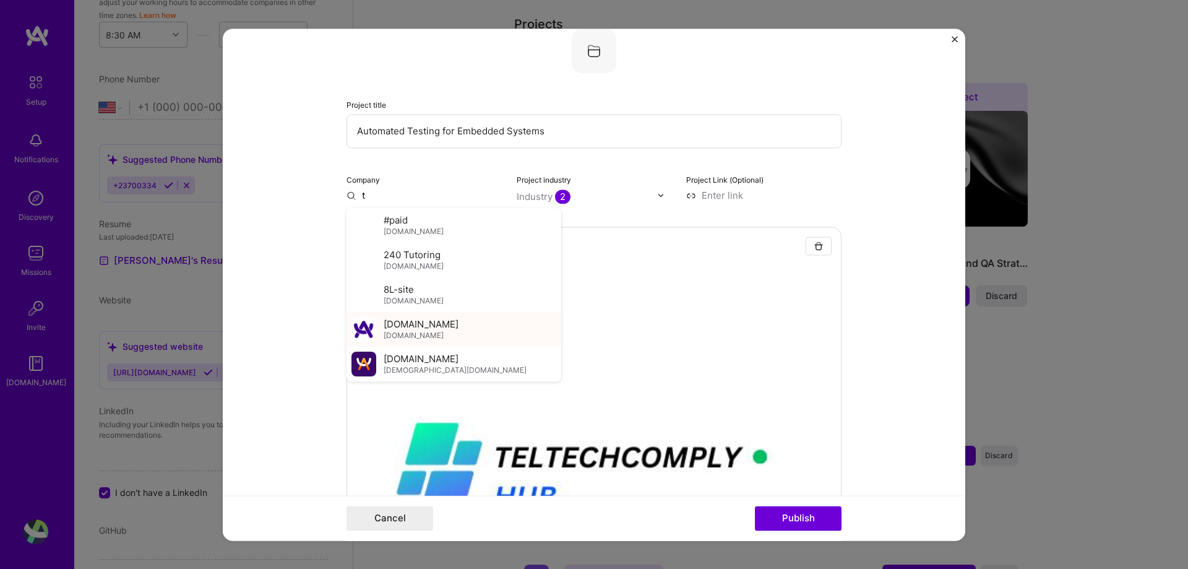
type input "t"
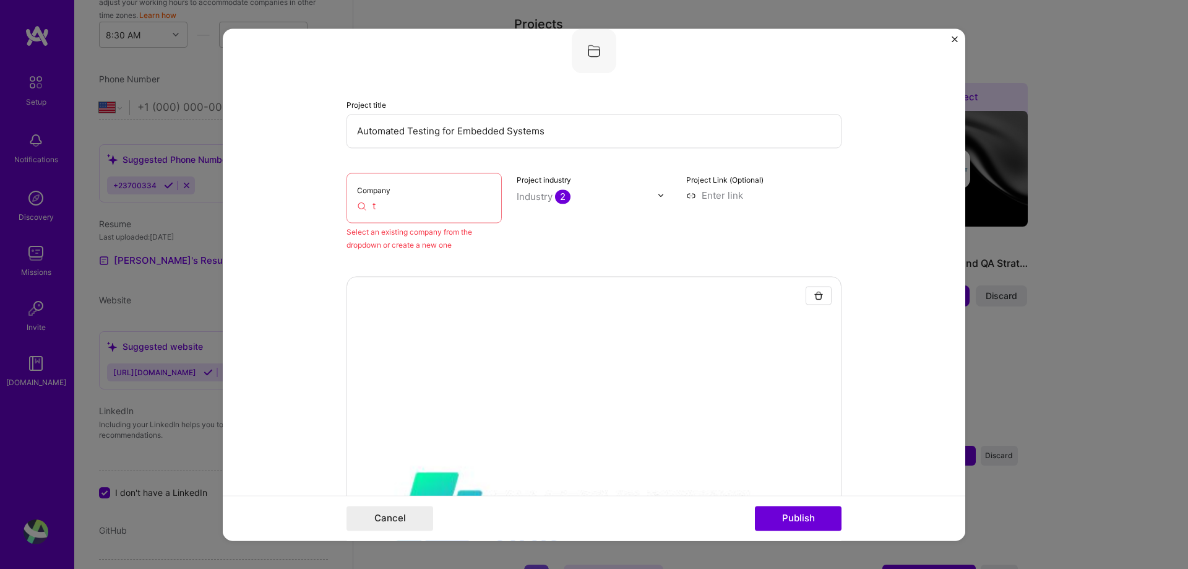
click at [423, 228] on div "Select an existing company from the dropdown or create a new one" at bounding box center [424, 238] width 155 height 26
click at [412, 217] on div "Company t" at bounding box center [424, 198] width 155 height 50
click at [404, 209] on input "t" at bounding box center [424, 205] width 134 height 13
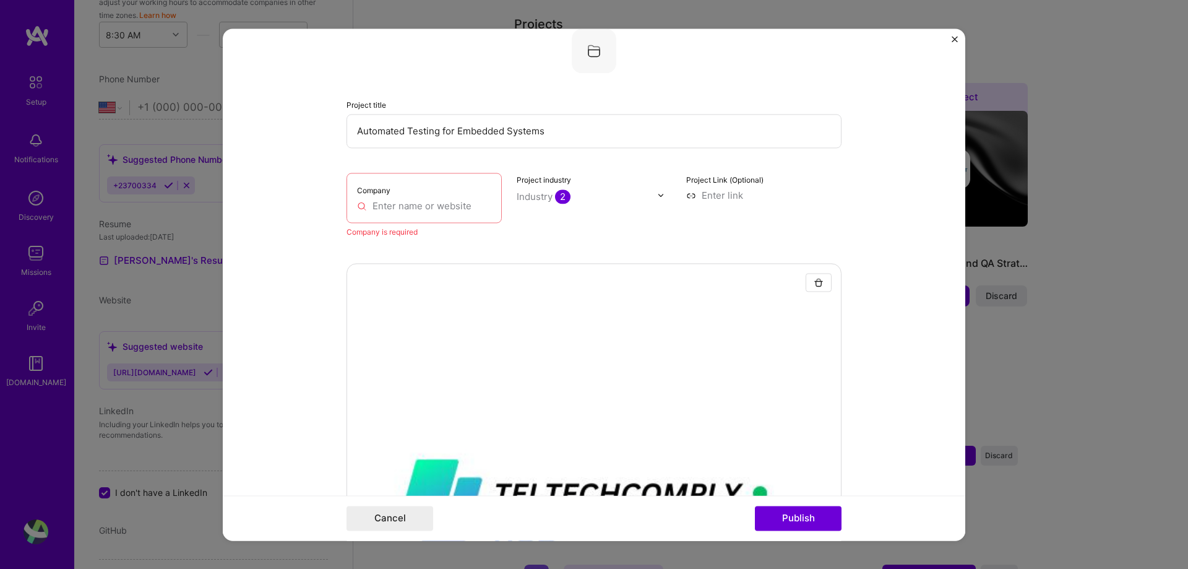
click at [420, 194] on div "Company" at bounding box center [424, 198] width 155 height 50
click at [420, 200] on input "text" at bounding box center [424, 205] width 134 height 13
type input "t"
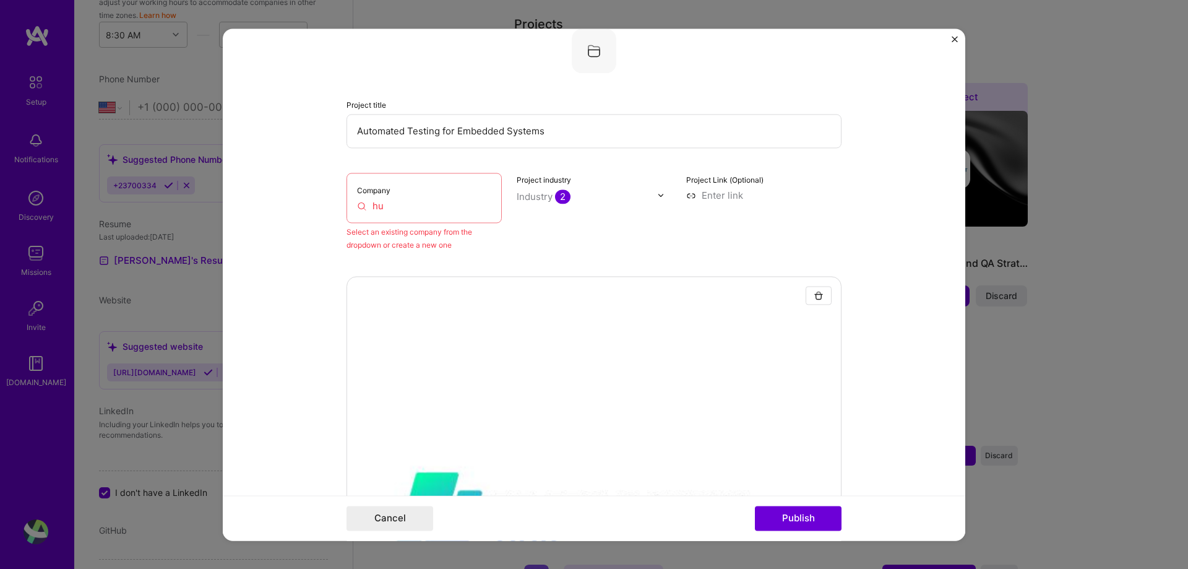
click at [454, 215] on div "Company hu" at bounding box center [424, 198] width 155 height 50
click at [444, 204] on input "hu" at bounding box center [424, 205] width 134 height 13
type input "h"
click at [401, 205] on input "hu" at bounding box center [424, 205] width 134 height 13
click at [424, 186] on div "Company hub" at bounding box center [424, 198] width 155 height 50
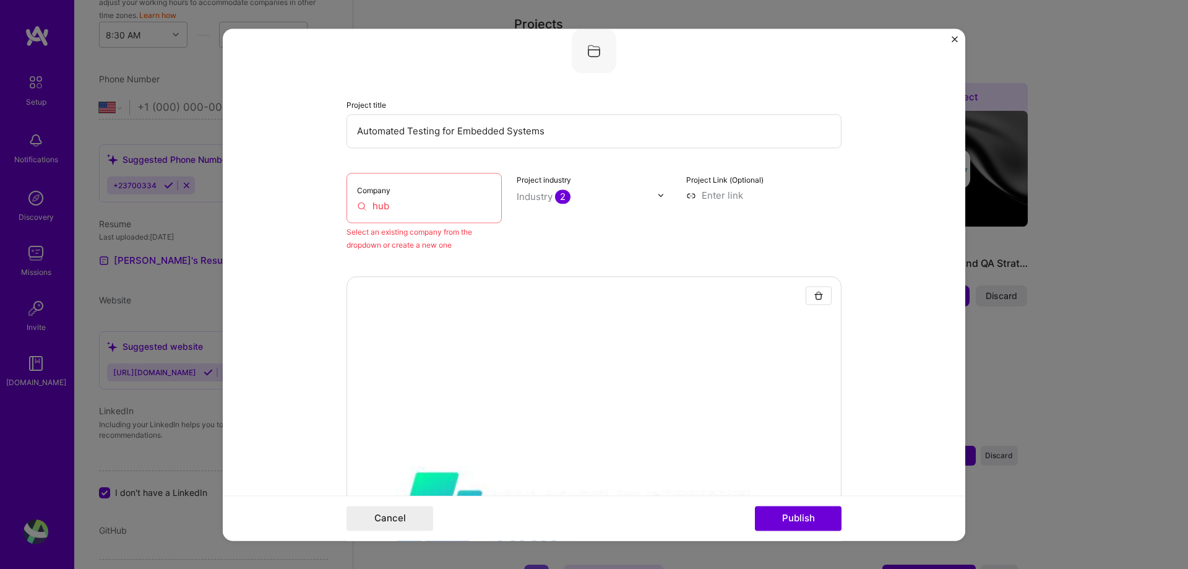
click at [390, 199] on input "hub" at bounding box center [424, 205] width 134 height 13
click at [388, 243] on div "Select an existing company from the dropdown or create a new one" at bounding box center [424, 238] width 155 height 26
click at [401, 198] on div "Company hub" at bounding box center [424, 198] width 155 height 50
click at [397, 204] on input "hub" at bounding box center [424, 205] width 134 height 13
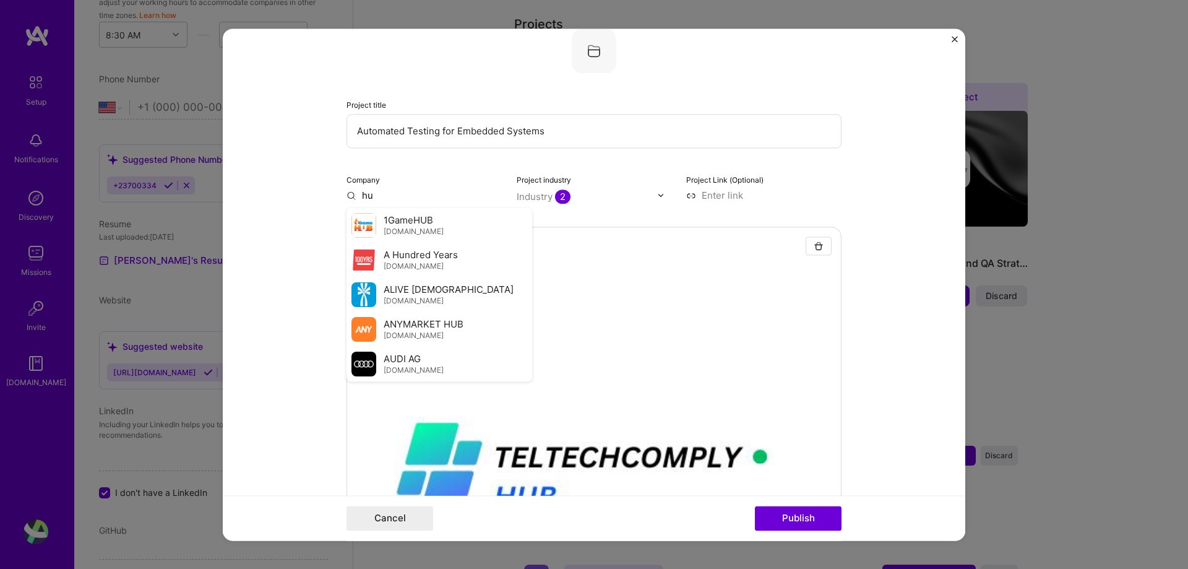
type input "h"
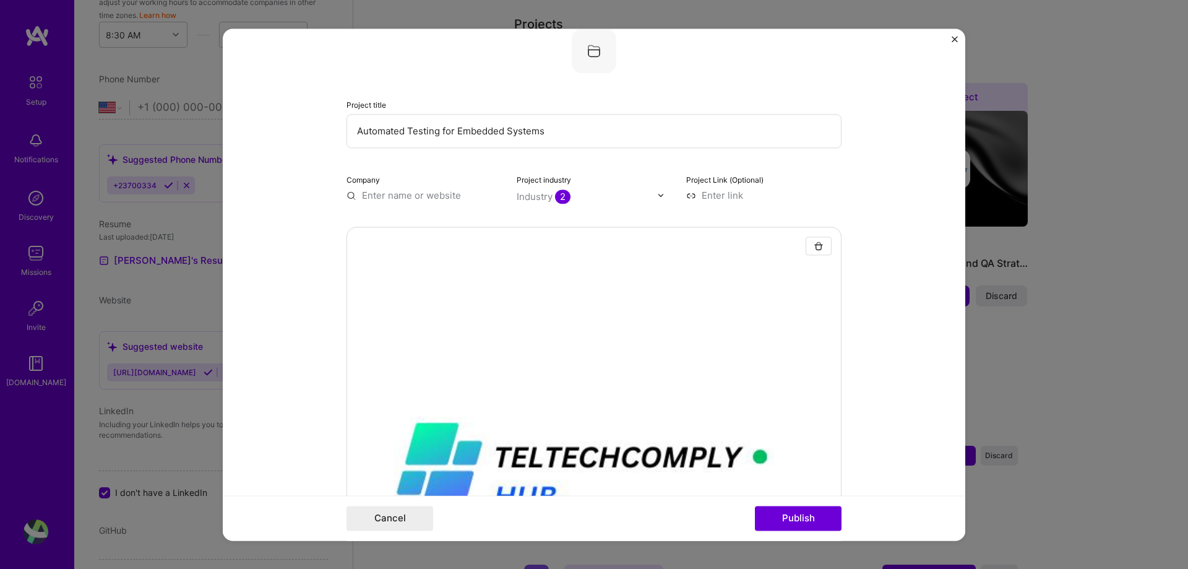
type input "u"
type input "h"
type input "t"
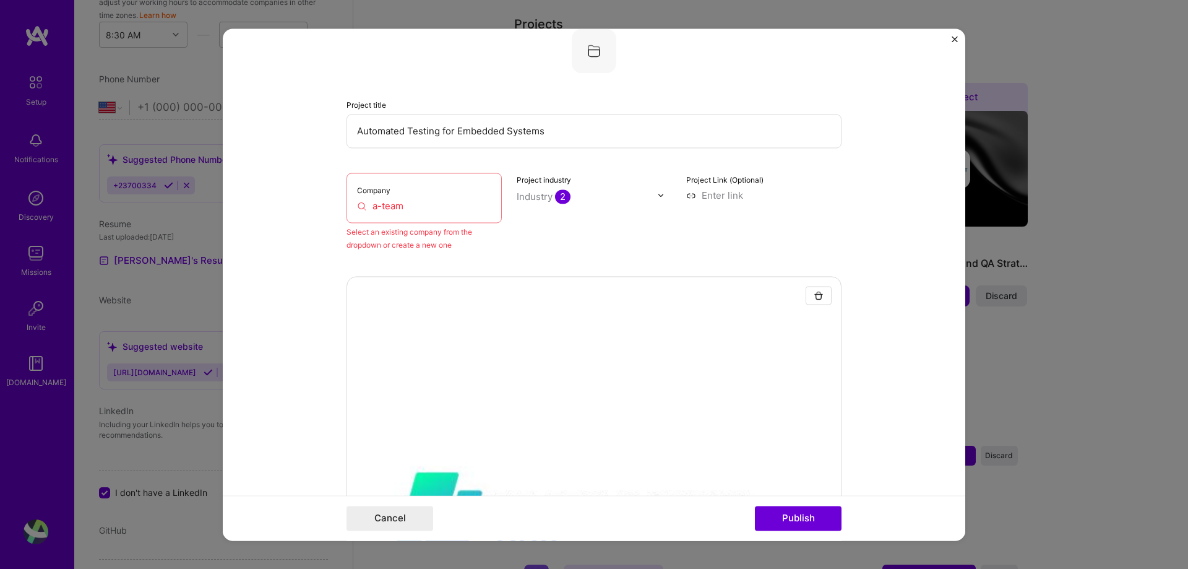
click at [394, 207] on input "a-team" at bounding box center [424, 205] width 134 height 13
click at [433, 216] on div "Company a-team" at bounding box center [424, 198] width 155 height 50
click at [431, 242] on div "Select an existing company from the dropdown or create a new one" at bounding box center [424, 238] width 155 height 26
click at [599, 47] on img at bounding box center [594, 50] width 45 height 45
click at [407, 207] on input "a-team" at bounding box center [424, 205] width 134 height 13
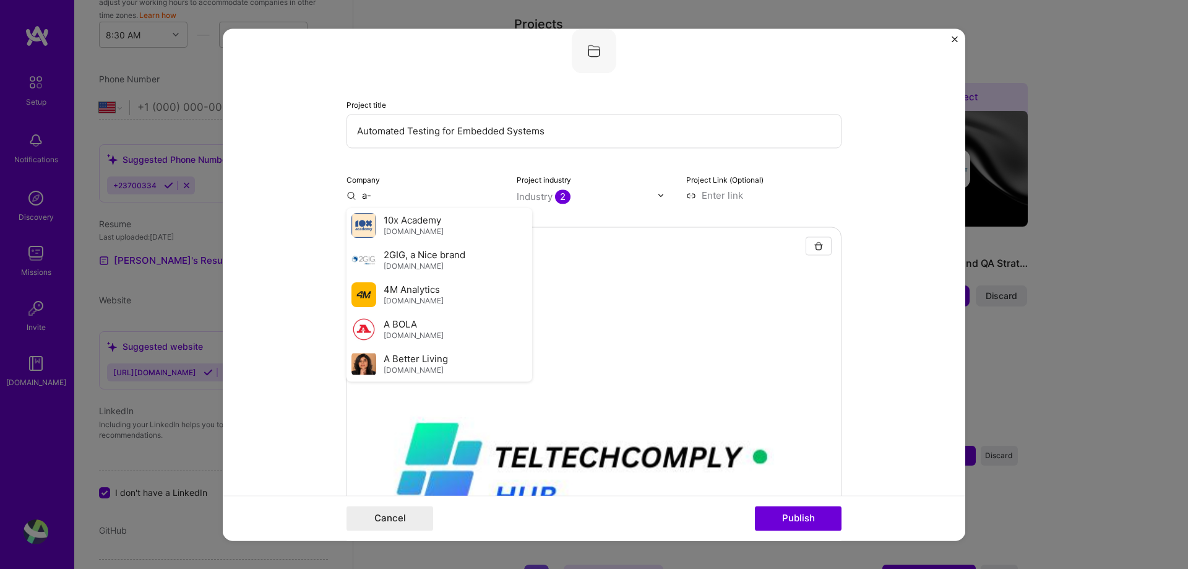
type input "a"
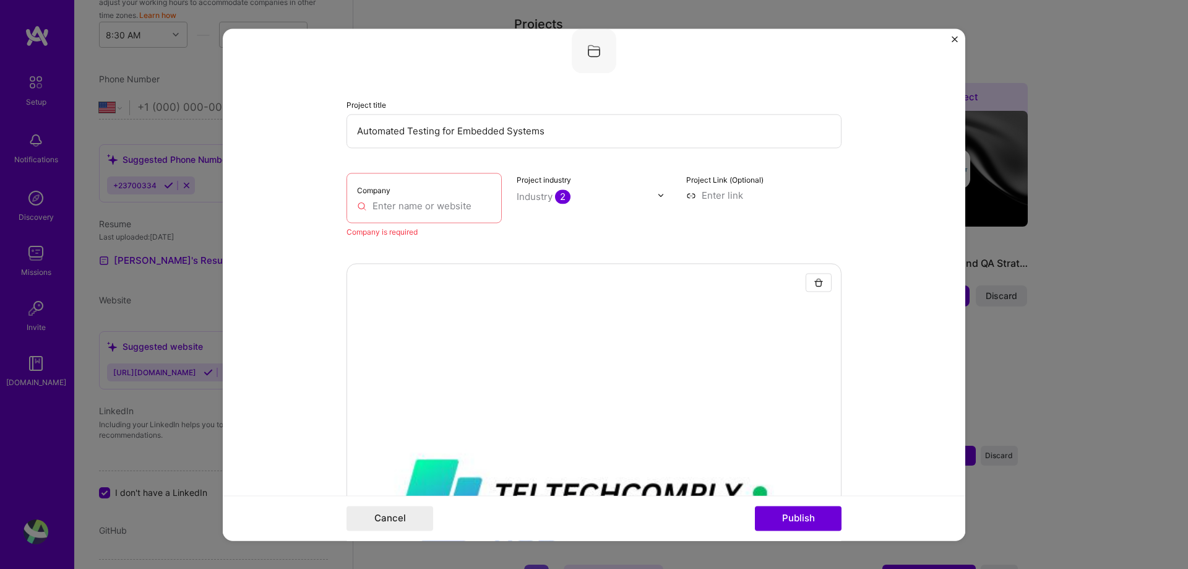
click at [376, 187] on label "Company" at bounding box center [373, 190] width 33 height 9
click at [528, 197] on div "Industry 2" at bounding box center [544, 196] width 54 height 13
click at [408, 196] on div "Company" at bounding box center [424, 198] width 155 height 50
click at [407, 196] on div "Company" at bounding box center [424, 198] width 155 height 50
click at [395, 207] on input "text" at bounding box center [424, 205] width 134 height 13
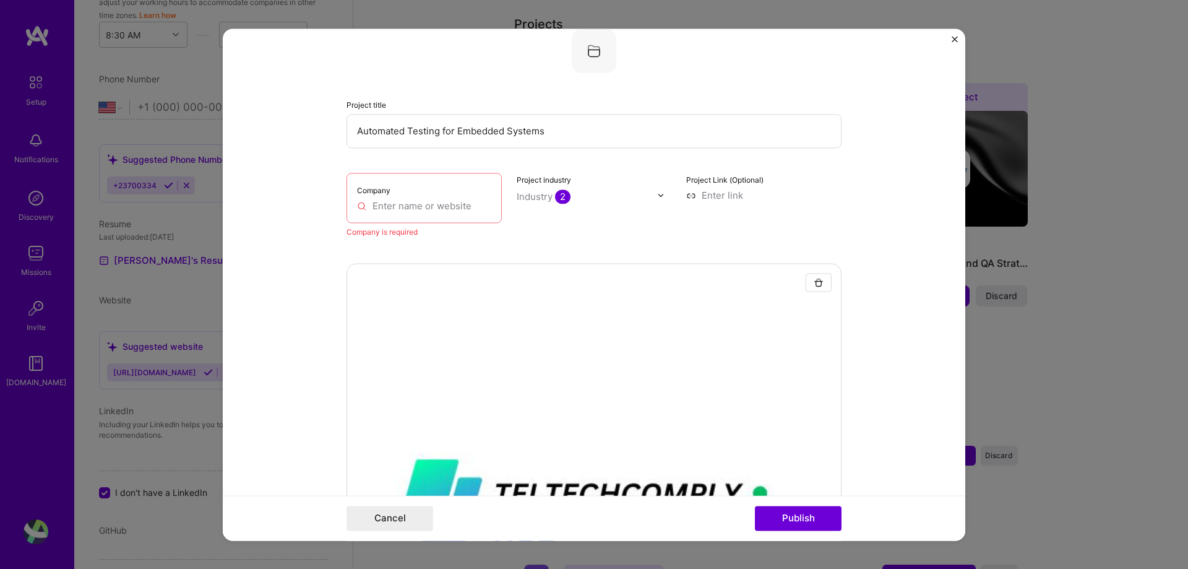
click at [393, 161] on div "Project title Automated Testing for Embedded Systems Company Company is require…" at bounding box center [594, 133] width 495 height 210
click at [780, 514] on button "Publish" at bounding box center [798, 518] width 87 height 25
click at [443, 194] on div "Company" at bounding box center [424, 198] width 155 height 50
click at [427, 208] on input "text" at bounding box center [424, 205] width 134 height 13
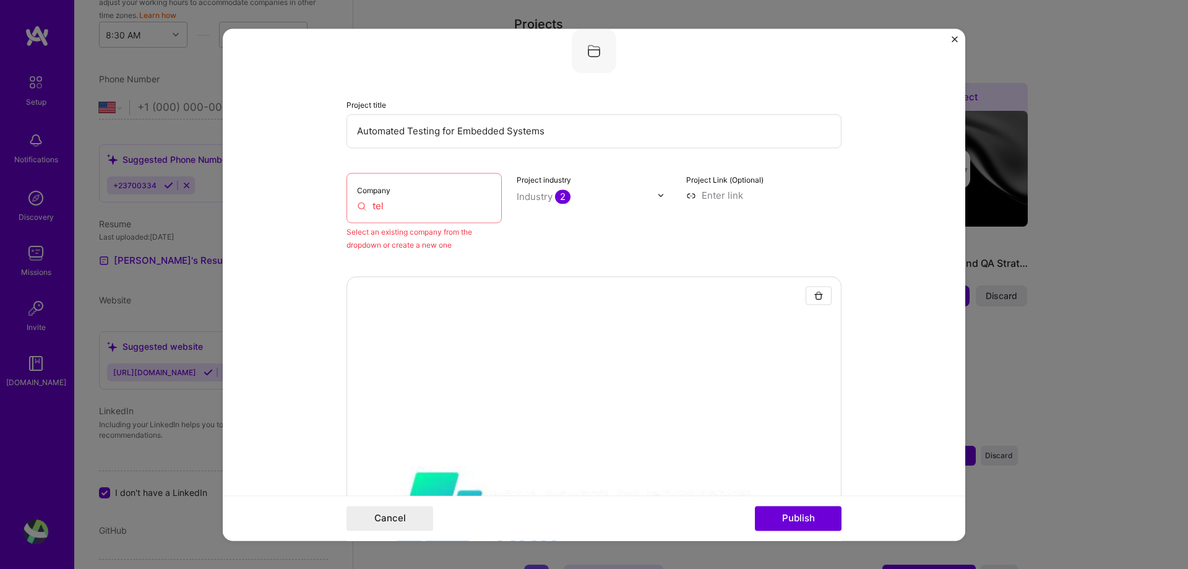
click at [523, 371] on div at bounding box center [594, 461] width 495 height 371
click at [791, 512] on button "Publish" at bounding box center [798, 518] width 87 height 25
click at [420, 187] on div "Company tel" at bounding box center [424, 198] width 155 height 50
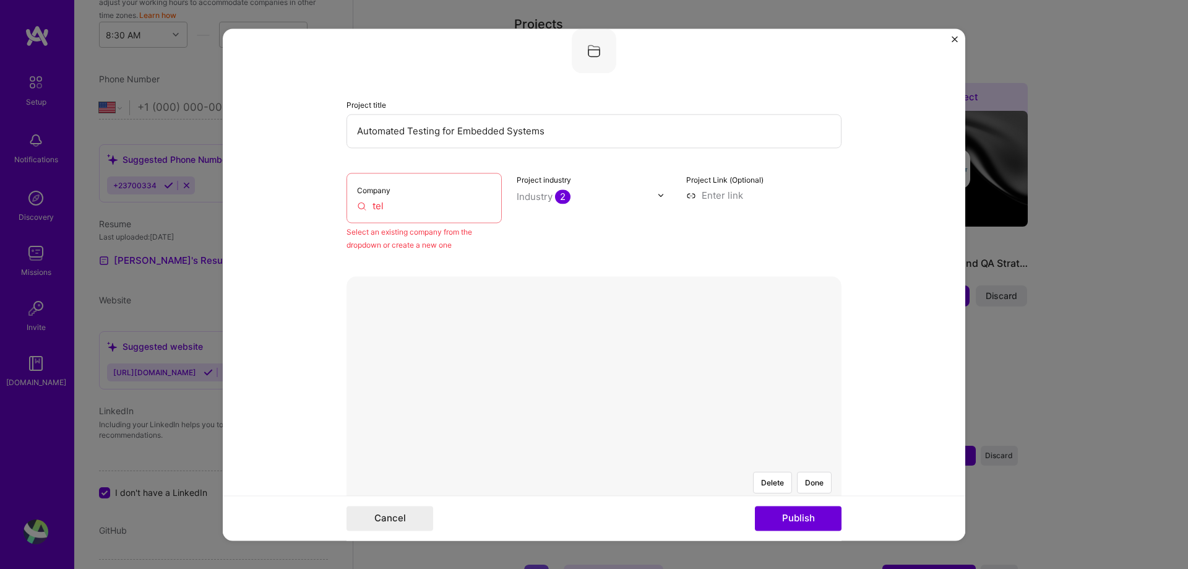
click at [420, 187] on div "Company tel" at bounding box center [424, 198] width 155 height 50
click at [360, 196] on div "Company tel" at bounding box center [424, 198] width 155 height 50
click at [386, 207] on input "tel" at bounding box center [424, 205] width 134 height 13
type input "t"
click at [353, 291] on div "Delete Done" at bounding box center [594, 412] width 495 height 371
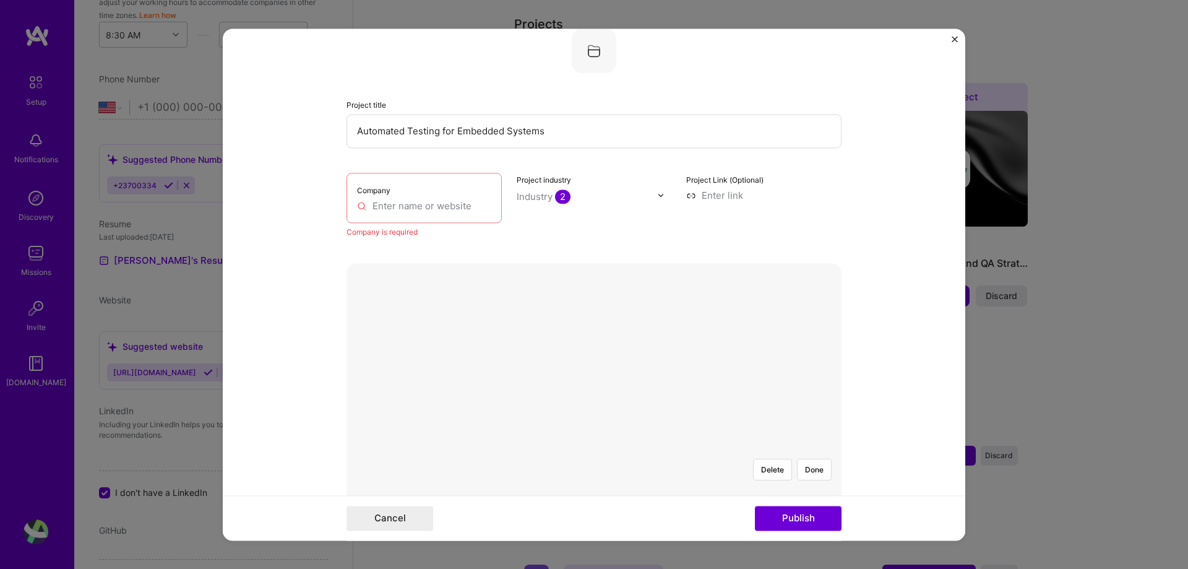
click at [401, 207] on input "text" at bounding box center [424, 205] width 134 height 13
click at [366, 237] on div "Company is required" at bounding box center [424, 231] width 155 height 13
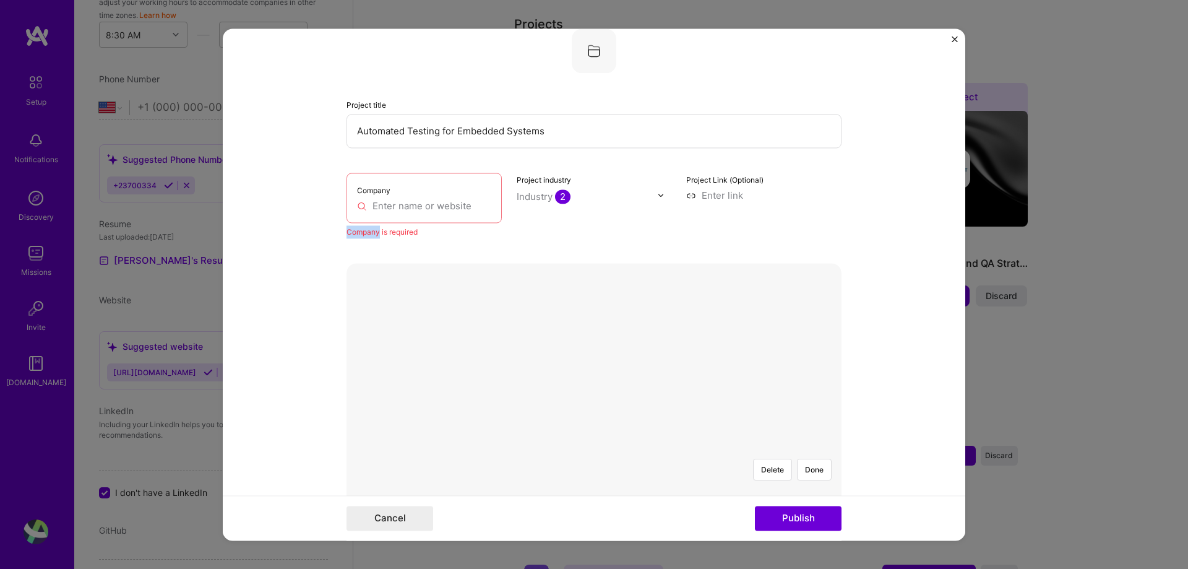
click at [366, 237] on div "Company is required" at bounding box center [424, 231] width 155 height 13
click at [279, 241] on form "Editing suggested project This project is suggested based on your LinkedIn, res…" at bounding box center [594, 284] width 743 height 512
click at [402, 204] on input "text" at bounding box center [424, 205] width 134 height 13
click at [466, 205] on input "tel" at bounding box center [424, 205] width 134 height 13
type input "t"
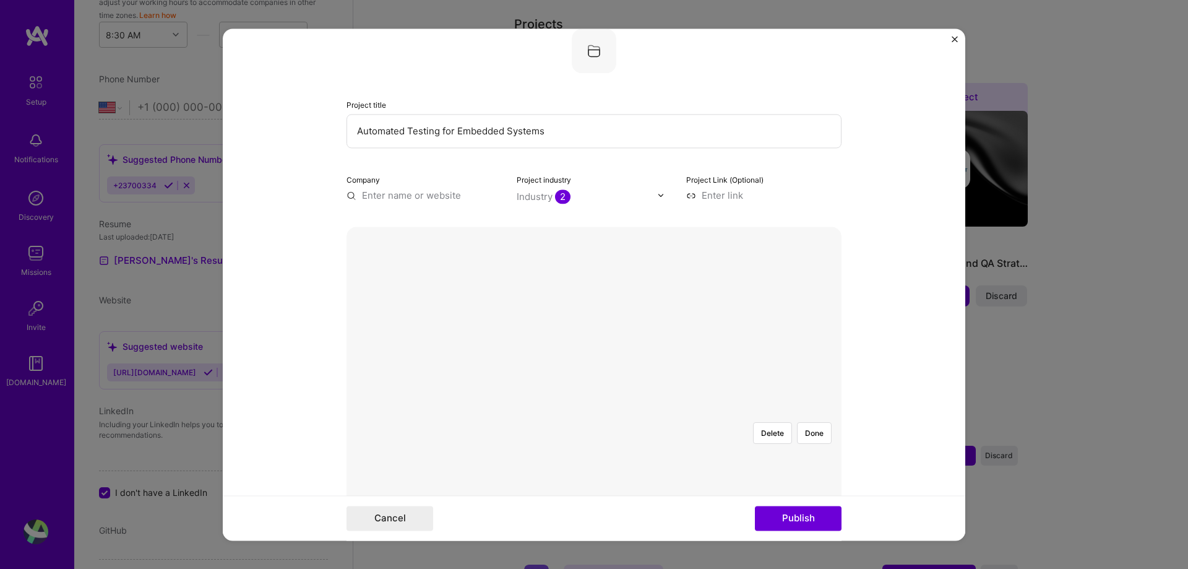
click at [449, 199] on input "text" at bounding box center [424, 195] width 155 height 13
click at [389, 189] on input "text" at bounding box center [424, 195] width 155 height 13
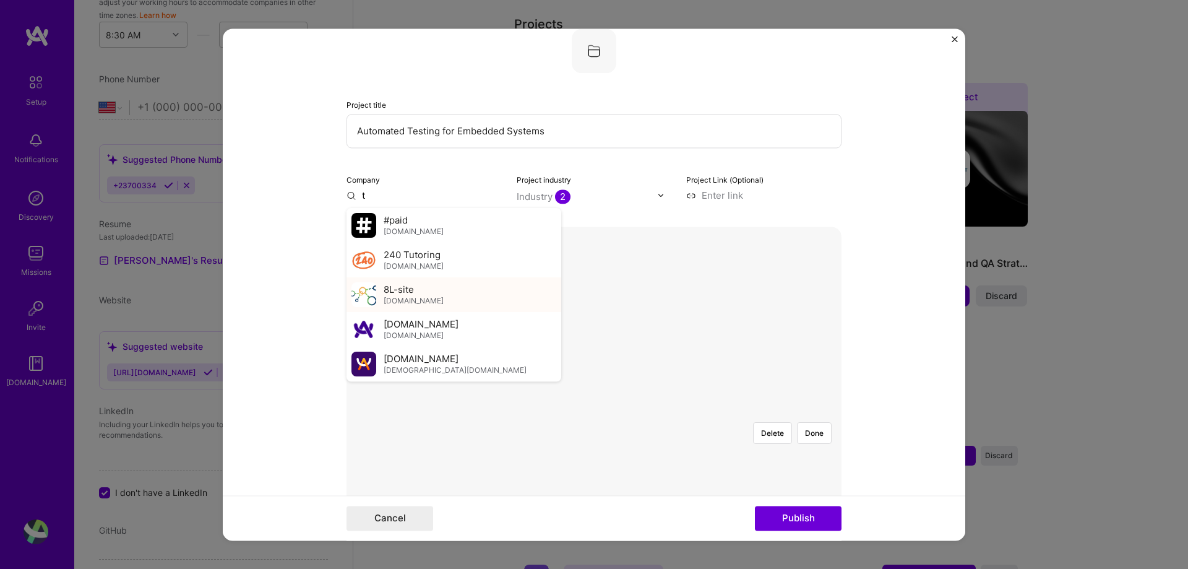
type input "t"
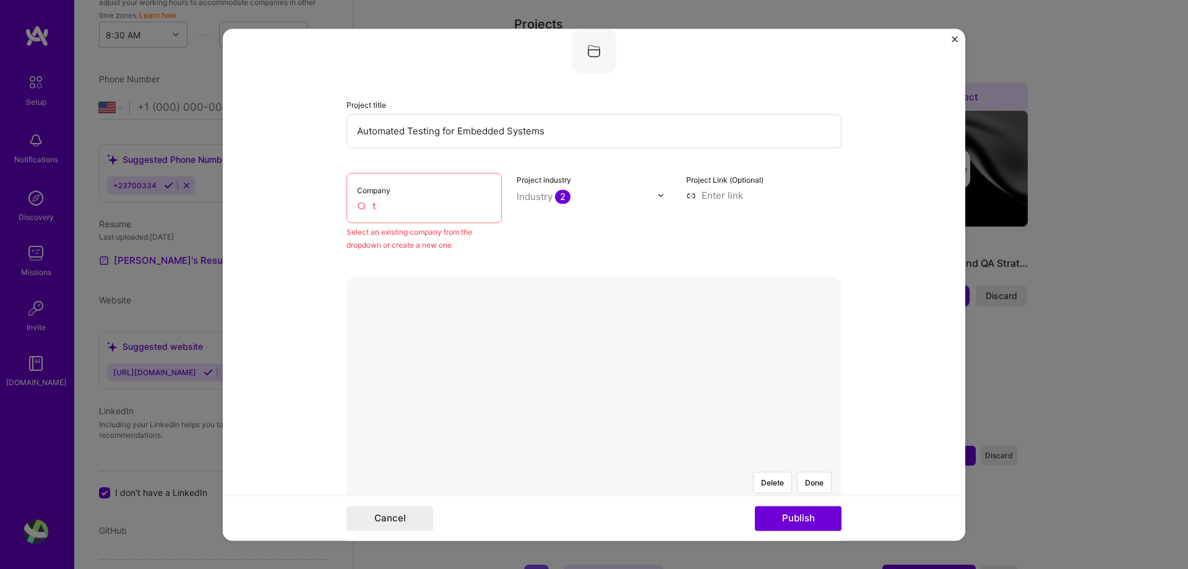
click at [384, 209] on input "t" at bounding box center [424, 205] width 134 height 13
type input "b"
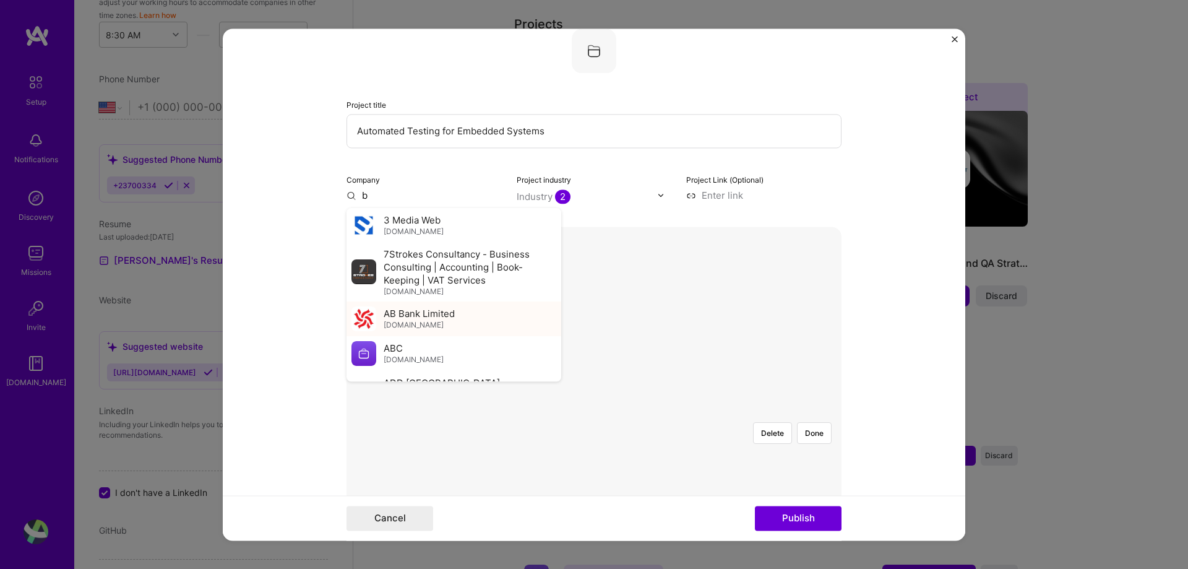
type input "b"
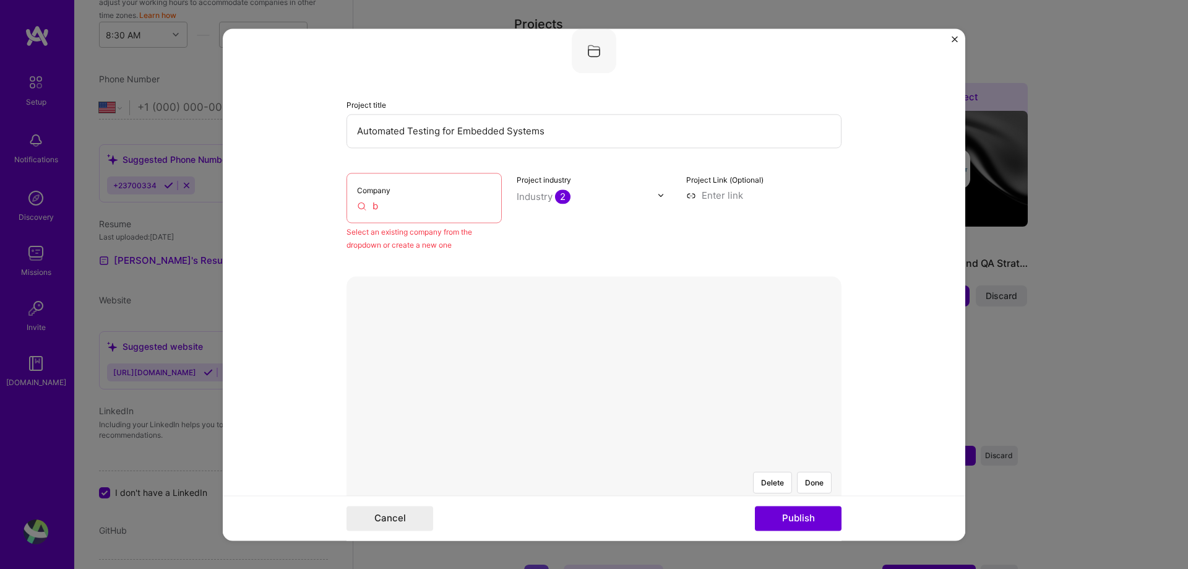
click at [394, 204] on input "b" at bounding box center [424, 205] width 134 height 13
type input "b"
click at [594, 462] on div at bounding box center [748, 578] width 309 height 233
click at [424, 204] on input "b" at bounding box center [424, 205] width 134 height 13
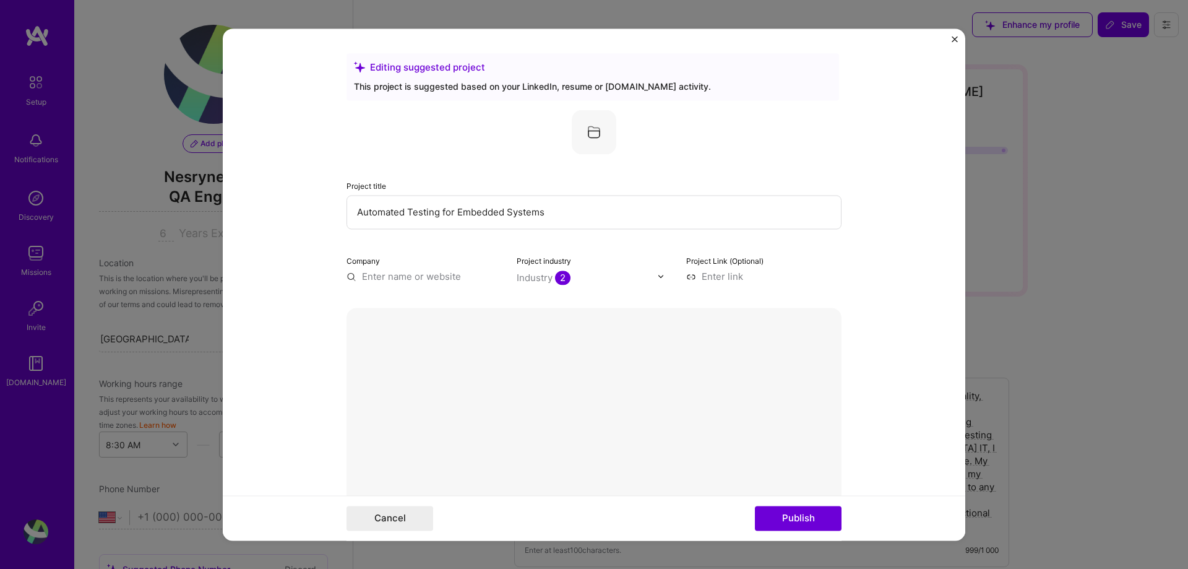
select select "US"
select select "Right Now"
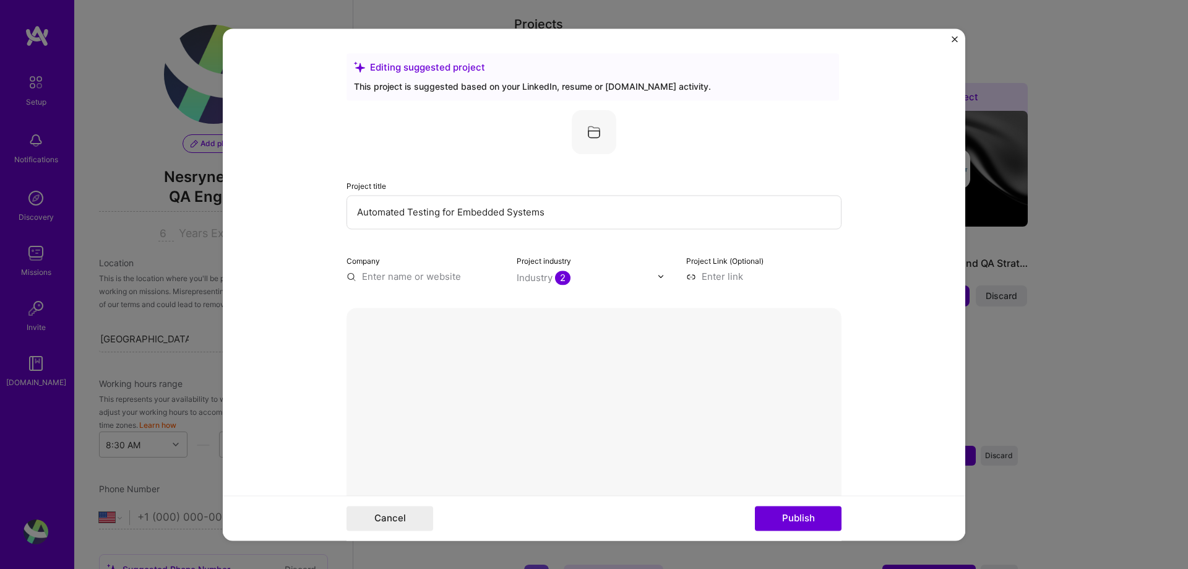
scroll to position [81, 0]
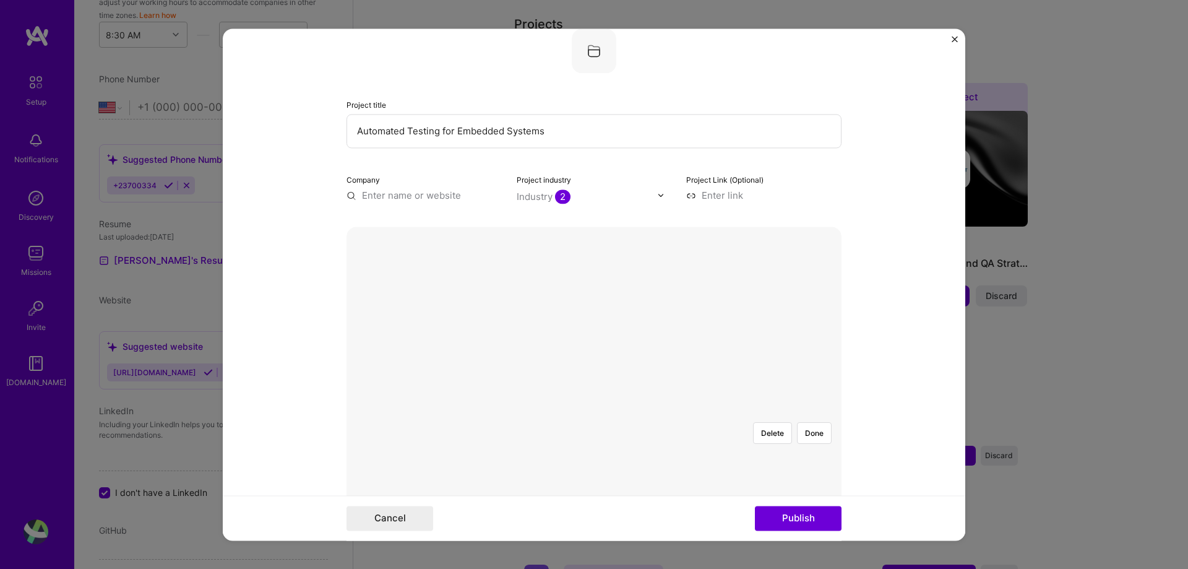
type input "h"
click at [412, 215] on div "Company c cc" at bounding box center [424, 198] width 155 height 50
click at [373, 207] on input "c cc" at bounding box center [424, 205] width 134 height 13
click at [417, 210] on input "cc" at bounding box center [424, 205] width 134 height 13
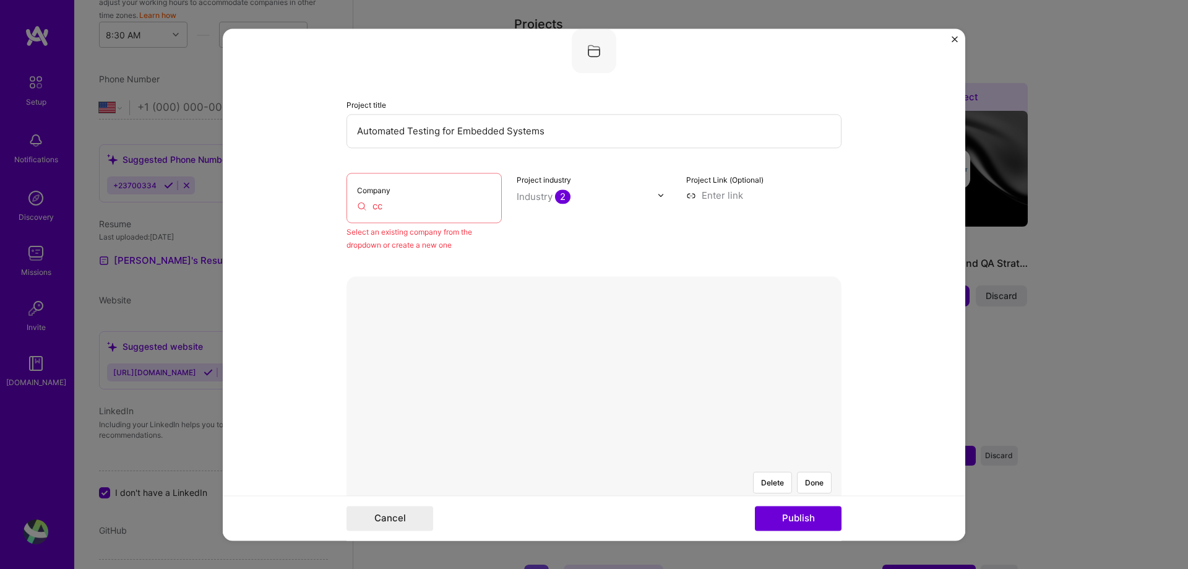
type input "c"
type input "r"
click at [527, 190] on div "Industry 2" at bounding box center [544, 196] width 54 height 13
click at [498, 121] on input "Automated Testing for Embedded Systems" at bounding box center [594, 131] width 495 height 34
click at [475, 114] on input "Automated Testing for Embedded Systems" at bounding box center [594, 131] width 495 height 34
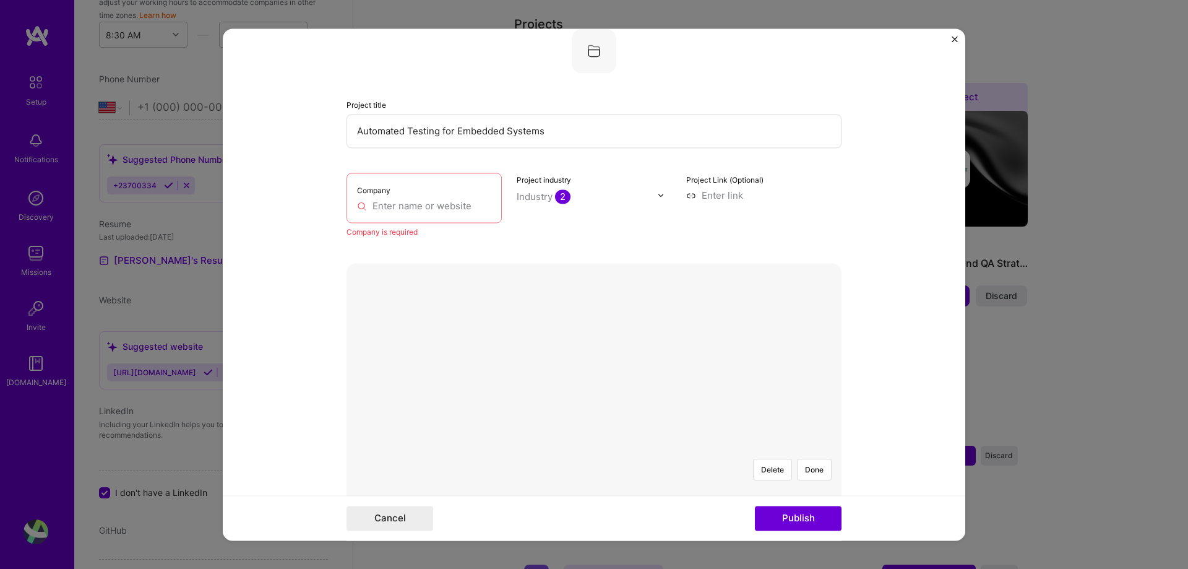
click at [304, 195] on form "Editing suggested project This project is suggested based on your LinkedIn, res…" at bounding box center [594, 284] width 743 height 512
click at [296, 103] on form "Editing suggested project This project is suggested based on your LinkedIn, res…" at bounding box center [594, 284] width 743 height 512
click at [300, 111] on form "Editing suggested project This project is suggested based on your LinkedIn, res…" at bounding box center [594, 284] width 743 height 512
click at [302, 113] on form "Editing suggested project This project is suggested based on your LinkedIn, res…" at bounding box center [594, 284] width 743 height 512
click at [357, 204] on input "text" at bounding box center [424, 205] width 134 height 13
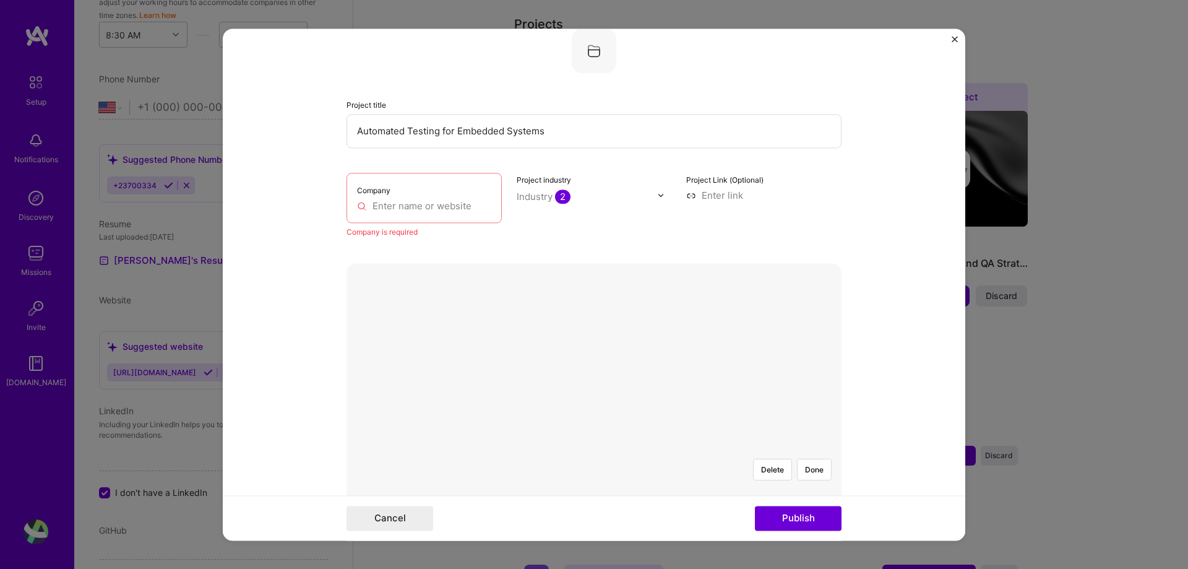
type input "c"
type input "1"
click at [384, 208] on input "01" at bounding box center [424, 205] width 134 height 13
click at [443, 213] on div "Company 01te" at bounding box center [424, 198] width 155 height 50
click at [426, 204] on input "01te" at bounding box center [424, 205] width 134 height 13
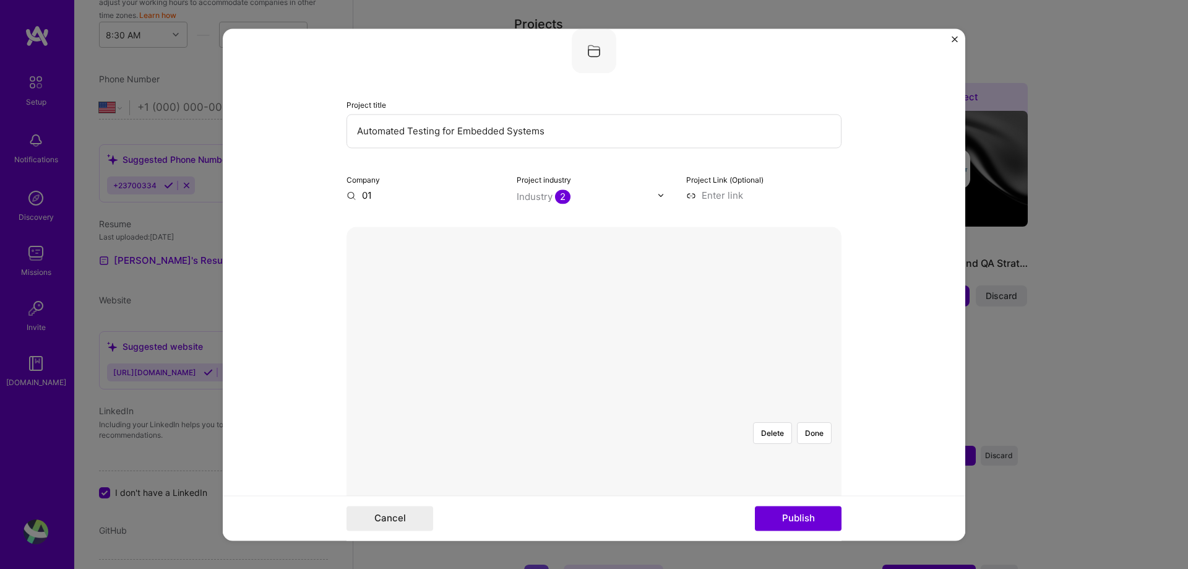
type input "0"
click at [810, 523] on button "Publish" at bounding box center [798, 518] width 87 height 25
click at [395, 525] on button "Cancel" at bounding box center [390, 518] width 87 height 25
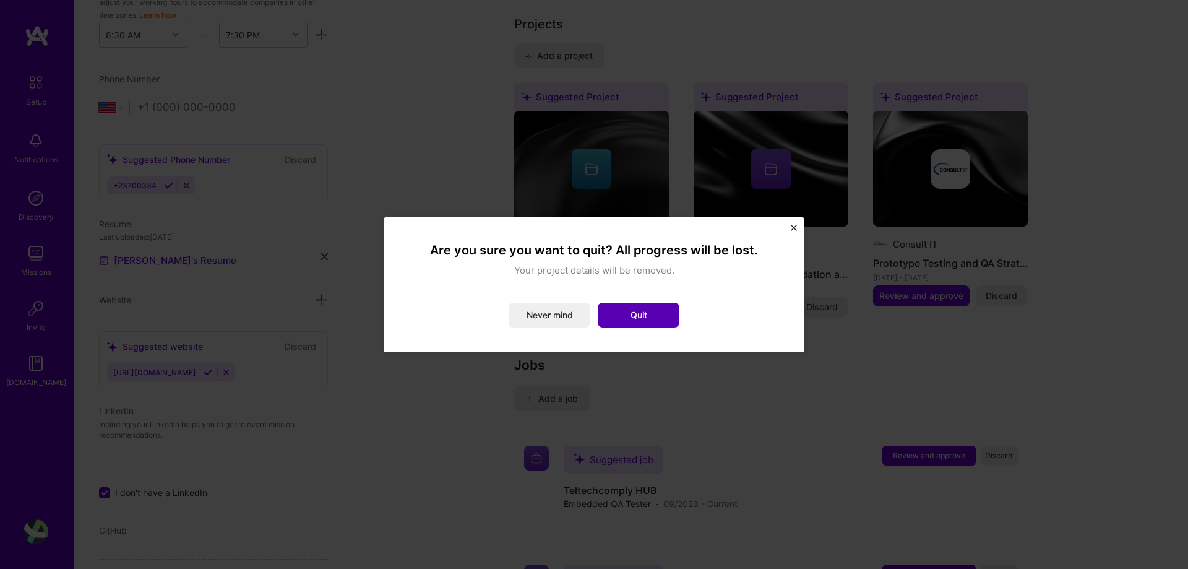
click at [628, 312] on button "Quit" at bounding box center [639, 315] width 82 height 25
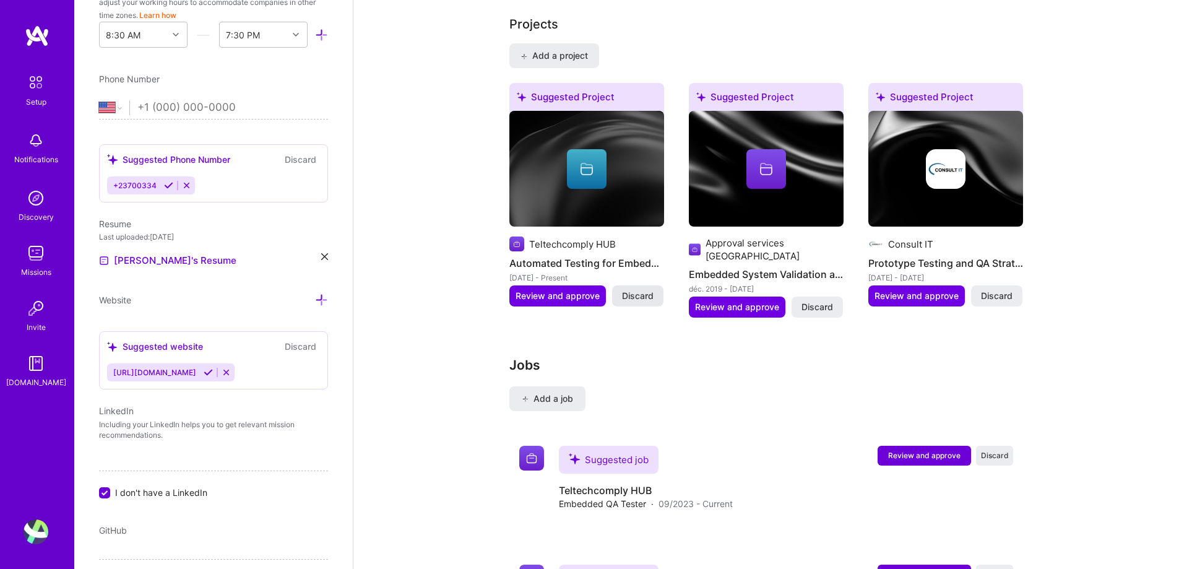
click at [644, 290] on span "Discard" at bounding box center [638, 296] width 32 height 12
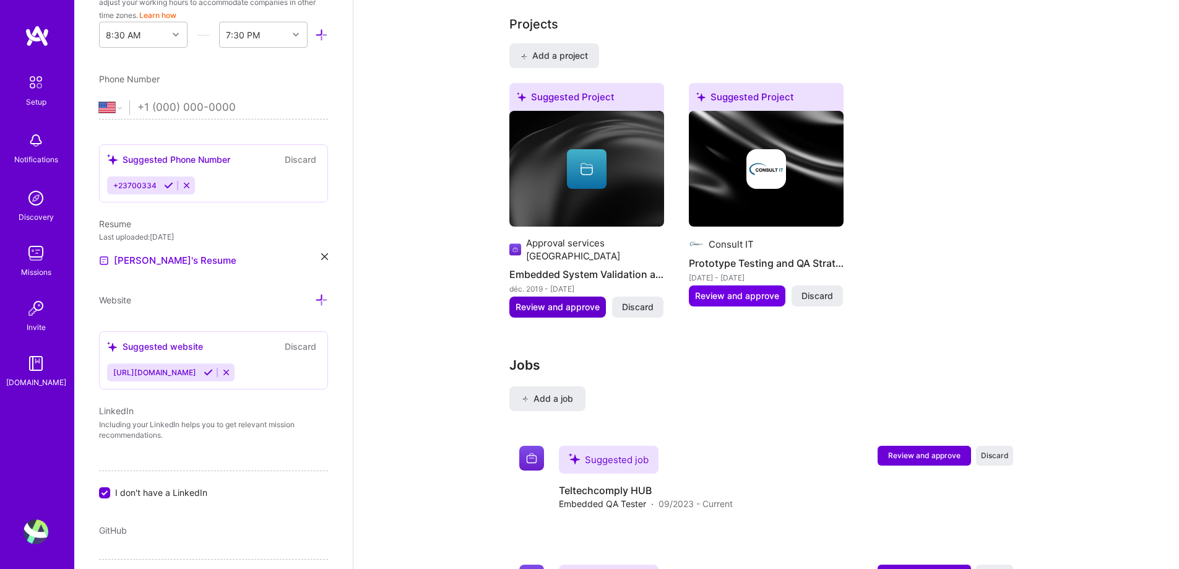
click at [592, 301] on span "Review and approve" at bounding box center [558, 307] width 84 height 12
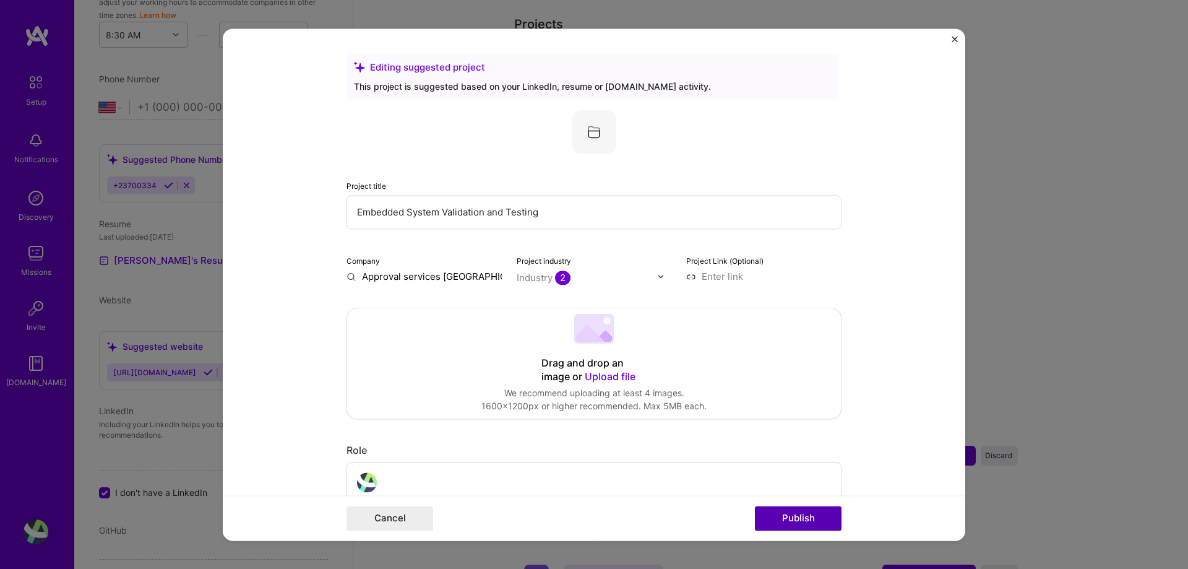
click at [788, 516] on button "Publish" at bounding box center [798, 518] width 87 height 25
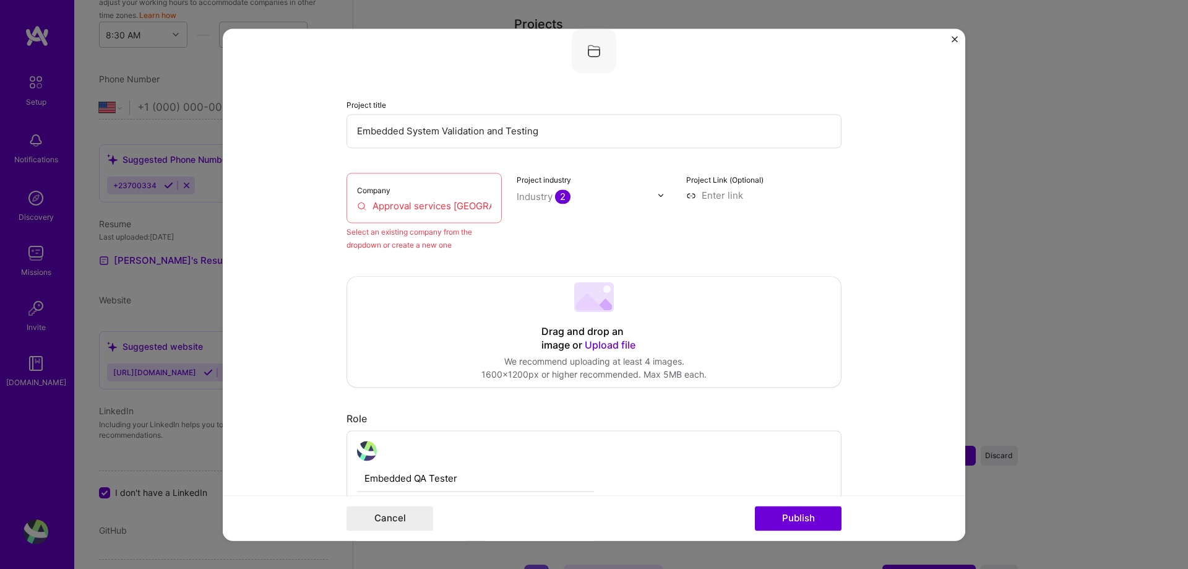
click at [394, 217] on div "Company Approval services [GEOGRAPHIC_DATA]" at bounding box center [424, 198] width 155 height 50
click at [386, 207] on input "Approval services [GEOGRAPHIC_DATA]" at bounding box center [424, 205] width 134 height 13
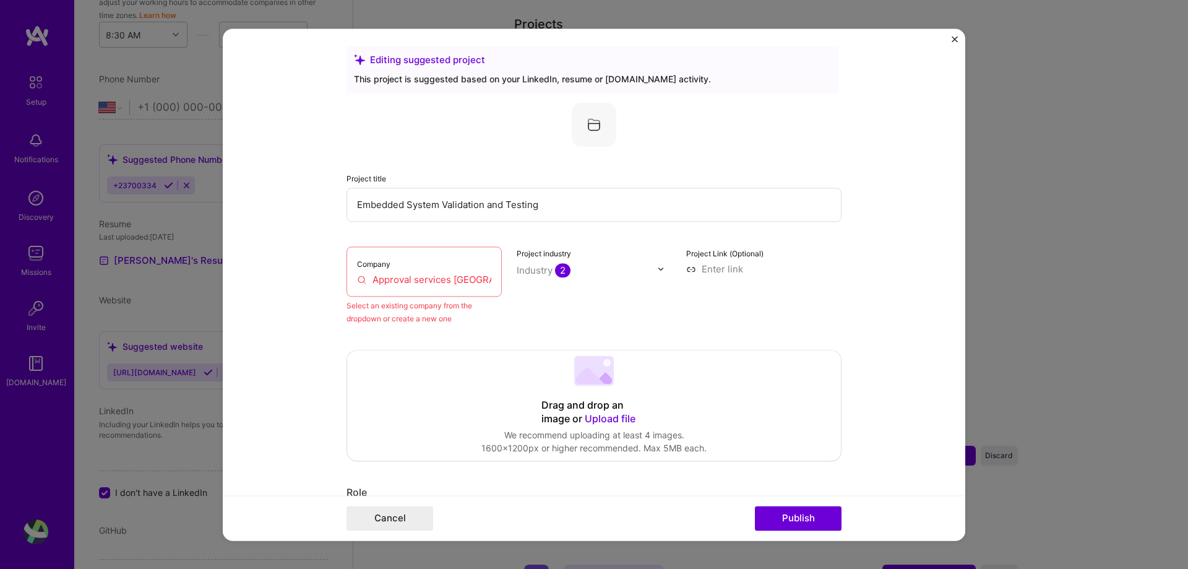
click at [957, 36] on img "Close" at bounding box center [955, 39] width 6 height 6
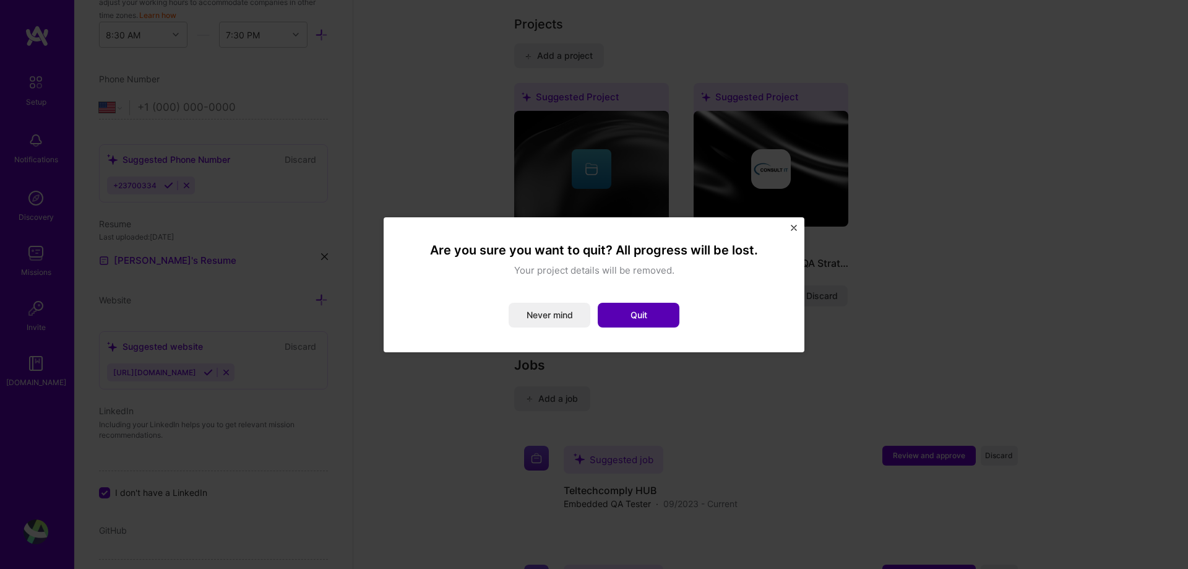
click at [641, 312] on button "Quit" at bounding box center [639, 315] width 82 height 25
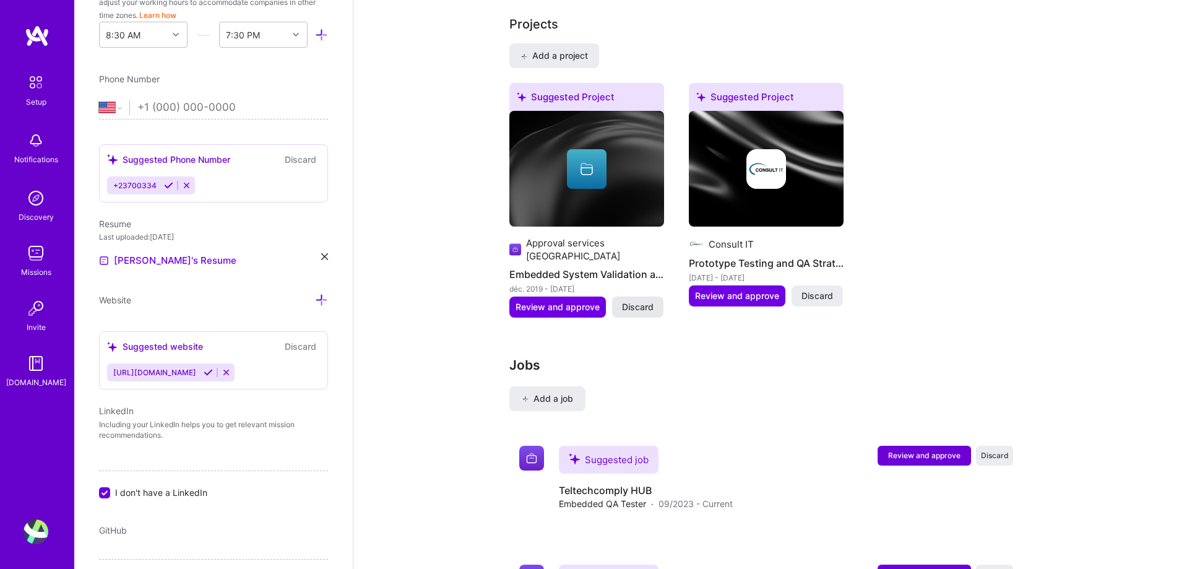
click at [627, 301] on span "Discard" at bounding box center [638, 307] width 32 height 12
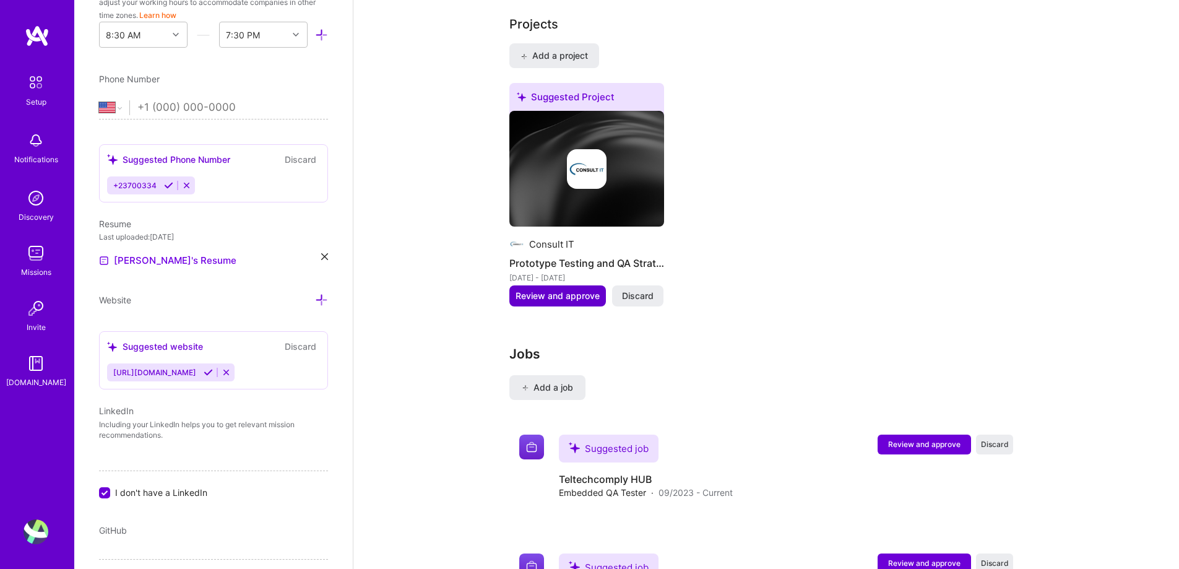
click at [577, 290] on span "Review and approve" at bounding box center [558, 296] width 84 height 12
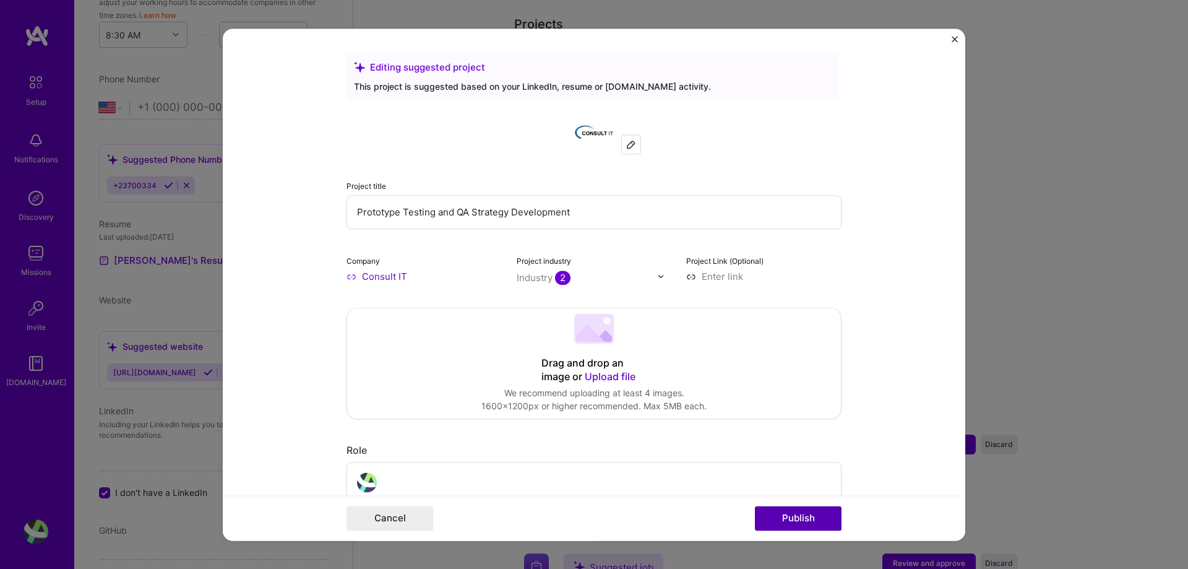
click at [771, 511] on button "Publish" at bounding box center [798, 518] width 87 height 25
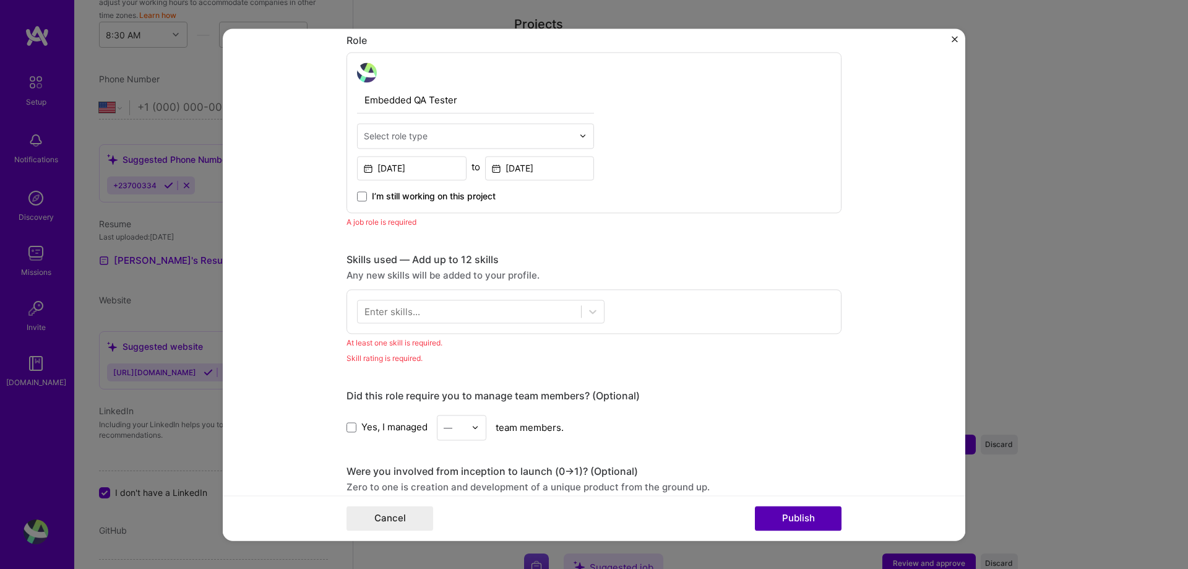
scroll to position [415, 0]
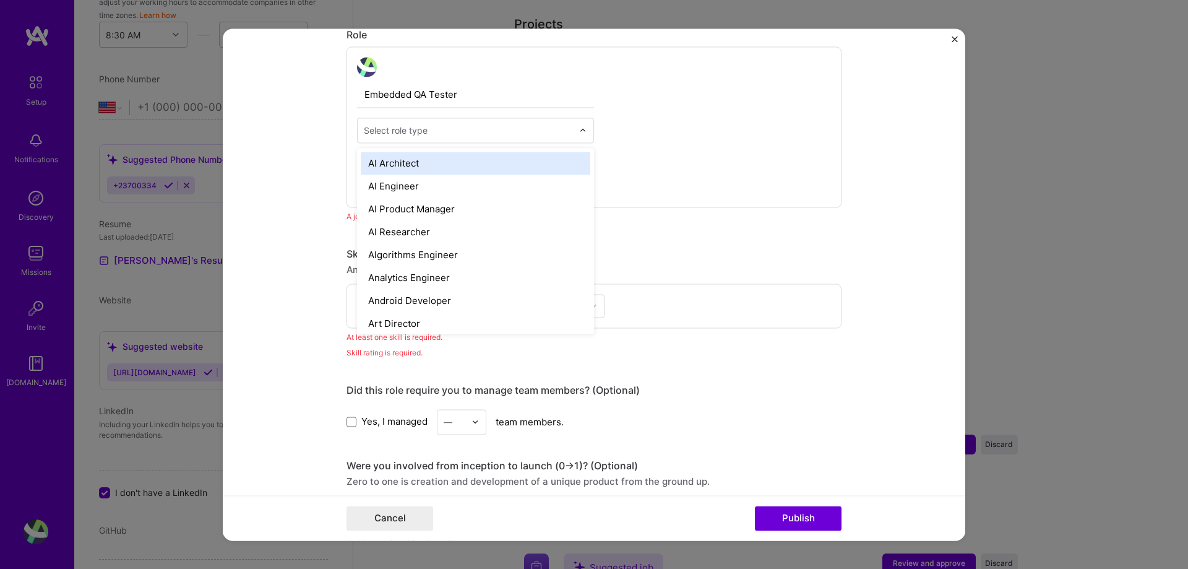
click at [407, 131] on div "Select role type" at bounding box center [396, 130] width 64 height 13
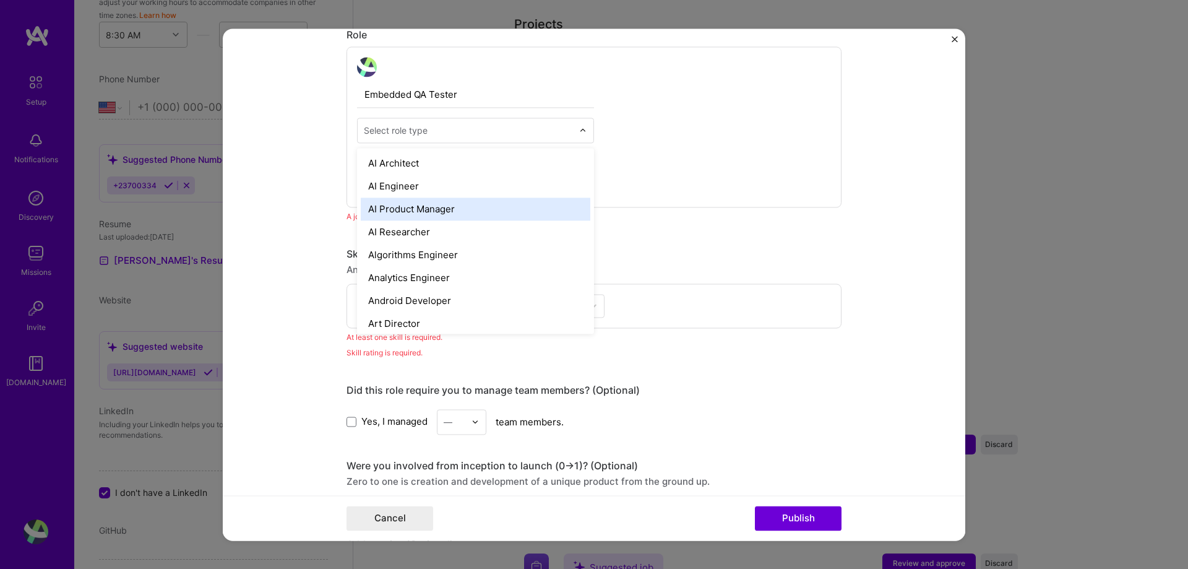
type input "q"
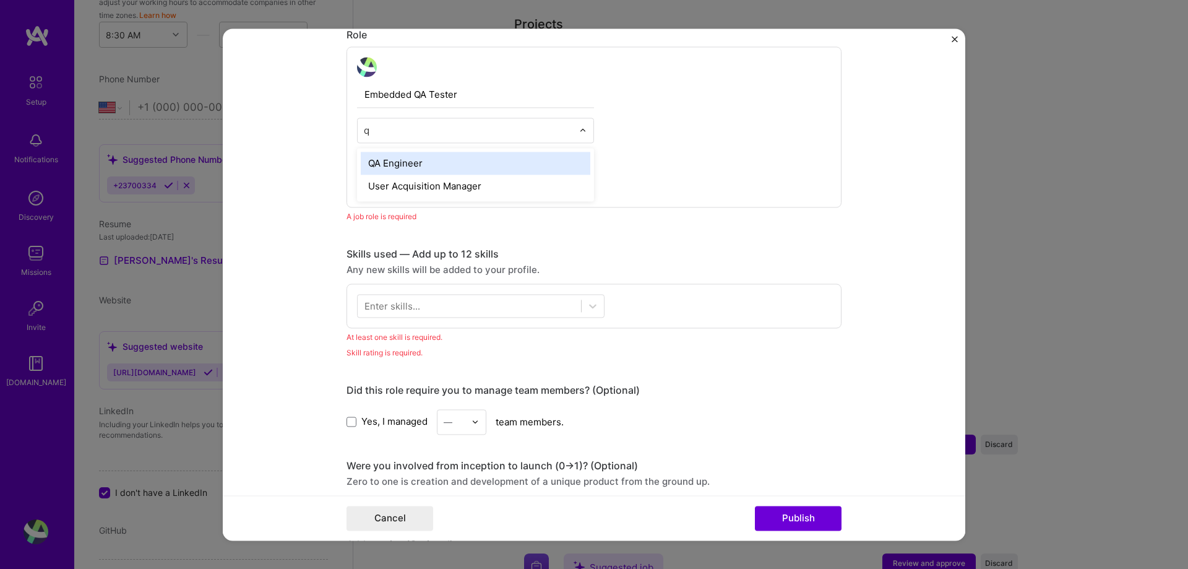
click at [385, 163] on div "QA Engineer" at bounding box center [476, 163] width 230 height 23
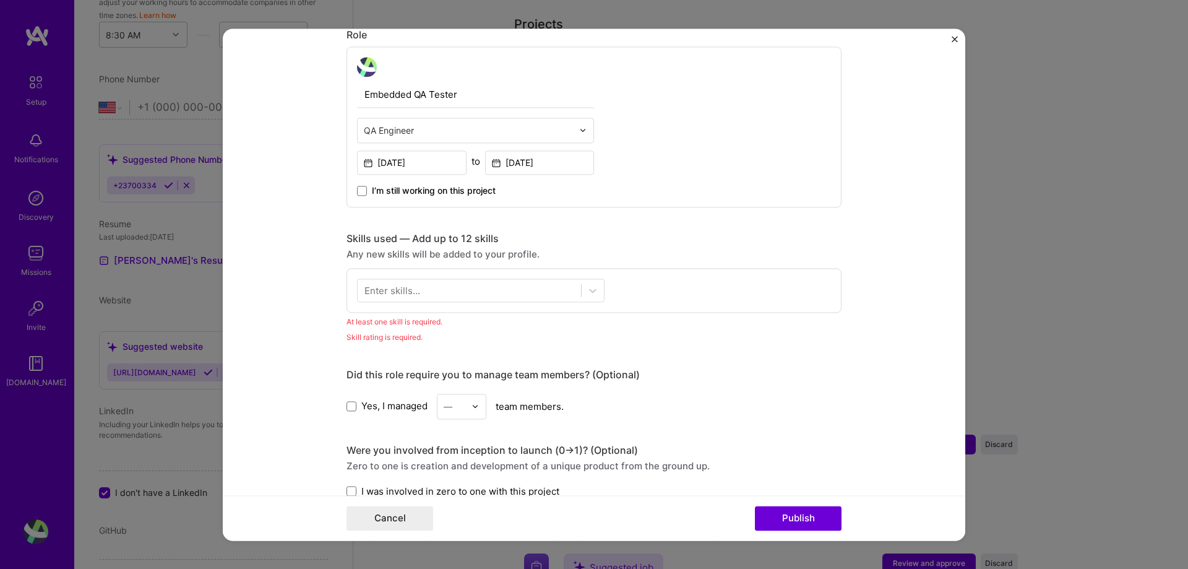
click at [408, 292] on div "Enter skills..." at bounding box center [393, 289] width 56 height 13
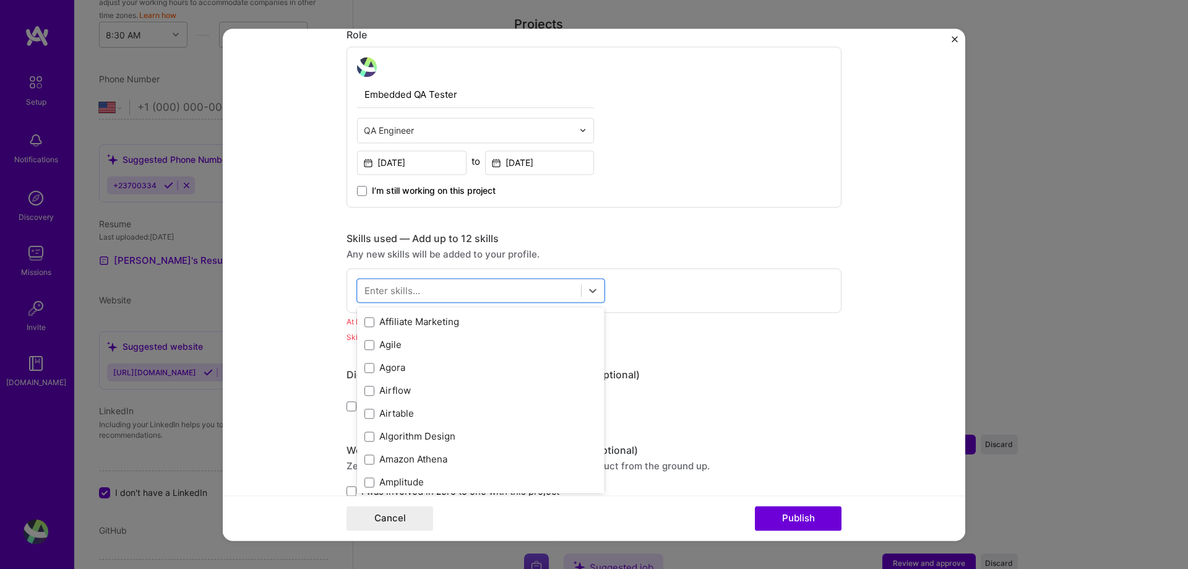
scroll to position [478, 0]
click at [400, 325] on div "Agile" at bounding box center [481, 320] width 233 height 13
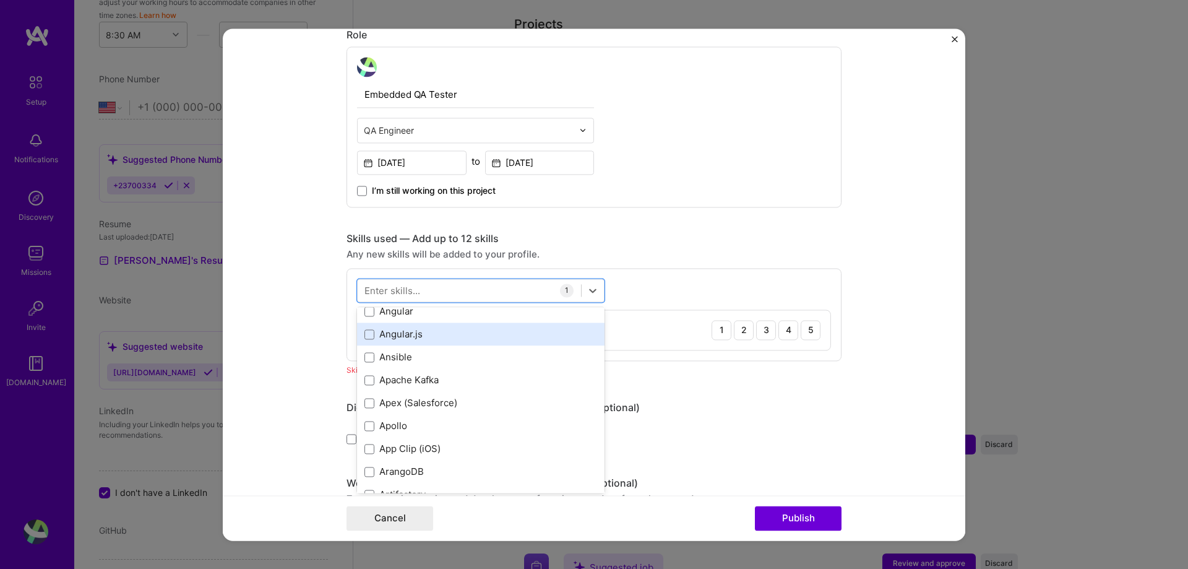
click at [408, 340] on div "Angular.js" at bounding box center [481, 334] width 233 height 13
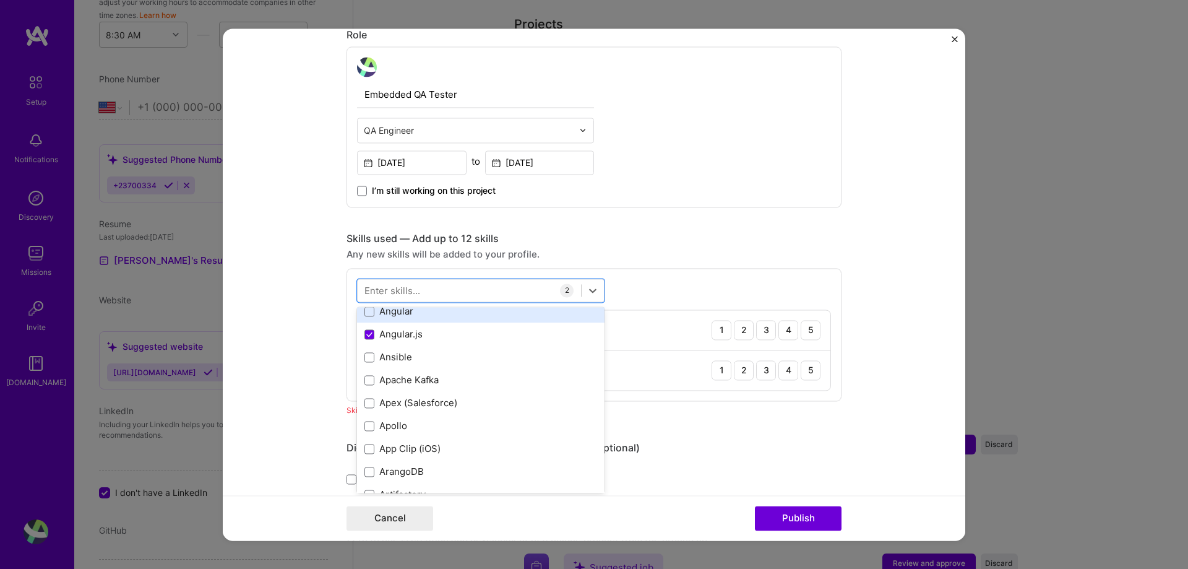
click at [410, 313] on div "Angular" at bounding box center [481, 311] width 233 height 13
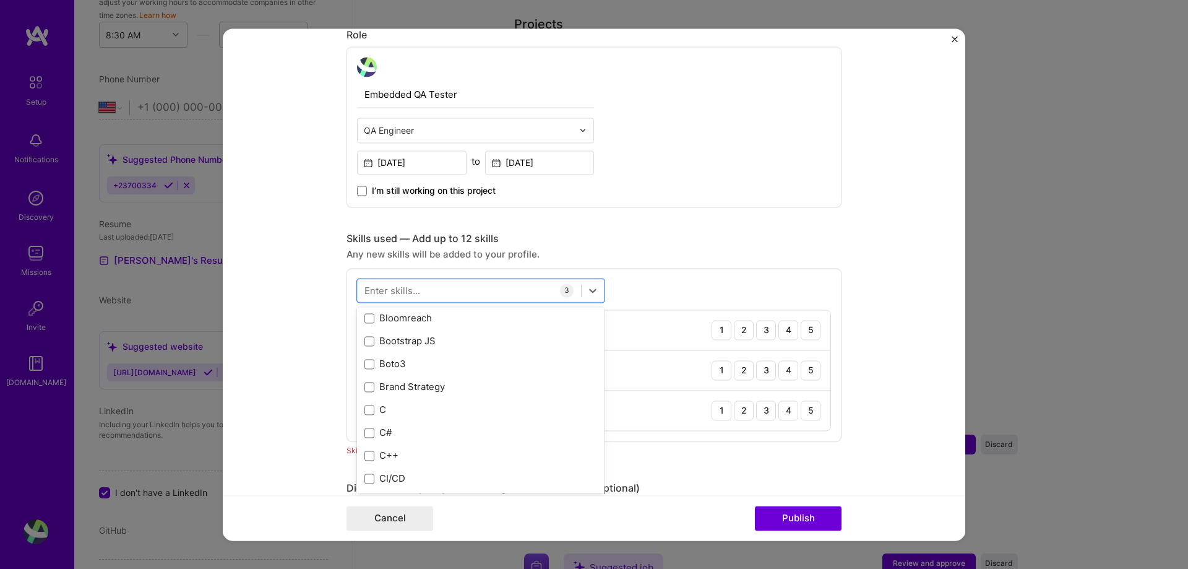
scroll to position [1238, 0]
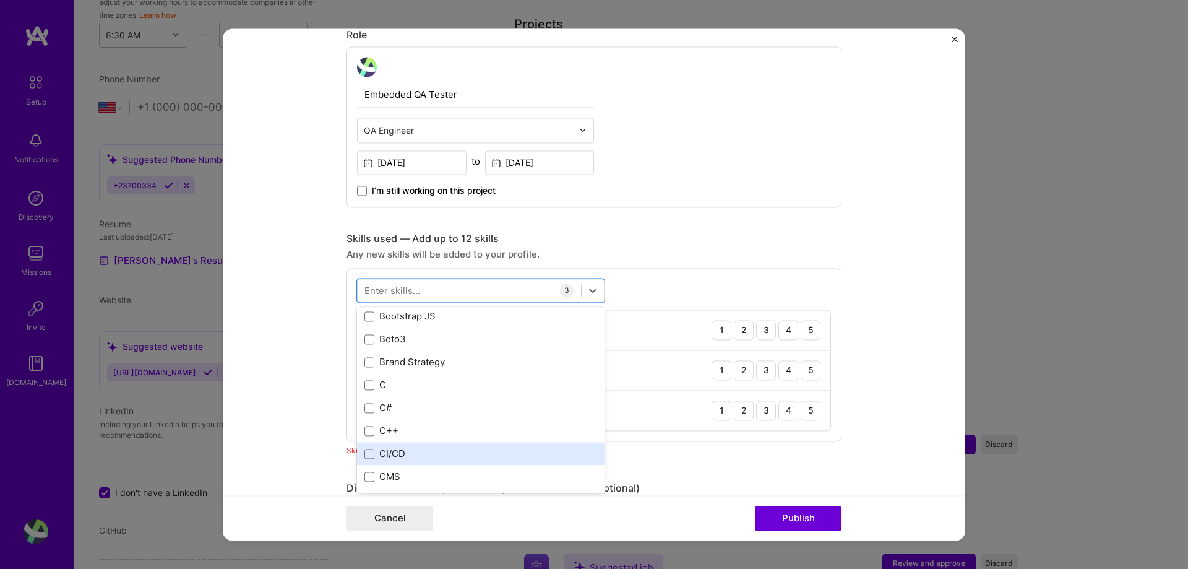
click at [408, 459] on div "CI/CD" at bounding box center [481, 453] width 233 height 13
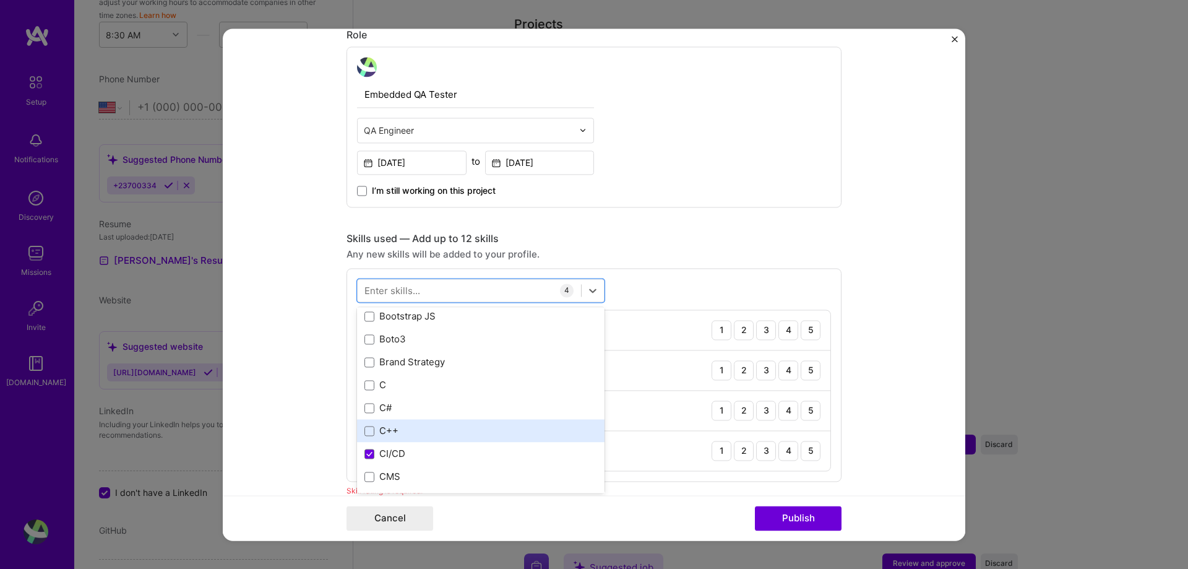
click at [384, 423] on div "C++" at bounding box center [481, 431] width 248 height 23
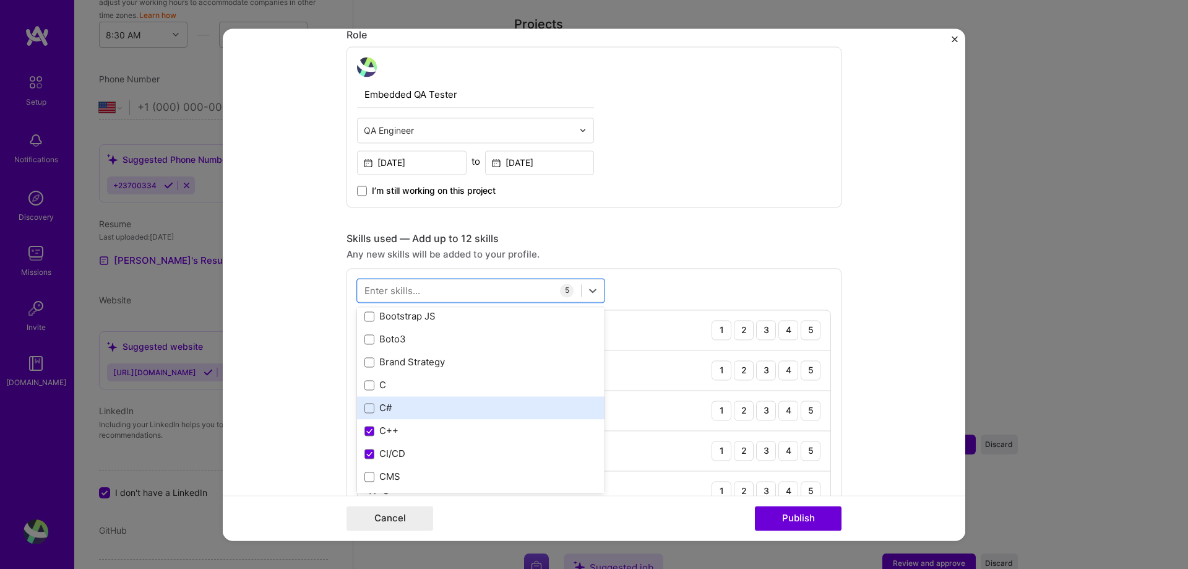
click at [383, 407] on div "C#" at bounding box center [481, 408] width 233 height 13
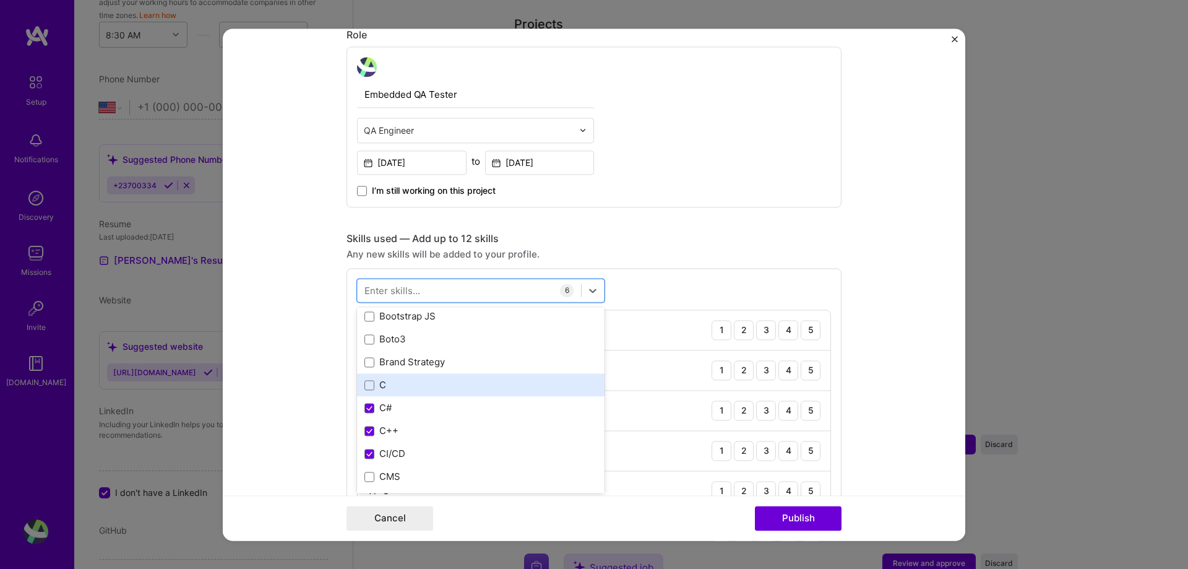
click at [380, 383] on div "C" at bounding box center [481, 385] width 233 height 13
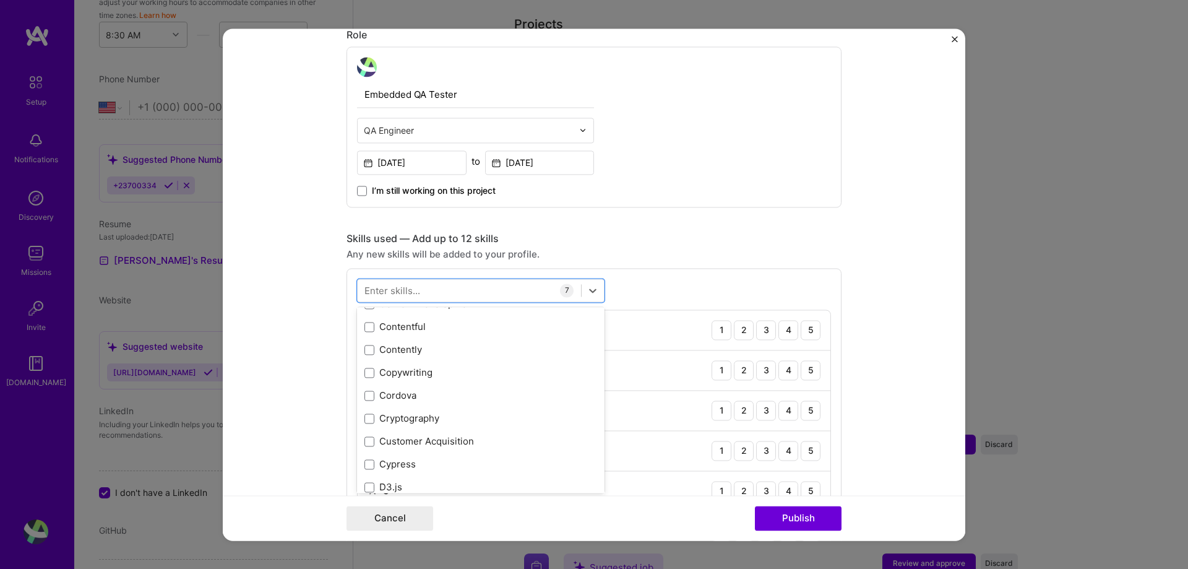
scroll to position [1733, 0]
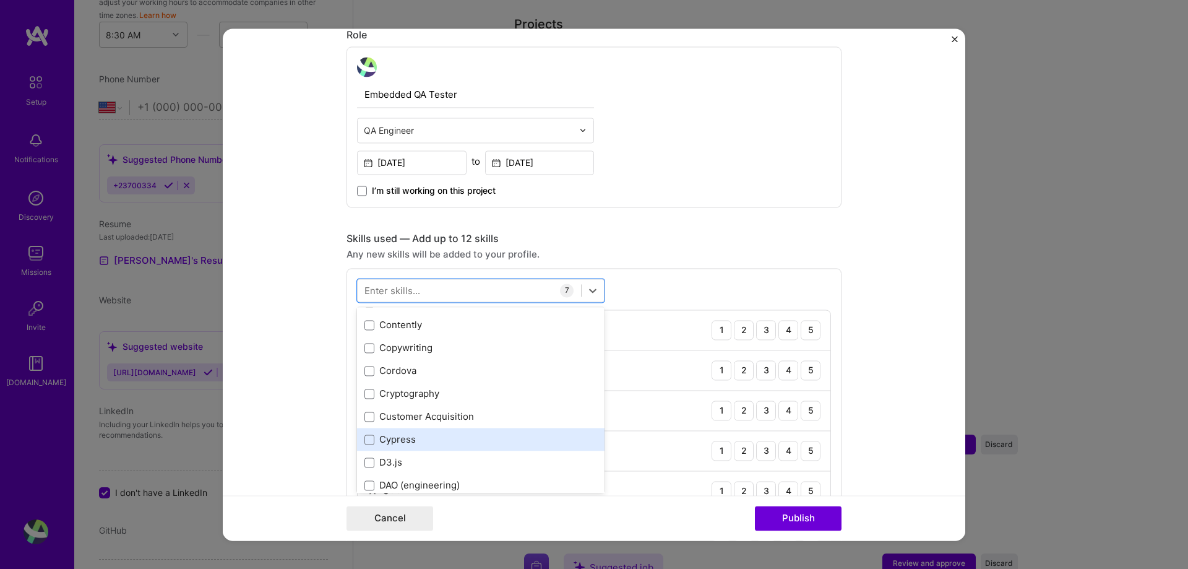
click at [452, 441] on div "Cypress" at bounding box center [481, 439] width 233 height 13
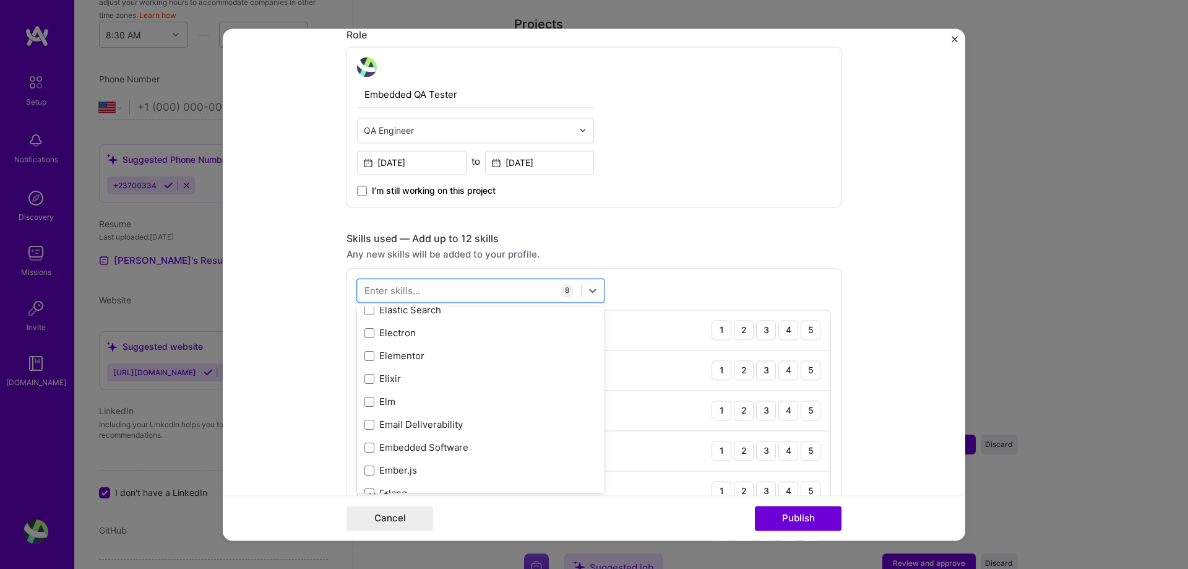
scroll to position [2690, 0]
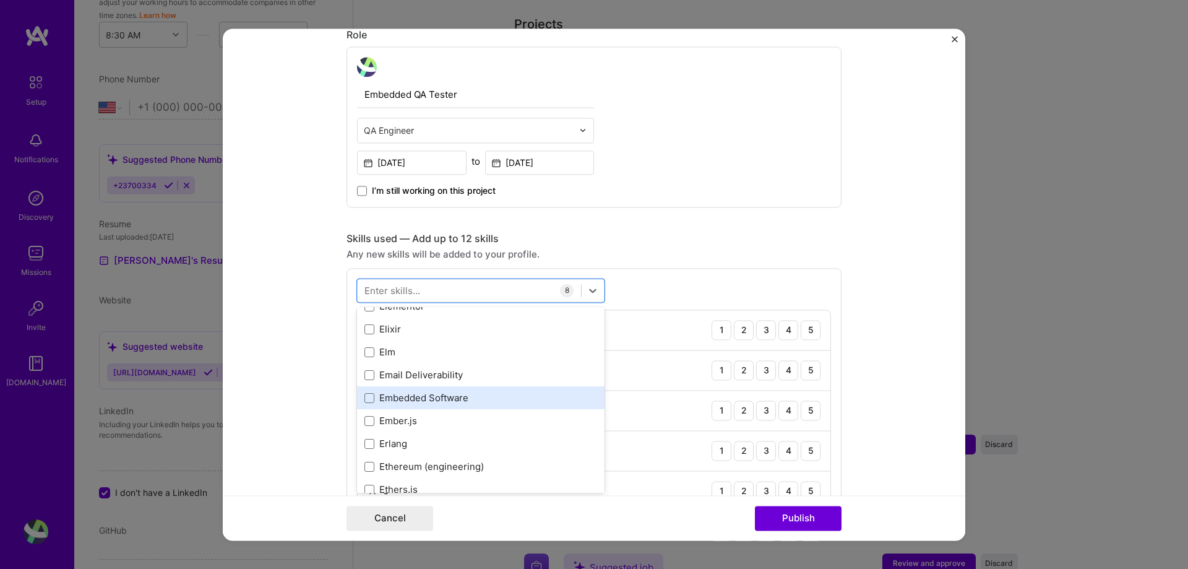
click at [470, 406] on div "Embedded Software" at bounding box center [481, 398] width 248 height 23
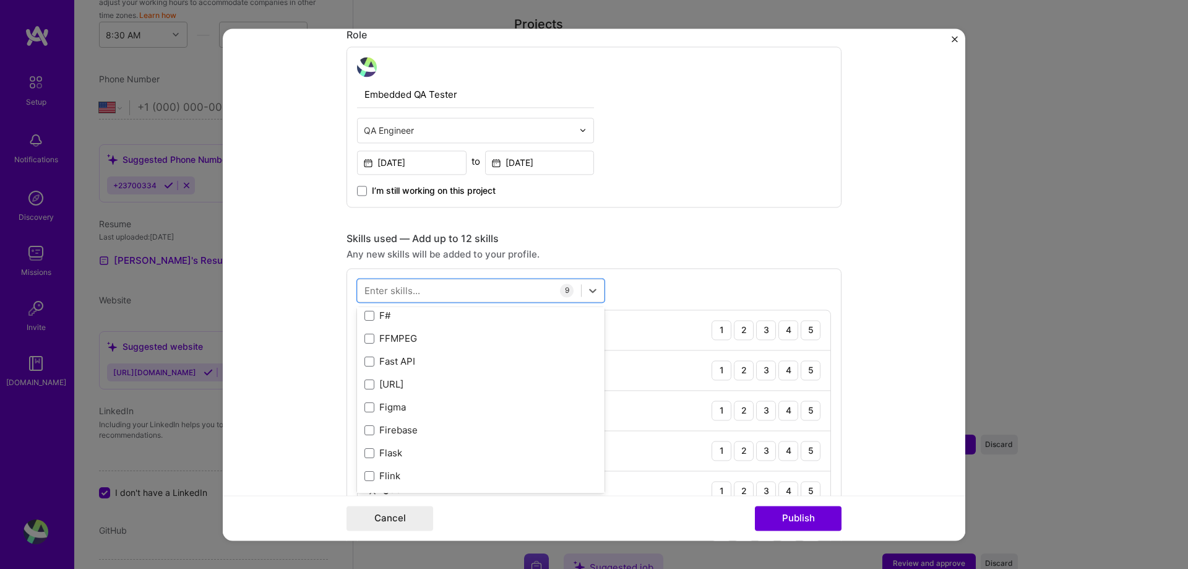
scroll to position [2938, 0]
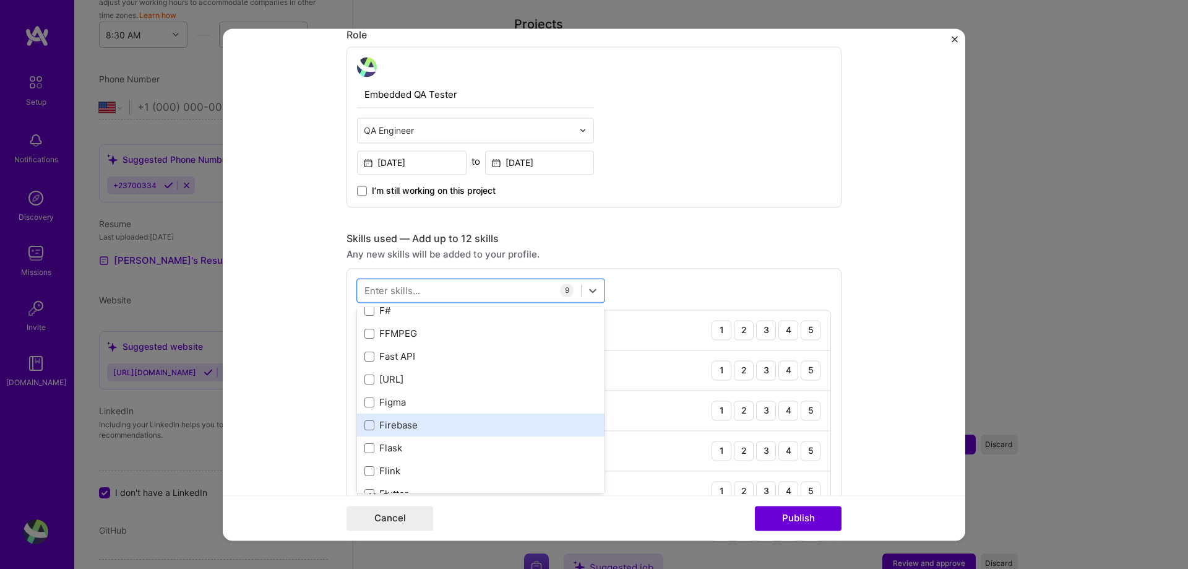
click at [488, 431] on div "Firebase" at bounding box center [481, 425] width 233 height 13
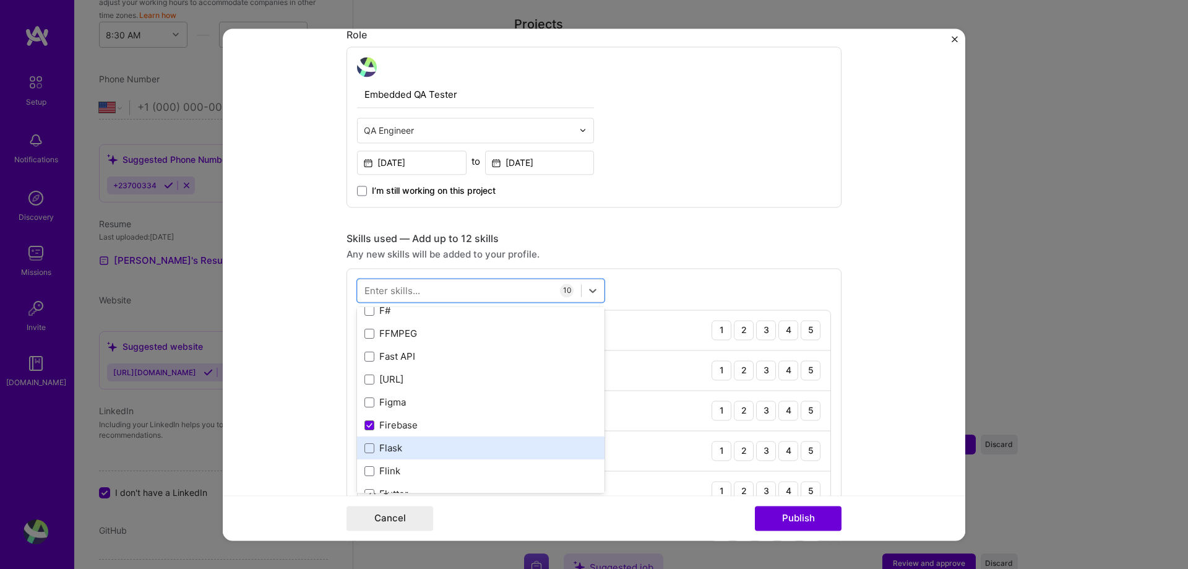
click at [438, 454] on div "Flask" at bounding box center [481, 448] width 233 height 13
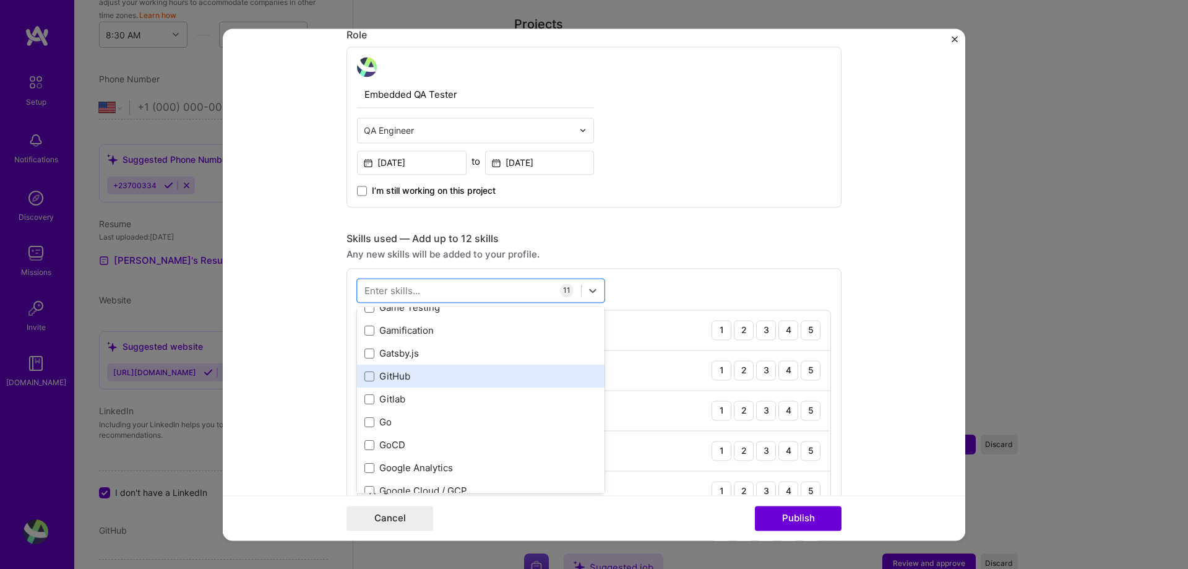
click at [472, 378] on div "GitHub" at bounding box center [481, 376] width 233 height 13
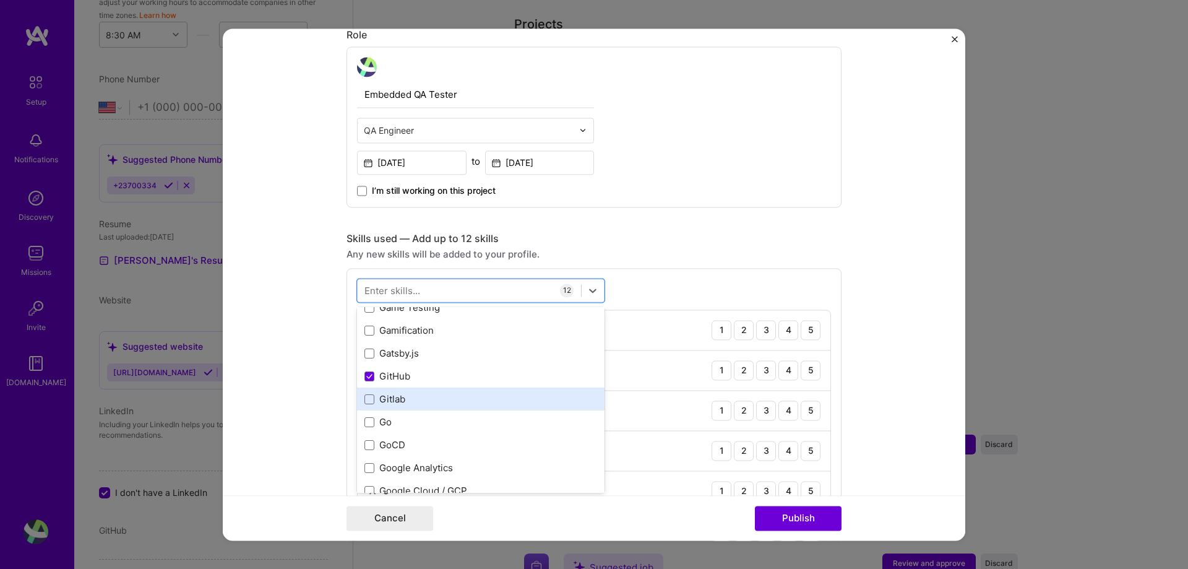
click at [463, 391] on div "Gitlab" at bounding box center [481, 399] width 248 height 23
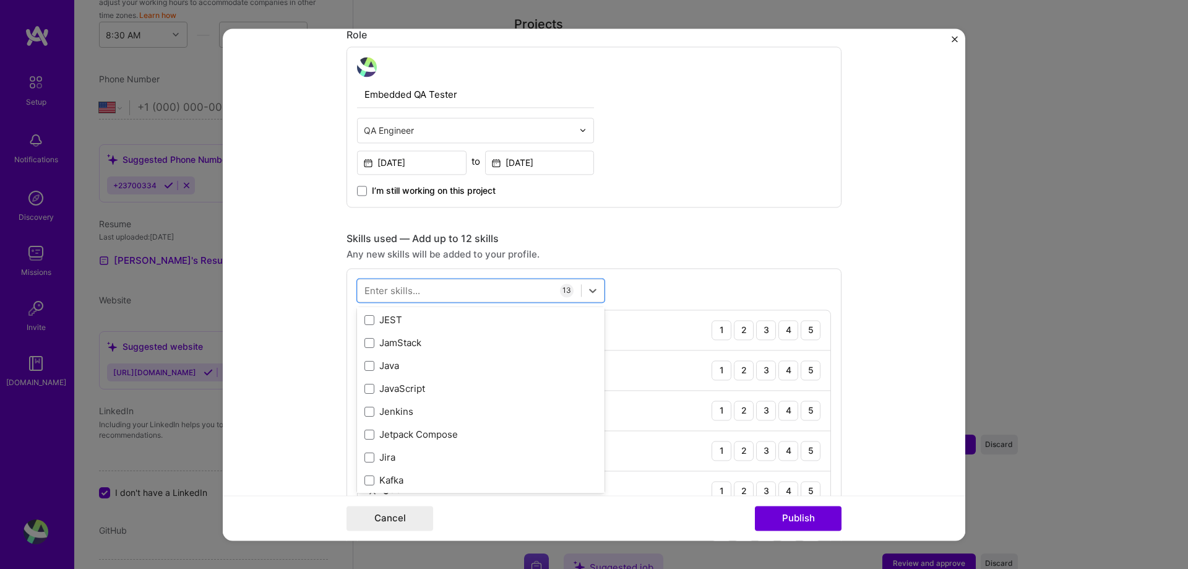
scroll to position [3961, 0]
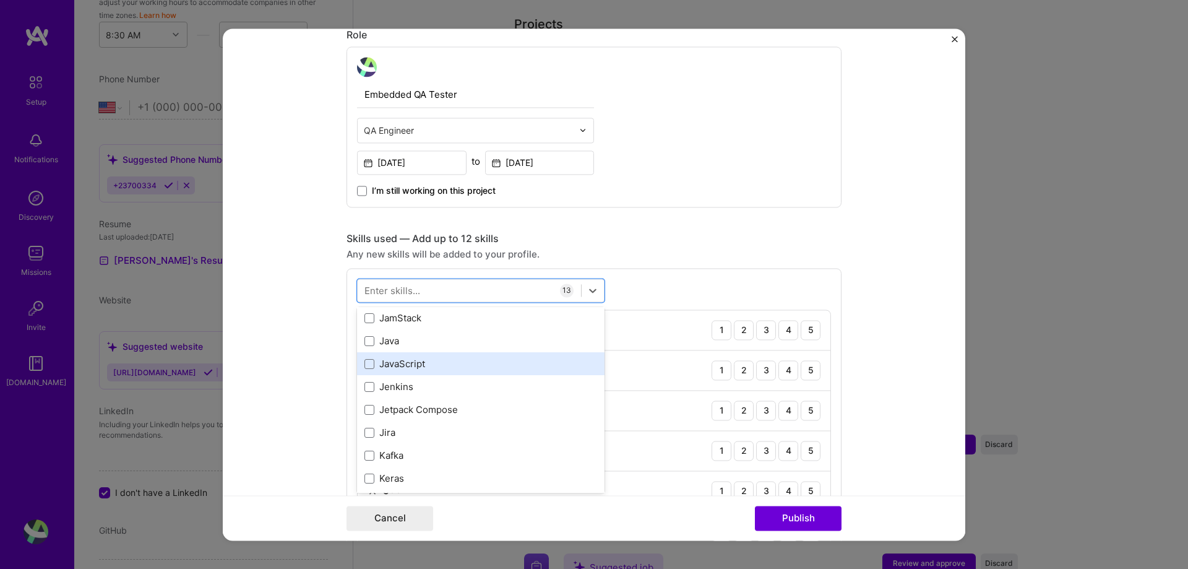
click at [423, 358] on div "JavaScript" at bounding box center [481, 364] width 233 height 13
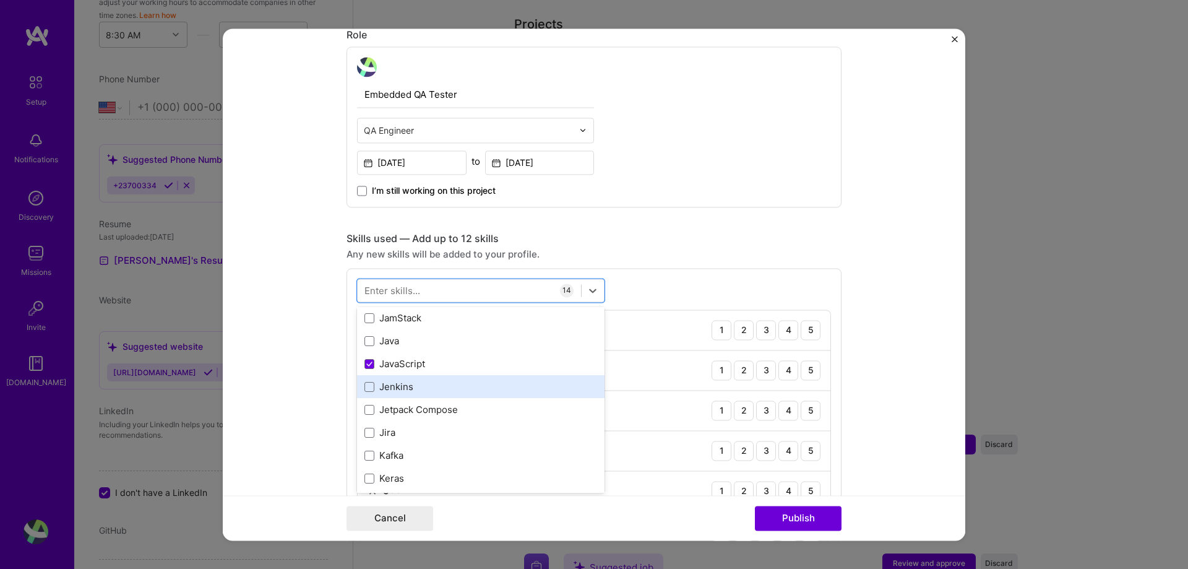
click at [403, 386] on div "Jenkins" at bounding box center [481, 387] width 233 height 13
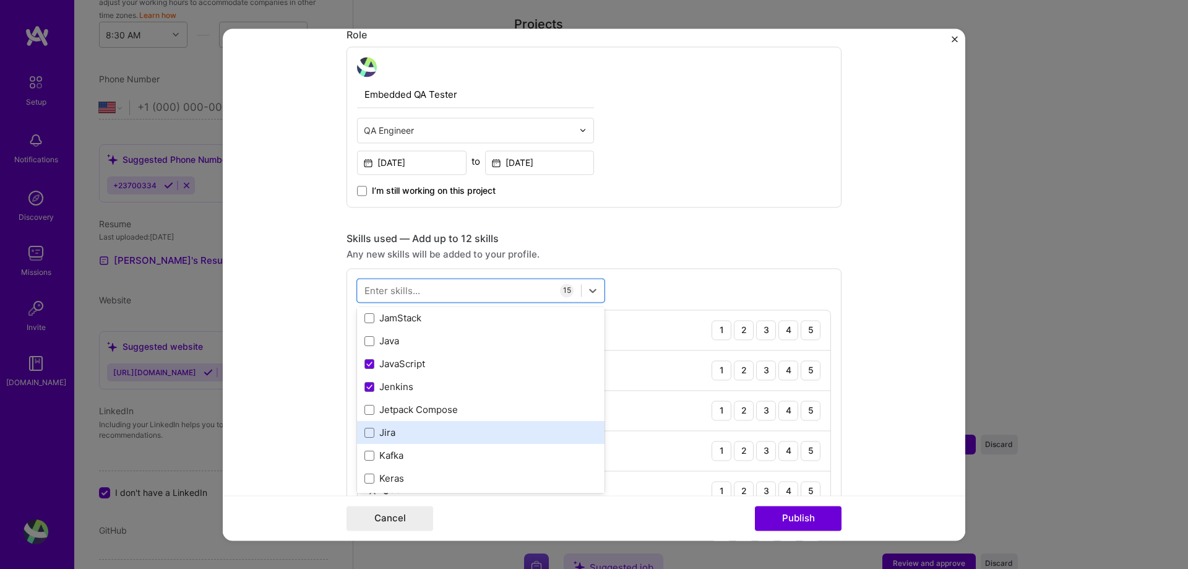
click at [487, 436] on div "Jira" at bounding box center [481, 432] width 233 height 13
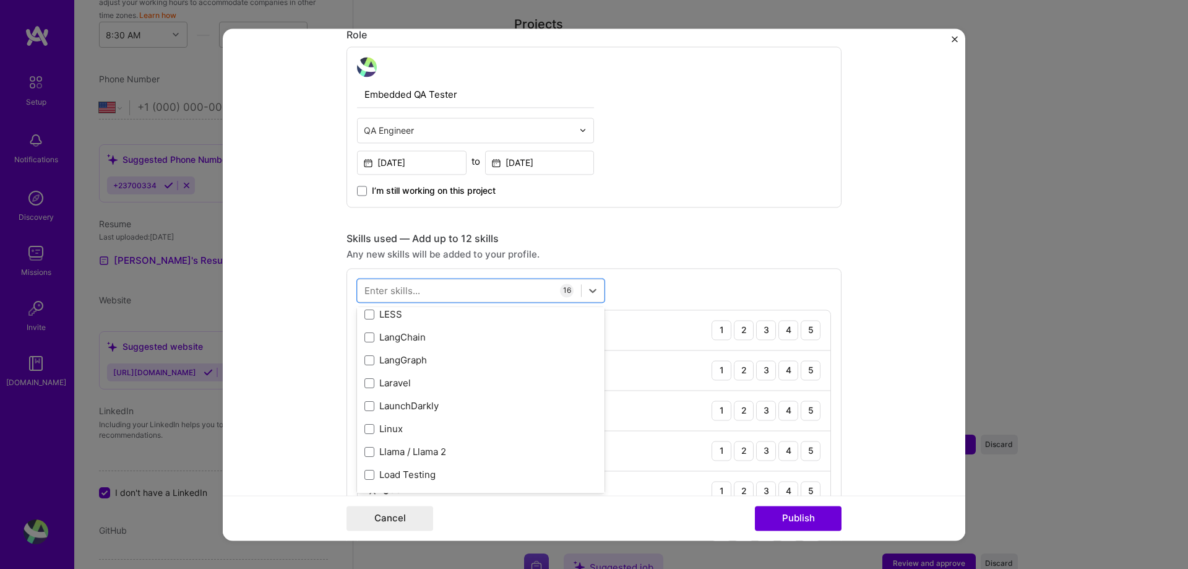
scroll to position [4241, 0]
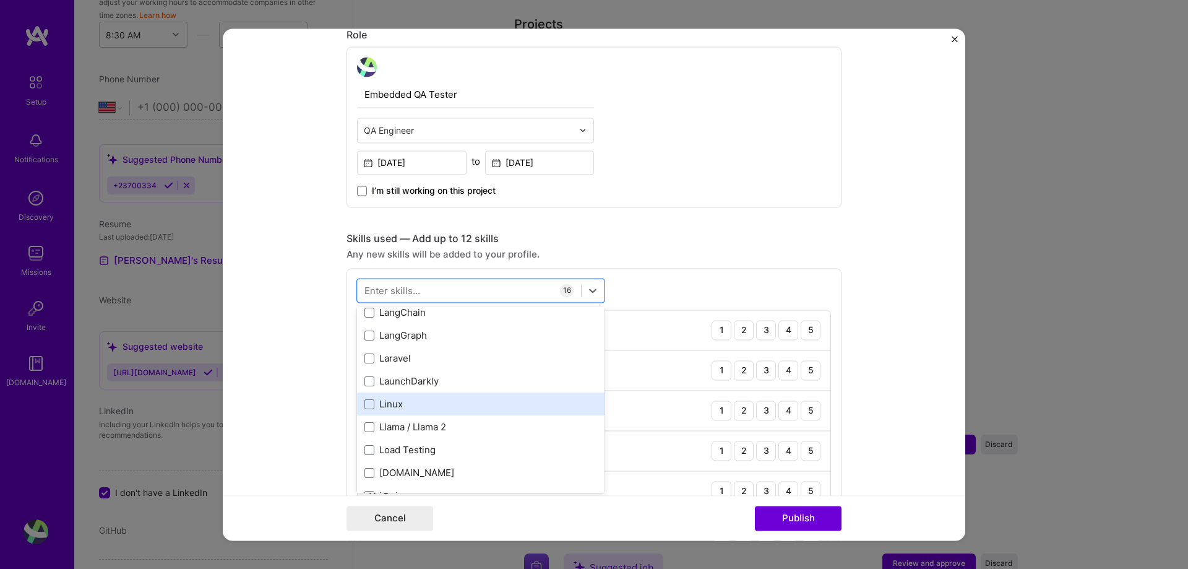
click at [482, 402] on div "Linux" at bounding box center [481, 404] width 233 height 13
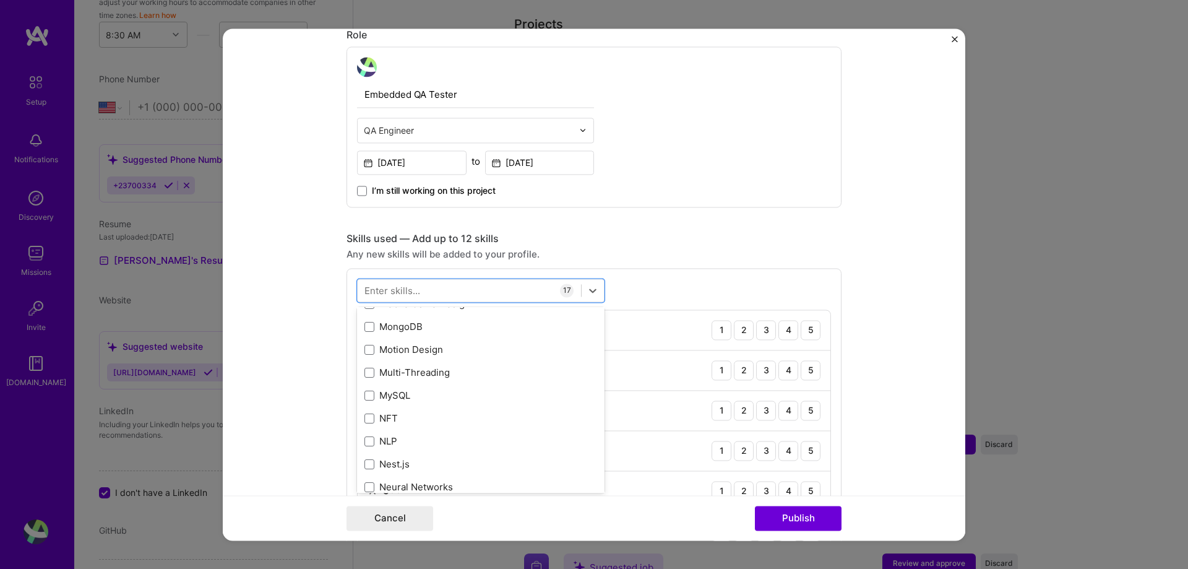
scroll to position [4852, 0]
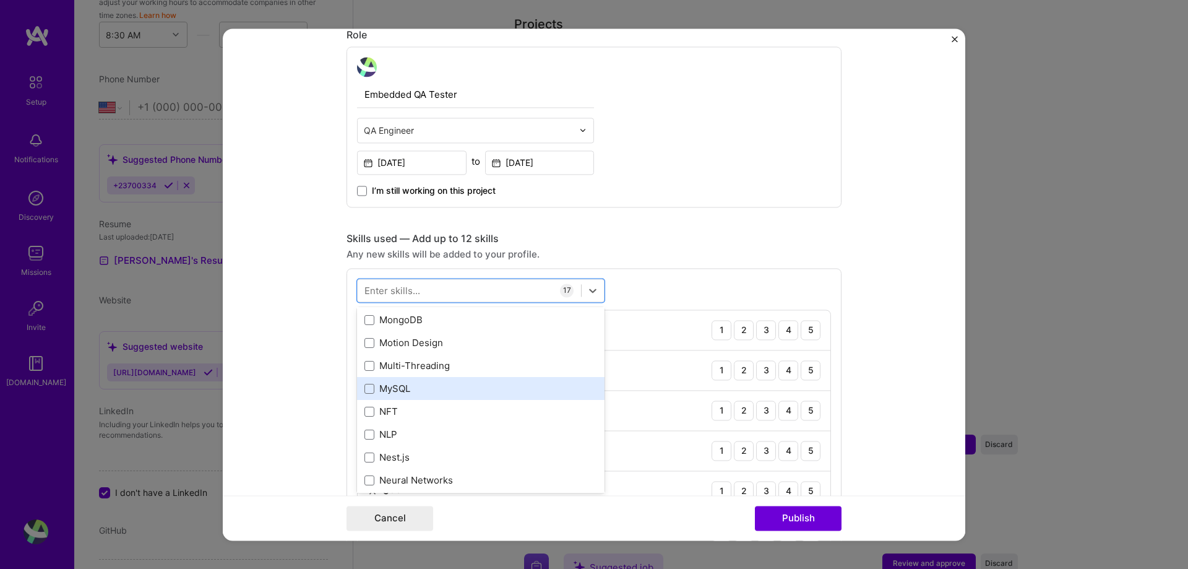
click at [479, 392] on div "MySQL" at bounding box center [481, 388] width 233 height 13
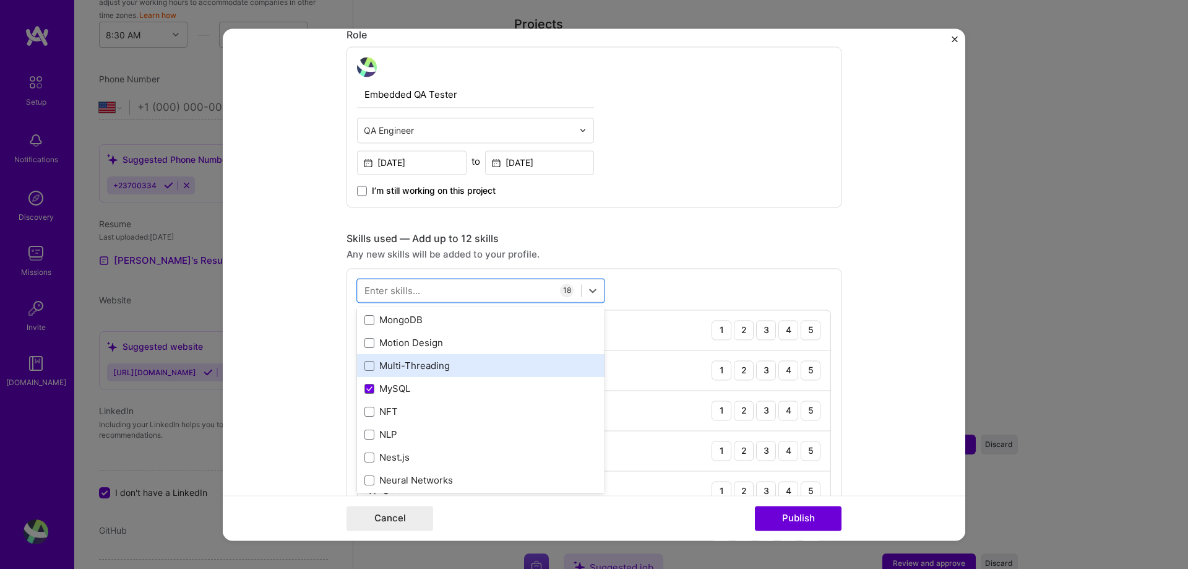
click at [461, 356] on div "Multi-Threading" at bounding box center [481, 366] width 248 height 23
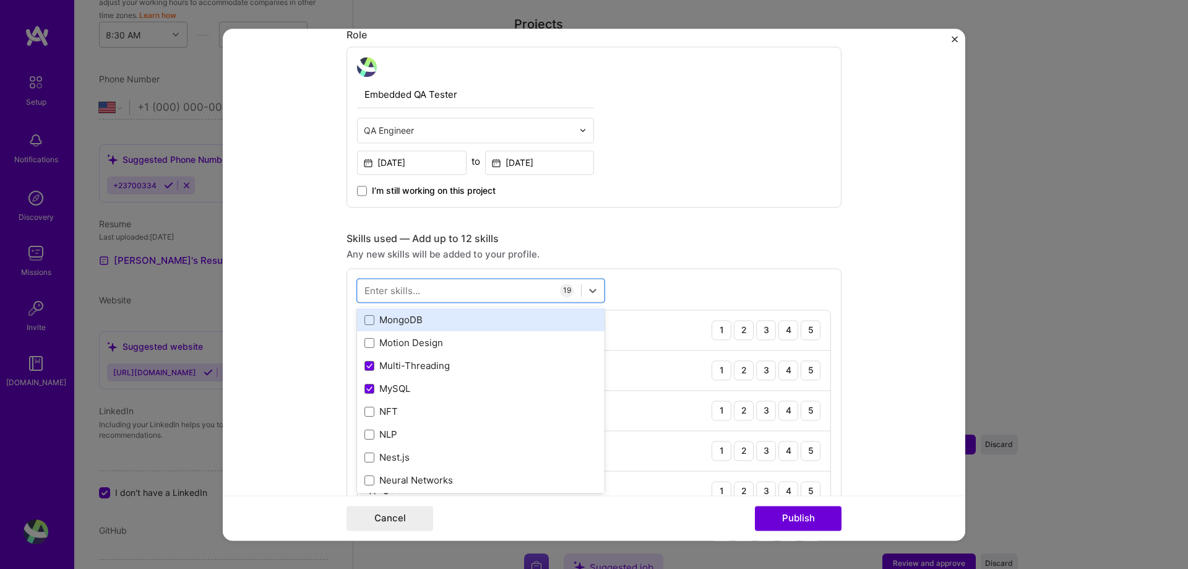
click at [438, 314] on div "MongoDB" at bounding box center [481, 320] width 233 height 13
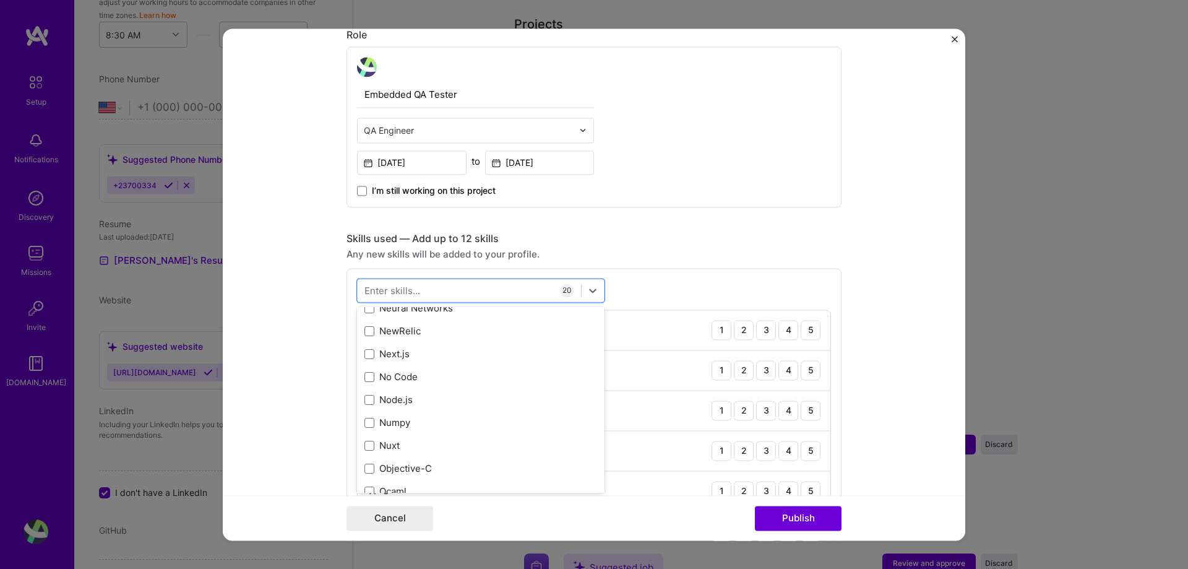
scroll to position [5025, 0]
click at [514, 404] on div "Node.js" at bounding box center [481, 398] width 233 height 13
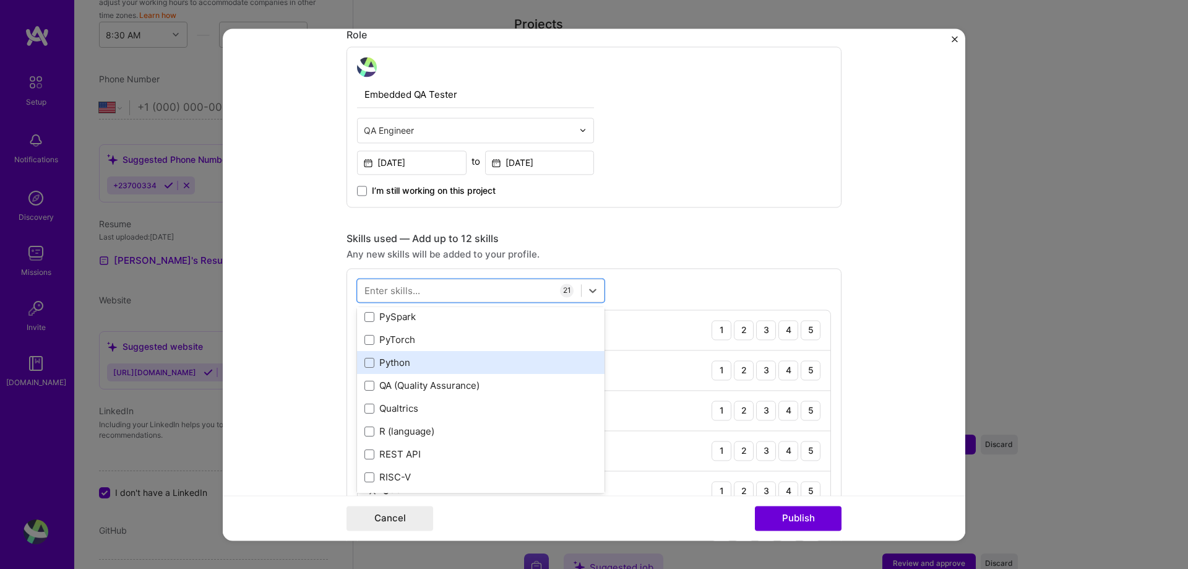
click at [417, 360] on div "Python" at bounding box center [481, 362] width 233 height 13
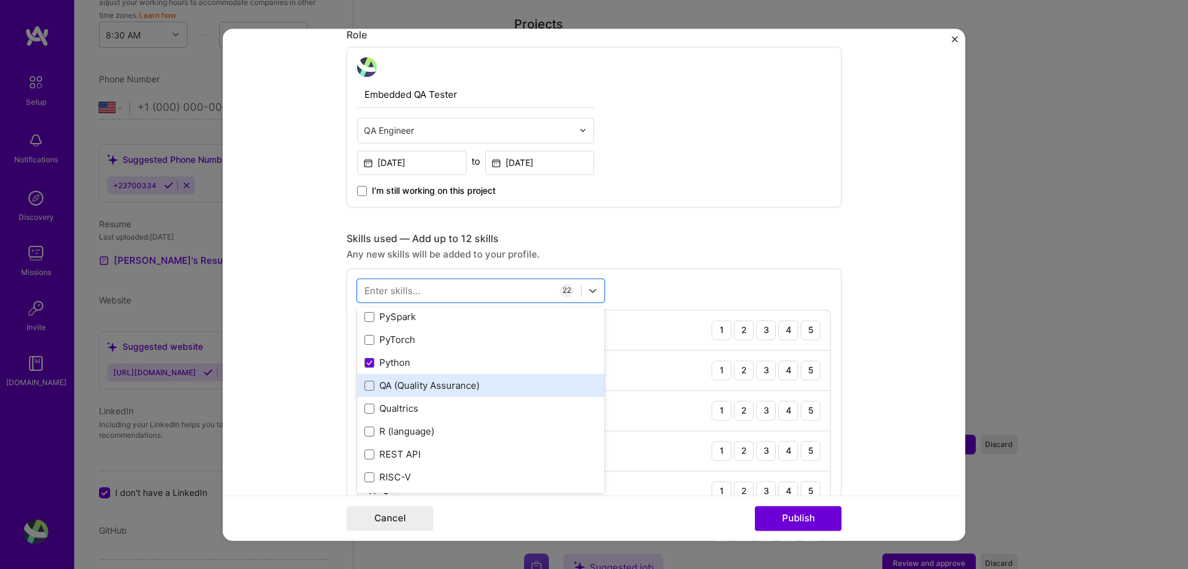
click at [411, 388] on div "QA (Quality Assurance)" at bounding box center [481, 385] width 233 height 13
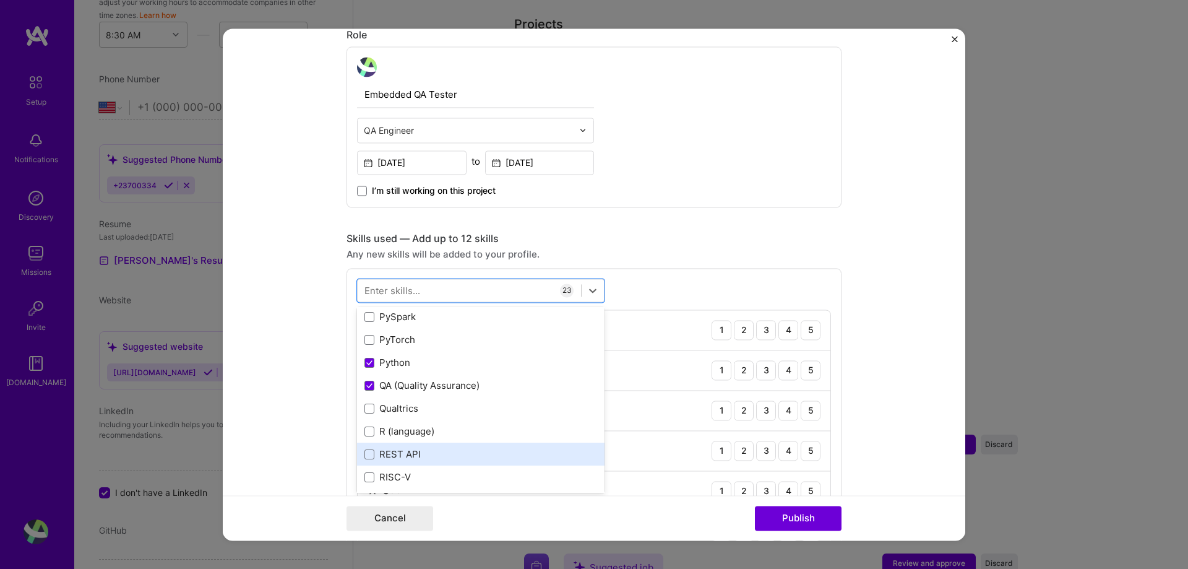
click at [473, 448] on div "REST API" at bounding box center [481, 454] width 233 height 13
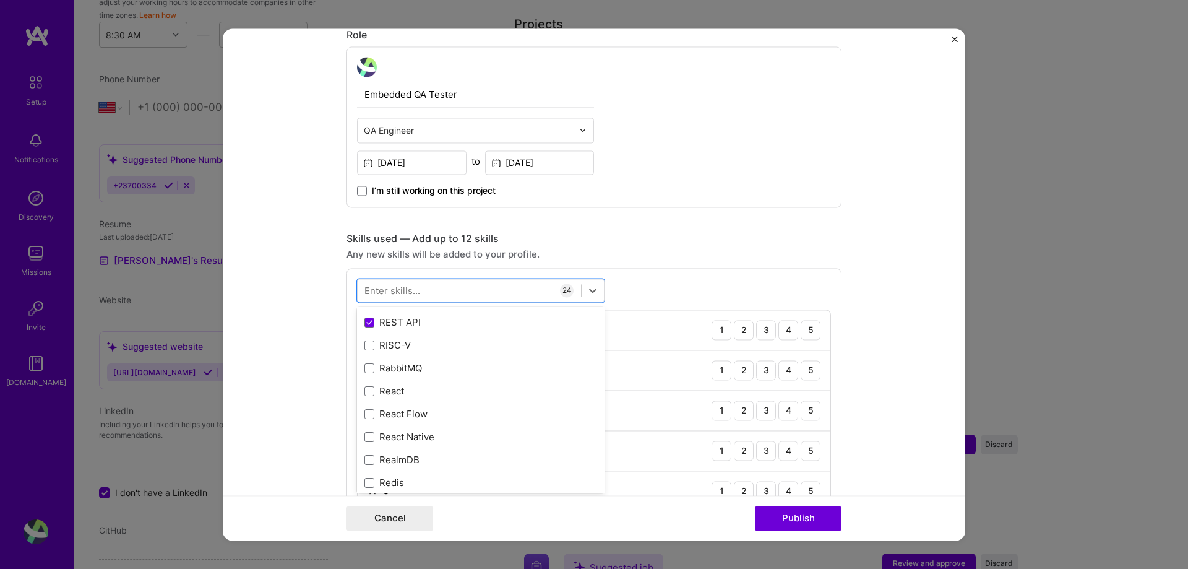
scroll to position [6065, 0]
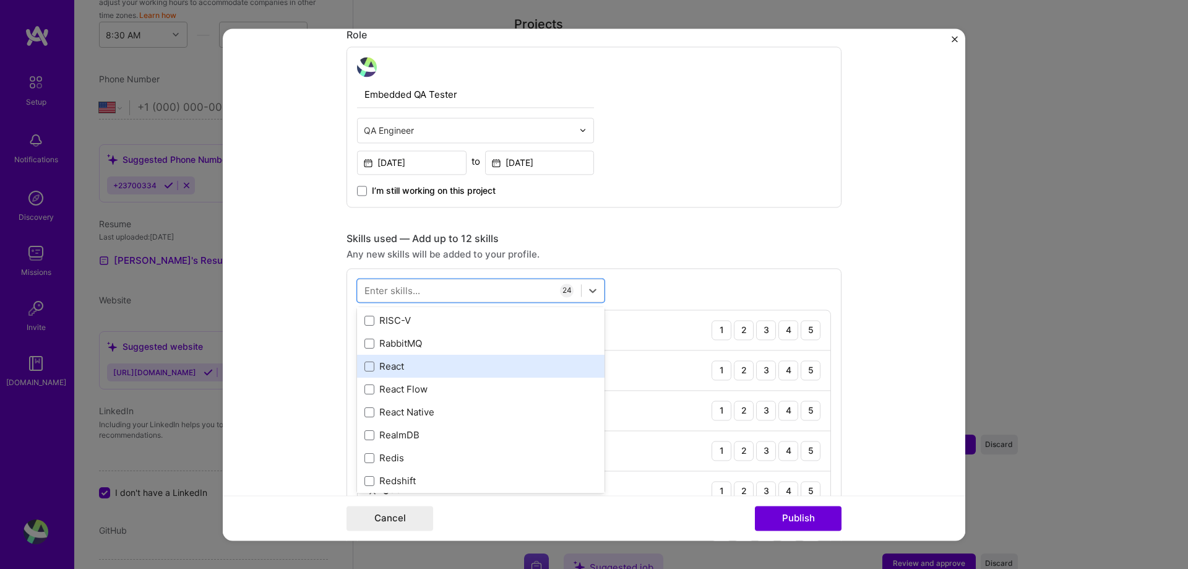
click at [476, 367] on div "React" at bounding box center [481, 366] width 233 height 13
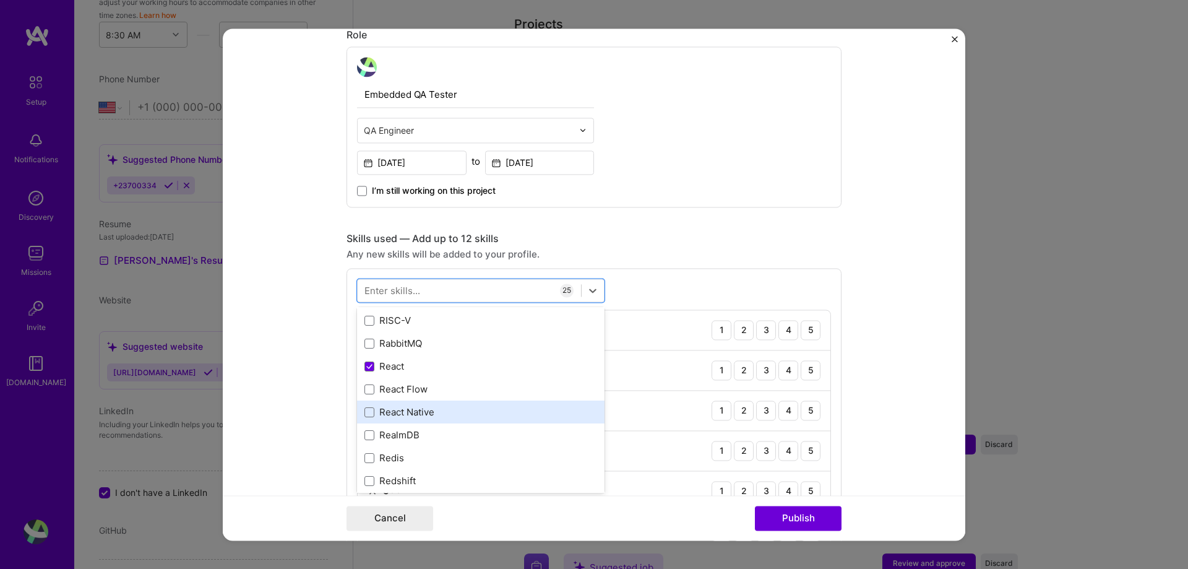
click at [460, 408] on div "React Native" at bounding box center [481, 412] width 233 height 13
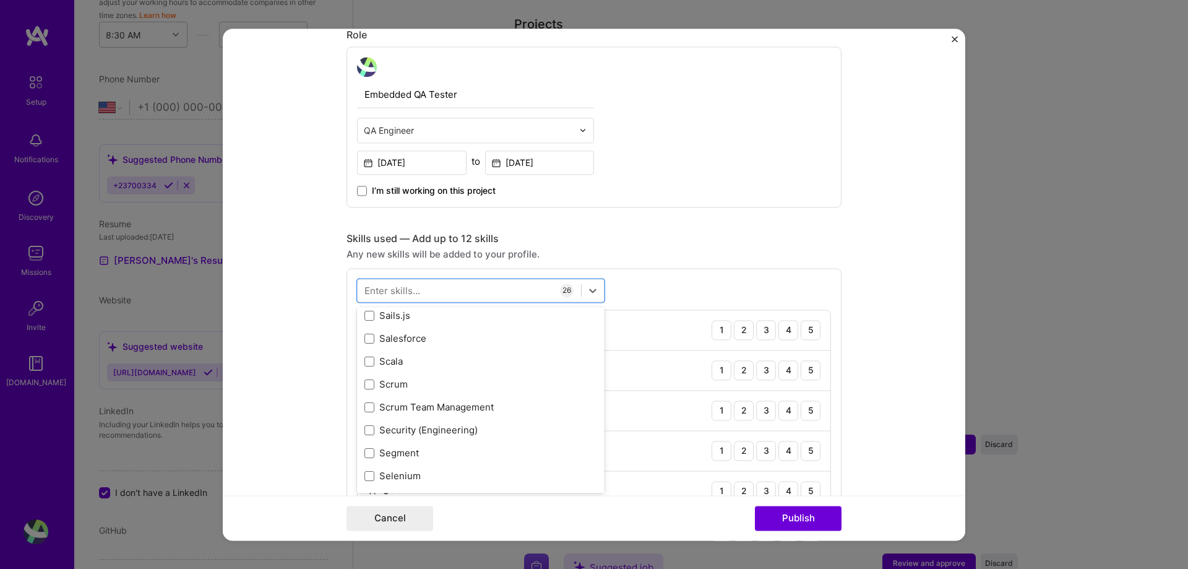
scroll to position [6668, 0]
click at [470, 388] on div "Scrum" at bounding box center [481, 382] width 233 height 13
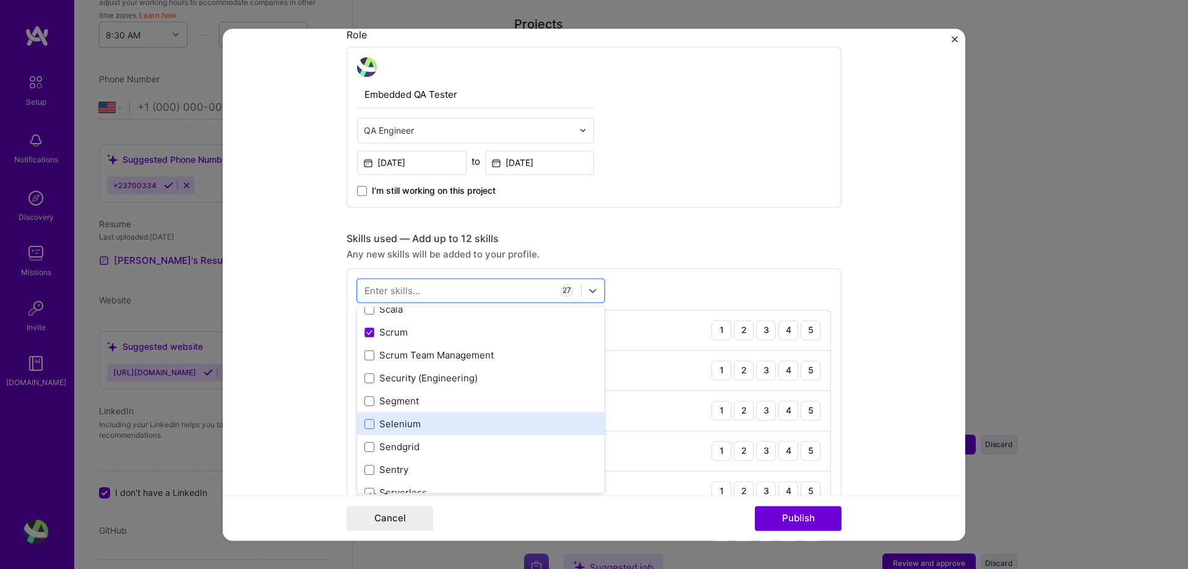
click at [472, 428] on div "Selenium" at bounding box center [481, 424] width 233 height 13
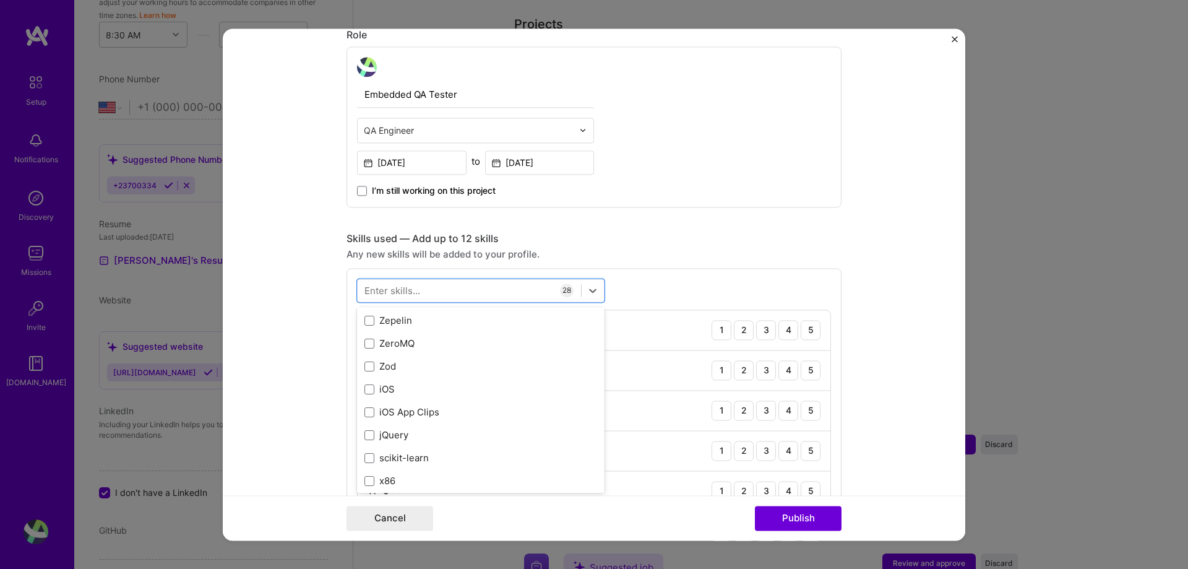
scroll to position [8499, 0]
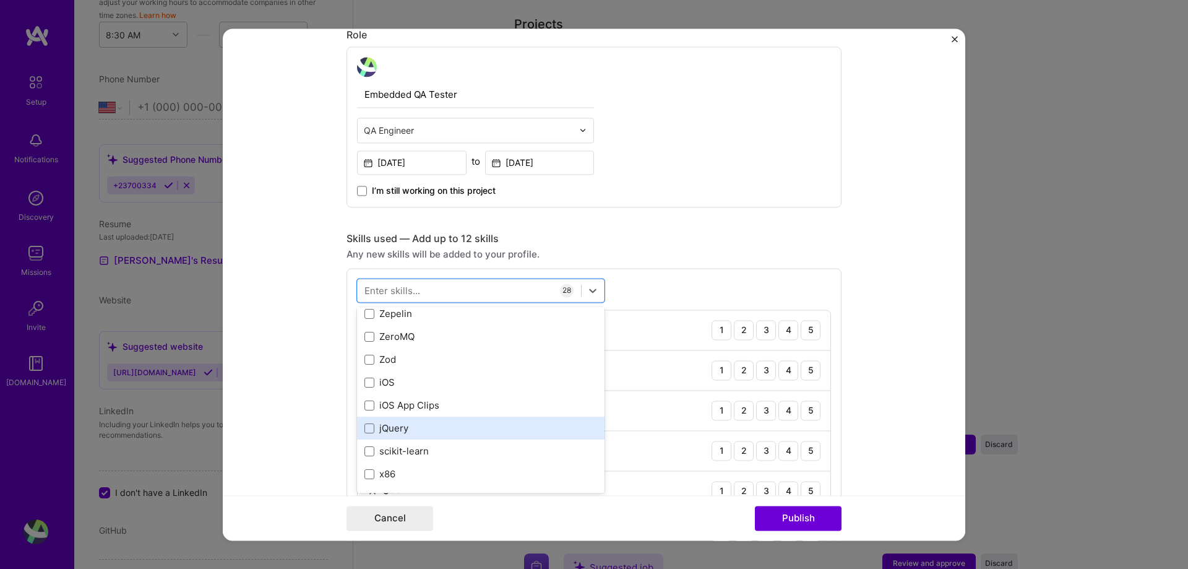
click at [447, 425] on div "jQuery" at bounding box center [481, 428] width 233 height 13
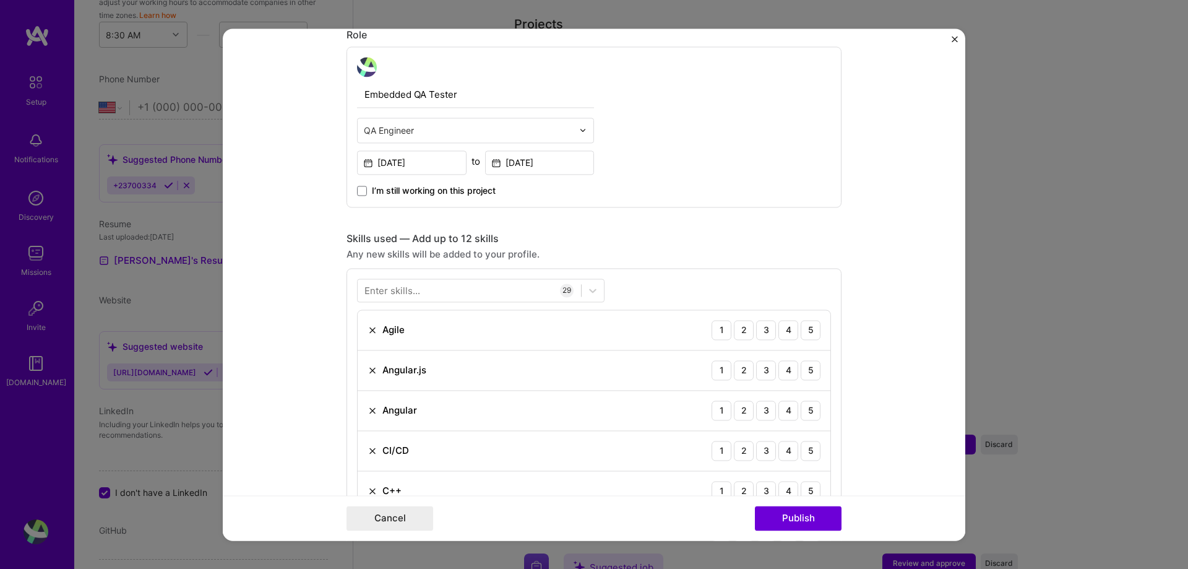
click at [791, 514] on button "Publish" at bounding box center [798, 518] width 87 height 25
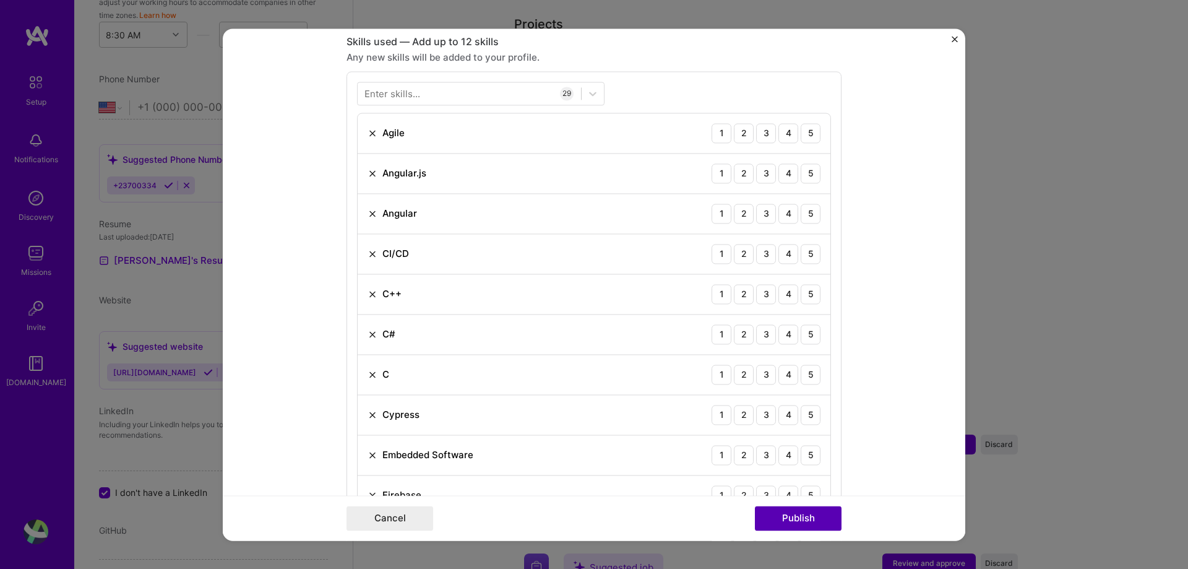
scroll to position [619, 0]
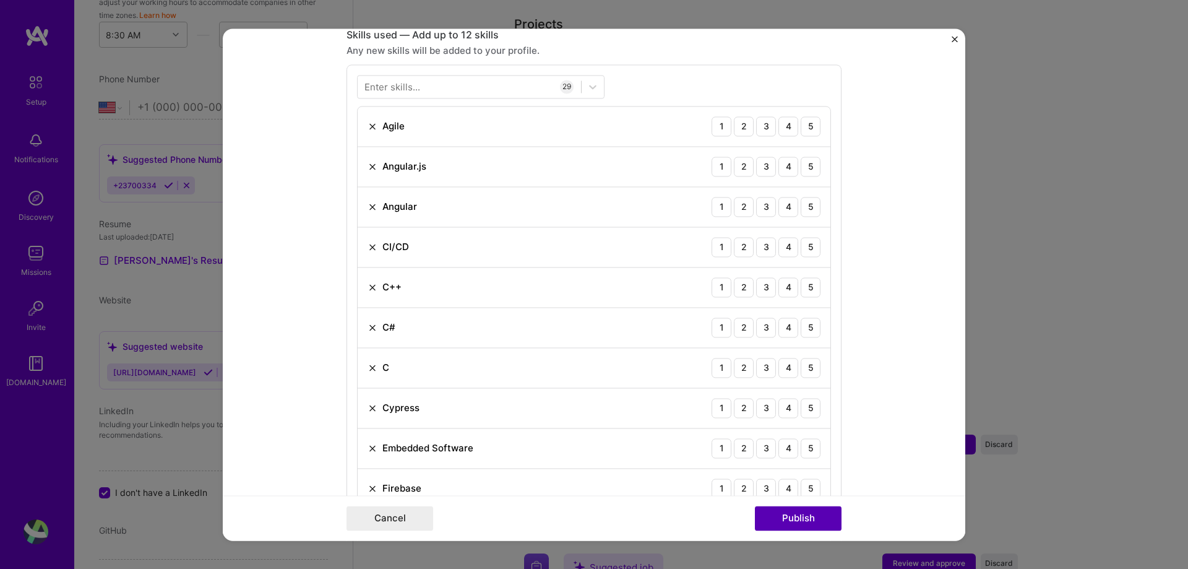
click at [791, 514] on button "Publish" at bounding box center [798, 518] width 87 height 25
click at [951, 37] on form "Editing suggested project This project is suggested based on your LinkedIn, res…" at bounding box center [594, 284] width 743 height 512
click at [791, 522] on button "Publish" at bounding box center [798, 518] width 87 height 25
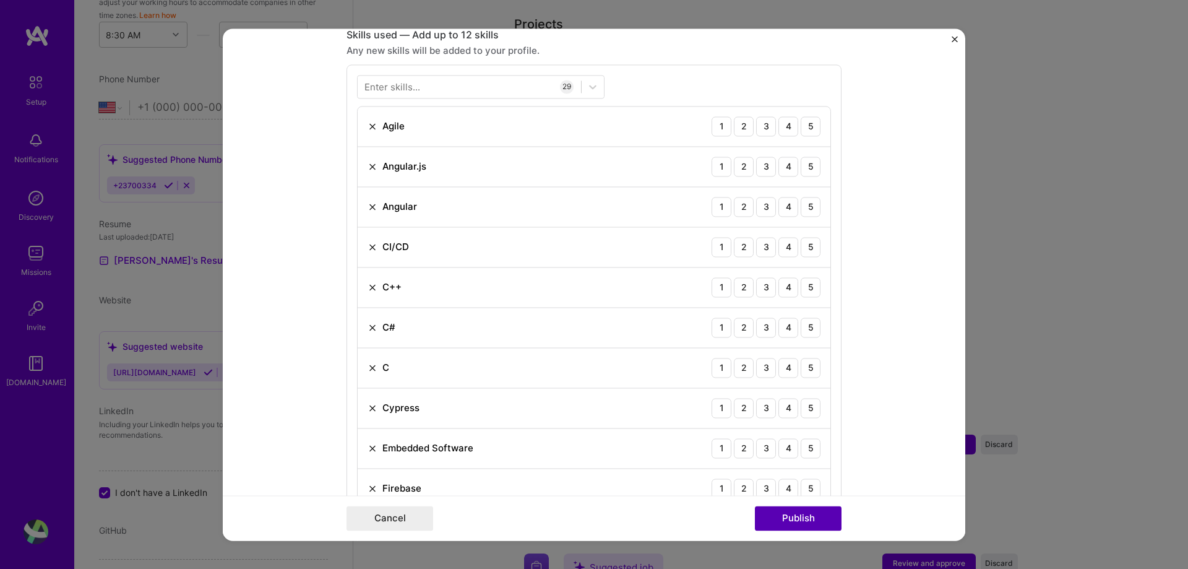
click at [791, 522] on button "Publish" at bounding box center [798, 518] width 87 height 25
click at [953, 40] on img "Close" at bounding box center [955, 39] width 6 height 6
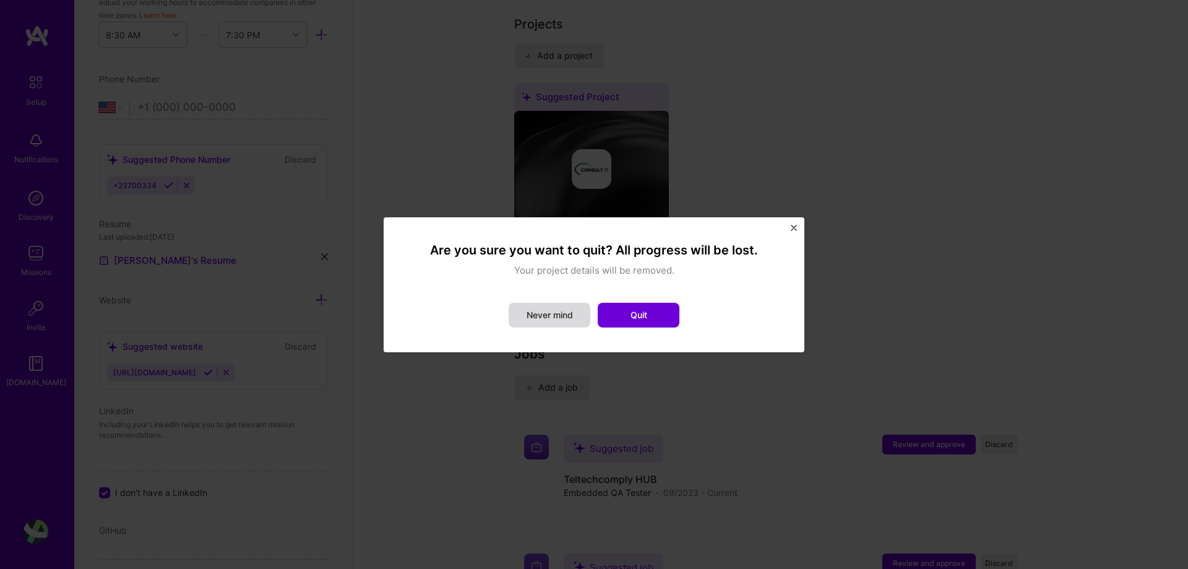
click at [556, 319] on button "Never mind" at bounding box center [550, 315] width 82 height 25
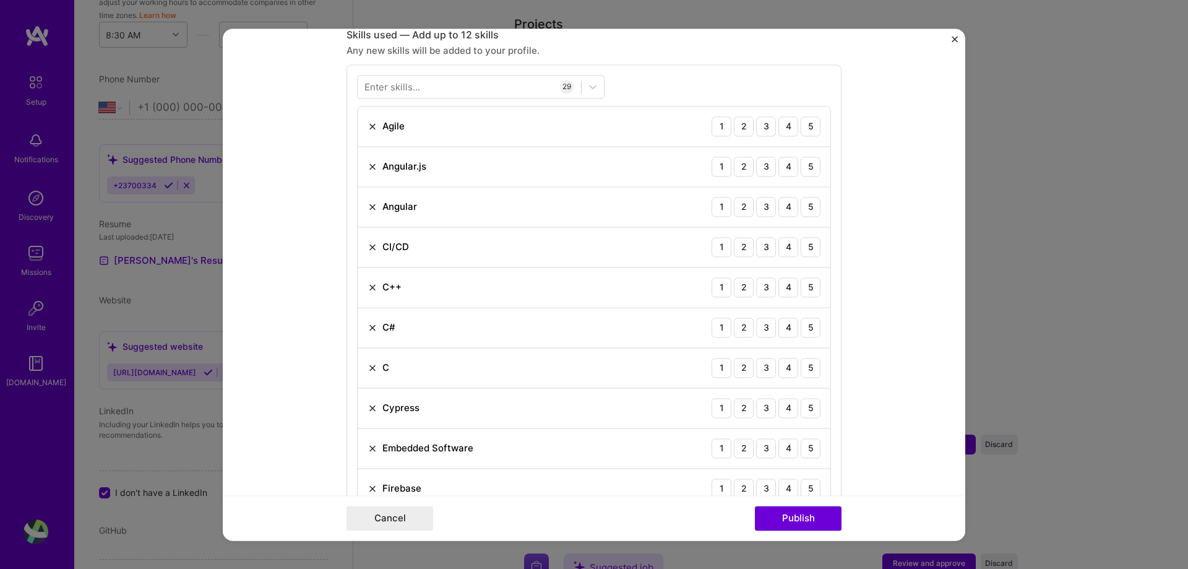
click at [371, 331] on img at bounding box center [373, 327] width 10 height 10
click at [368, 211] on img at bounding box center [373, 207] width 10 height 10
click at [368, 451] on img at bounding box center [373, 448] width 10 height 10
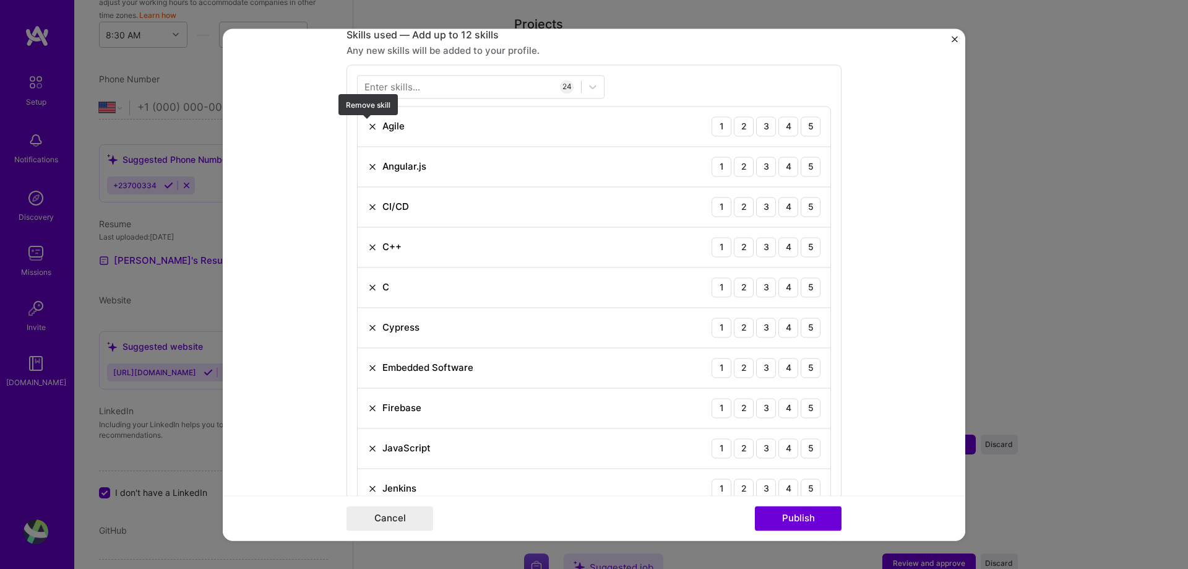
click at [368, 126] on img at bounding box center [373, 126] width 10 height 10
click at [368, 248] on img at bounding box center [373, 247] width 10 height 10
click at [368, 453] on div "Jira" at bounding box center [384, 447] width 32 height 13
click at [369, 450] on img at bounding box center [373, 448] width 10 height 10
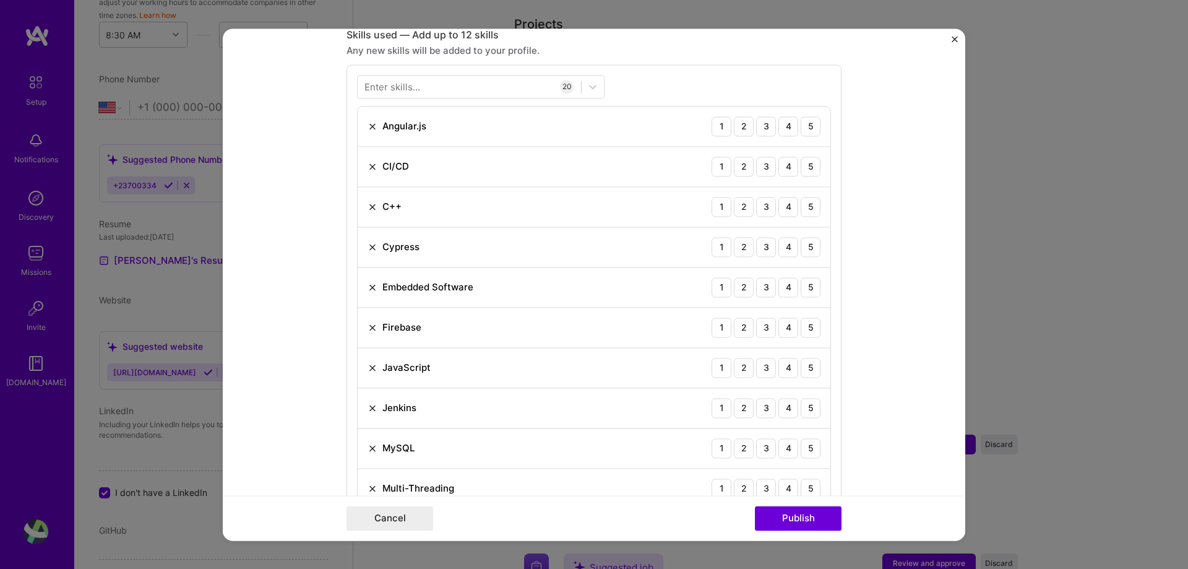
scroll to position [1066, 0]
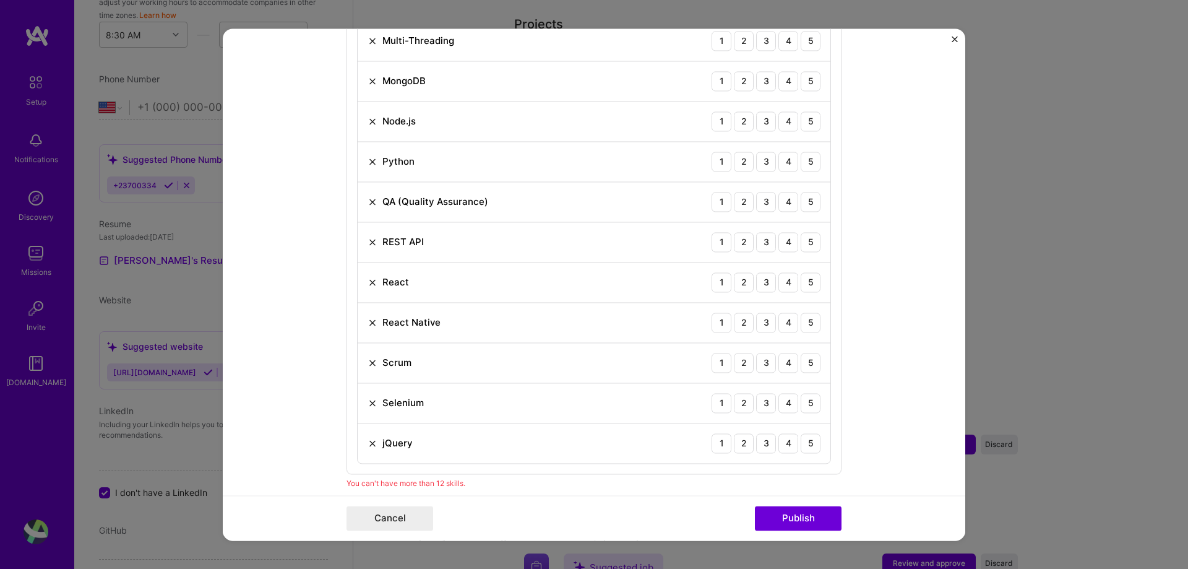
click at [368, 119] on img at bounding box center [373, 121] width 10 height 10
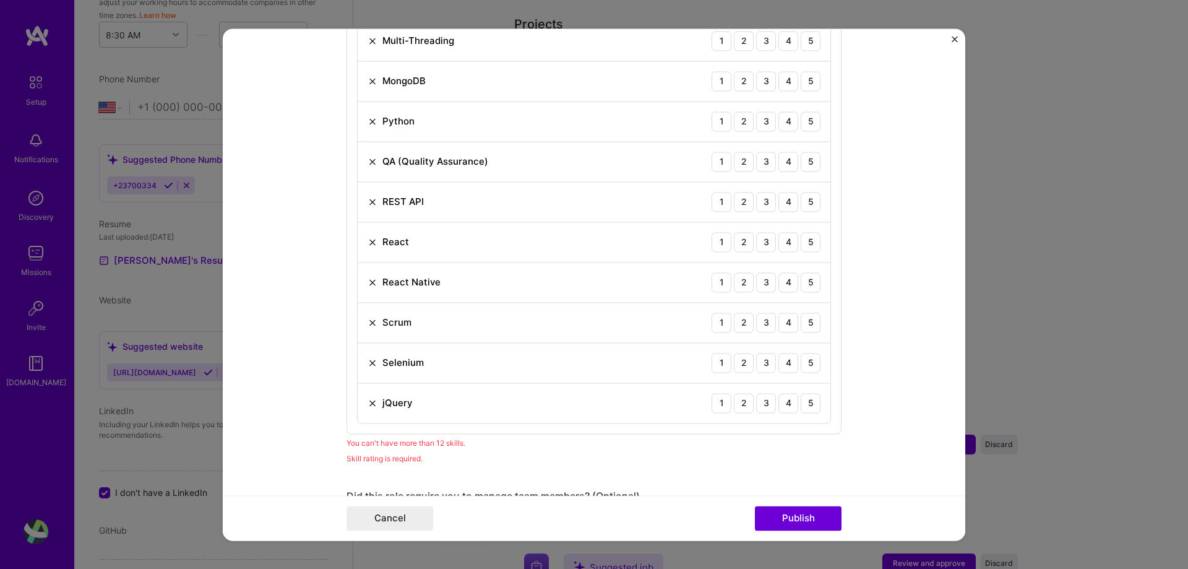
click at [369, 318] on img at bounding box center [373, 322] width 10 height 10
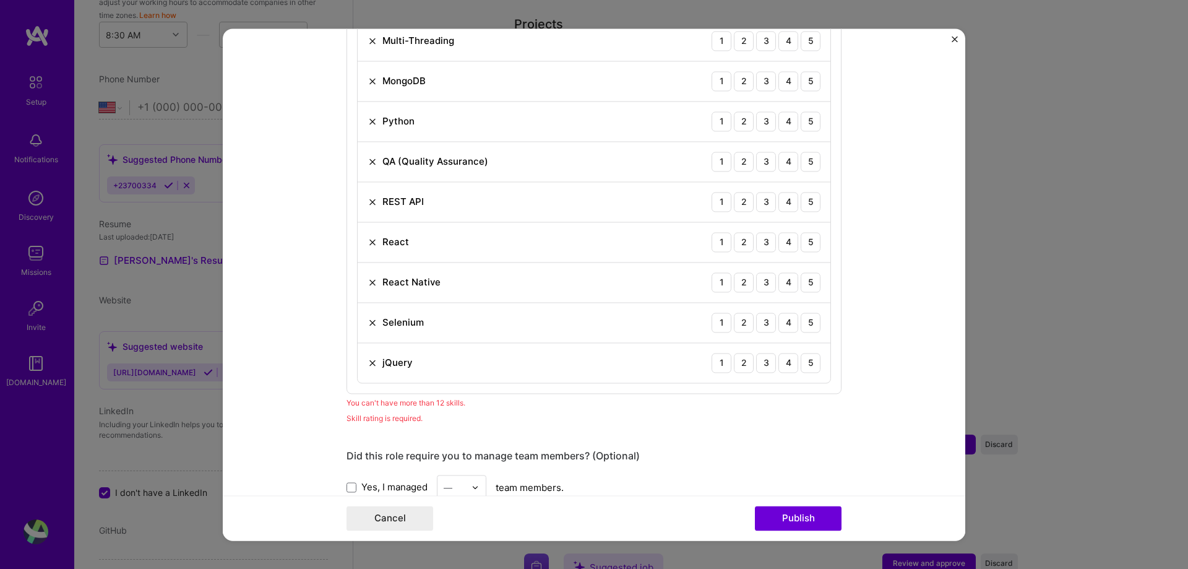
scroll to position [619, 0]
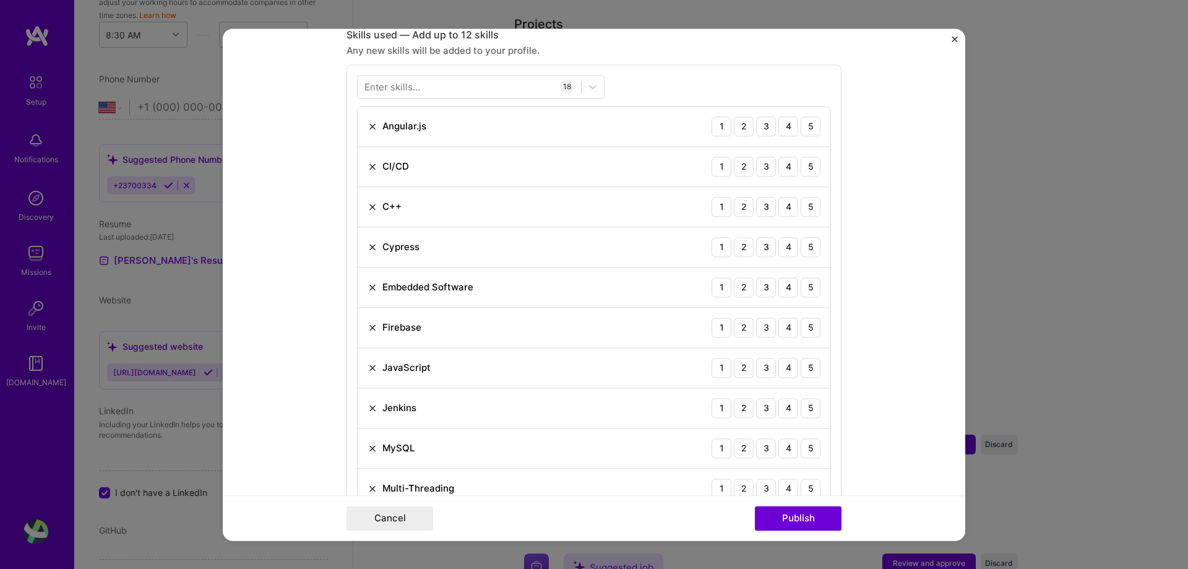
click at [368, 326] on img at bounding box center [373, 327] width 10 height 10
click at [966, 319] on div "Editing suggested project This project is suggested based on your LinkedIn, res…" at bounding box center [594, 284] width 1188 height 569
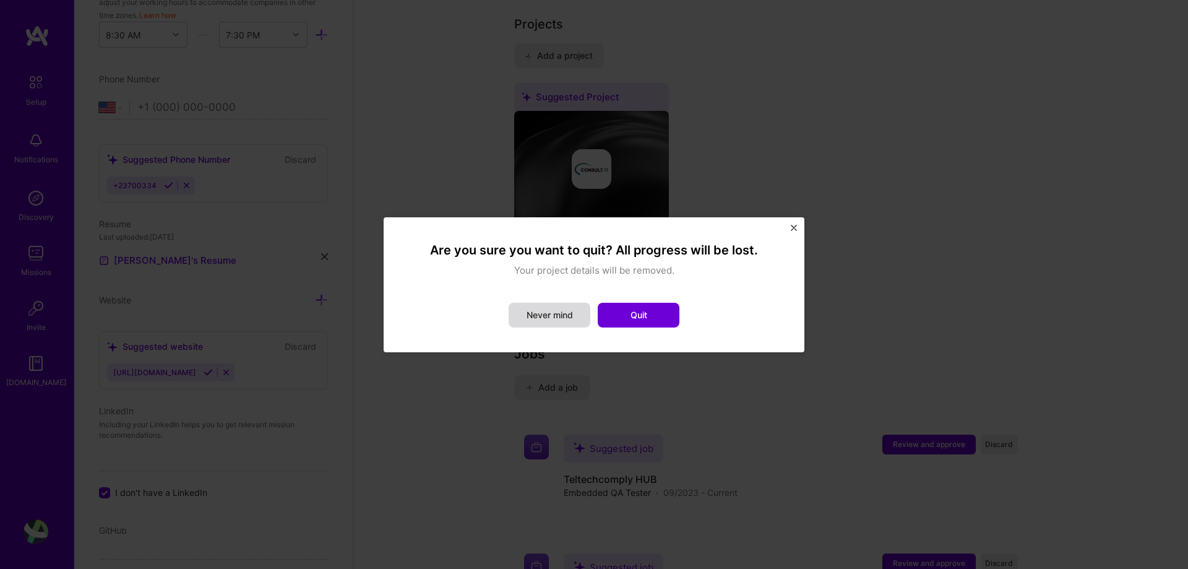
click at [545, 309] on button "Never mind" at bounding box center [550, 315] width 82 height 25
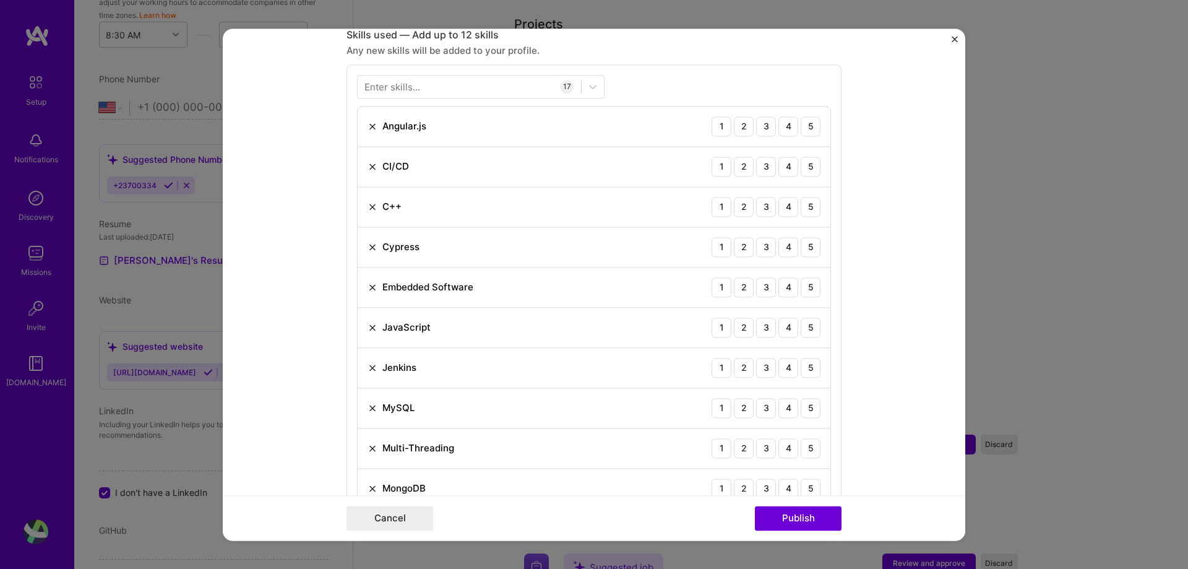
scroll to position [1066, 0]
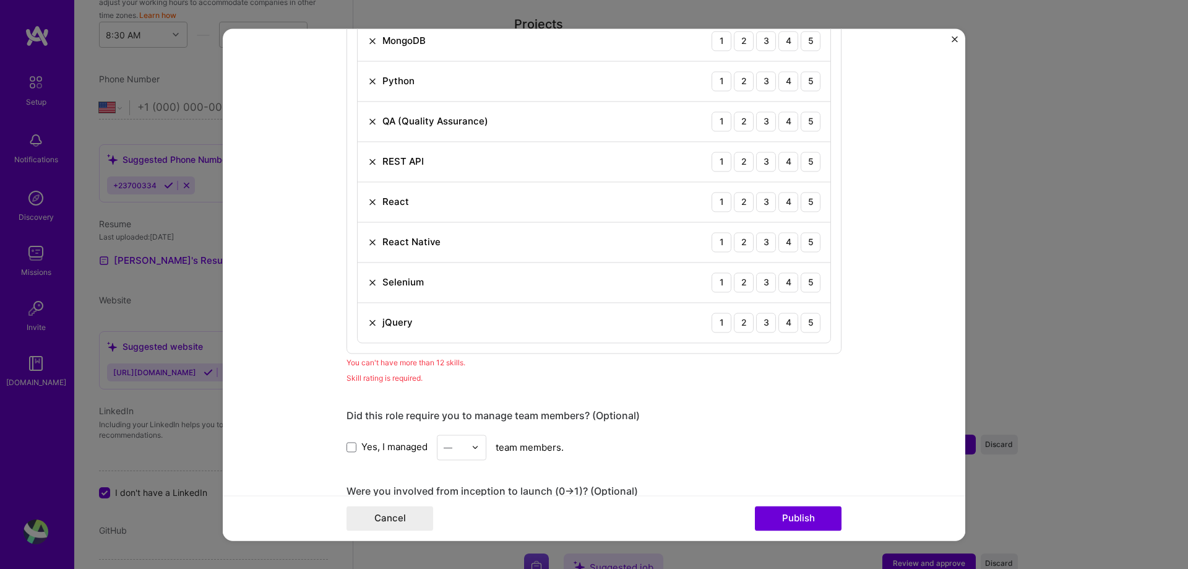
click at [368, 322] on img at bounding box center [373, 322] width 10 height 10
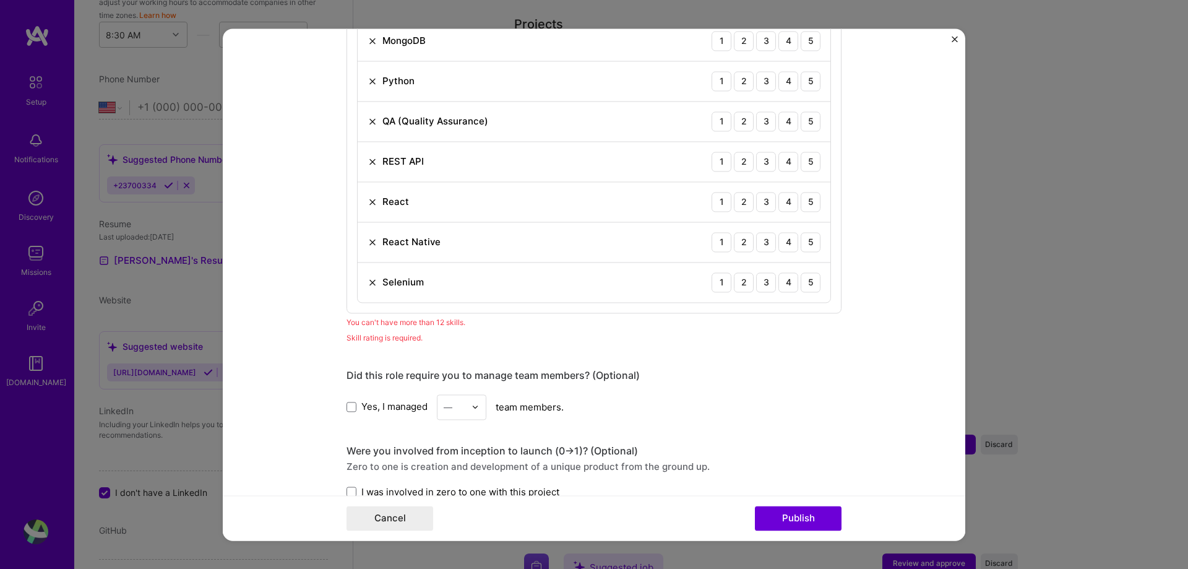
click at [368, 202] on img at bounding box center [373, 202] width 10 height 10
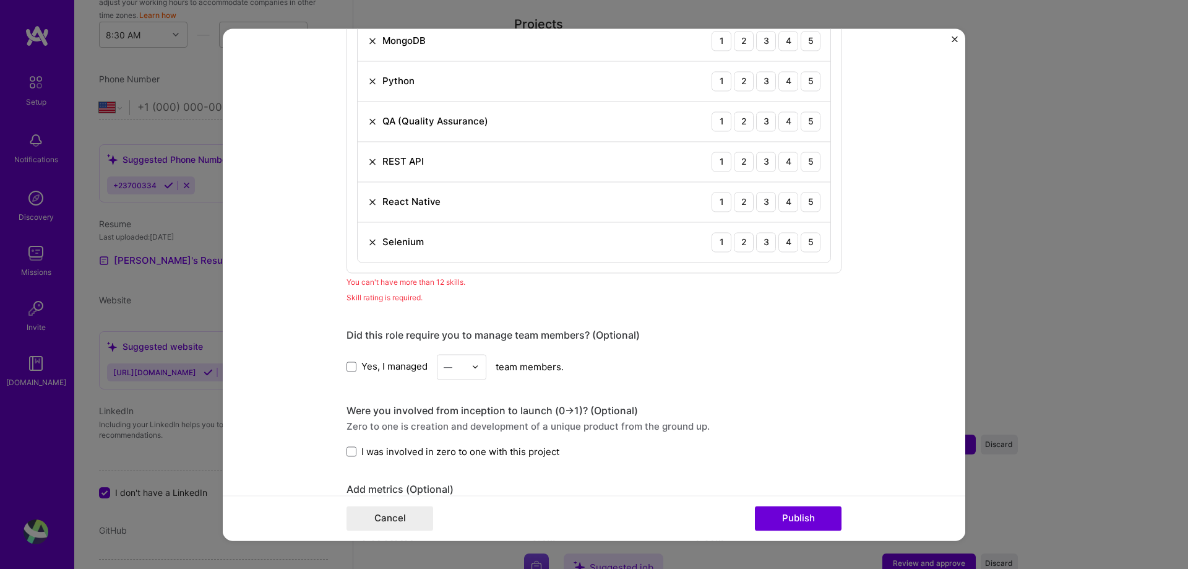
click at [370, 119] on img at bounding box center [373, 121] width 10 height 10
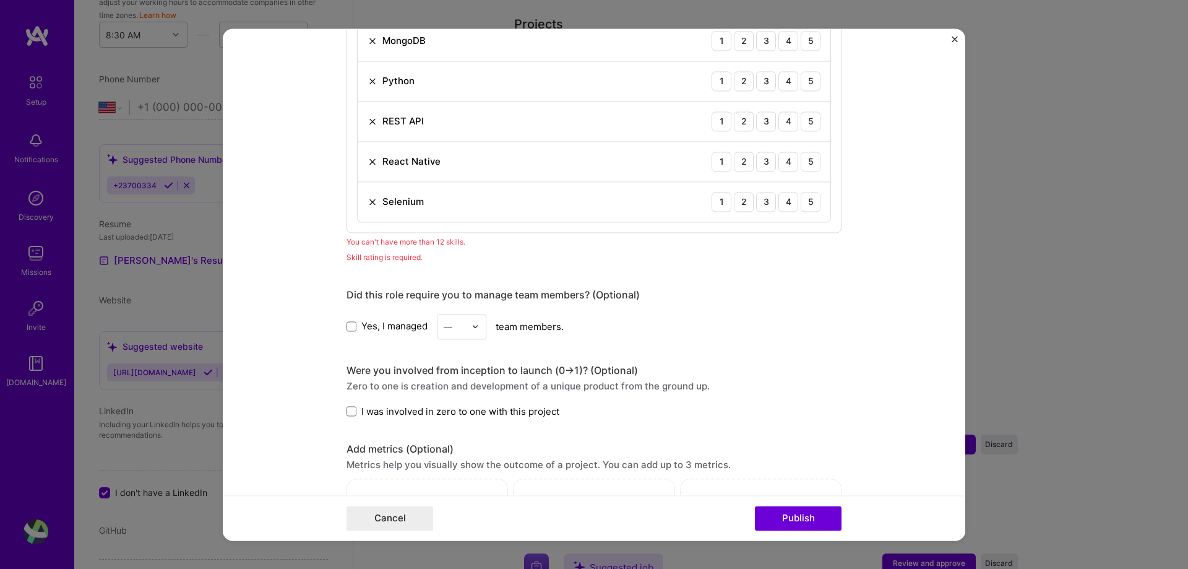
scroll to position [619, 0]
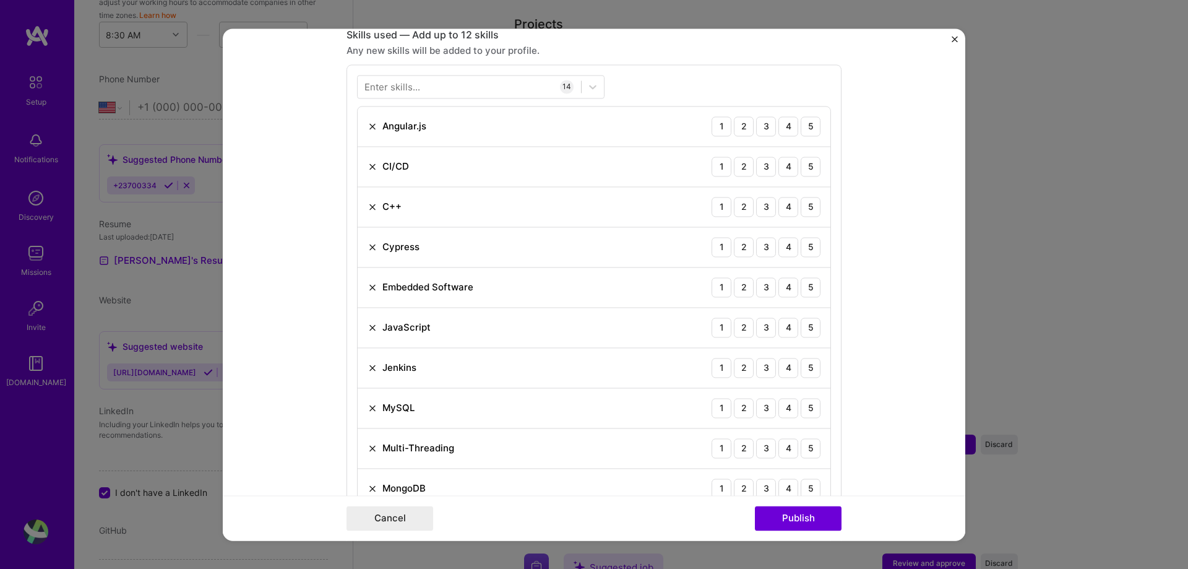
click at [371, 124] on img at bounding box center [373, 126] width 10 height 10
click at [368, 208] on img at bounding box center [373, 207] width 10 height 10
click at [811, 520] on button "Publish" at bounding box center [798, 518] width 87 height 25
click at [798, 512] on button "Publish" at bounding box center [798, 518] width 87 height 25
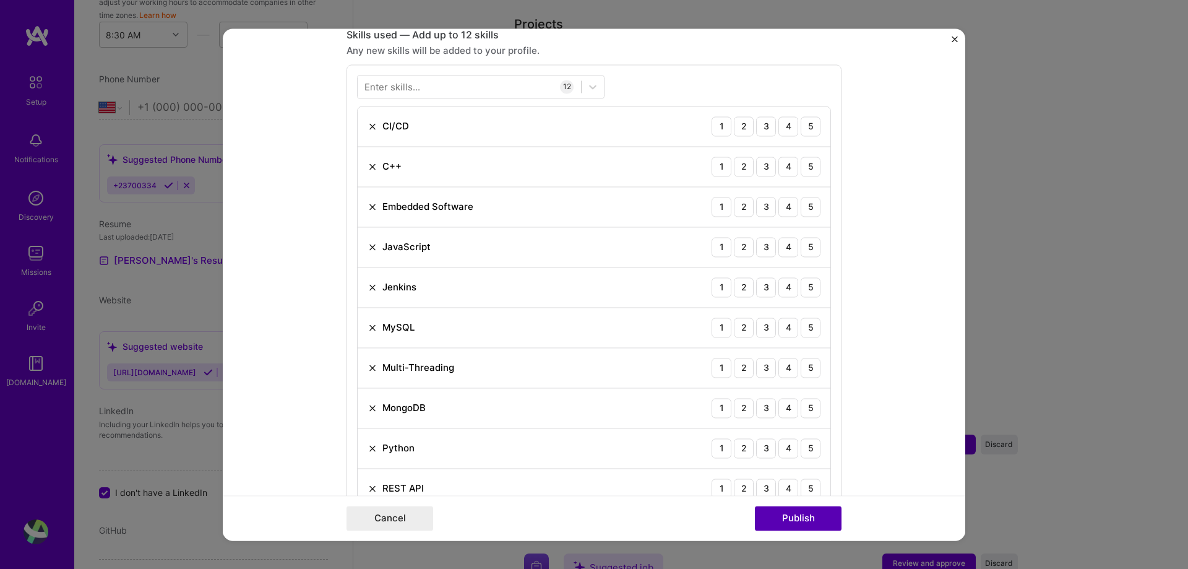
click at [798, 512] on button "Publish" at bounding box center [798, 518] width 87 height 25
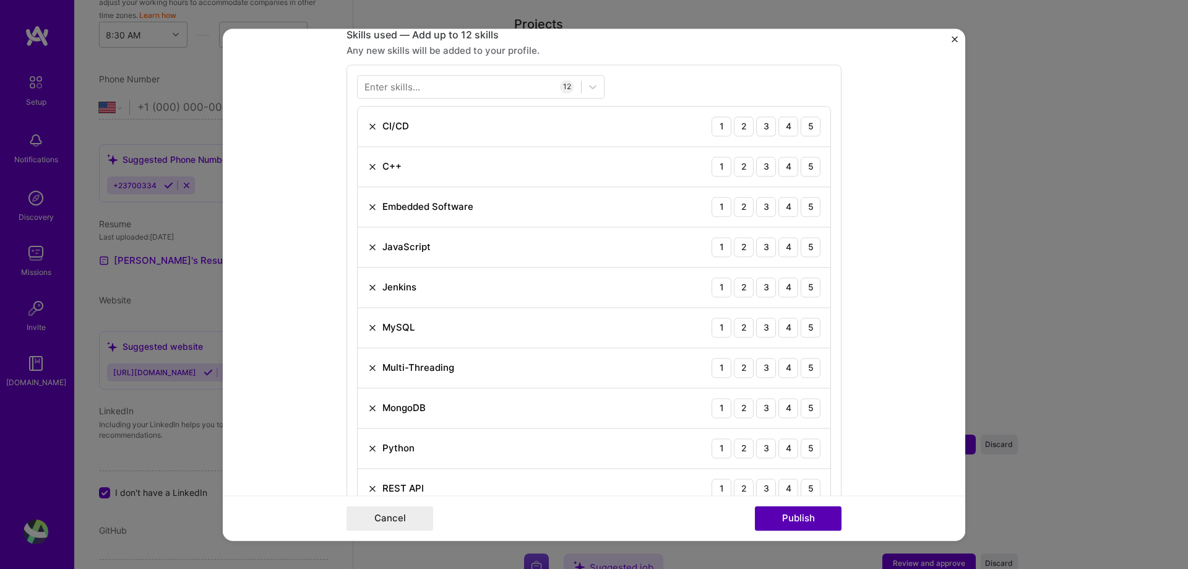
click at [798, 512] on button "Publish" at bounding box center [798, 518] width 87 height 25
click at [956, 373] on form "Editing suggested project This project is suggested based on your LinkedIn, res…" at bounding box center [594, 284] width 743 height 512
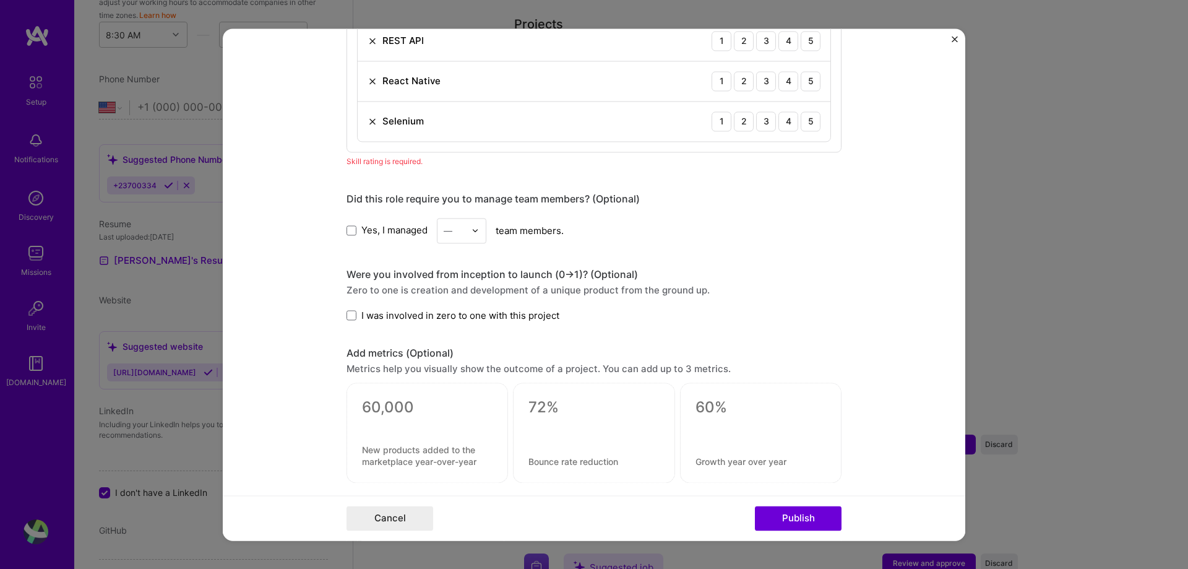
click at [372, 82] on img at bounding box center [373, 81] width 10 height 10
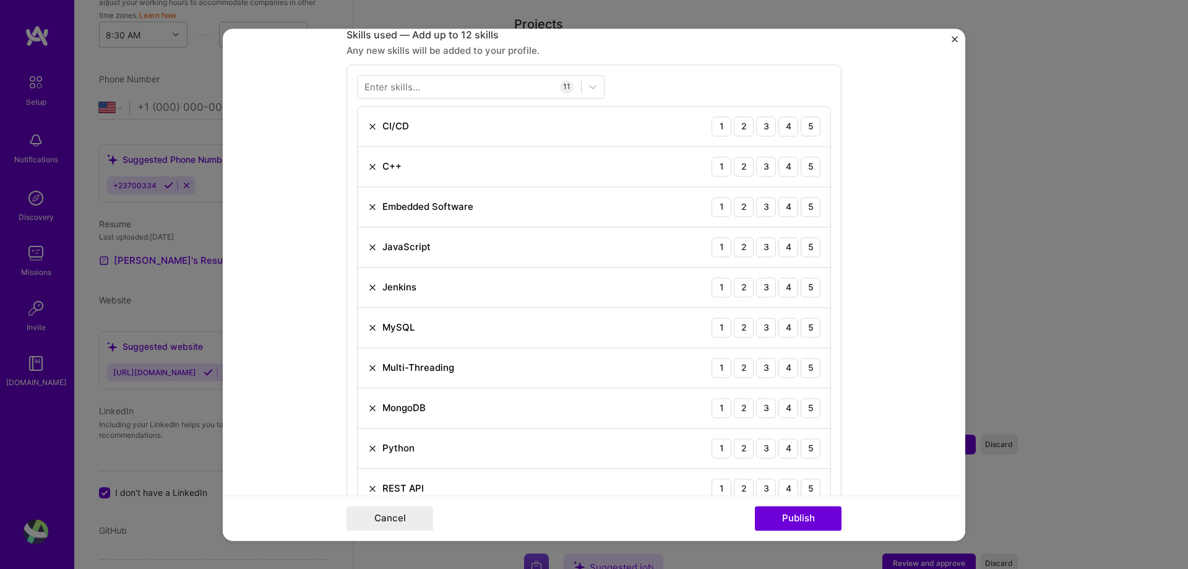
scroll to position [171, 0]
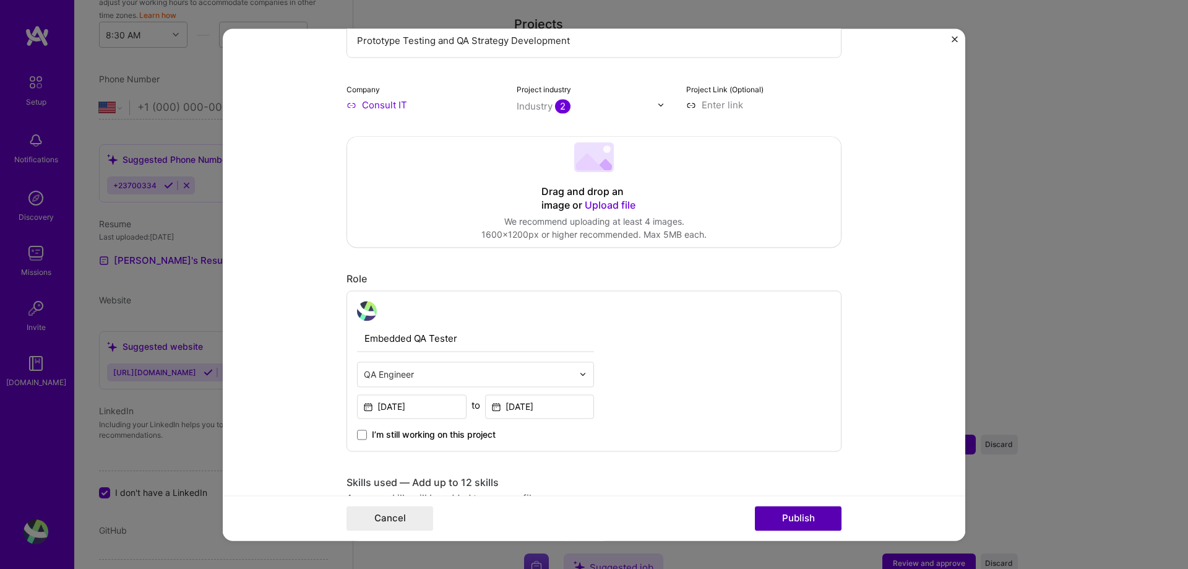
click at [804, 519] on button "Publish" at bounding box center [798, 518] width 87 height 25
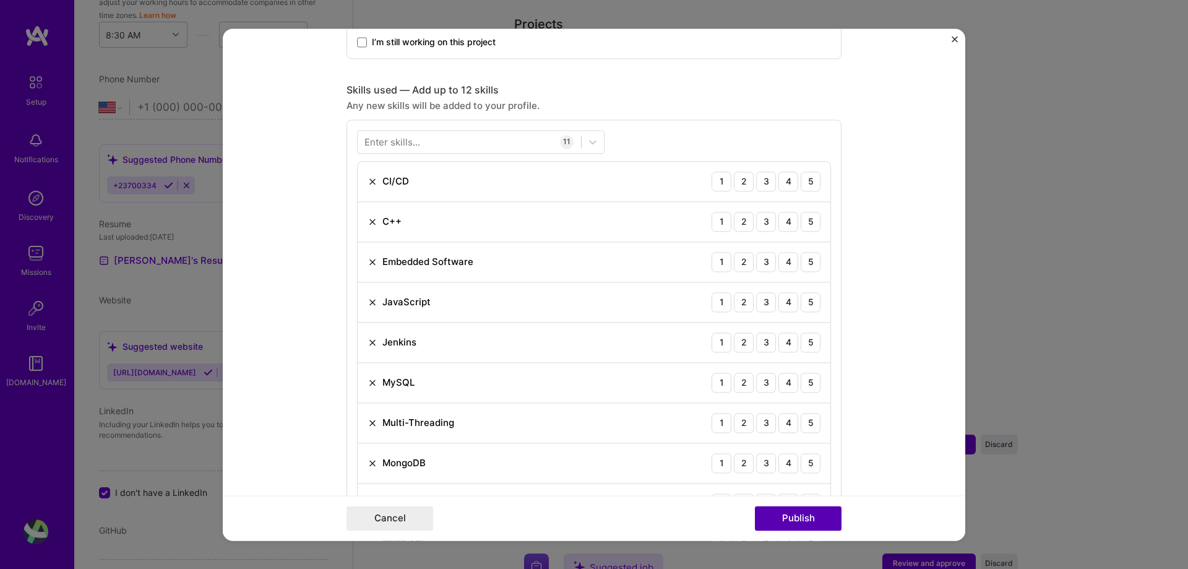
scroll to position [619, 0]
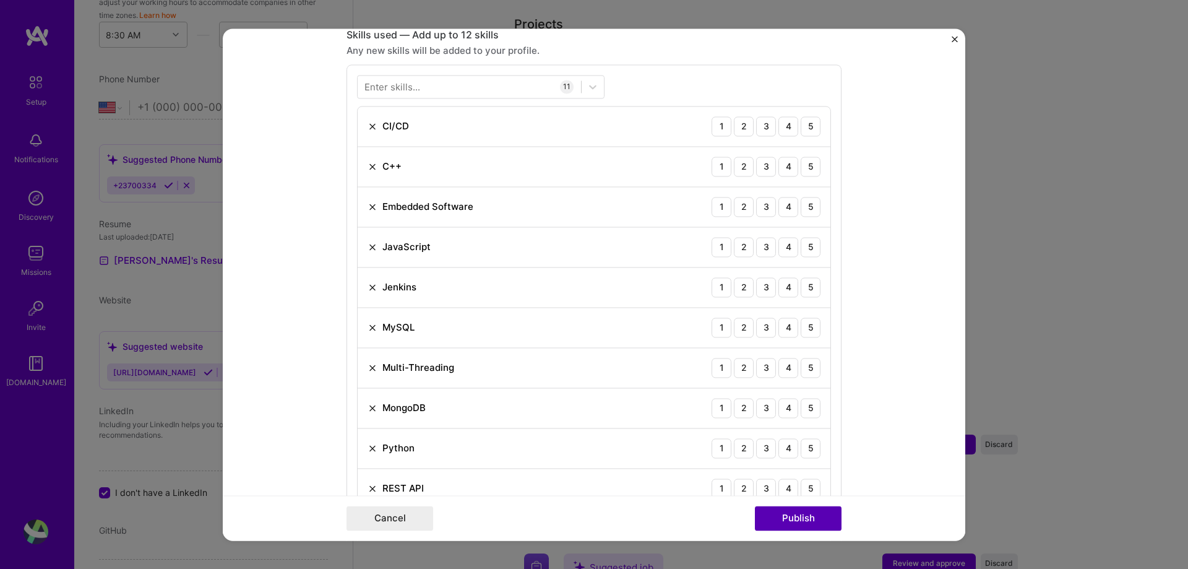
click at [804, 519] on button "Publish" at bounding box center [798, 518] width 87 height 25
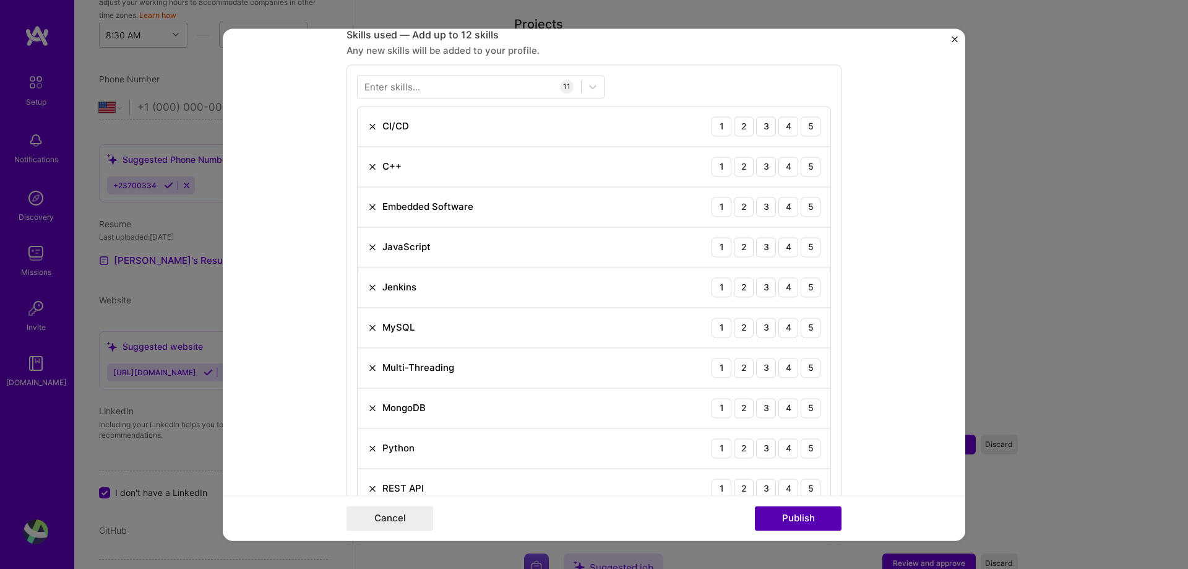
click at [804, 519] on button "Publish" at bounding box center [798, 518] width 87 height 25
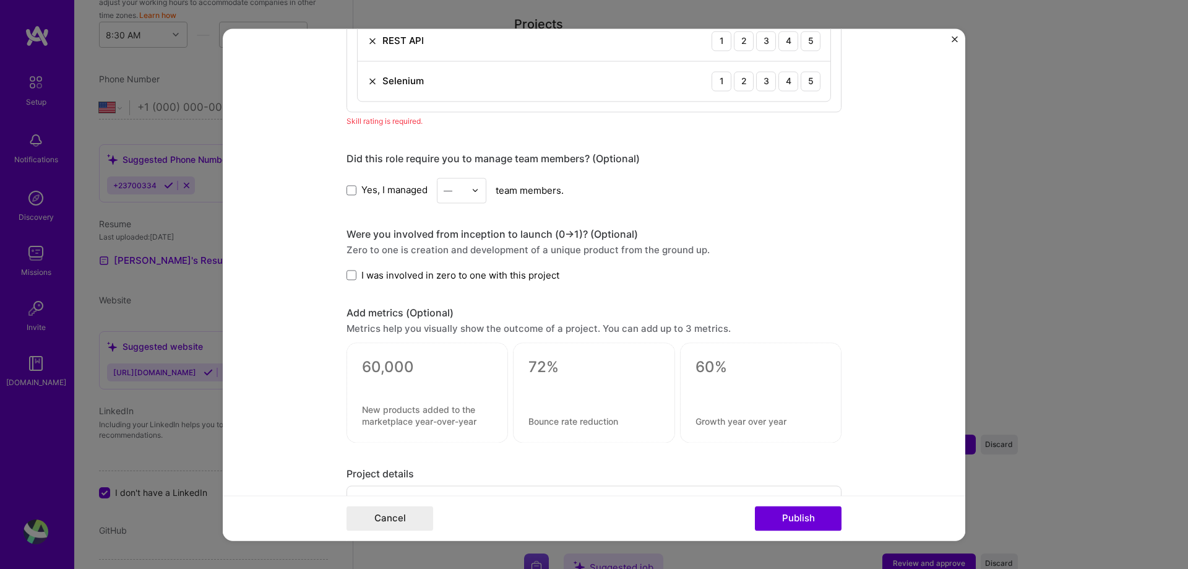
click at [571, 162] on div "Did this role require you to manage team members? (Optional)" at bounding box center [594, 158] width 495 height 13
click at [901, 84] on form "Editing suggested project This project is suggested based on your LinkedIn, res…" at bounding box center [594, 284] width 743 height 512
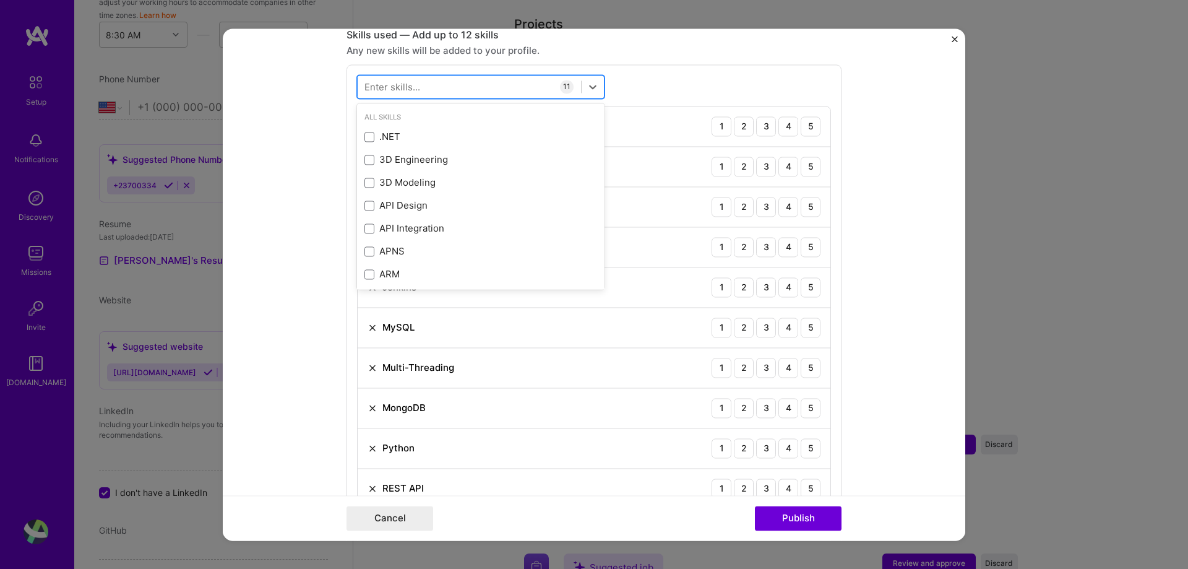
click at [474, 80] on div at bounding box center [469, 86] width 223 height 20
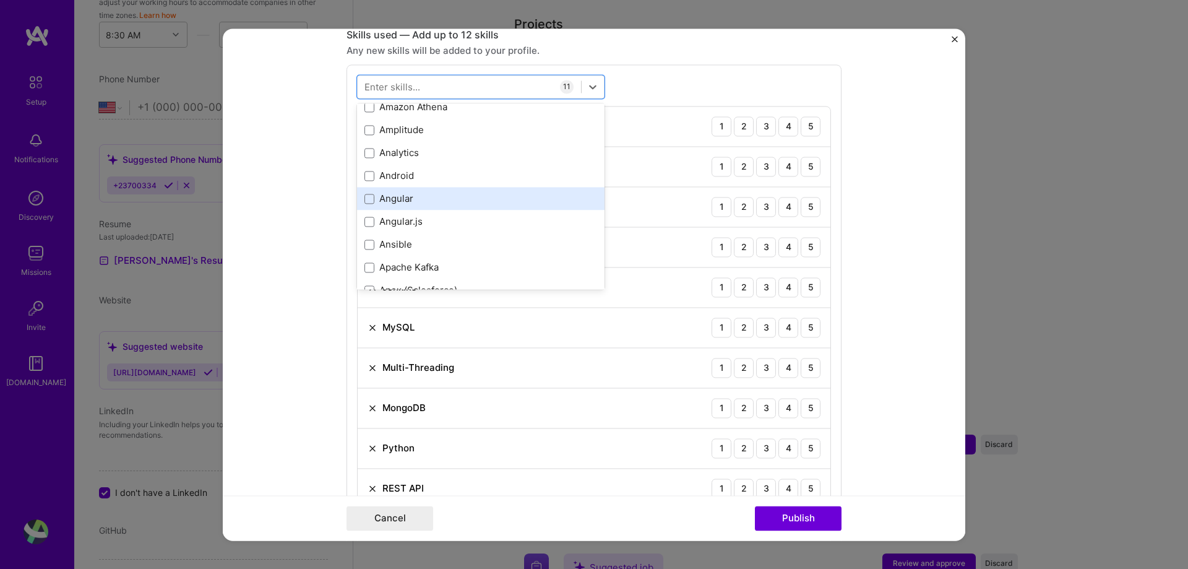
click at [436, 199] on div "Angular" at bounding box center [481, 198] width 233 height 13
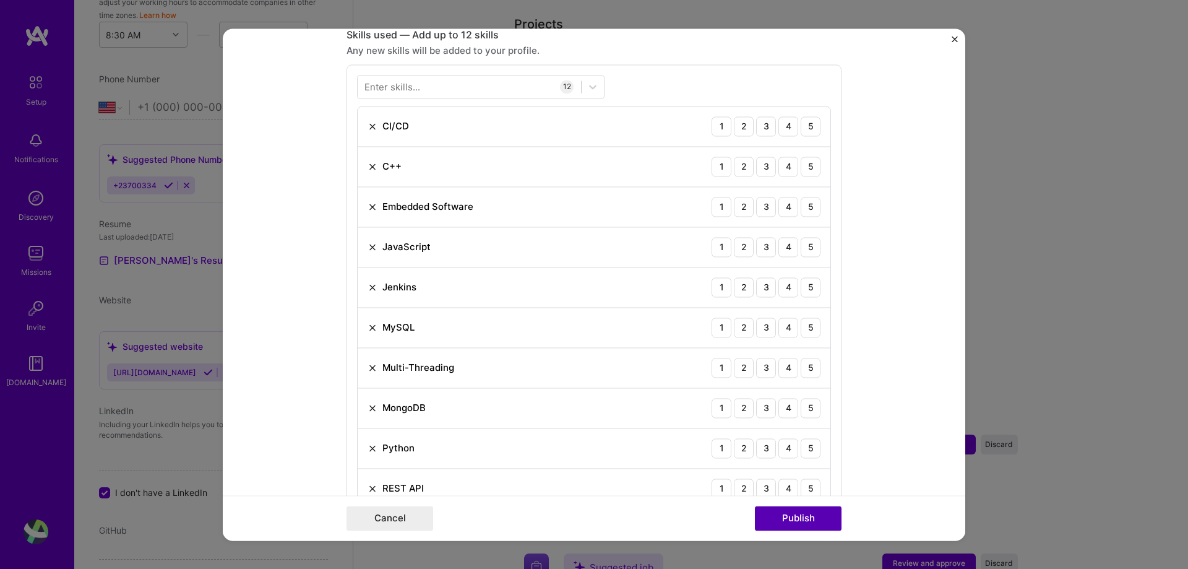
click at [789, 522] on button "Publish" at bounding box center [798, 518] width 87 height 25
click at [811, 512] on button "Publish" at bounding box center [798, 518] width 87 height 25
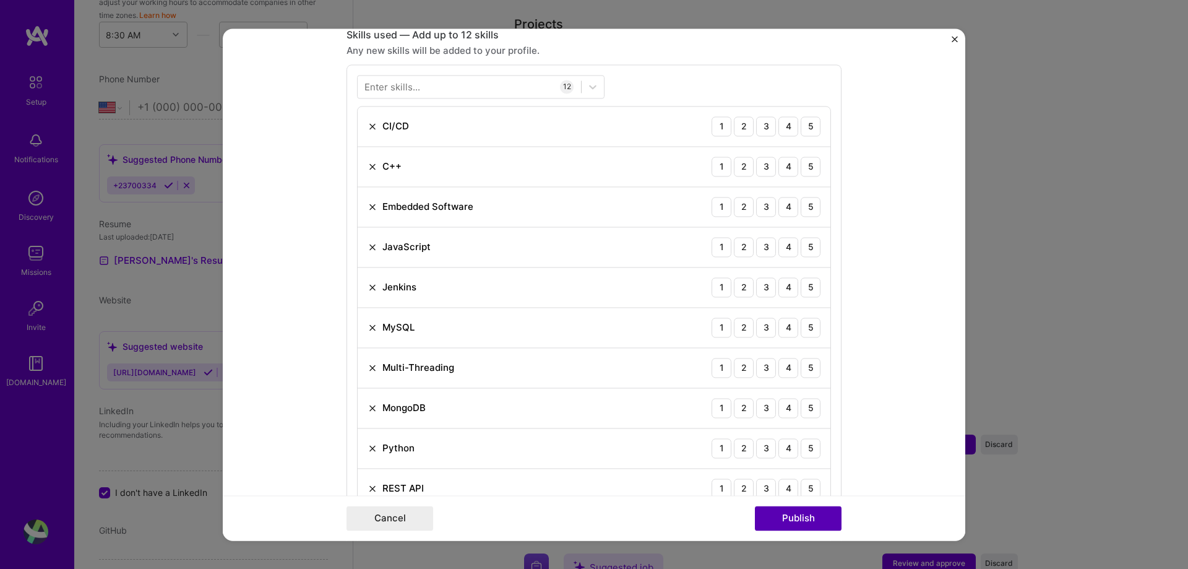
click at [811, 512] on button "Publish" at bounding box center [798, 518] width 87 height 25
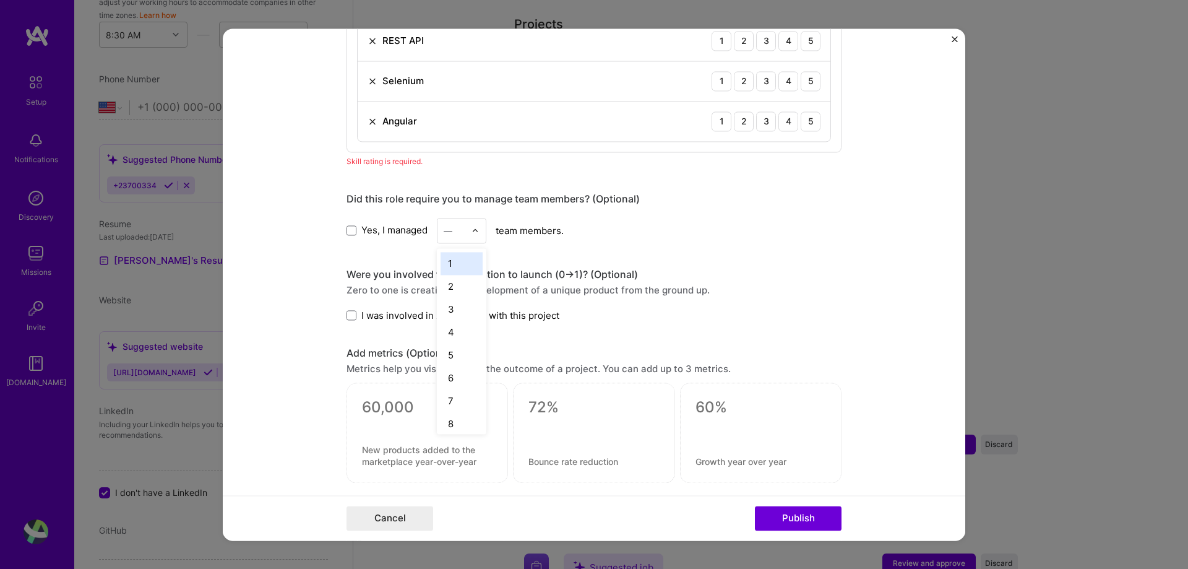
click at [474, 230] on img at bounding box center [475, 230] width 7 height 7
click at [452, 356] on div "5" at bounding box center [462, 354] width 42 height 23
click at [437, 312] on span "I was involved in zero to one with this project" at bounding box center [460, 315] width 198 height 13
click at [0, 0] on input "I was involved in zero to one with this project" at bounding box center [0, 0] width 0 height 0
click at [790, 527] on button "Publish" at bounding box center [798, 518] width 87 height 25
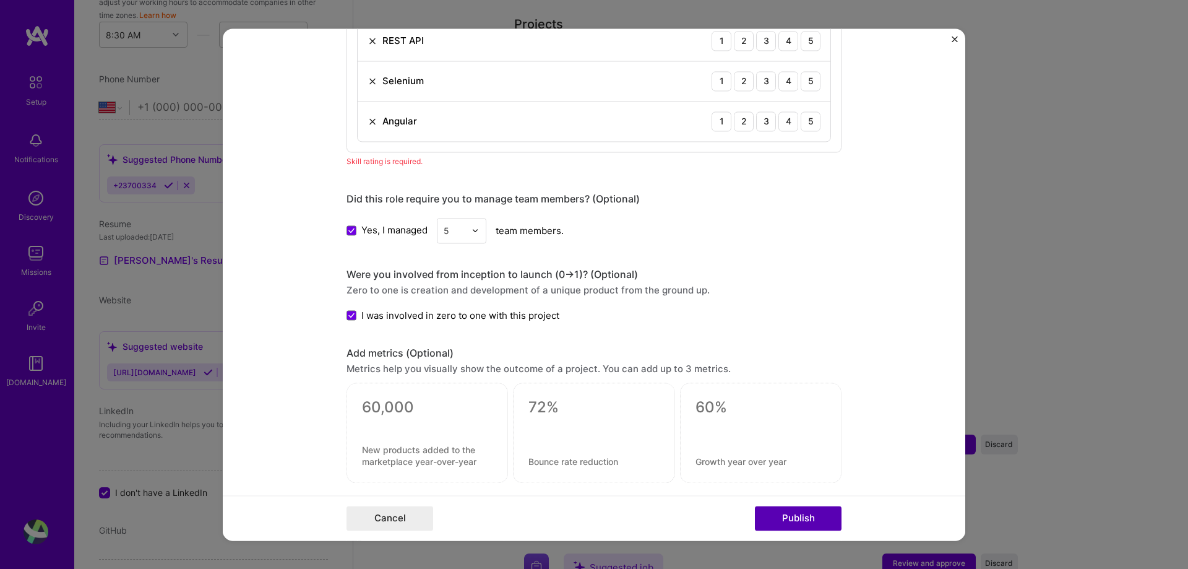
click at [790, 527] on button "Publish" at bounding box center [798, 518] width 87 height 25
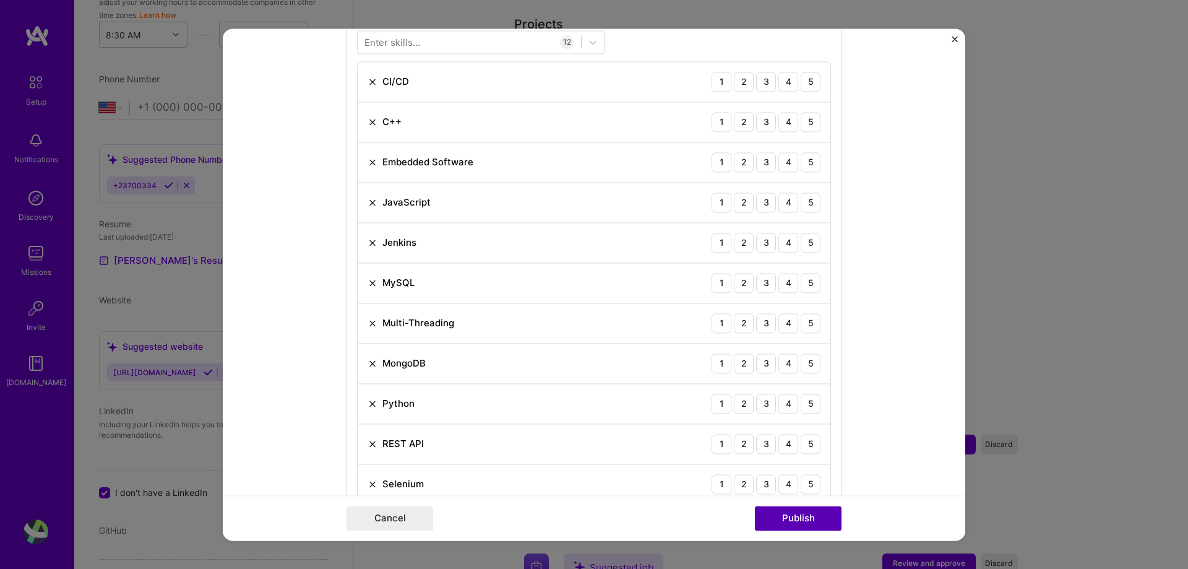
scroll to position [619, 0]
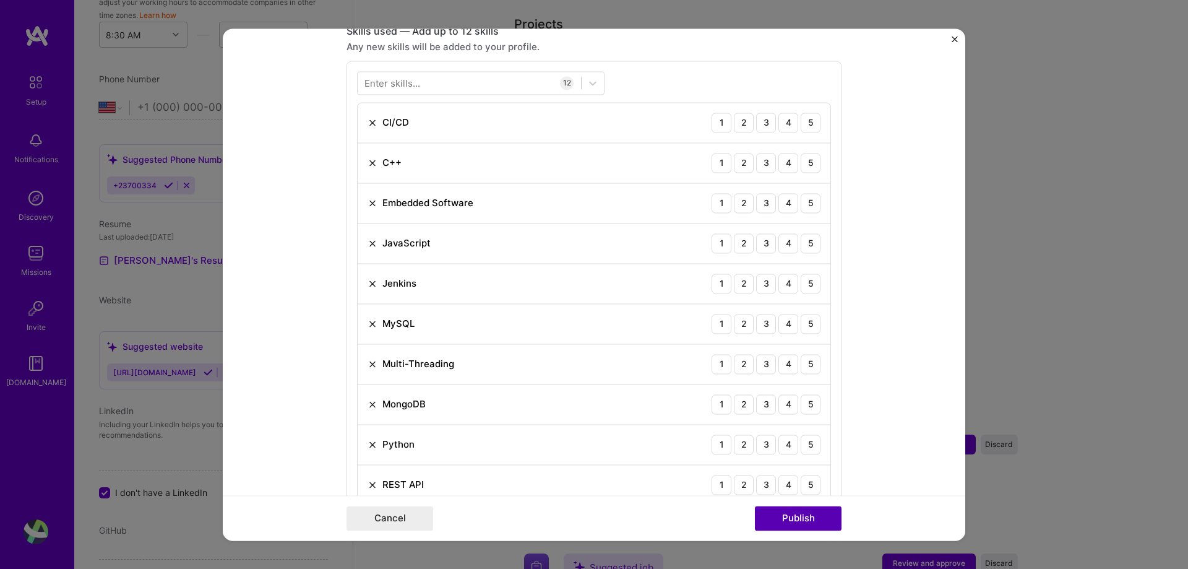
click at [790, 527] on button "Publish" at bounding box center [798, 518] width 87 height 25
